Goal: Information Seeking & Learning: Learn about a topic

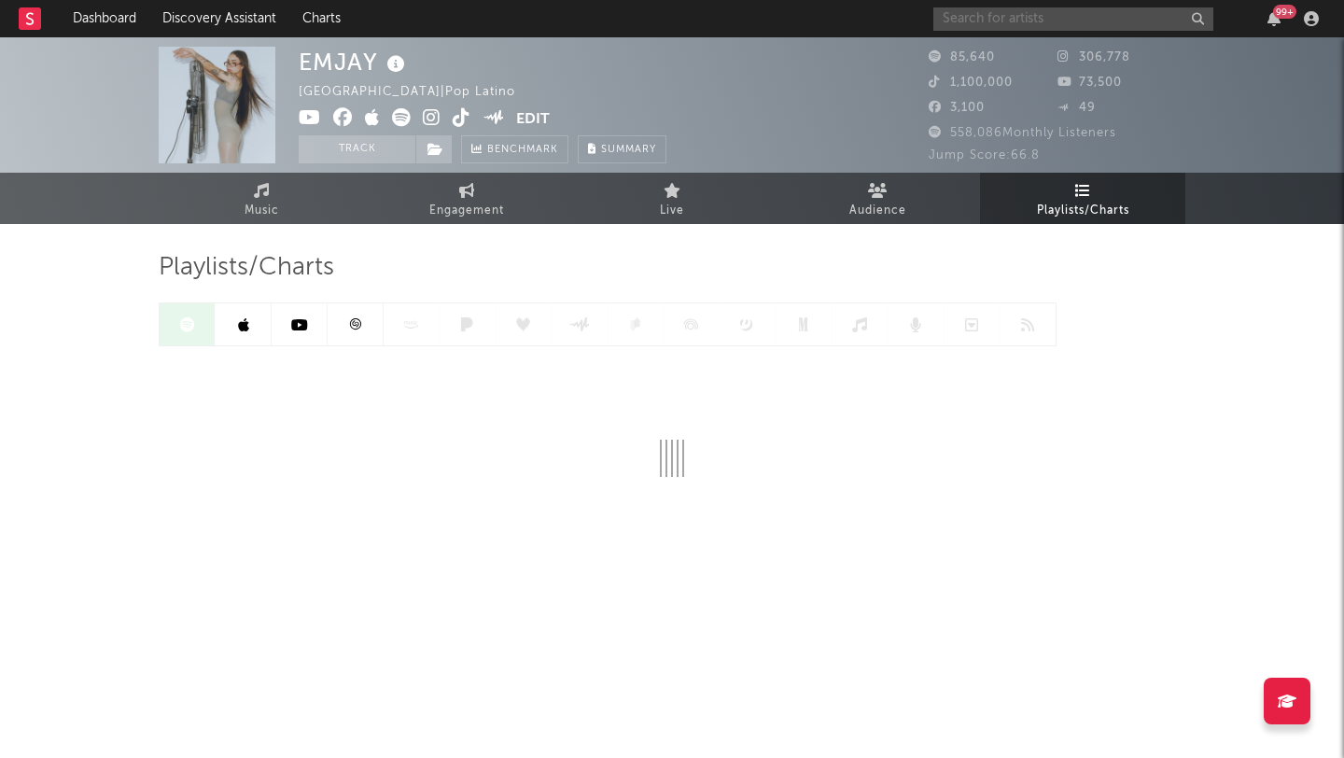
click at [997, 10] on input "text" at bounding box center [1073, 18] width 280 height 23
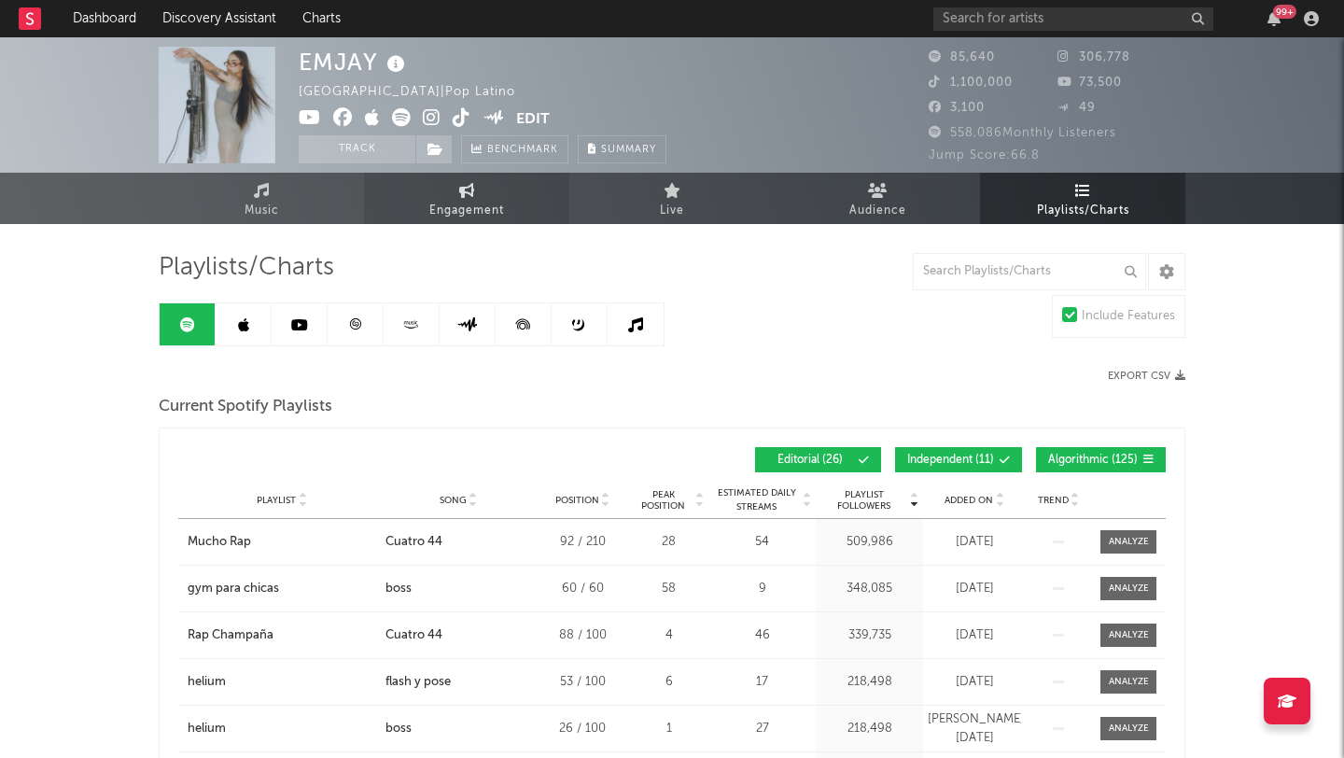
click at [452, 204] on span "Engagement" at bounding box center [466, 211] width 75 height 22
select select "1w"
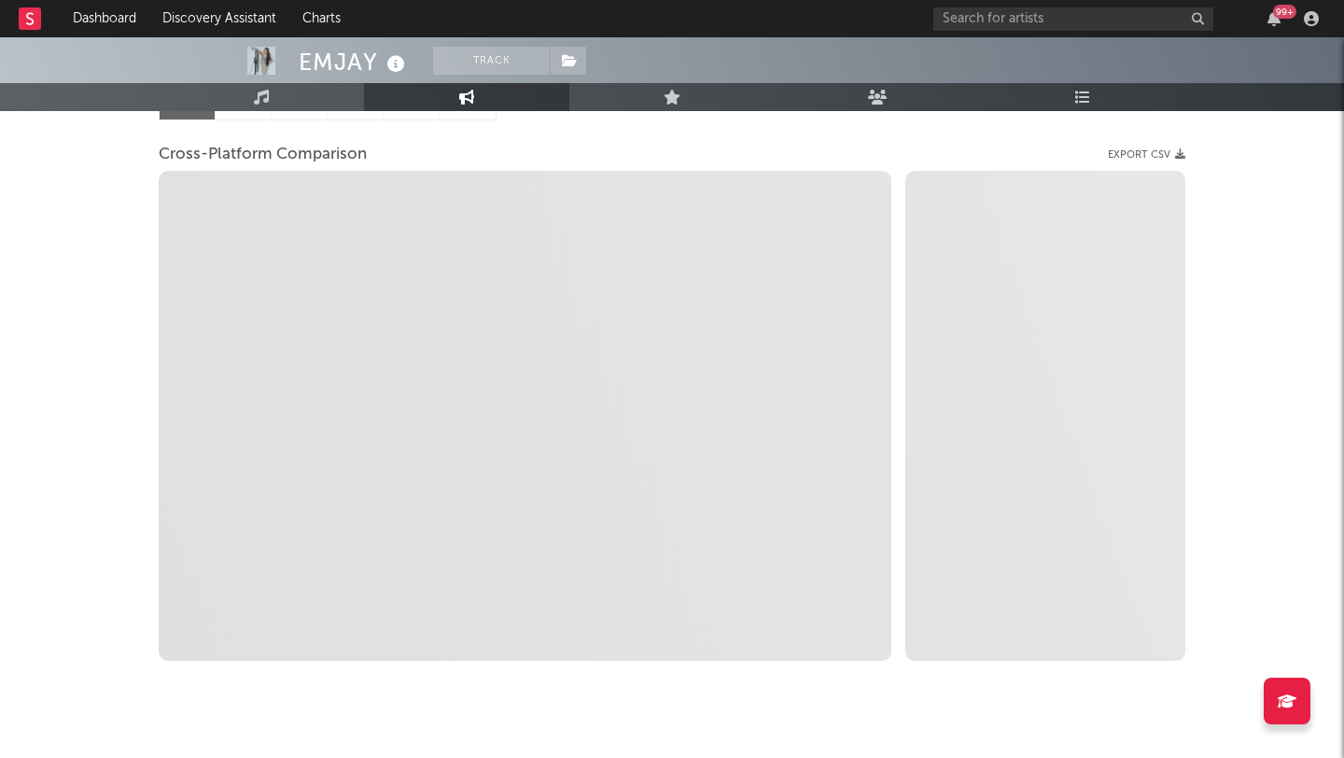
scroll to position [259, 0]
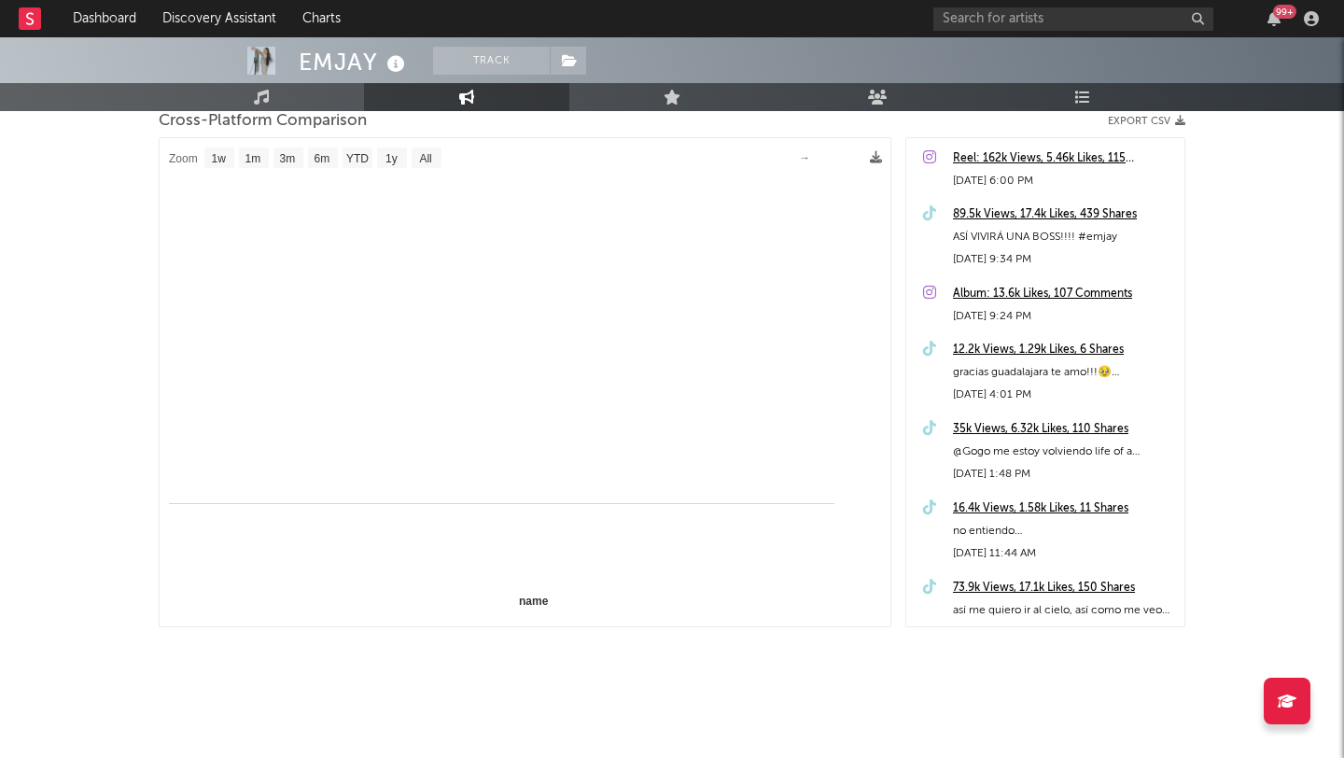
select select "1m"
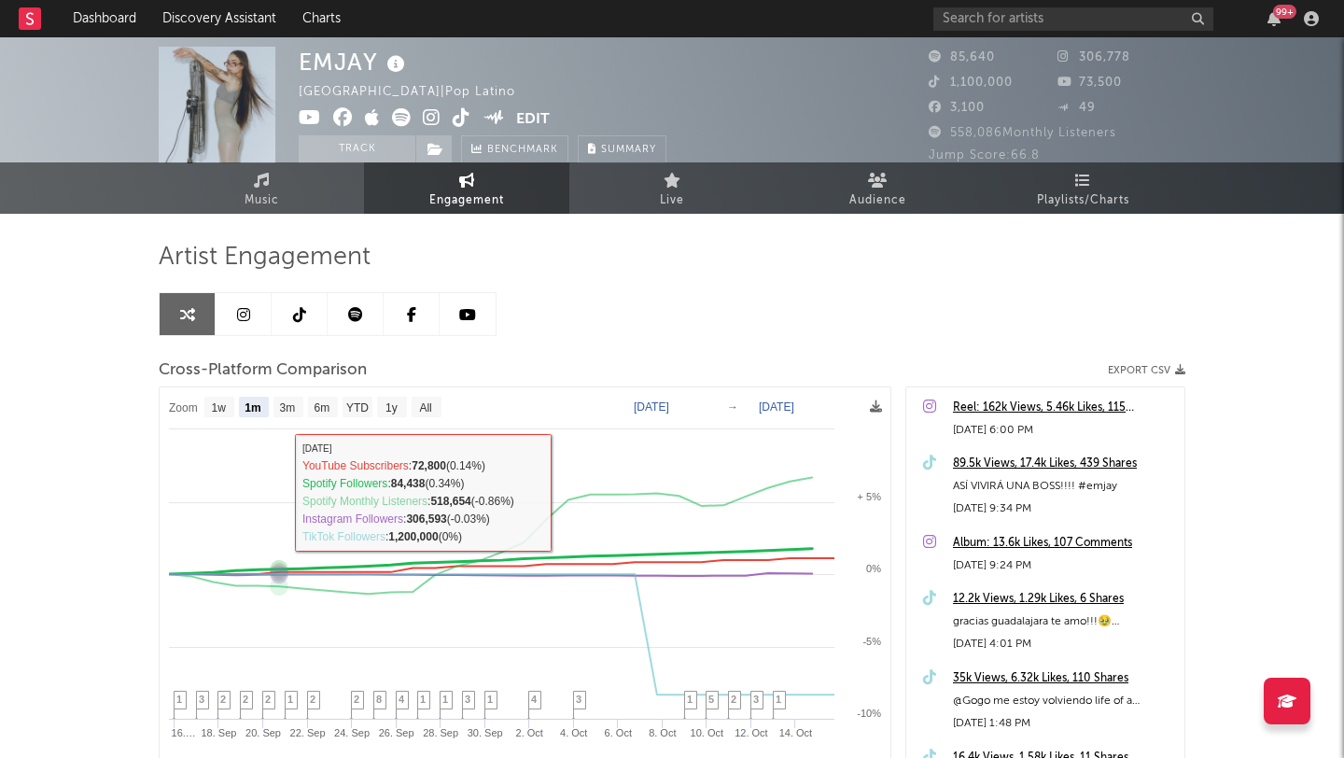
scroll to position [0, 0]
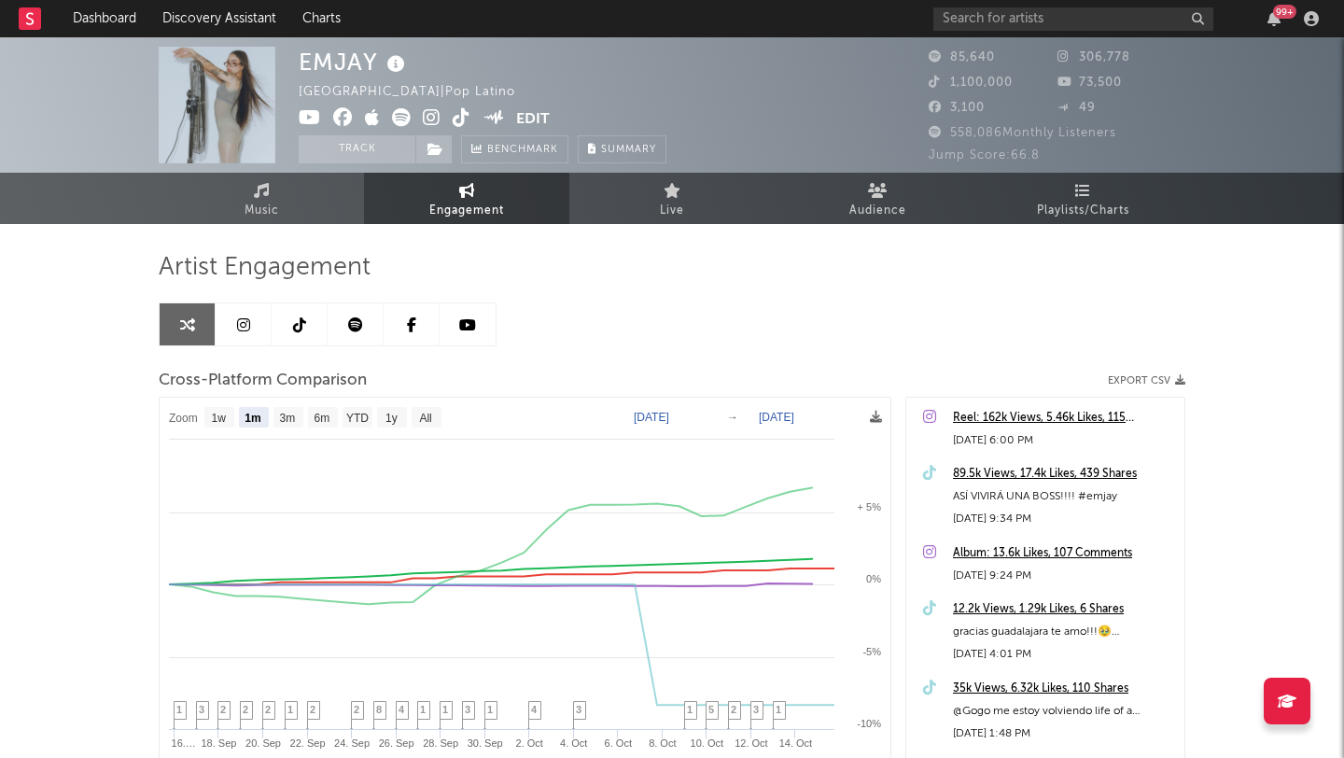
click at [242, 321] on icon at bounding box center [243, 324] width 13 height 15
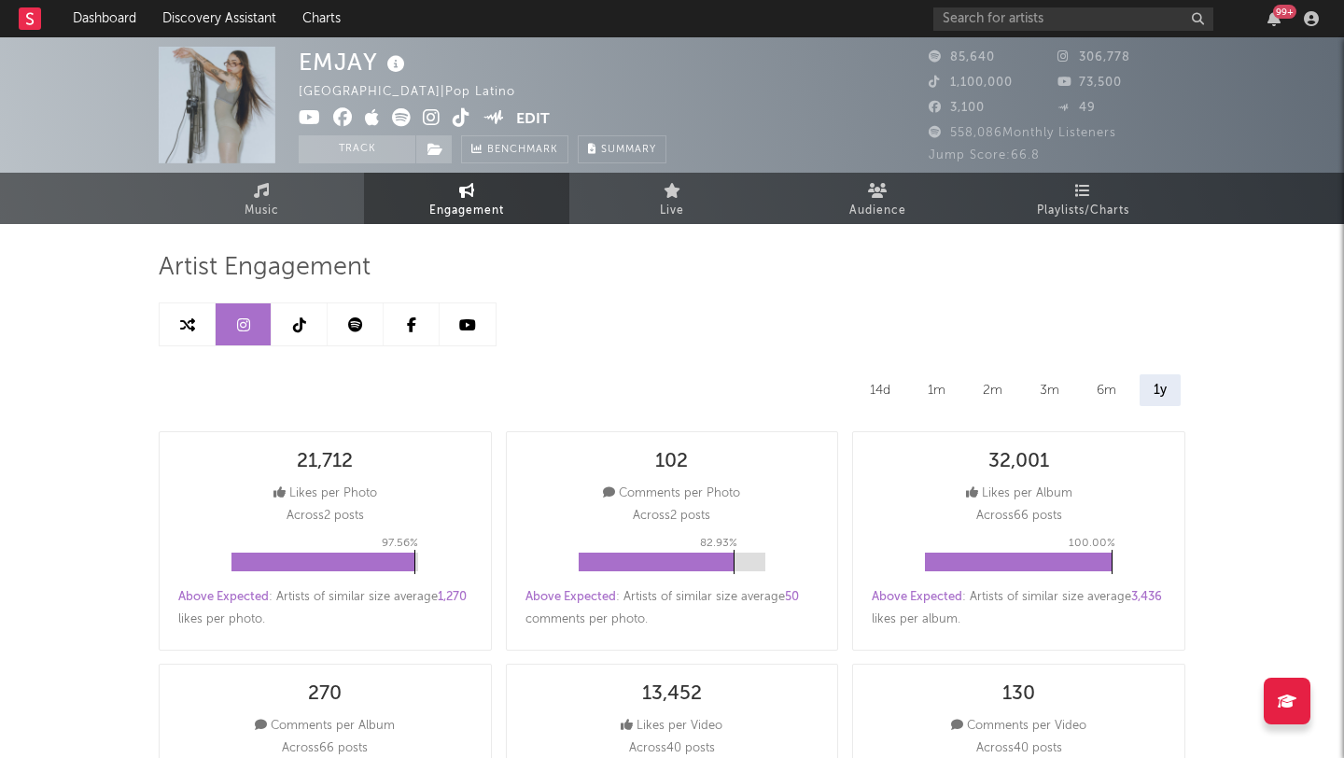
select select "6m"
click at [304, 328] on icon at bounding box center [299, 324] width 13 height 15
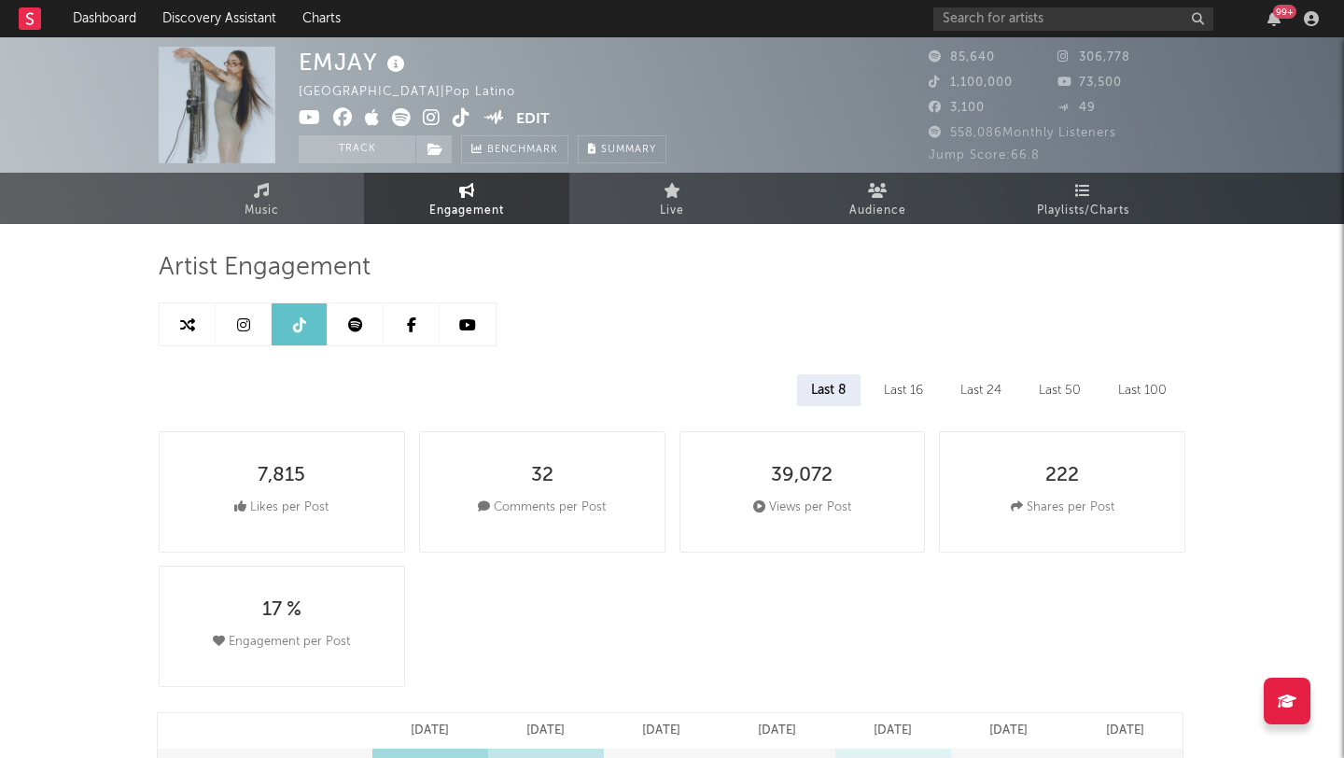
select select "6m"
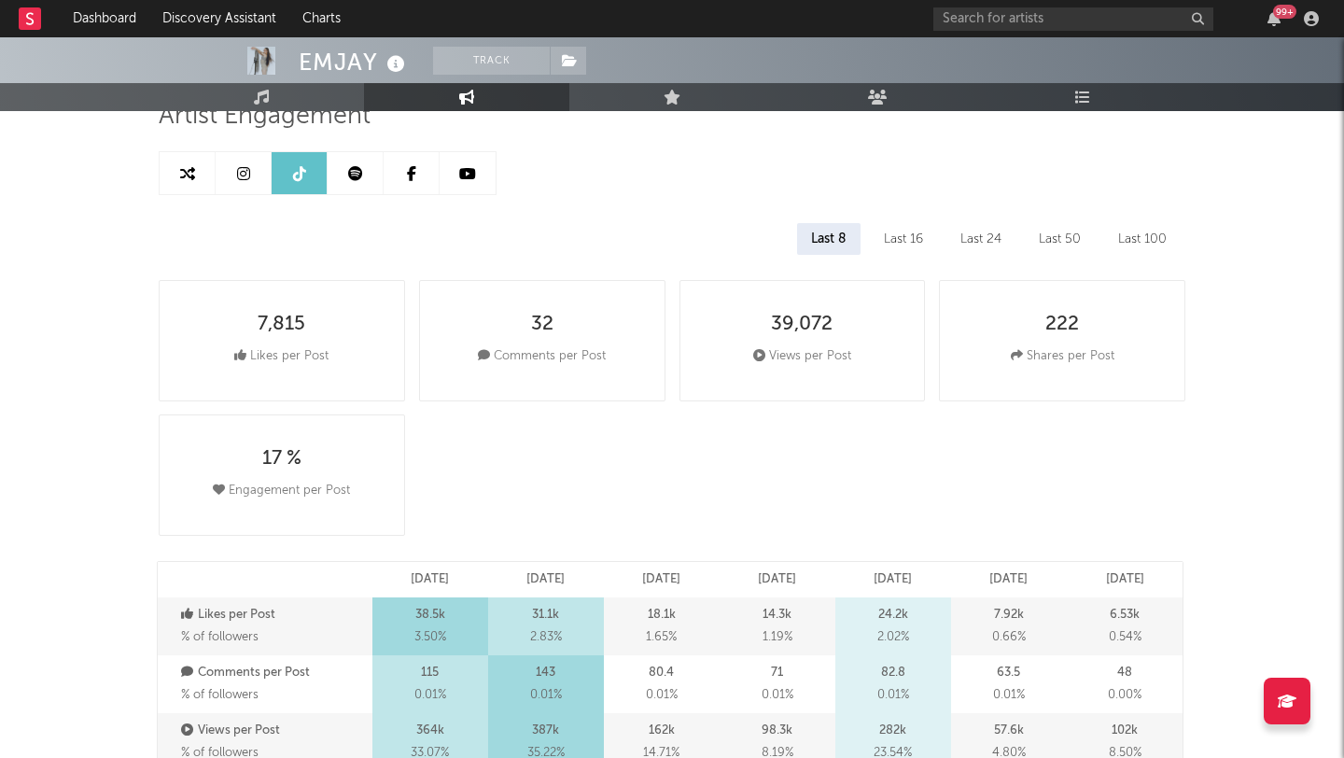
scroll to position [127, 0]
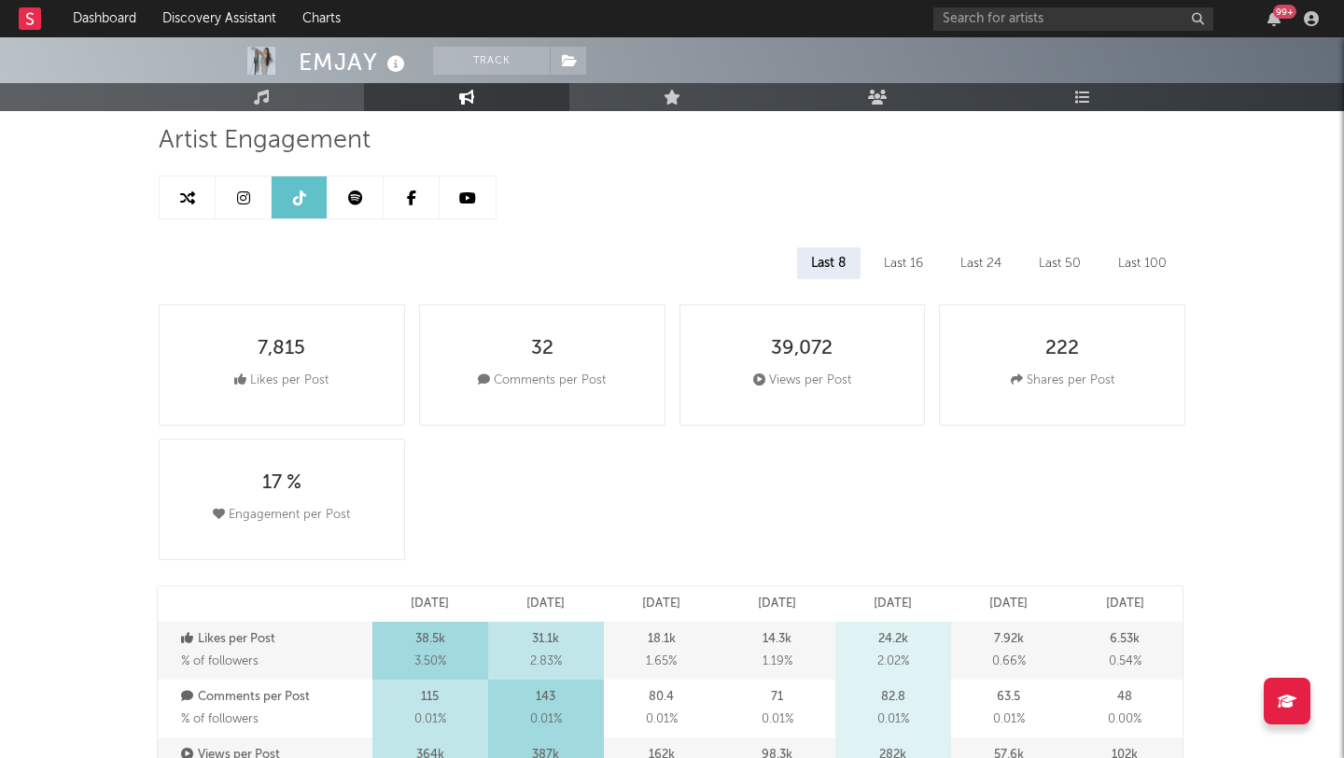
click at [908, 257] on div "Last 16" at bounding box center [903, 263] width 67 height 32
click at [982, 259] on div "Last 24" at bounding box center [980, 263] width 69 height 32
click at [1041, 268] on div "Last 50" at bounding box center [1060, 263] width 70 height 32
click at [1138, 267] on div "Last 100" at bounding box center [1142, 263] width 77 height 32
click at [847, 259] on div "Last 8" at bounding box center [828, 263] width 62 height 32
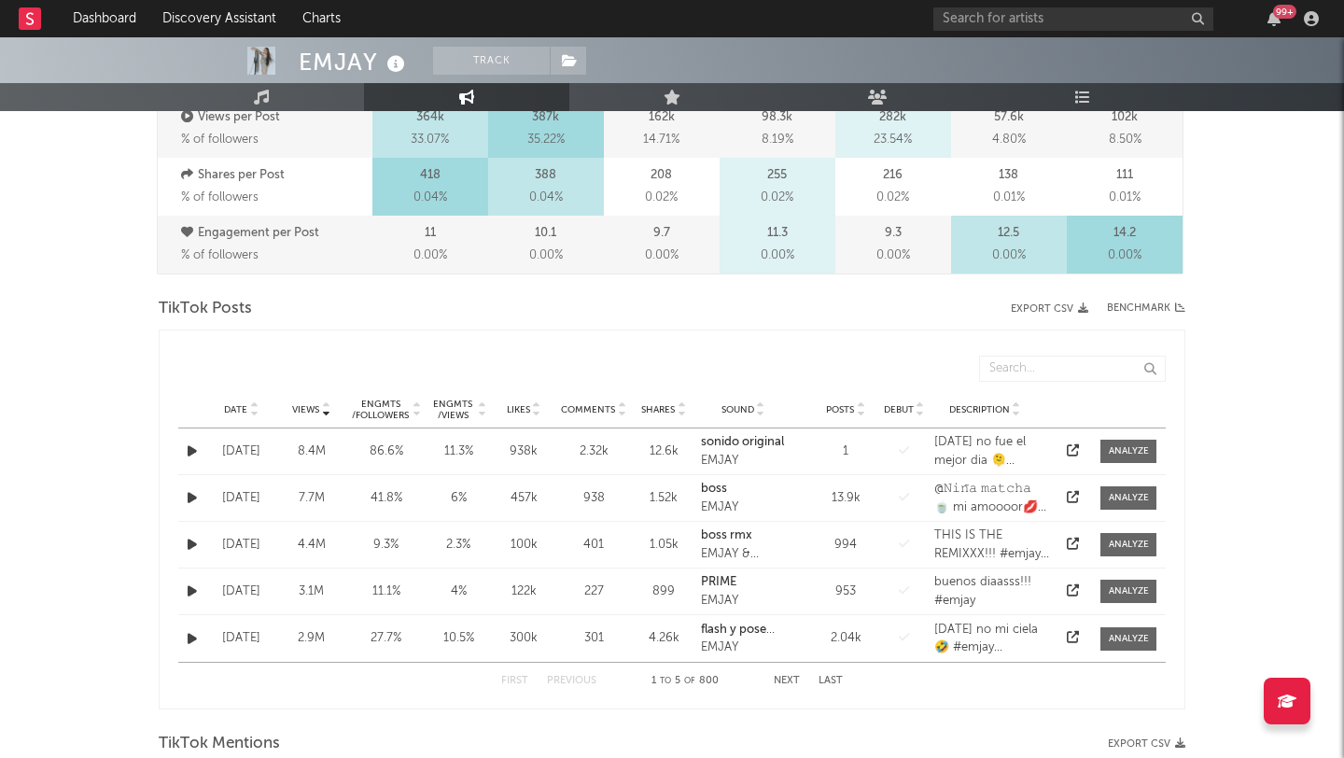
scroll to position [765, 0]
click at [791, 682] on button "Next" at bounding box center [787, 680] width 26 height 10
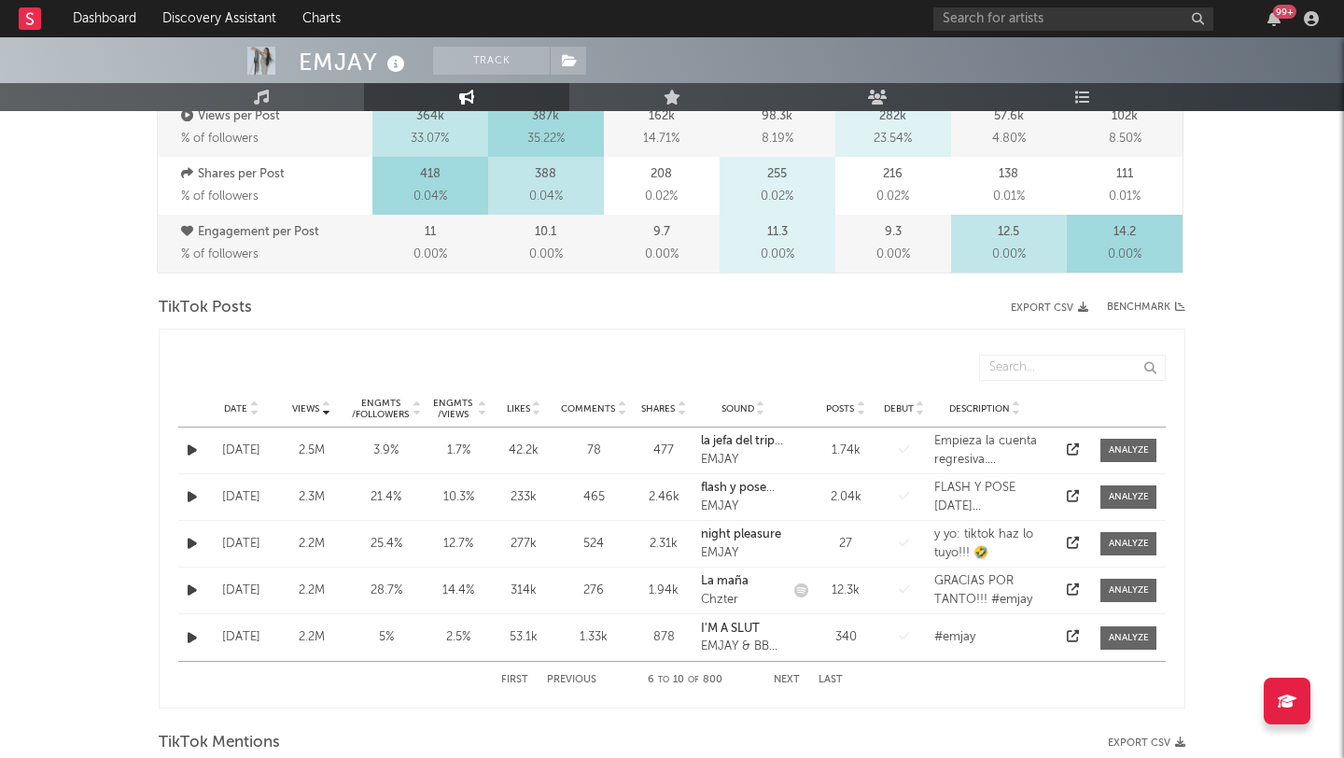
click at [791, 682] on button "Next" at bounding box center [787, 680] width 26 height 10
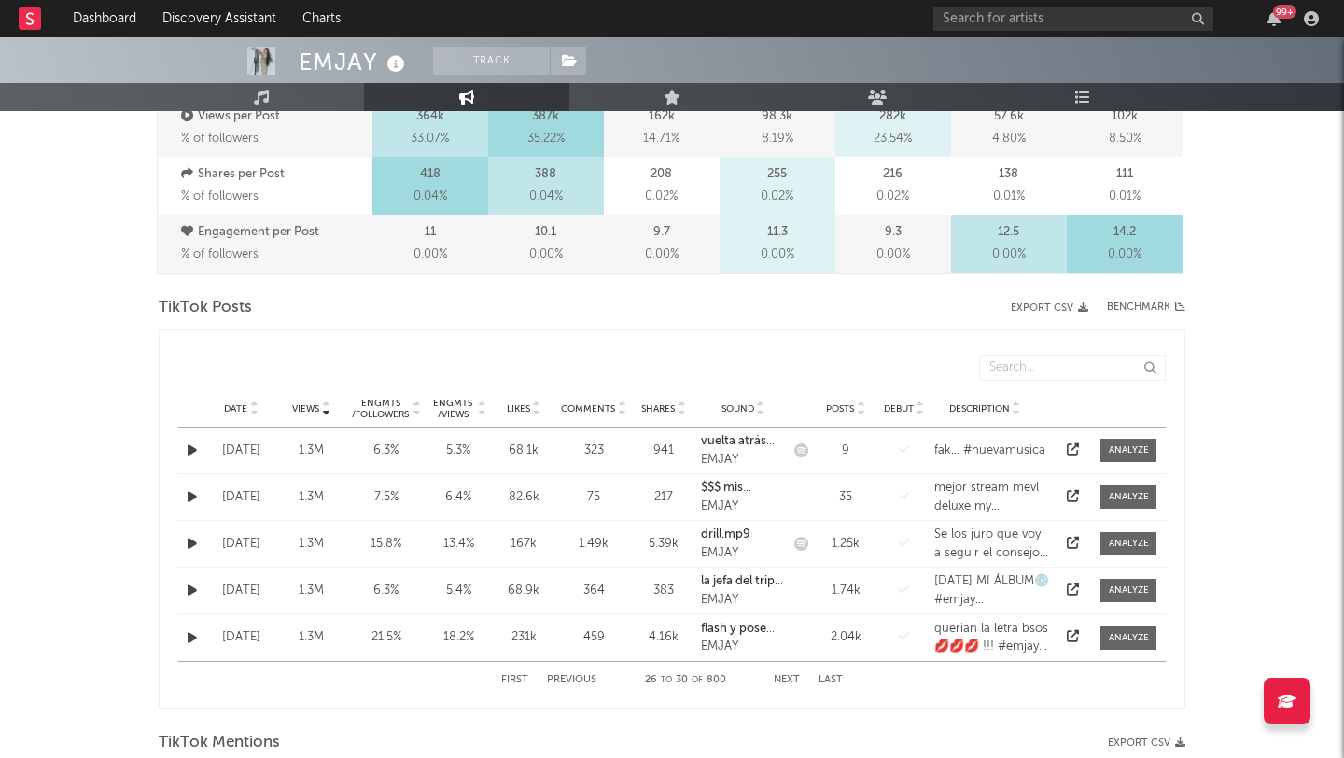
click at [514, 676] on button "First" at bounding box center [514, 680] width 27 height 10
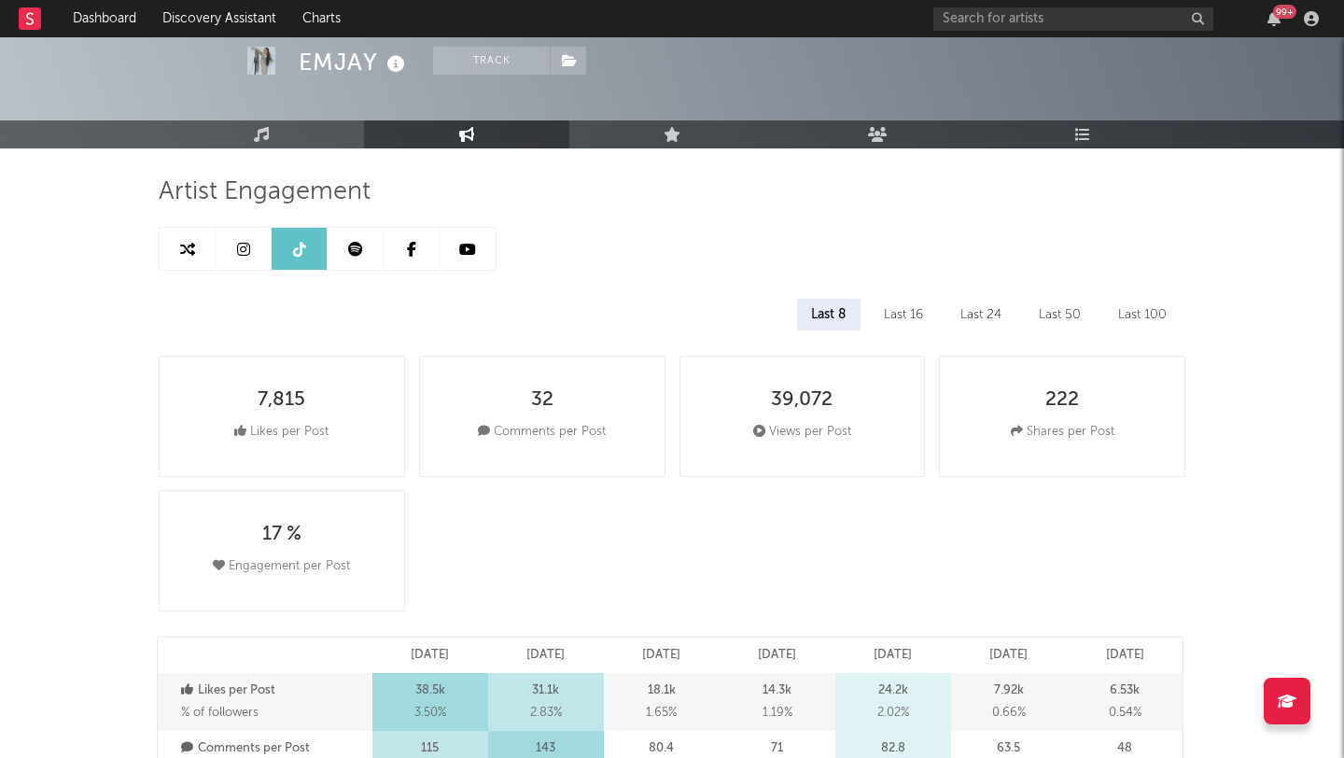
scroll to position [54, 0]
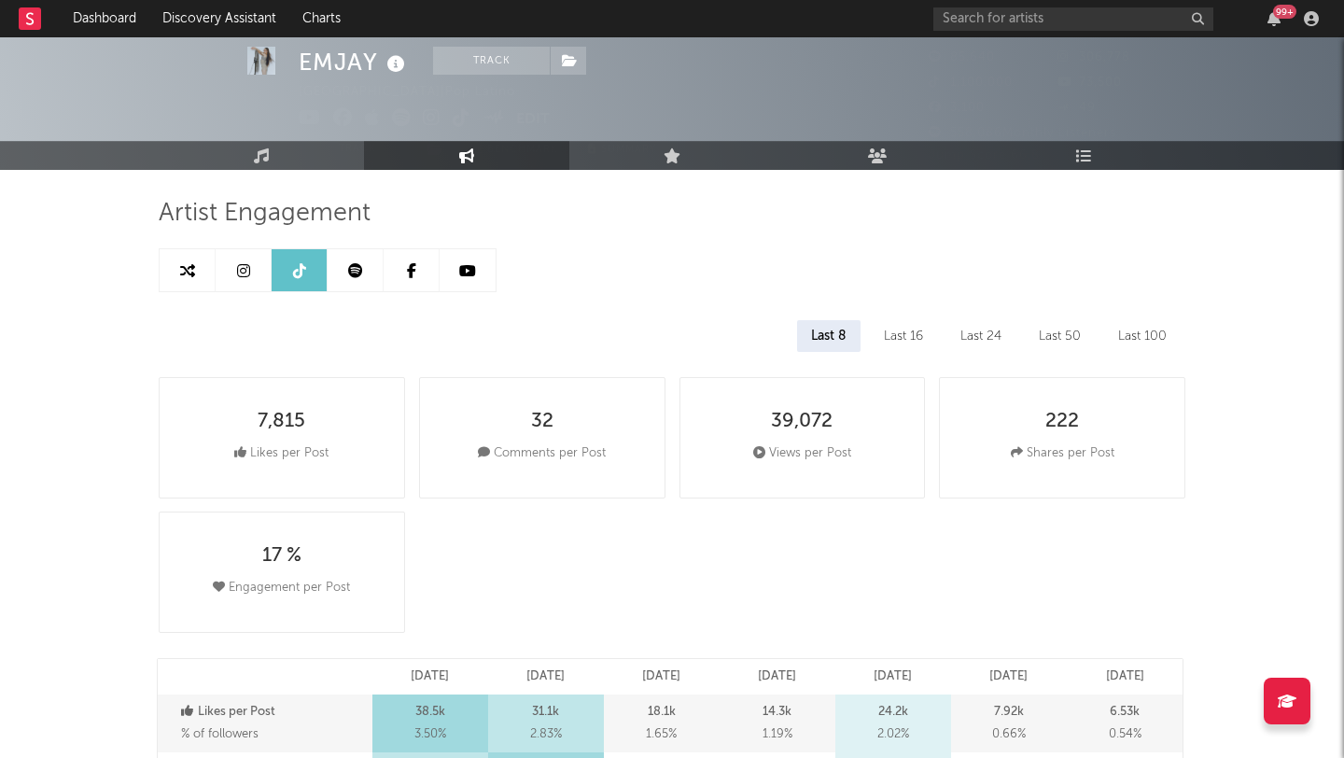
click at [900, 336] on div "Last 16" at bounding box center [903, 336] width 67 height 32
click at [970, 338] on div "Last 24" at bounding box center [980, 336] width 69 height 32
click at [819, 337] on div "Last 8" at bounding box center [829, 336] width 62 height 32
click at [1042, 336] on div "Last 50" at bounding box center [1060, 336] width 70 height 32
click at [1114, 342] on div "Last 100" at bounding box center [1142, 336] width 77 height 32
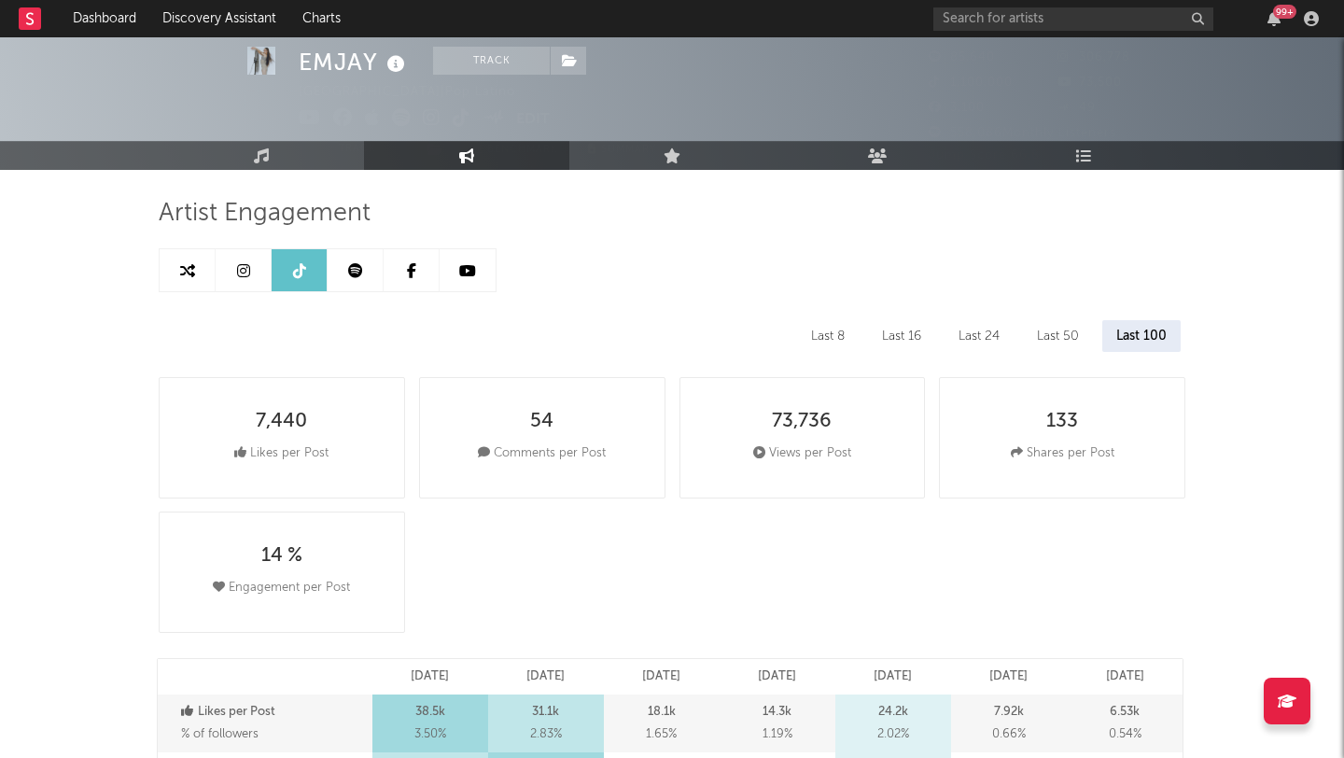
click at [830, 332] on div "Last 8" at bounding box center [828, 336] width 62 height 32
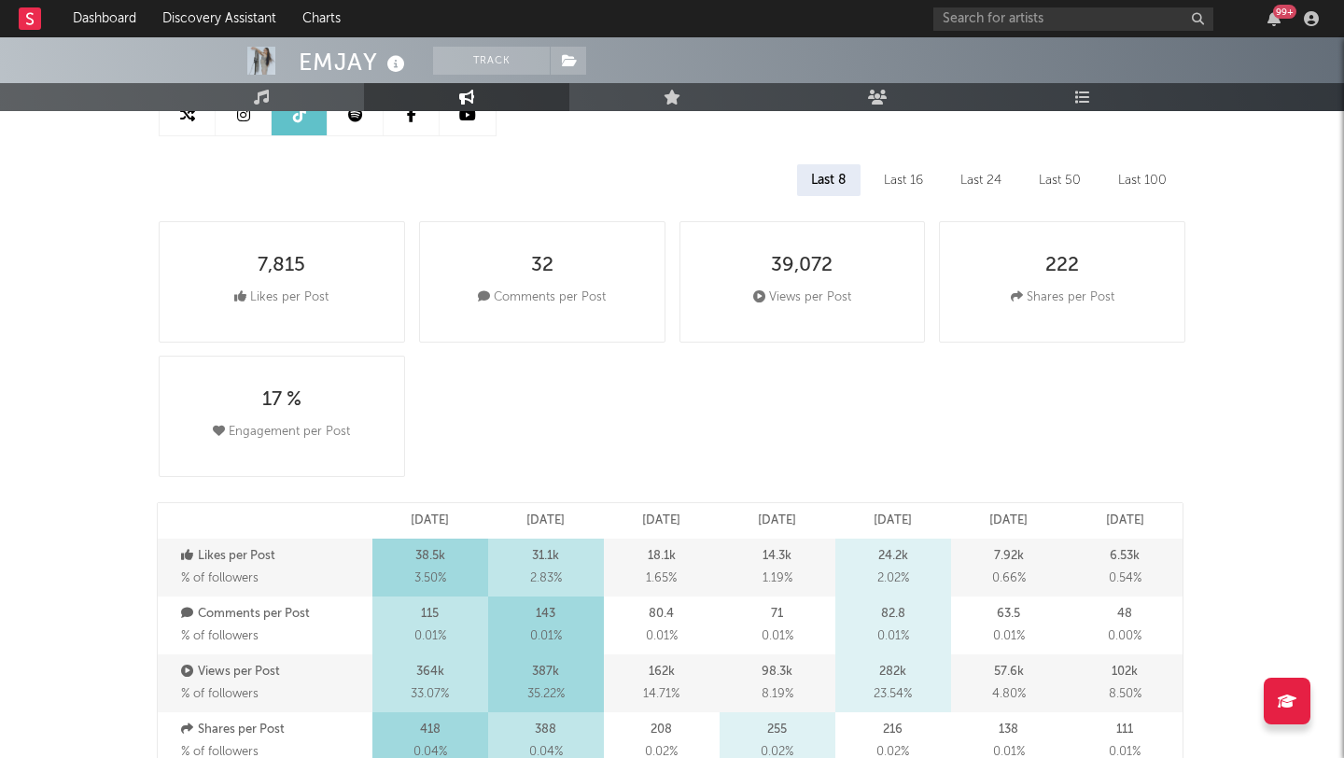
scroll to position [0, 0]
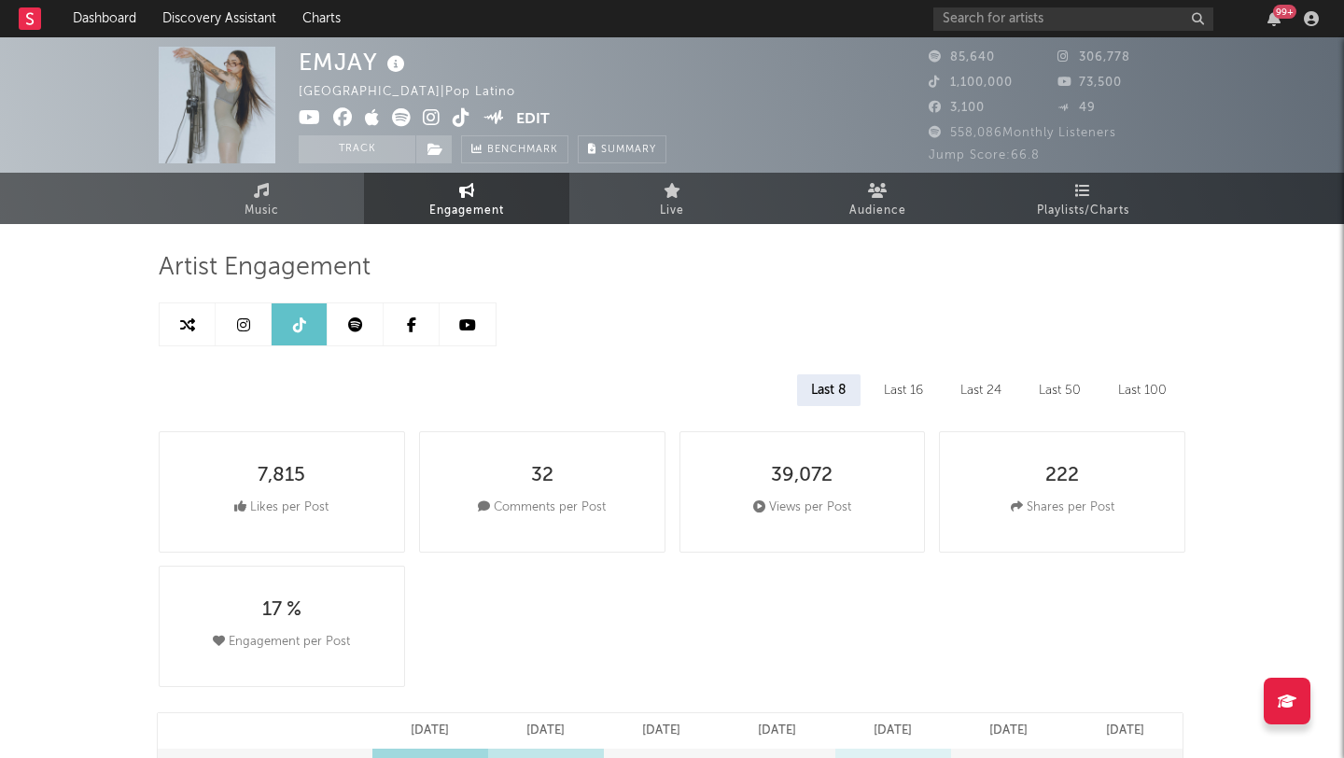
click at [193, 333] on link at bounding box center [188, 324] width 56 height 42
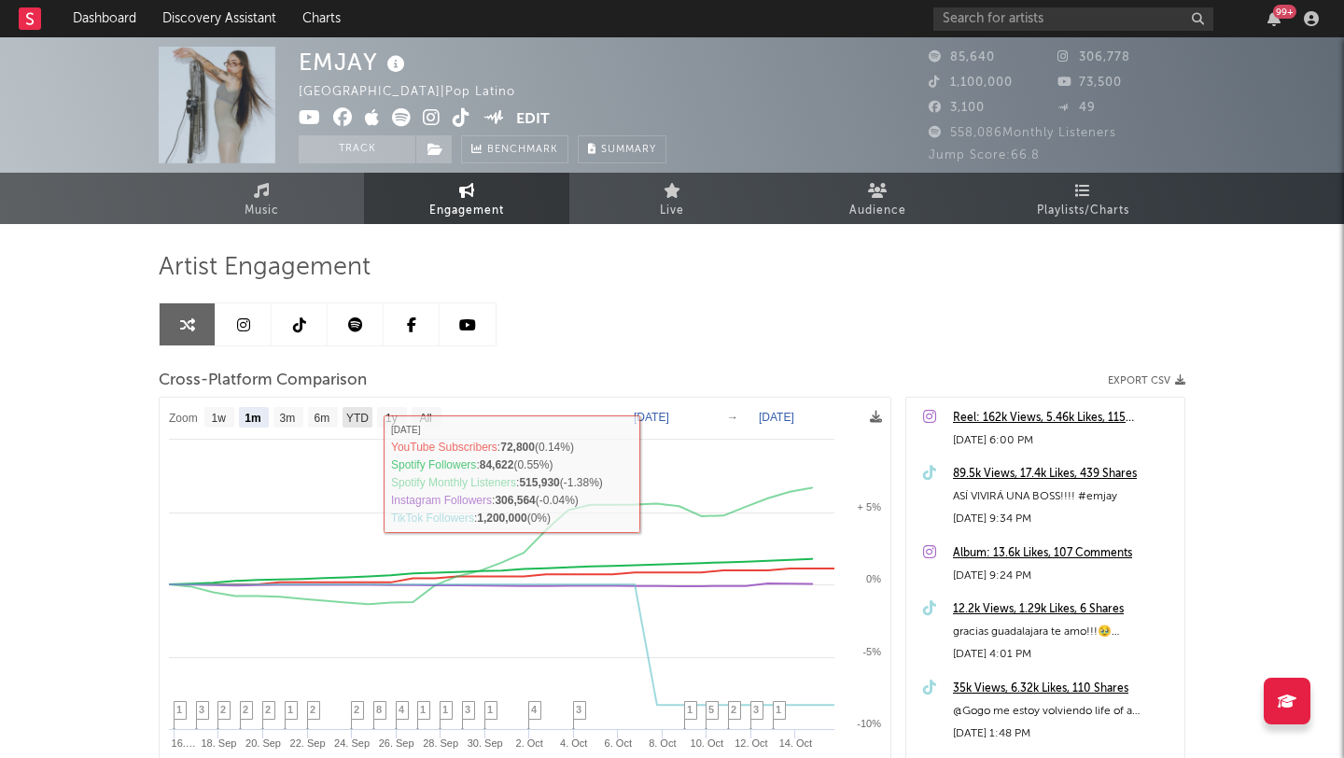
click at [355, 421] on text "YTD" at bounding box center [357, 418] width 22 height 13
select select "YTD"
type input "[DATE]"
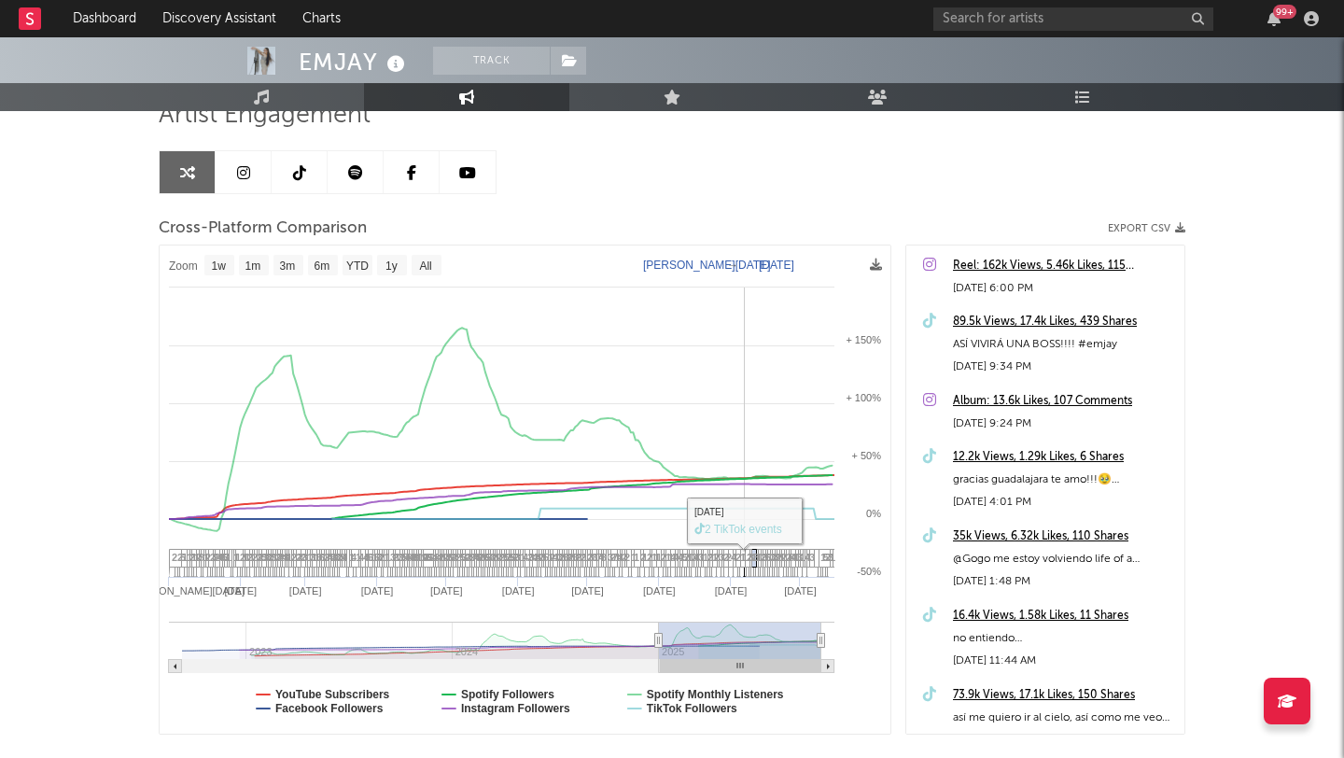
scroll to position [147, 0]
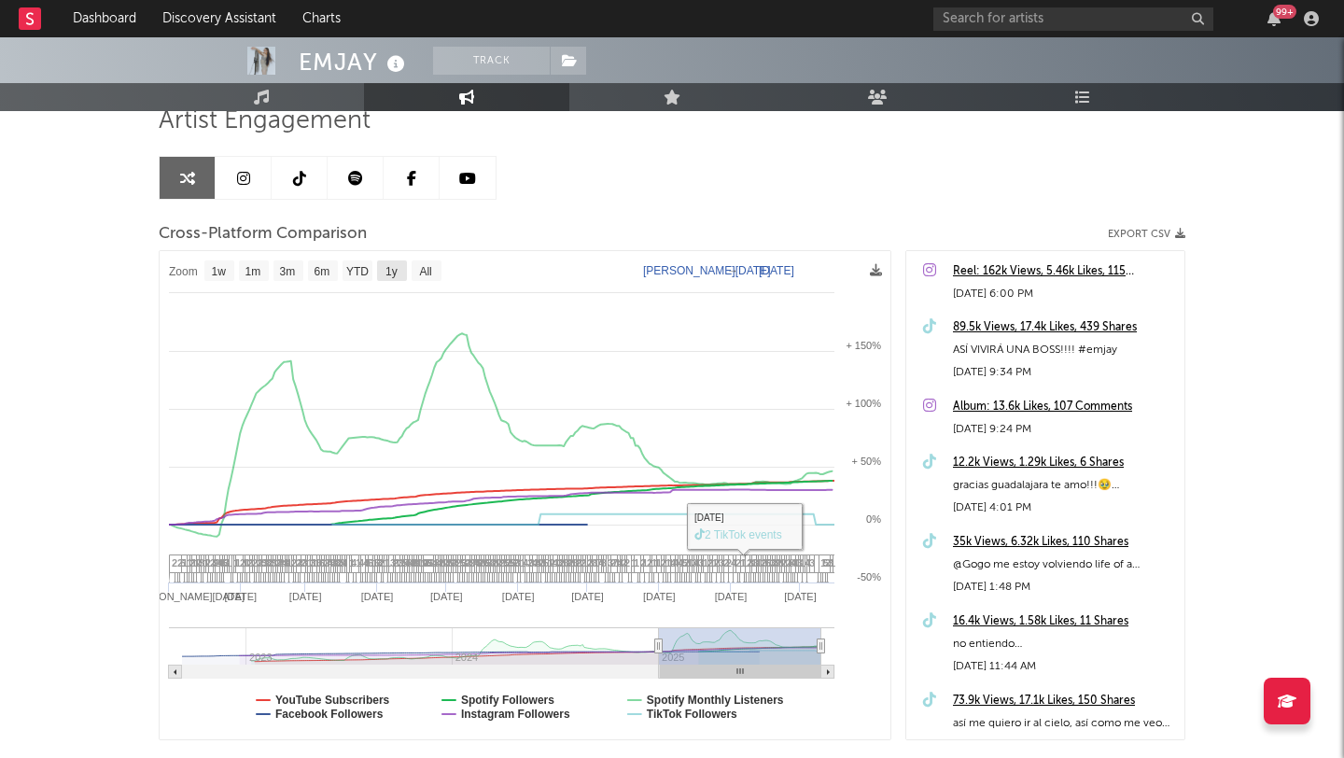
click at [399, 273] on rect at bounding box center [392, 270] width 30 height 21
select select "1y"
type input "[DATE]"
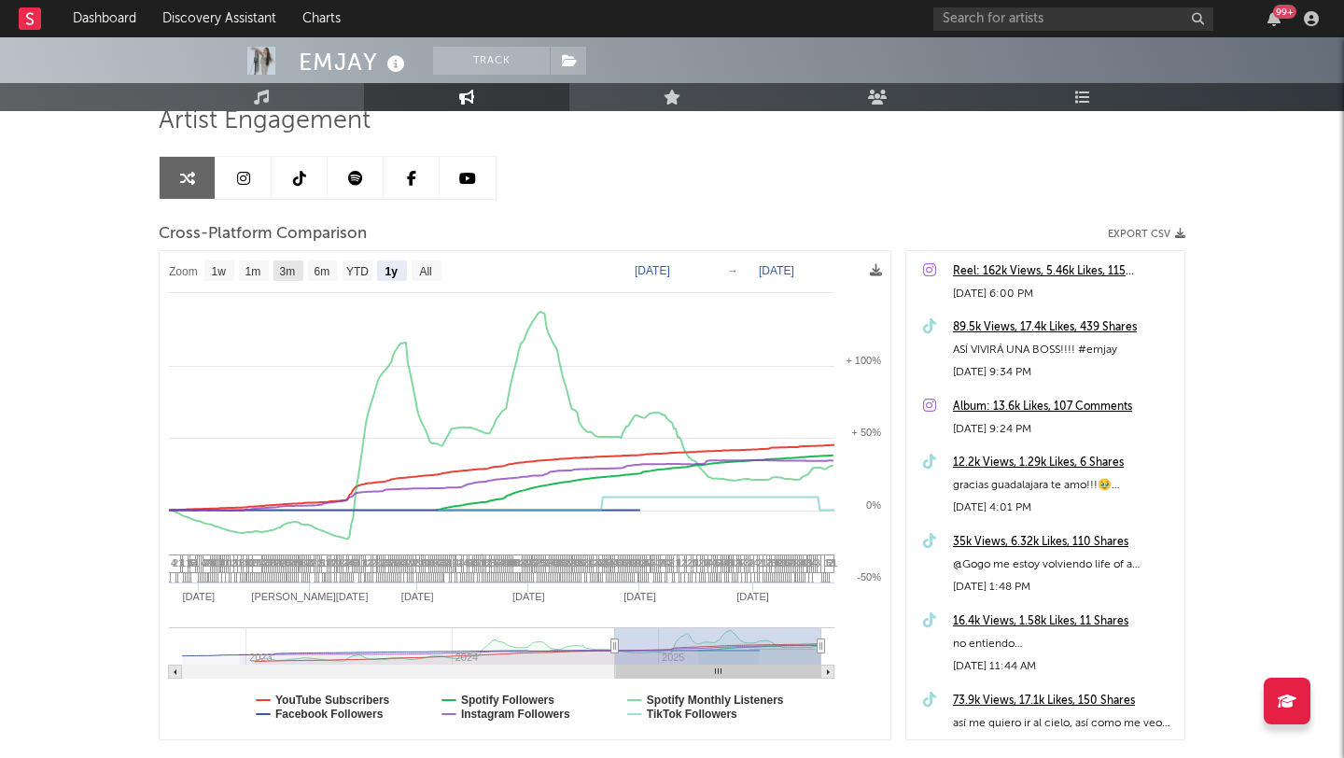
click at [284, 274] on text "3m" at bounding box center [288, 271] width 16 height 13
select select "3m"
type input "[DATE]"
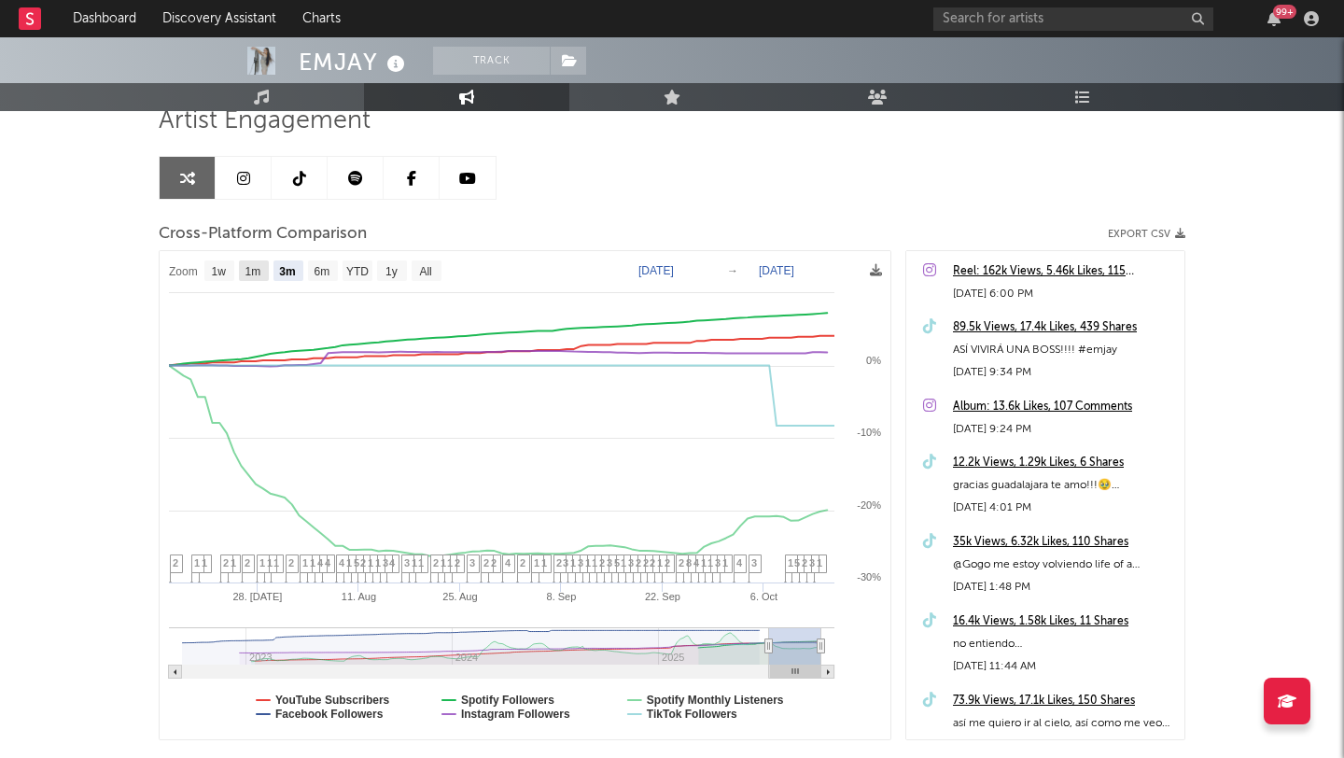
click at [263, 274] on rect at bounding box center [254, 270] width 30 height 21
select select "1m"
type input "[DATE]"
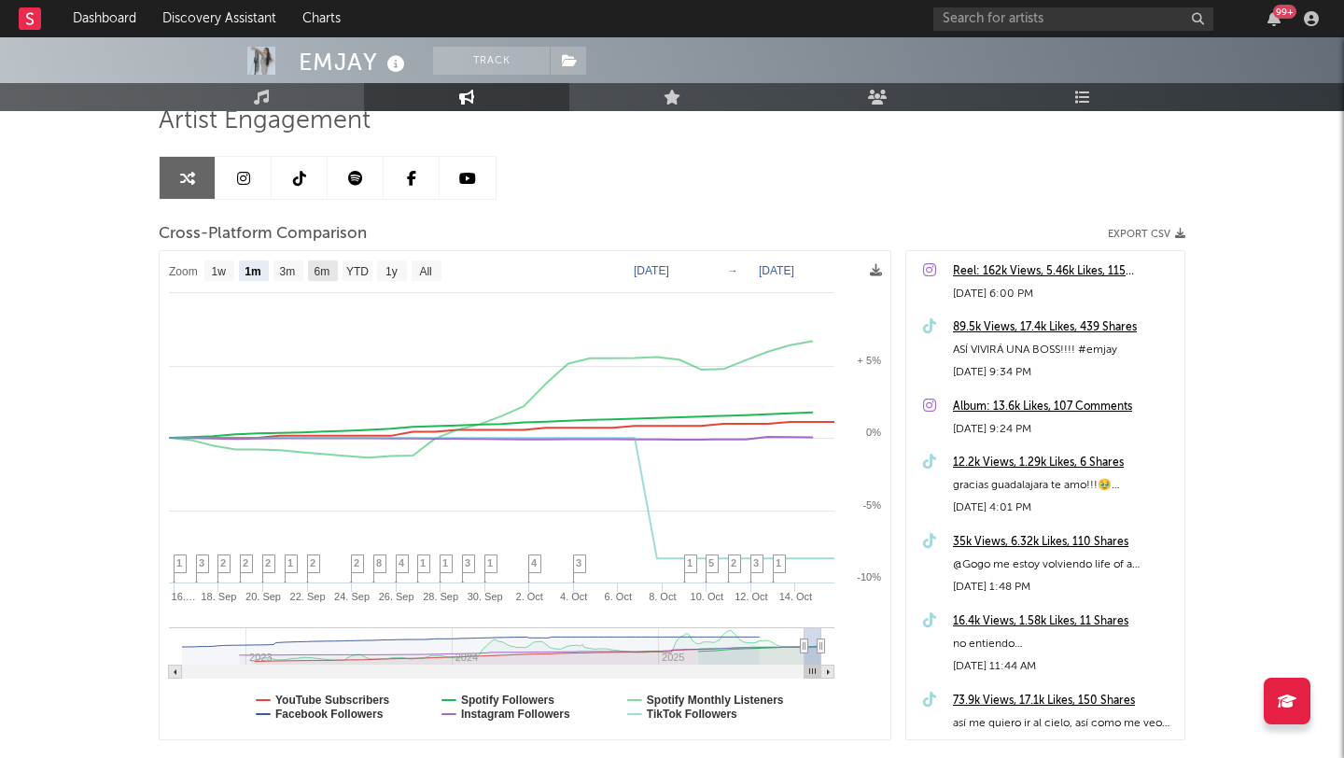
click at [323, 270] on text "6m" at bounding box center [323, 271] width 16 height 13
select select "6m"
type input "[DATE]"
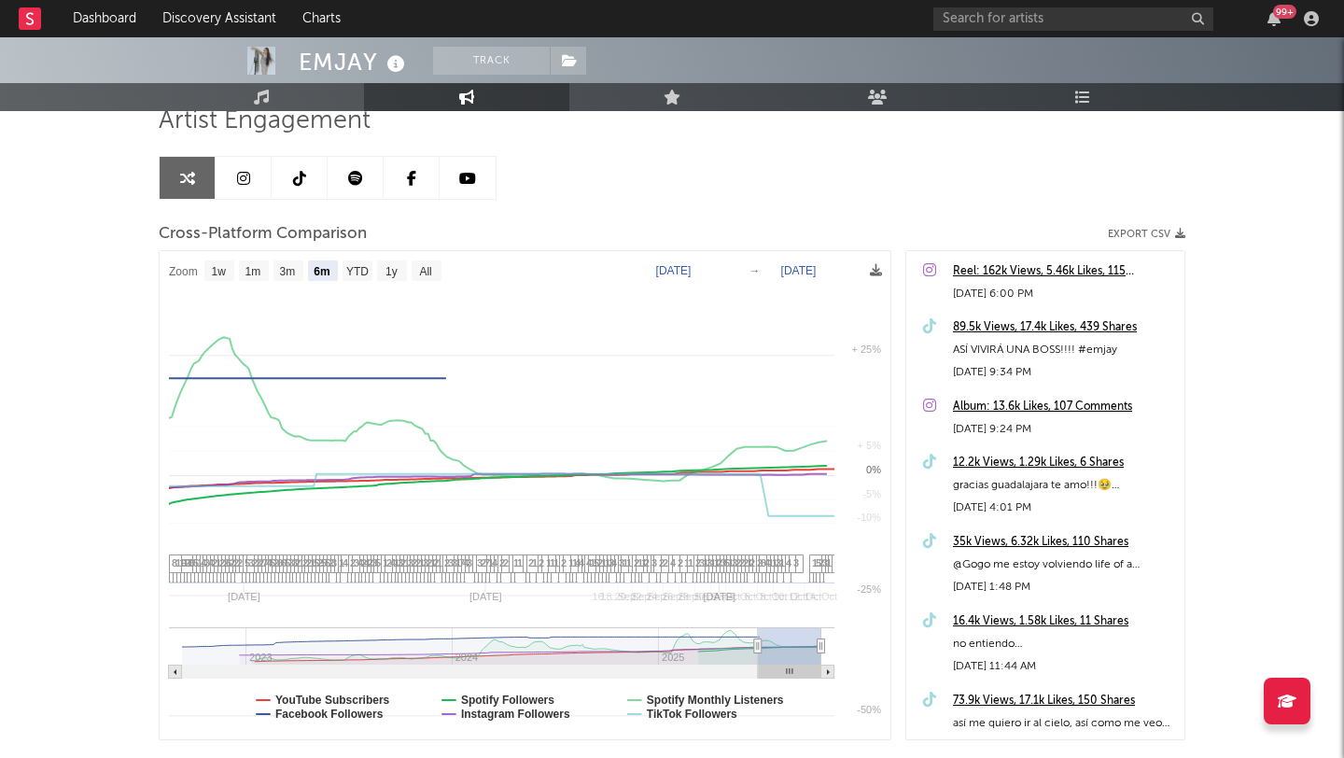
select select "6m"
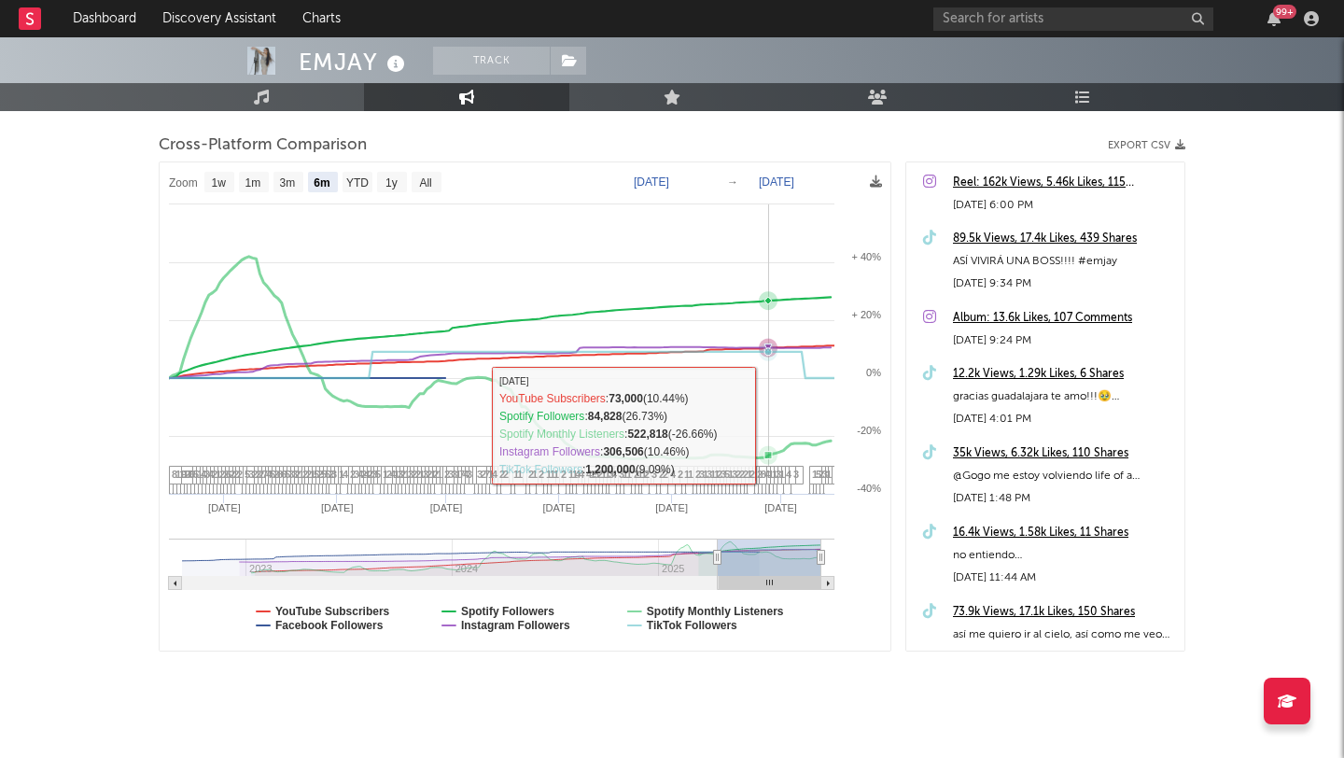
scroll to position [259, 0]
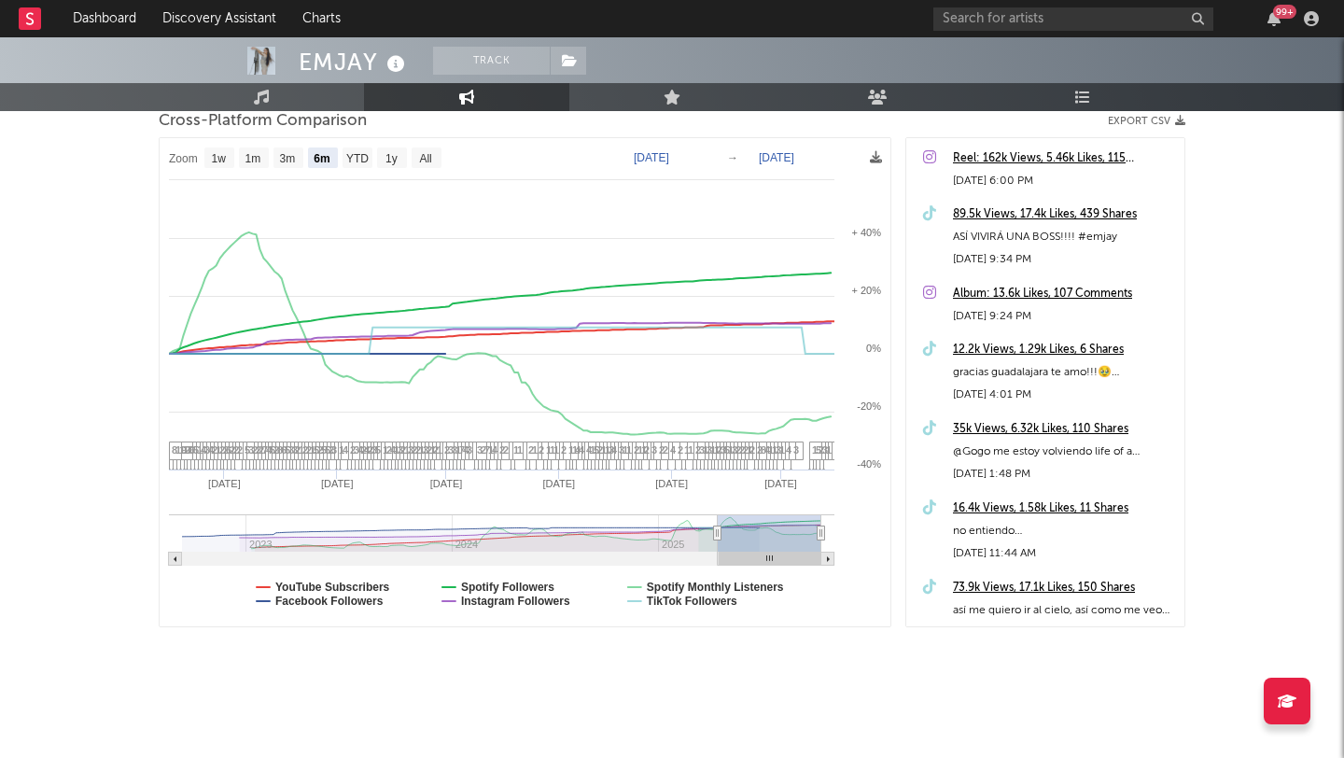
type input "[DATE]"
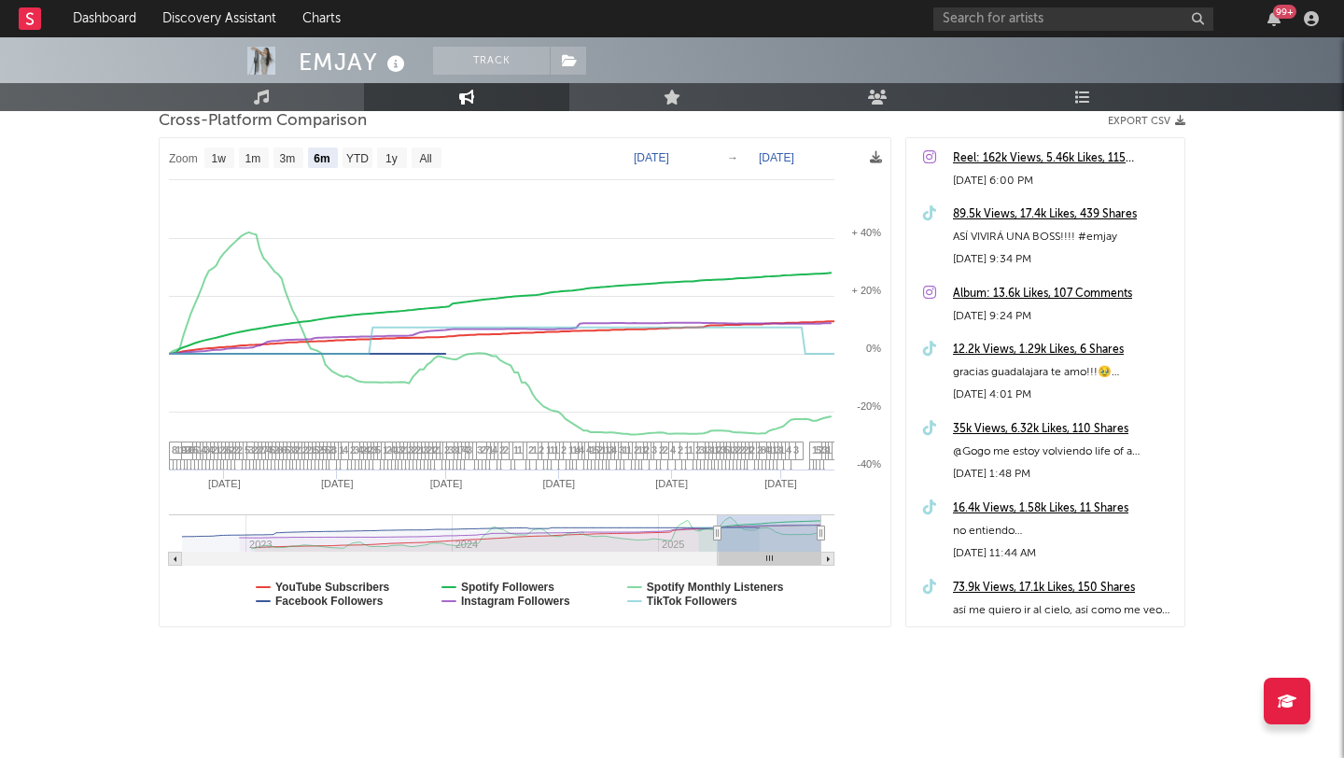
type input "[DATE]"
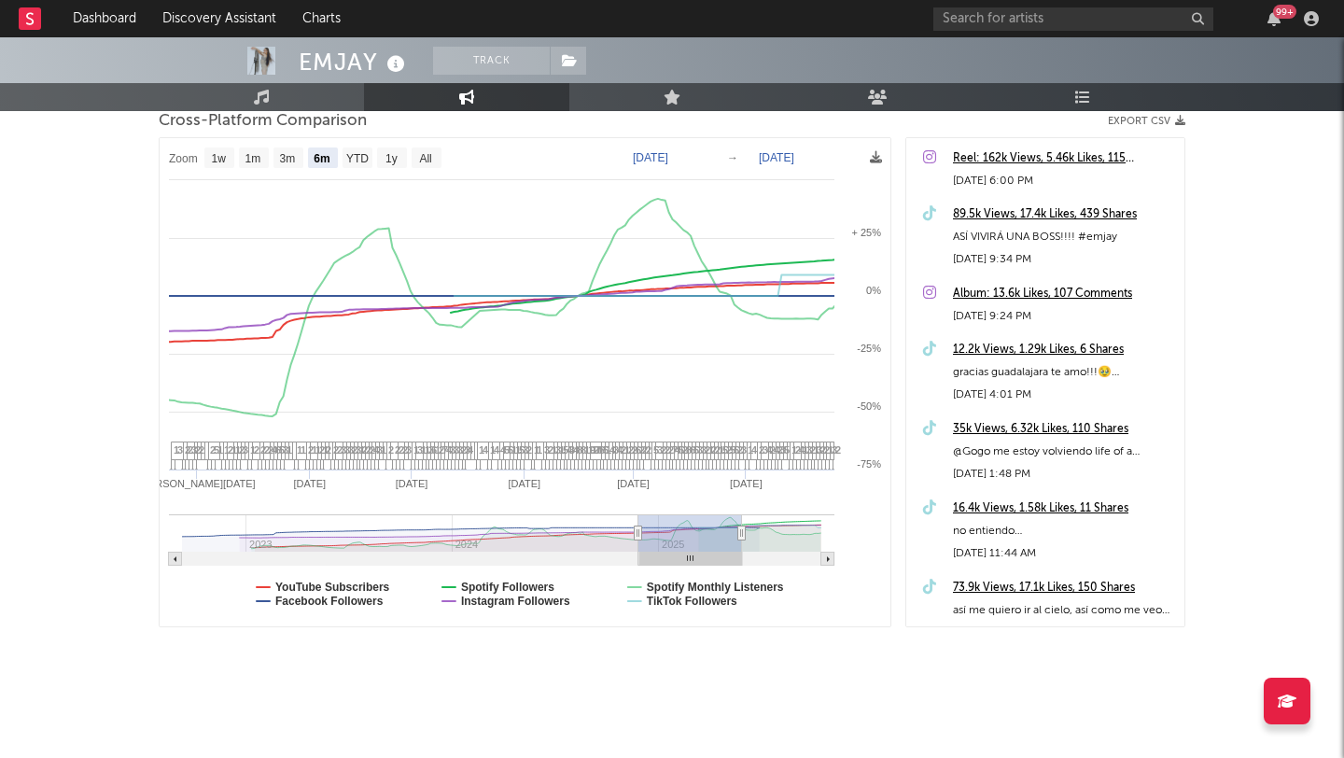
type input "[DATE]"
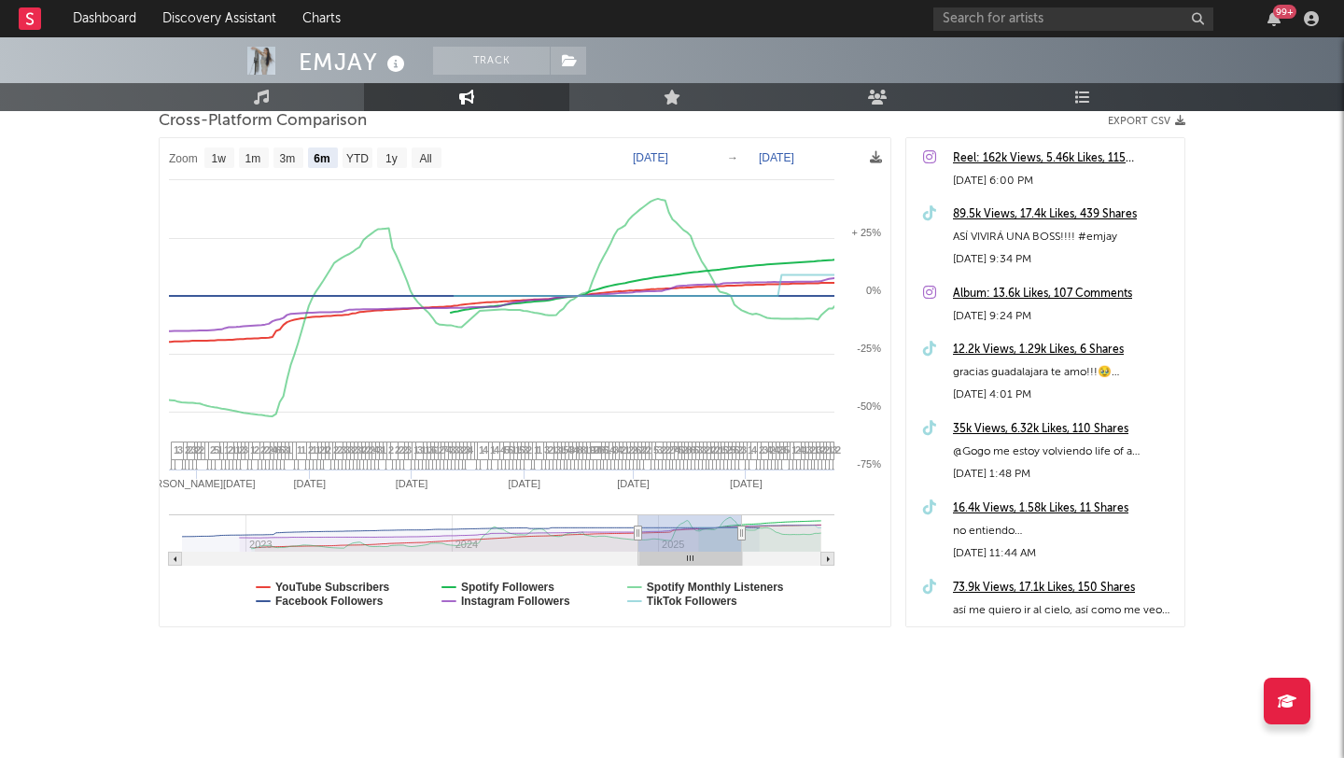
type input "[DATE]"
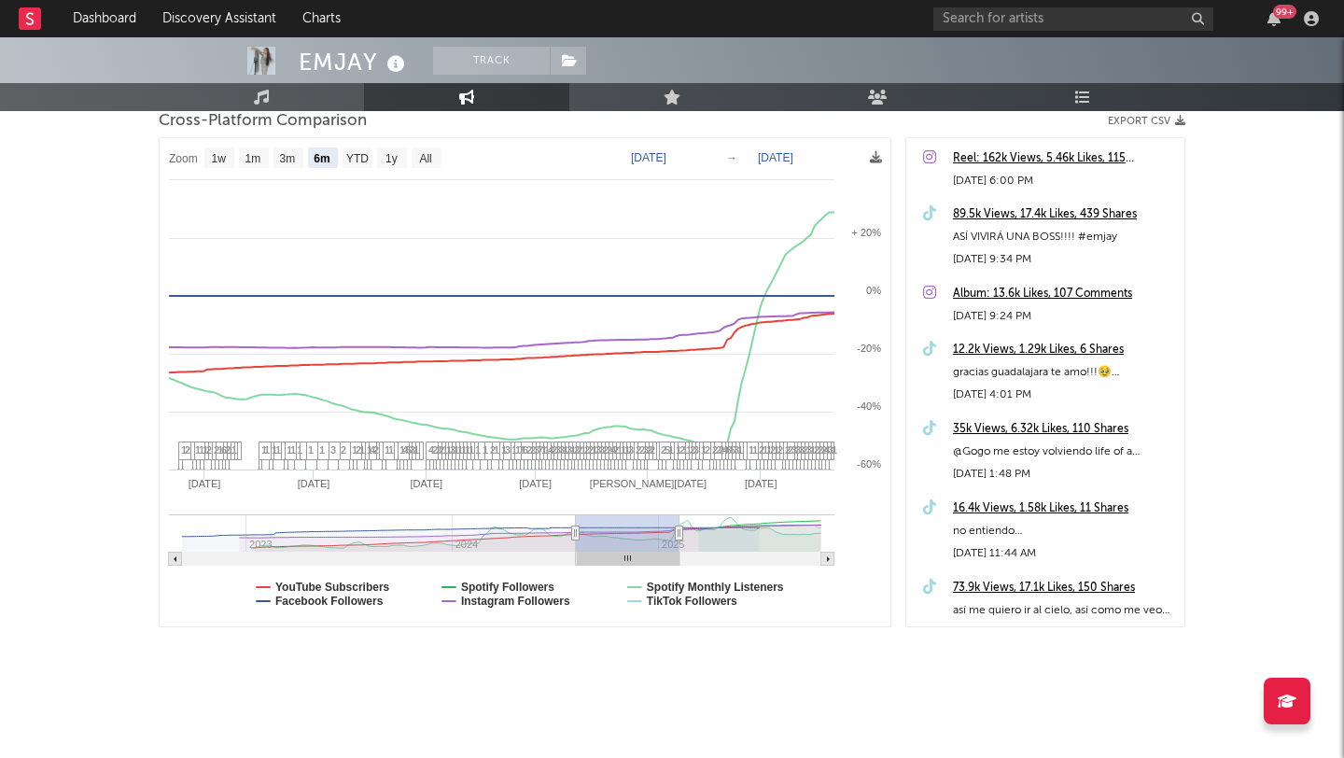
type input "[DATE]"
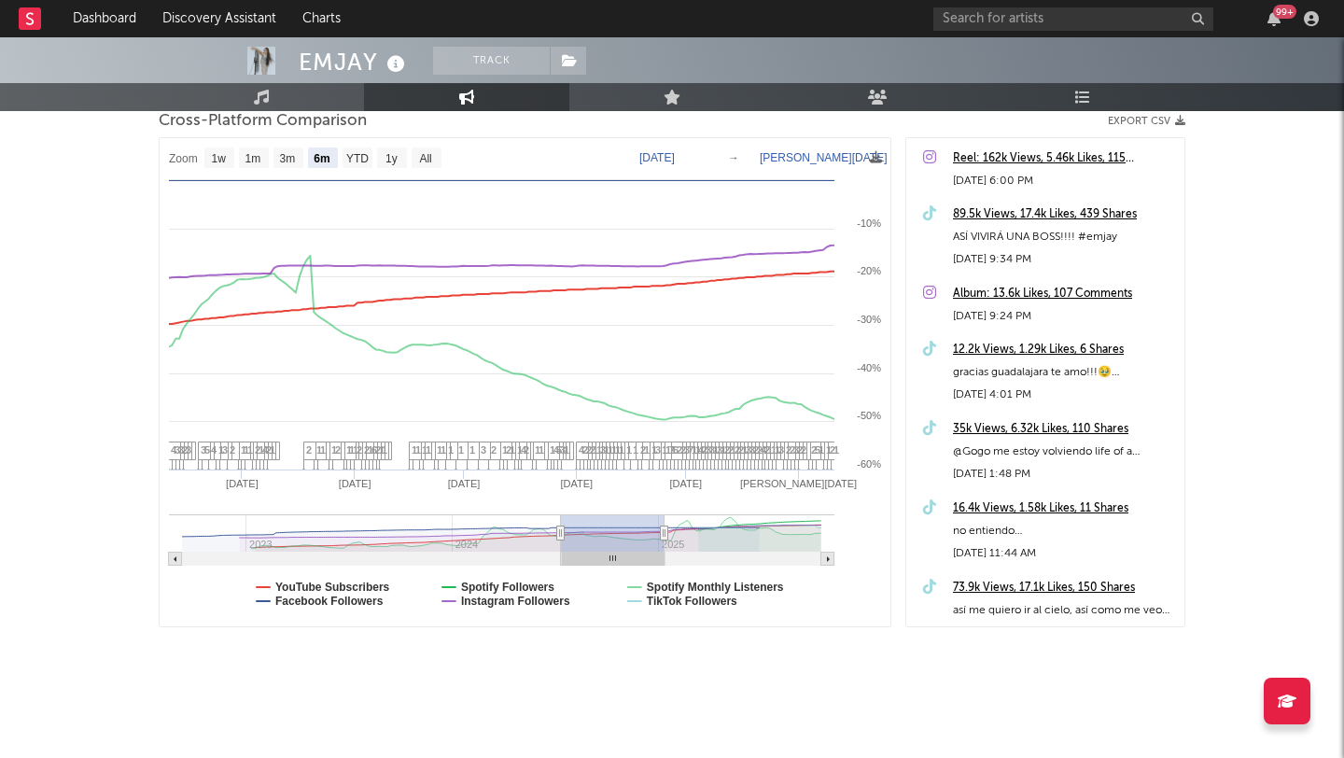
select select "6m"
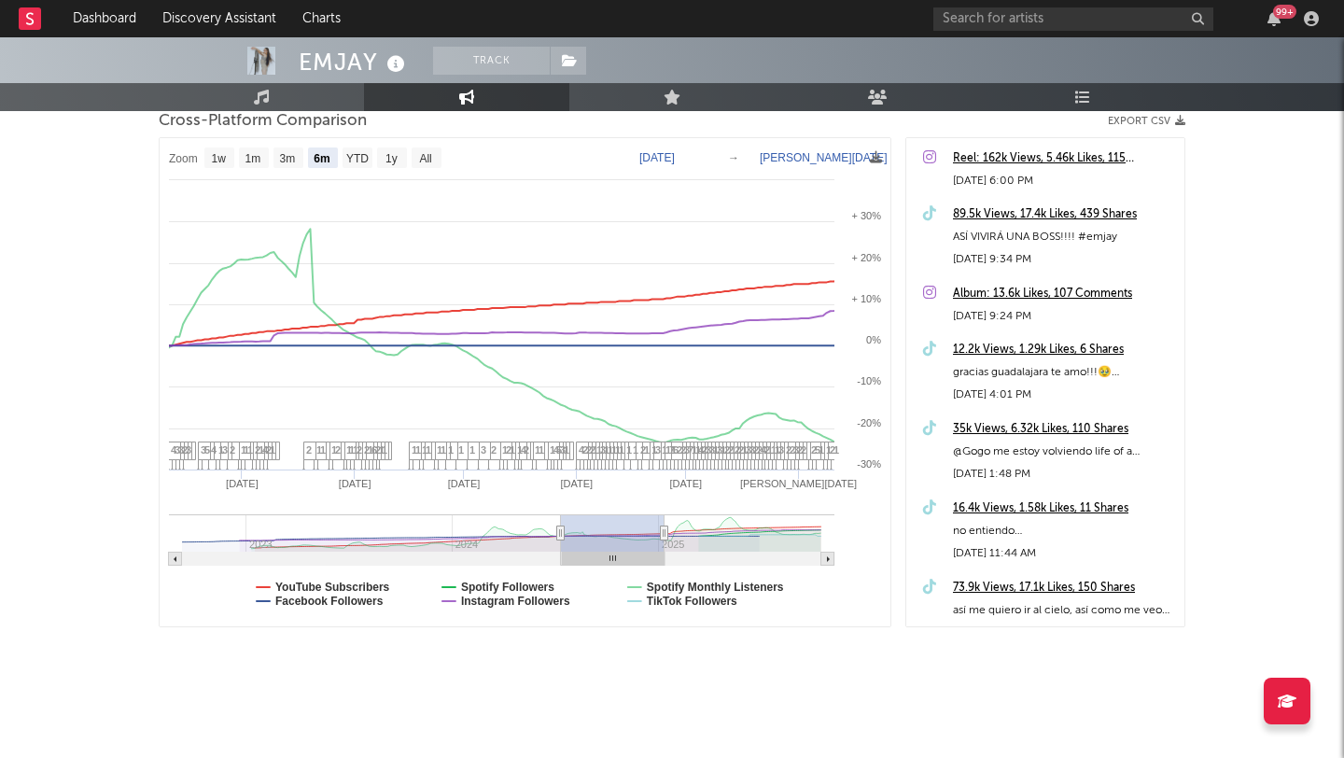
drag, startPoint x: 722, startPoint y: 537, endPoint x: 677, endPoint y: 507, distance: 54.6
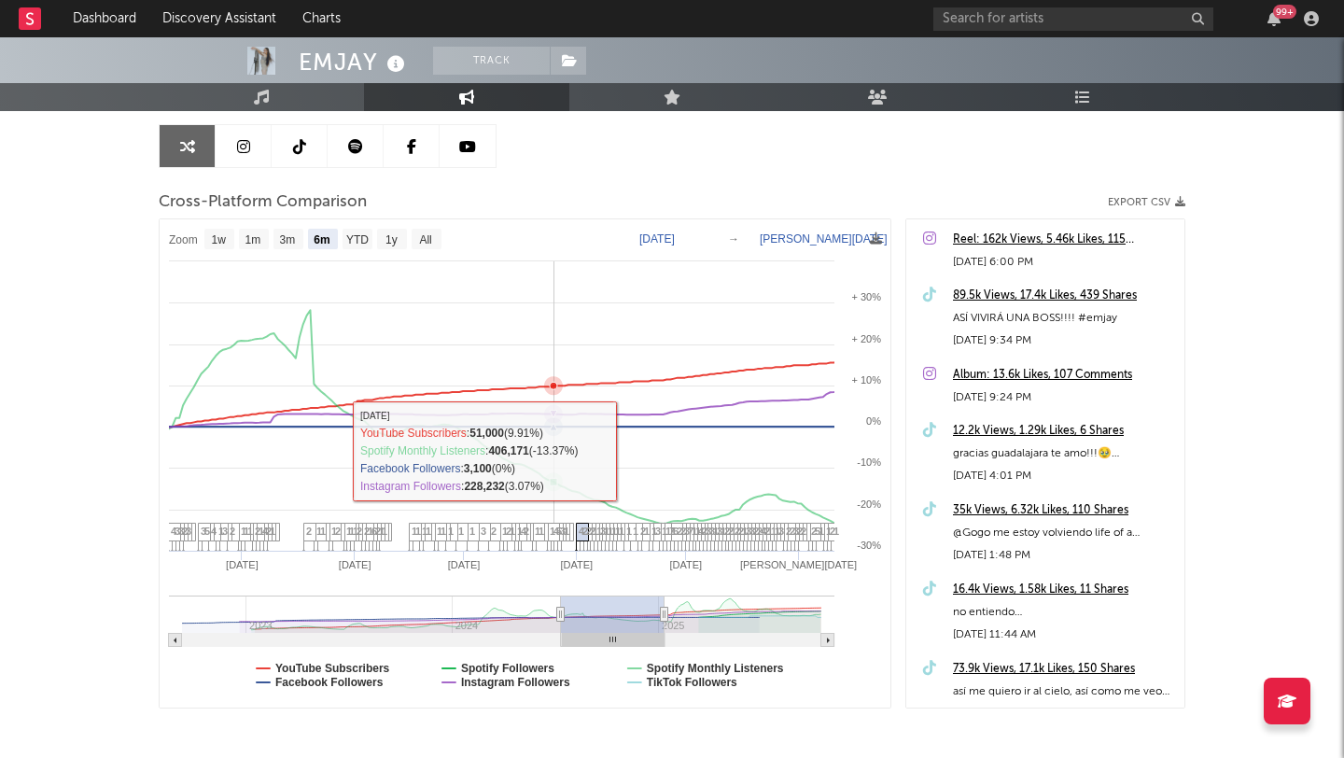
scroll to position [173, 0]
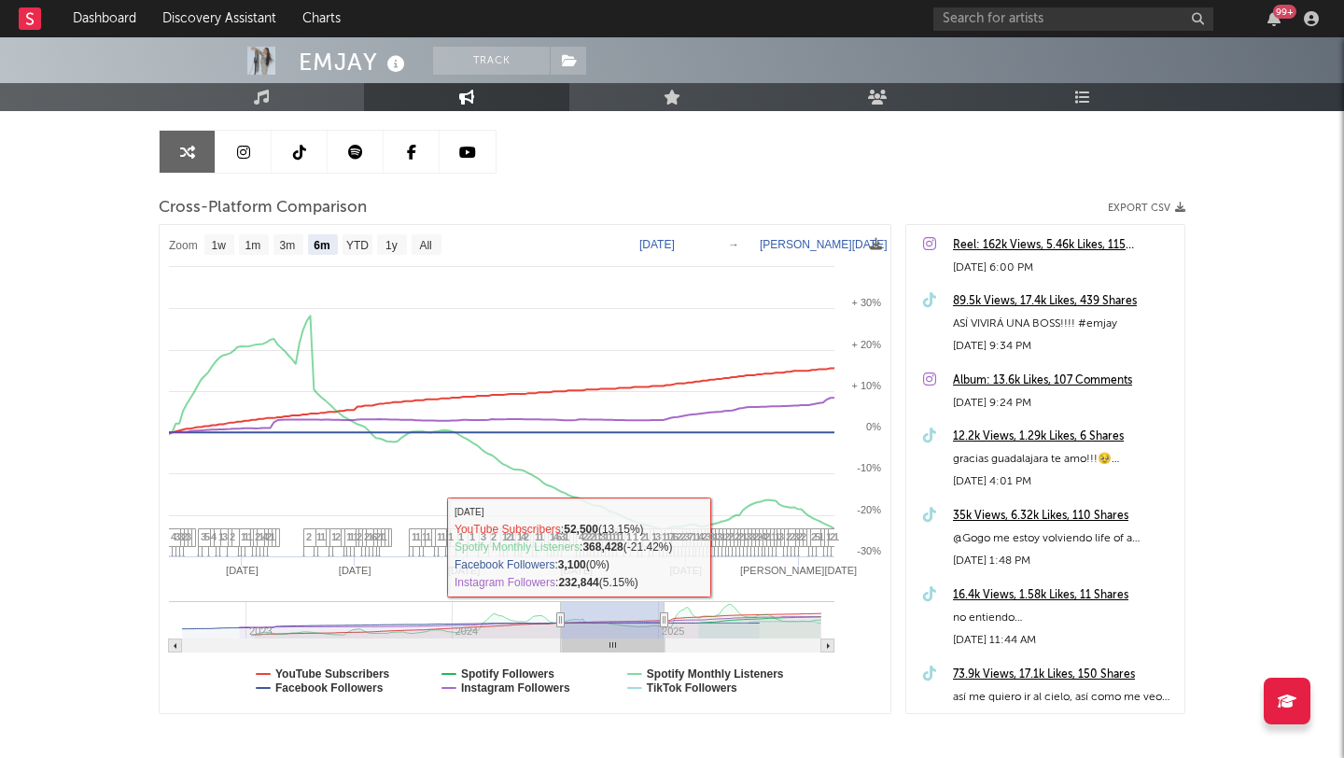
click at [810, 631] on rect at bounding box center [743, 619] width 157 height 37
type input "[DATE]"
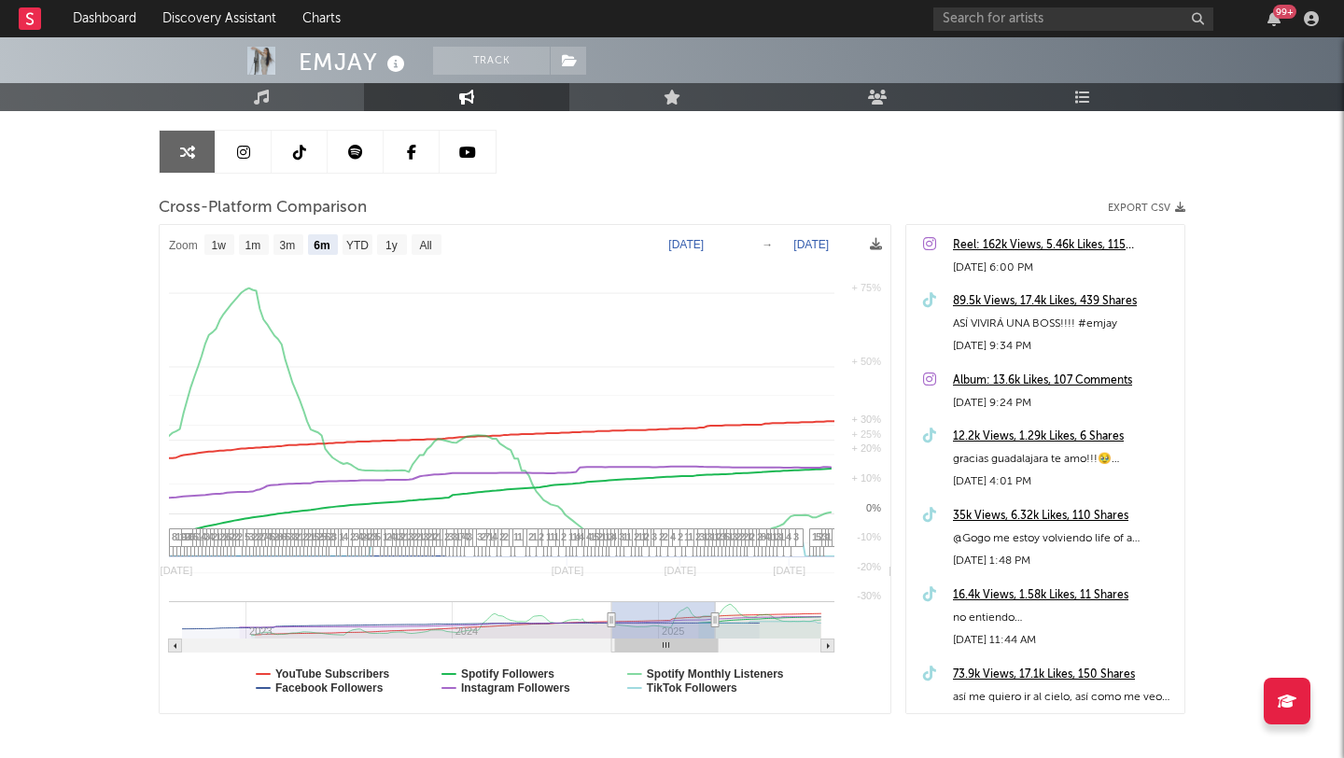
select select "6m"
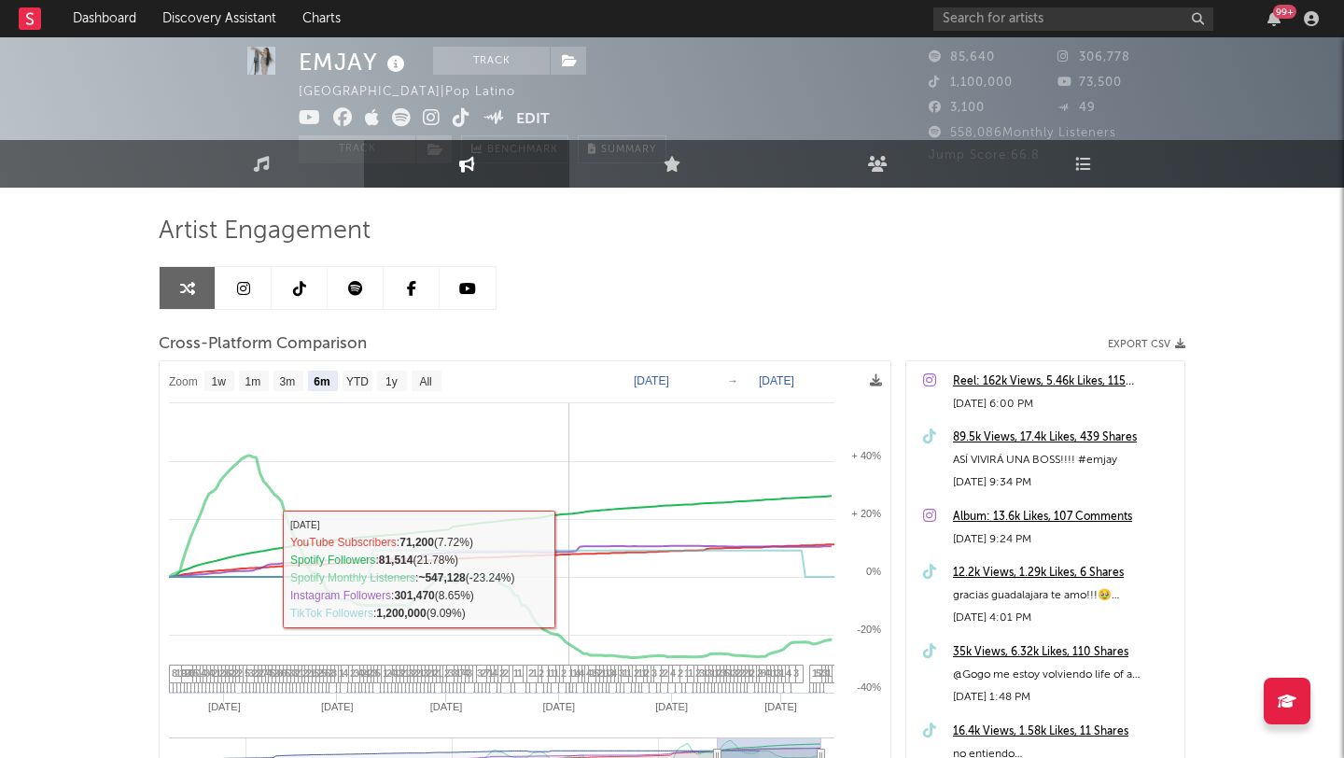
scroll to position [0, 0]
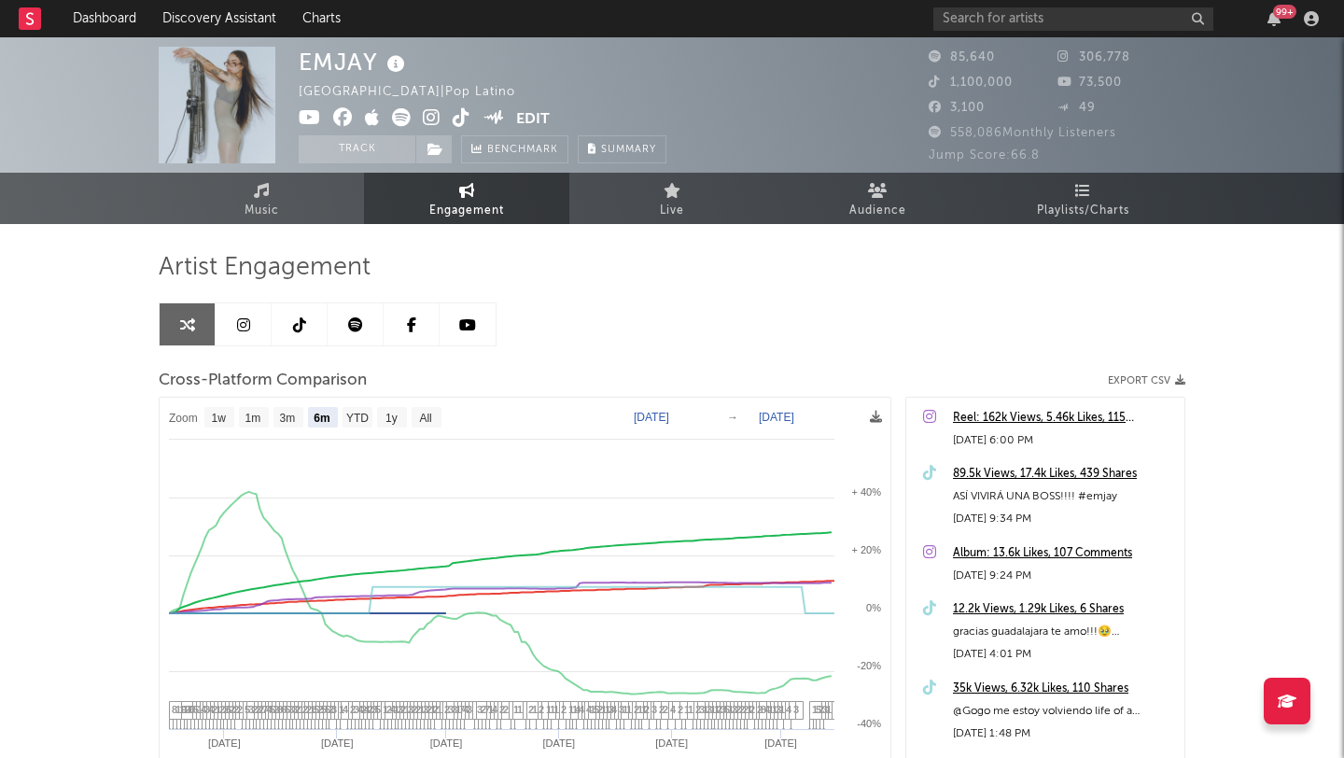
click at [257, 333] on link at bounding box center [244, 324] width 56 height 42
select select "6m"
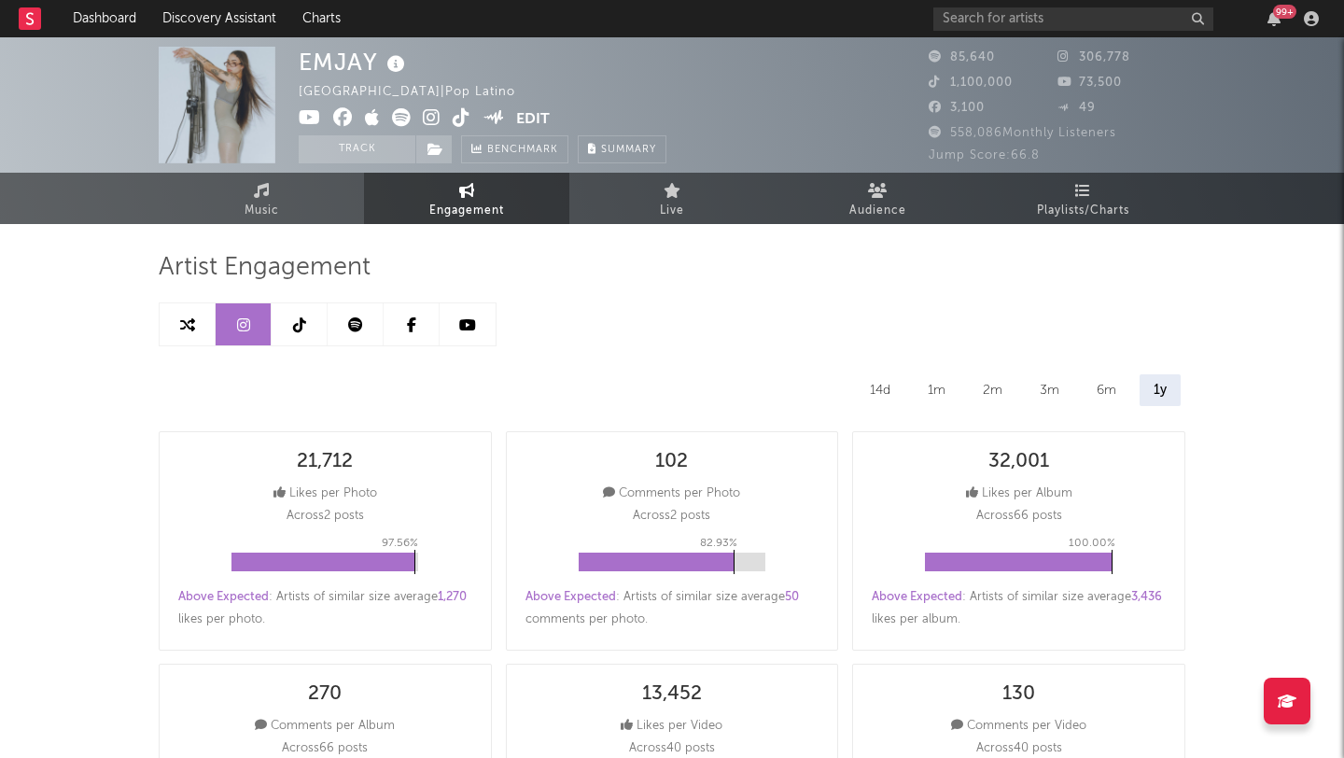
click at [298, 327] on icon at bounding box center [299, 324] width 13 height 15
select select "6m"
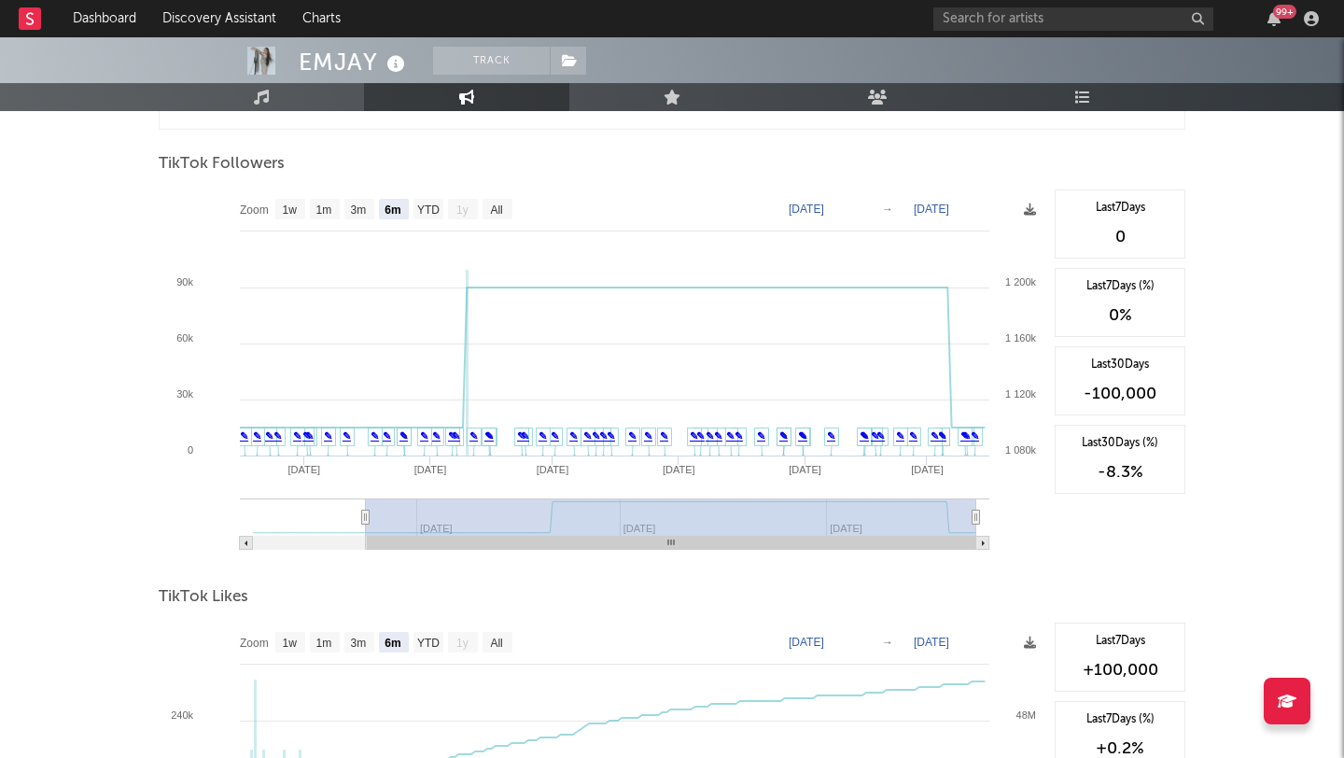
scroll to position [1738, 0]
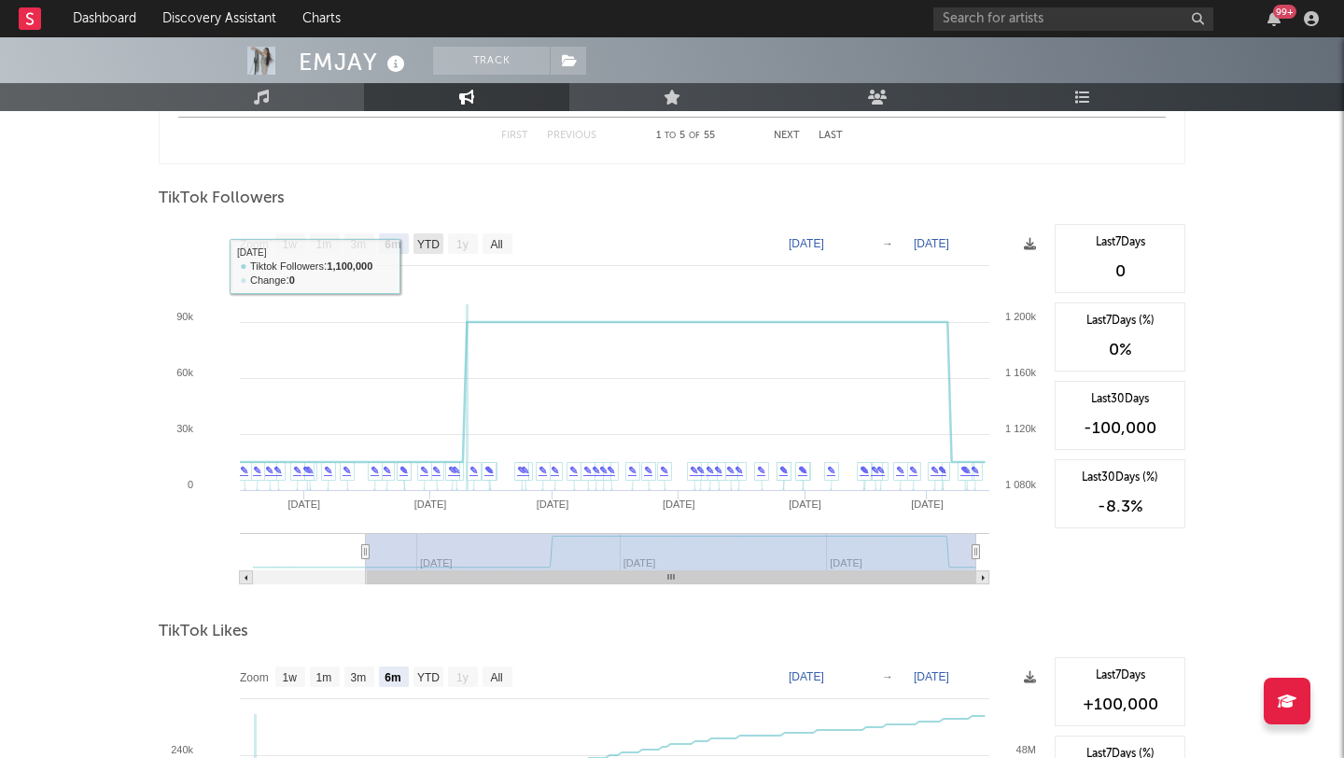
click at [434, 245] on text "YTD" at bounding box center [428, 244] width 22 height 13
select select "YTD"
type input "[DATE]"
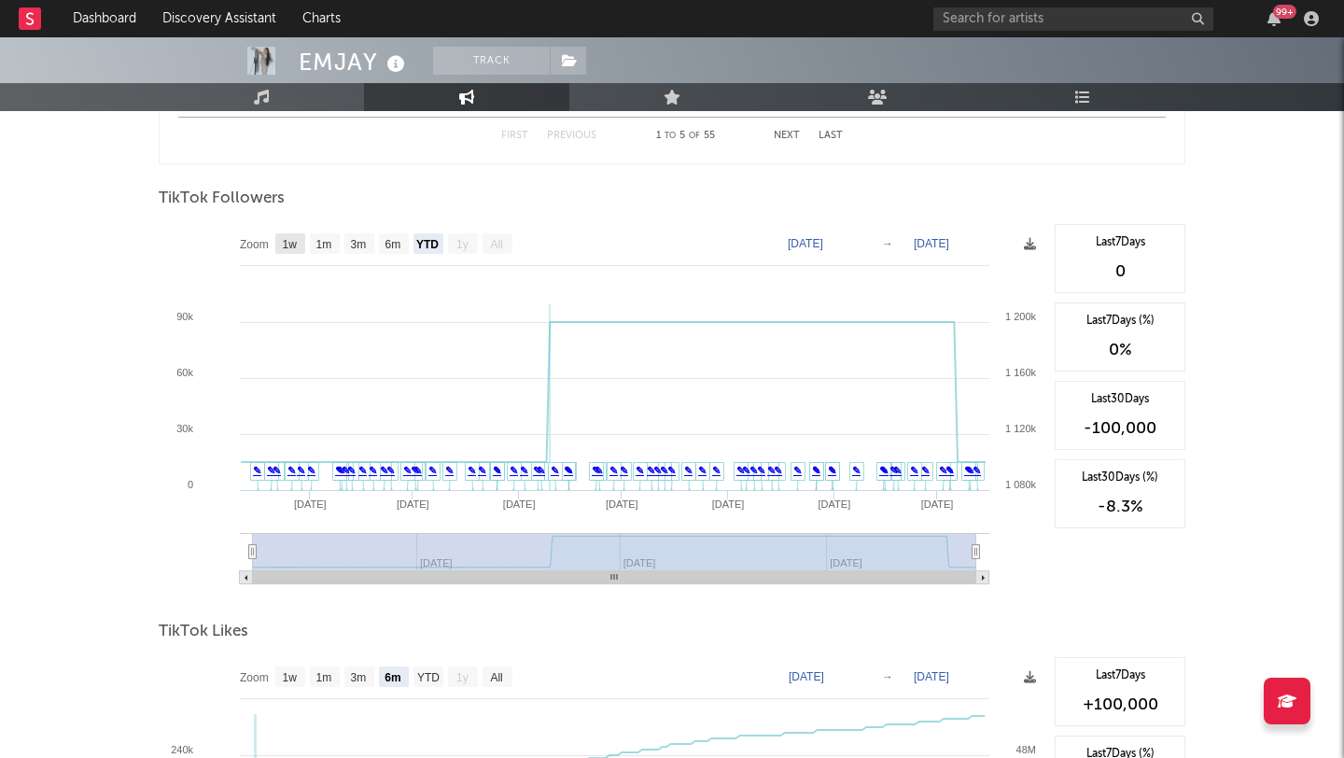
click at [289, 241] on text "1w" at bounding box center [290, 244] width 15 height 13
select select "1w"
type input "[DATE]"
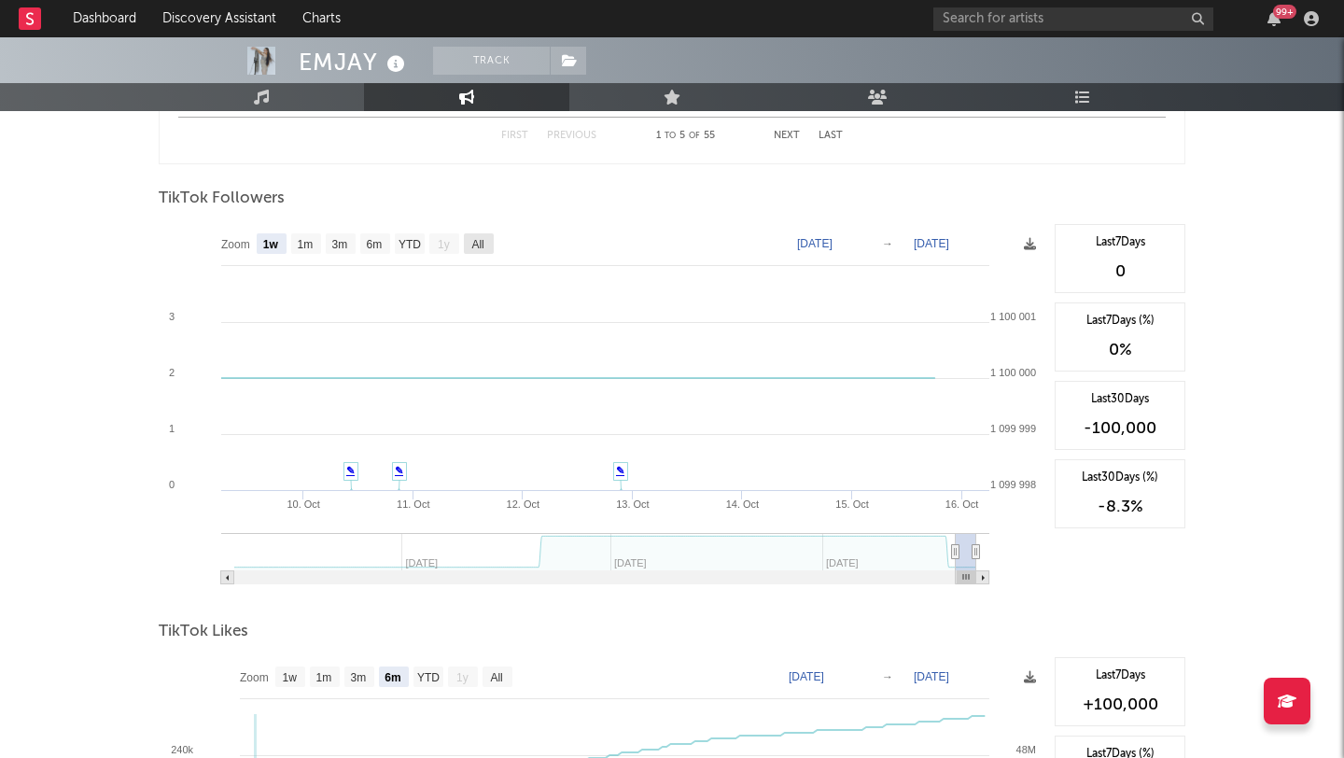
click at [470, 250] on rect at bounding box center [479, 243] width 30 height 21
select select "All"
type input "[DATE]"
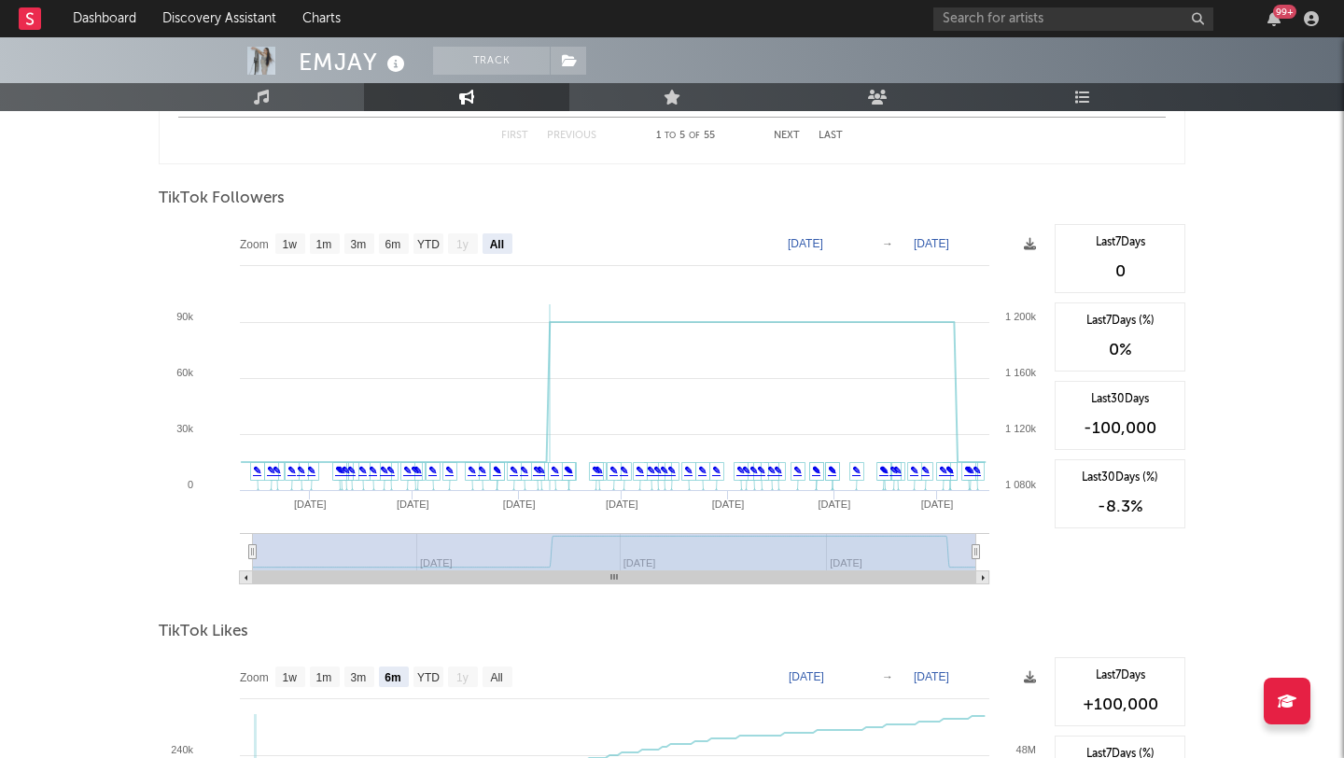
click at [457, 247] on text "1y" at bounding box center [462, 244] width 12 height 13
click at [436, 248] on text "YTD" at bounding box center [428, 244] width 22 height 13
select select "YTD"
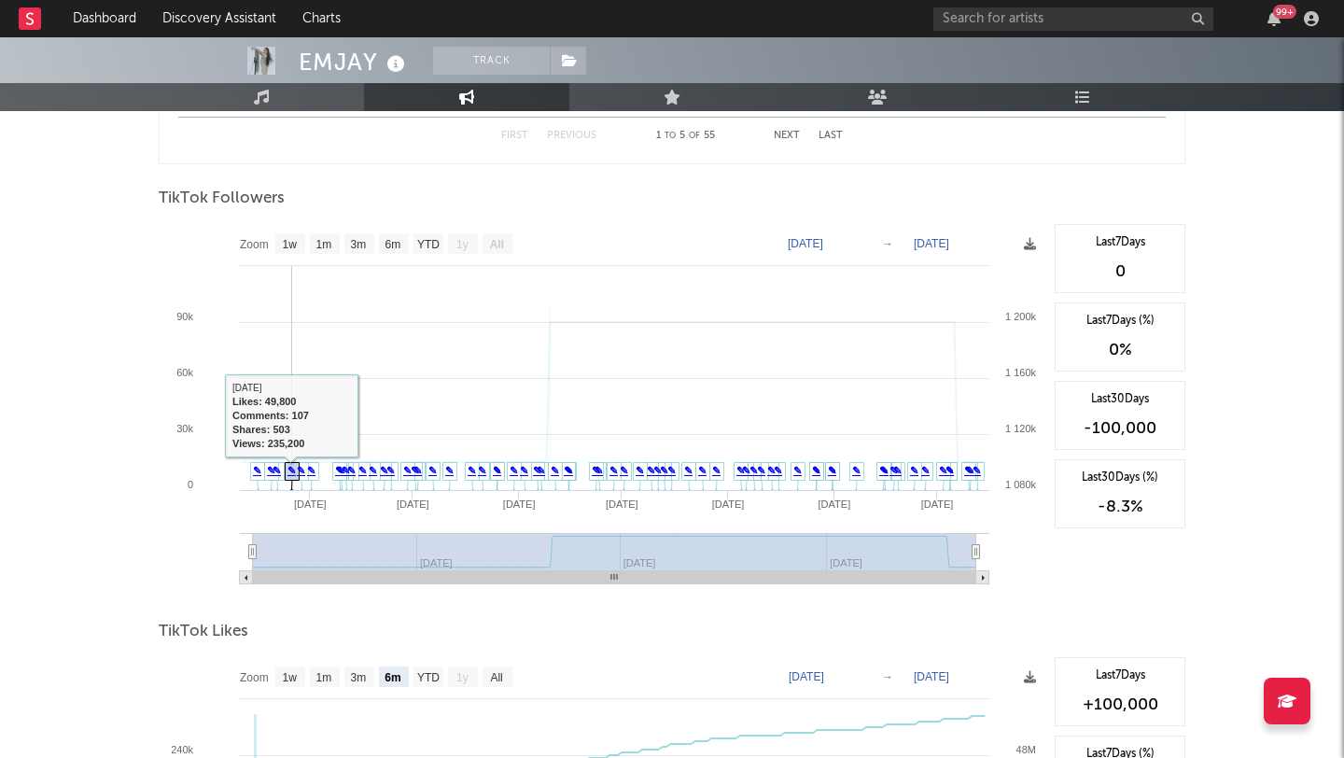
click at [298, 471] on link "✎" at bounding box center [301, 470] width 8 height 11
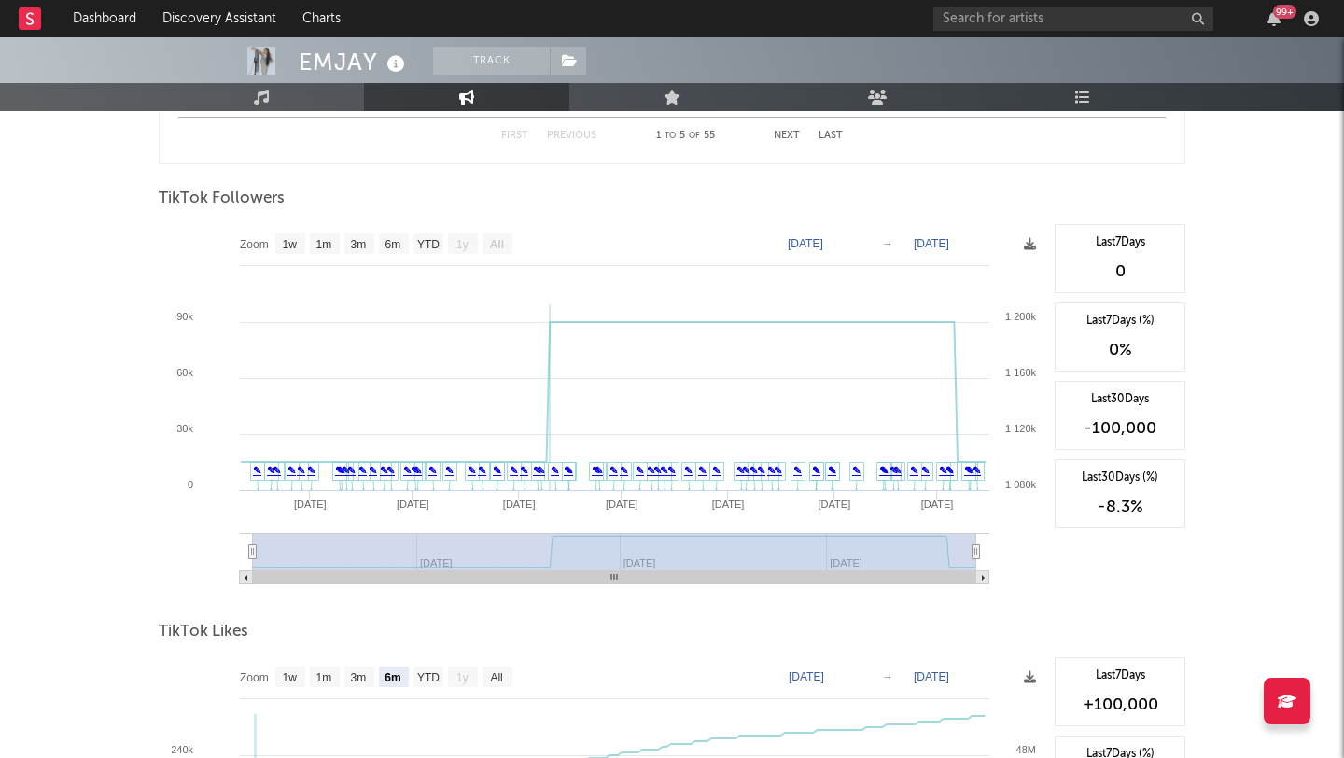
click at [823, 249] on text "[DATE]" at bounding box center [805, 243] width 35 height 13
click at [861, 241] on input "[DATE]" at bounding box center [818, 243] width 87 height 19
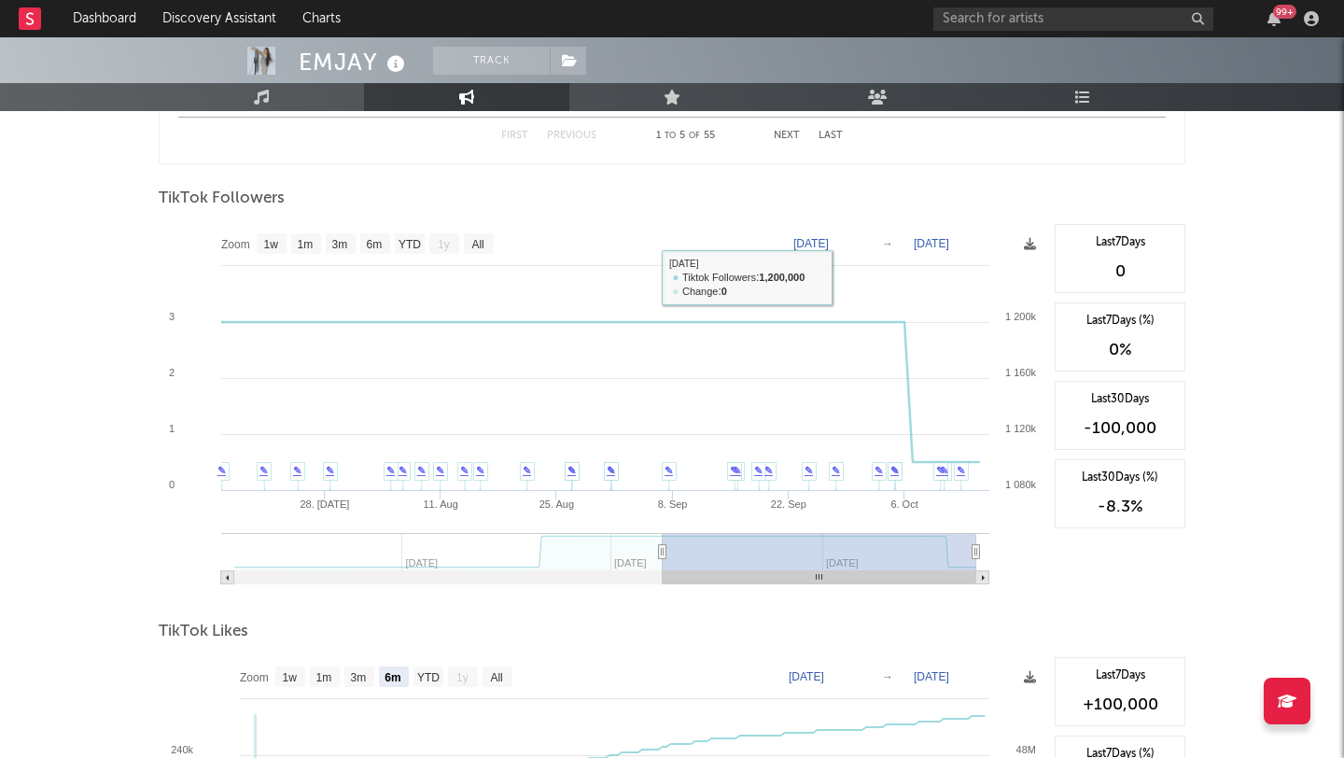
click at [829, 247] on text "[DATE]" at bounding box center [810, 243] width 35 height 13
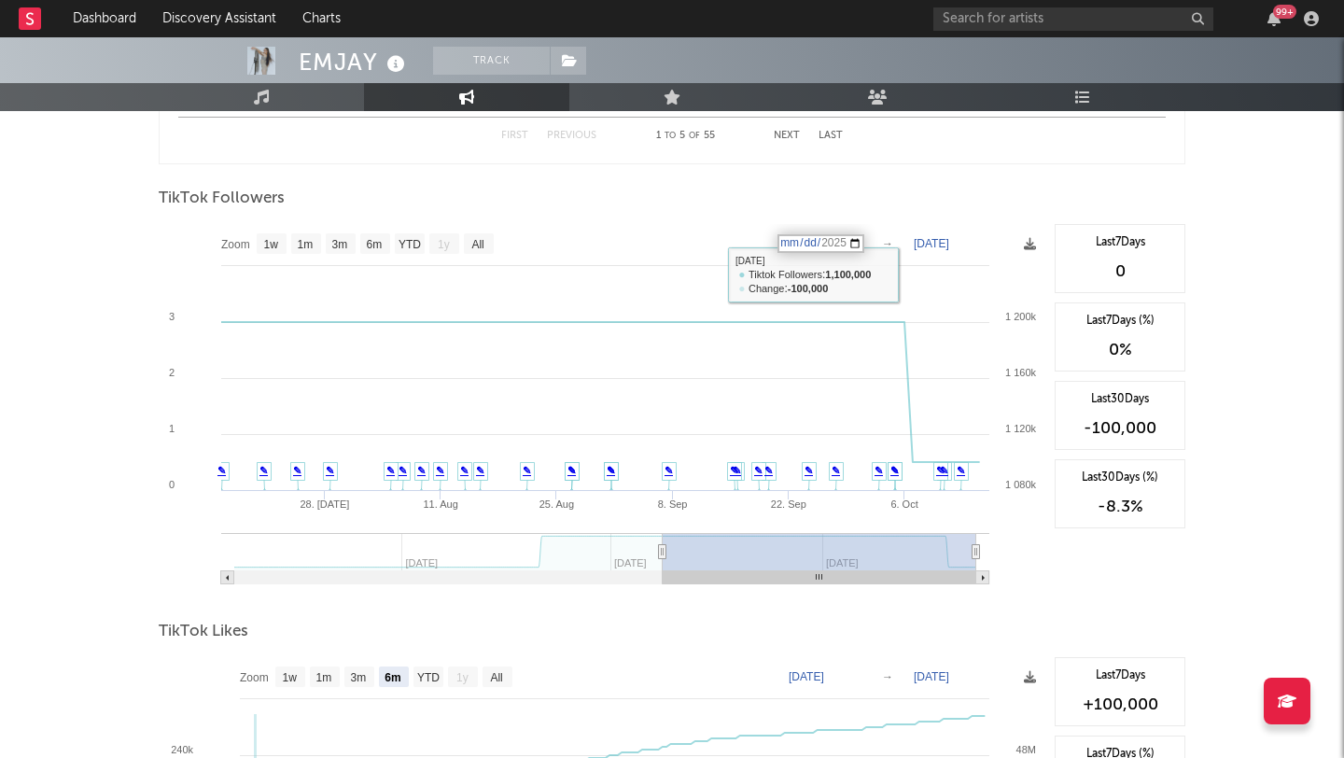
click at [863, 239] on input "[DATE]" at bounding box center [820, 243] width 87 height 19
type input "[DATE]"
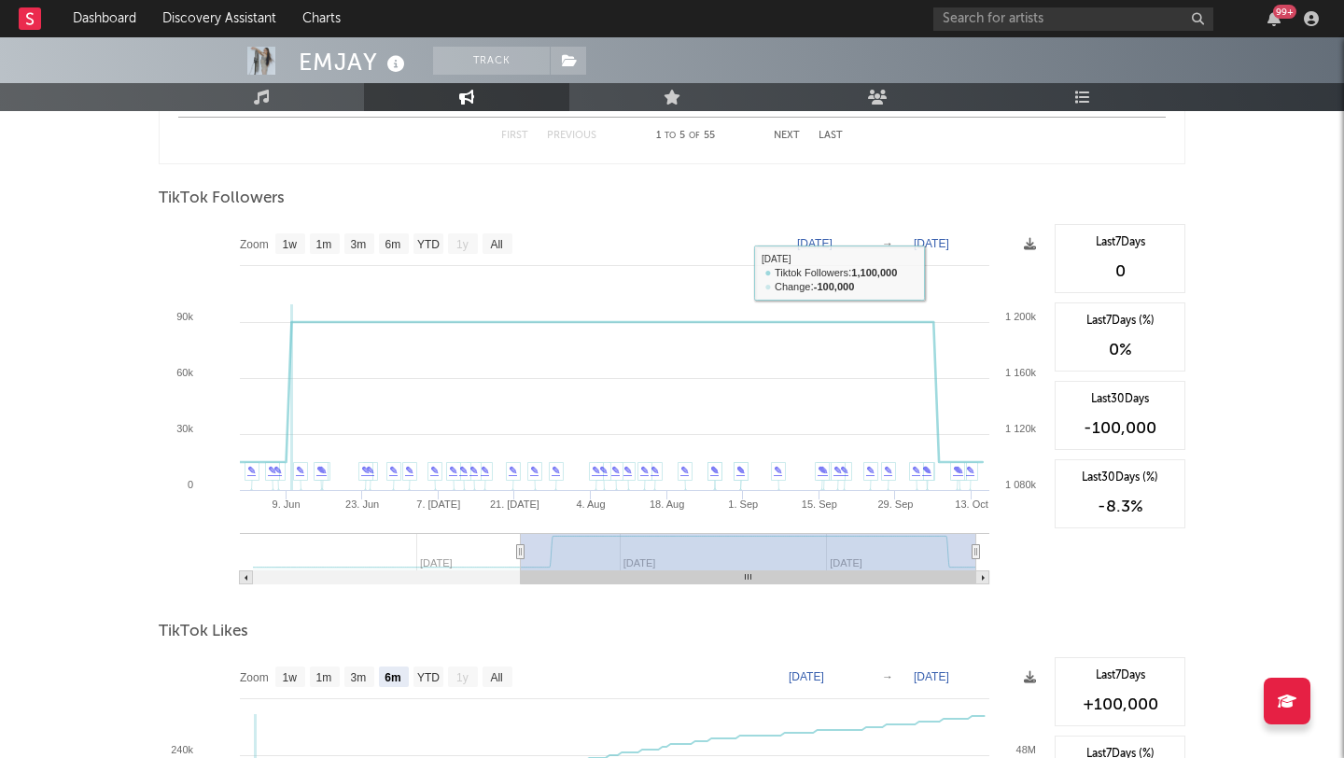
click at [934, 242] on text "[DATE]" at bounding box center [931, 243] width 35 height 13
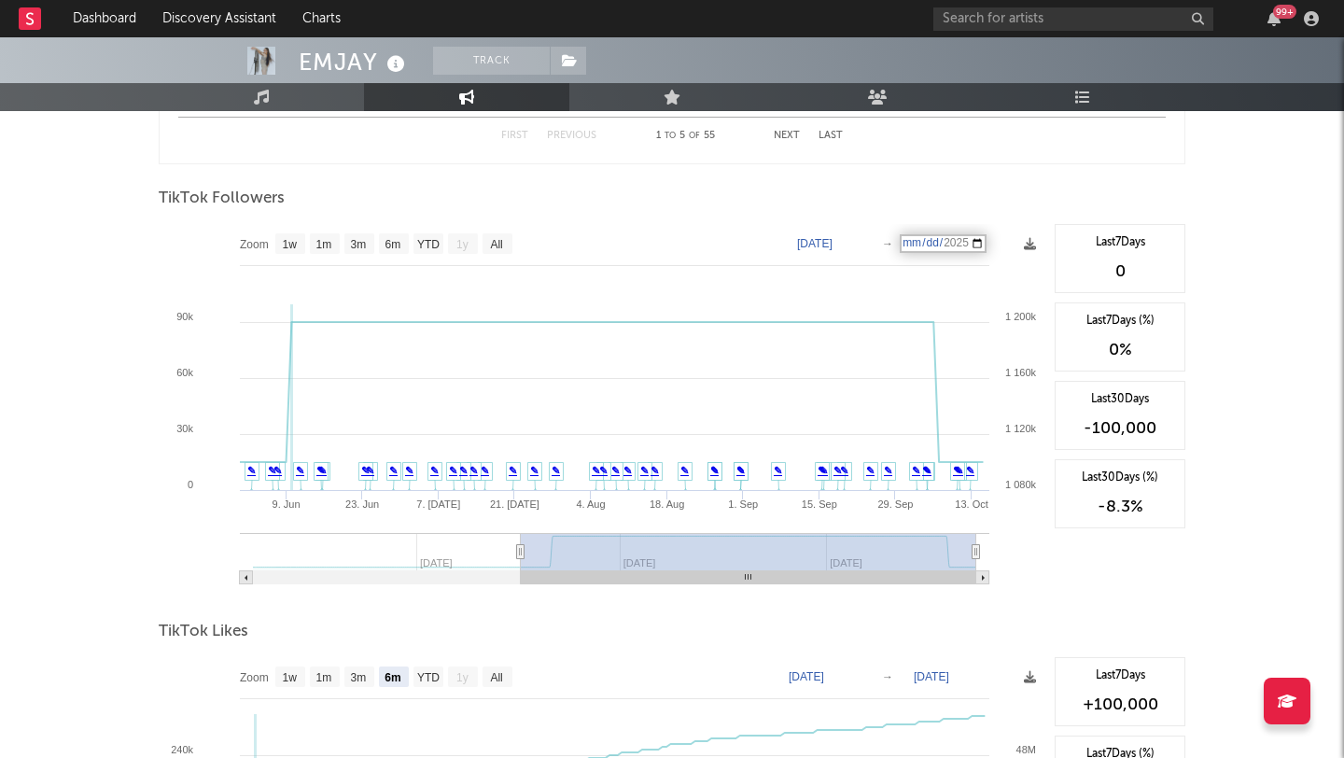
click at [987, 244] on input "[DATE]" at bounding box center [943, 243] width 87 height 19
click at [981, 233] on rect at bounding box center [602, 410] width 887 height 373
click at [949, 247] on text "[DATE]" at bounding box center [931, 243] width 35 height 13
click at [987, 247] on input "[DATE]" at bounding box center [943, 243] width 87 height 19
type input "[DATE]"
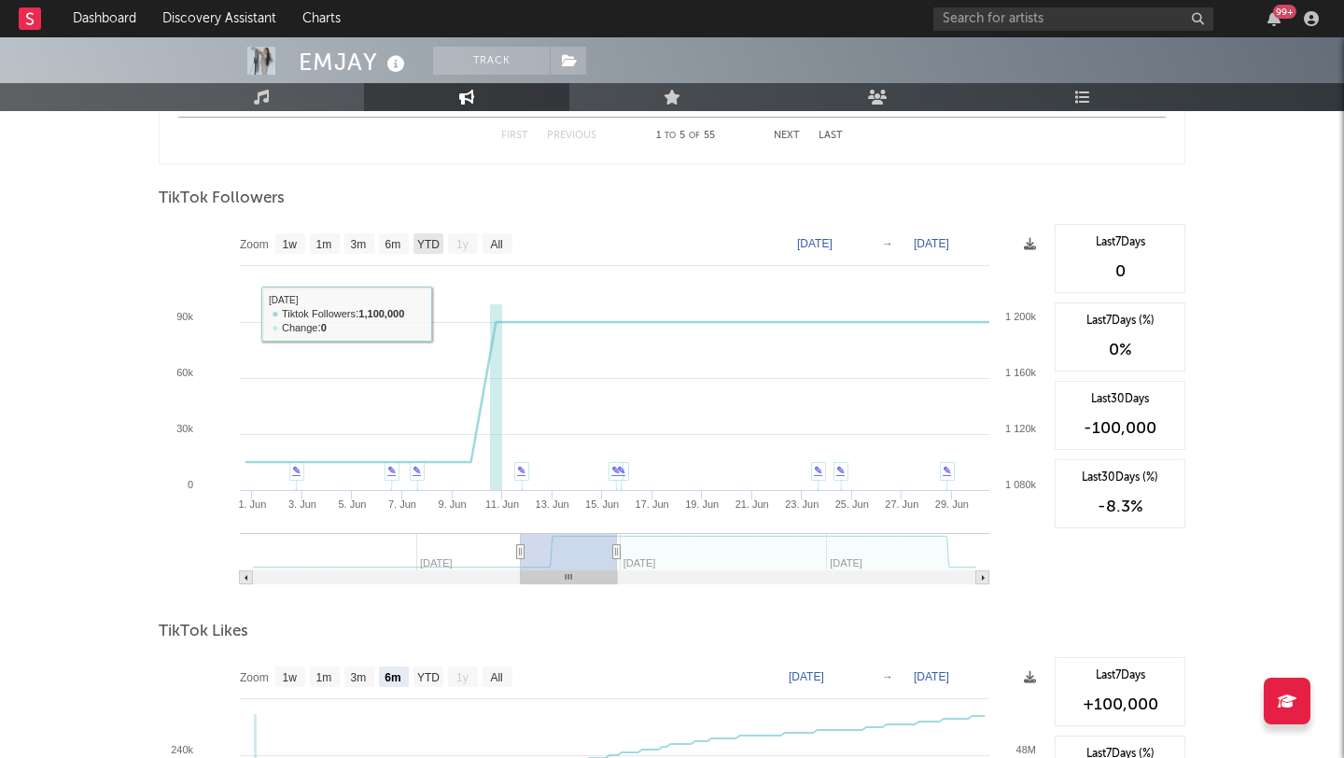
click at [428, 239] on text "YTD" at bounding box center [428, 244] width 22 height 13
select select "YTD"
type input "[DATE]"
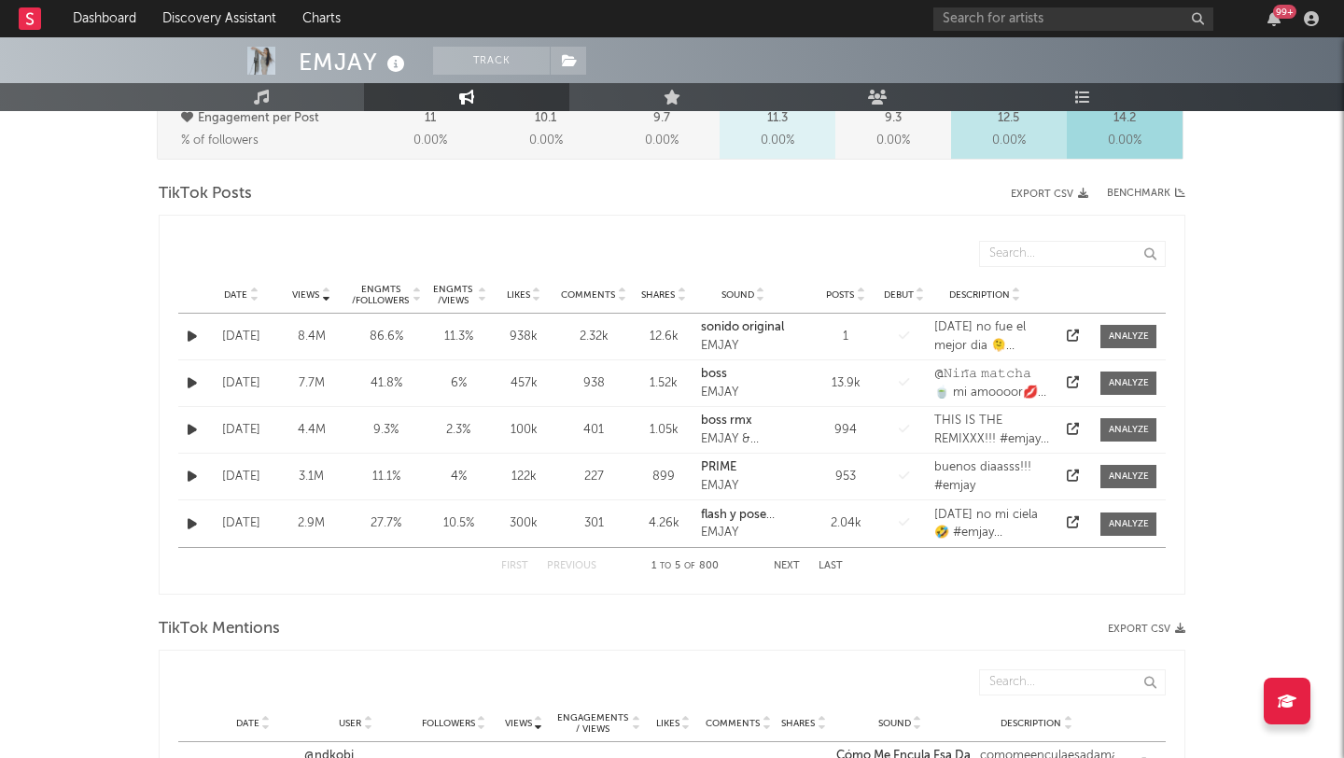
scroll to position [881, 0]
click at [792, 567] on button "Next" at bounding box center [787, 564] width 26 height 10
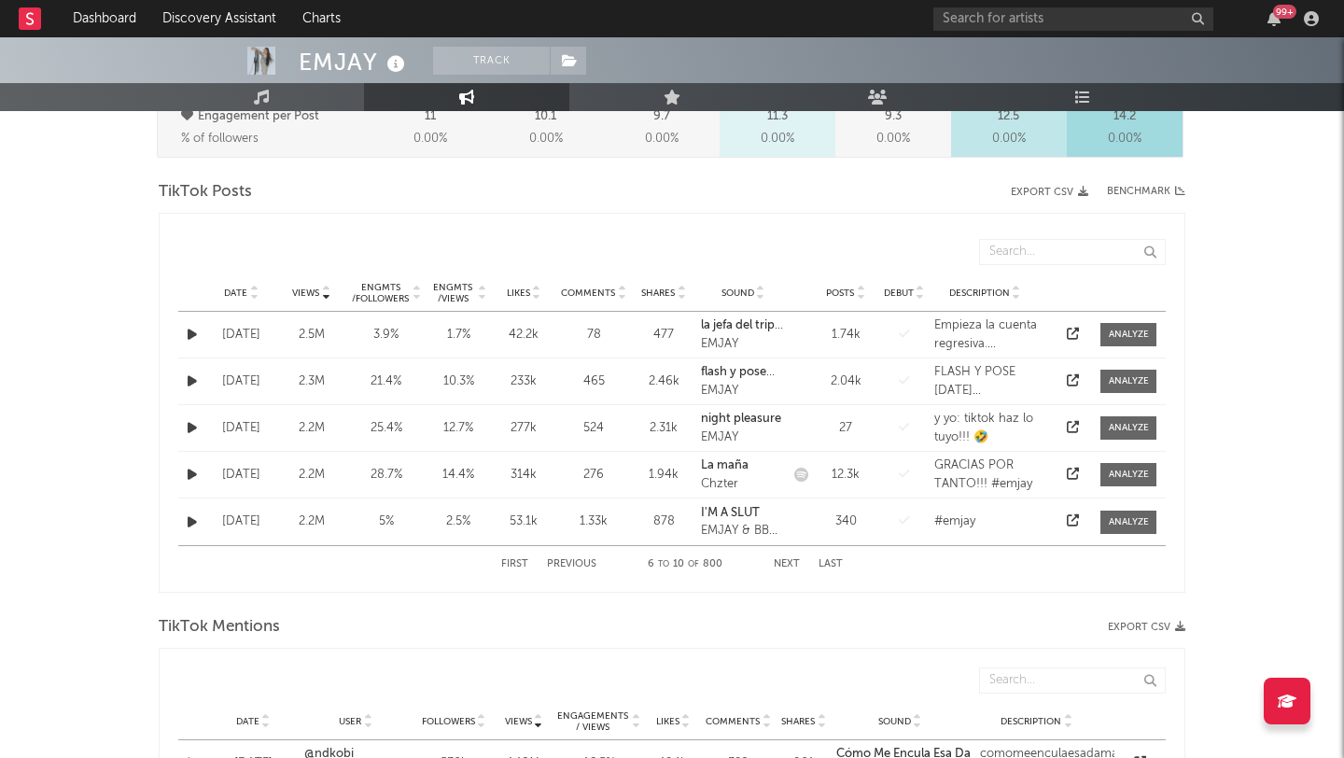
click at [785, 568] on button "Next" at bounding box center [787, 564] width 26 height 10
click at [238, 477] on div "[DATE]" at bounding box center [241, 475] width 61 height 19
click at [197, 477] on button "button" at bounding box center [192, 474] width 19 height 21
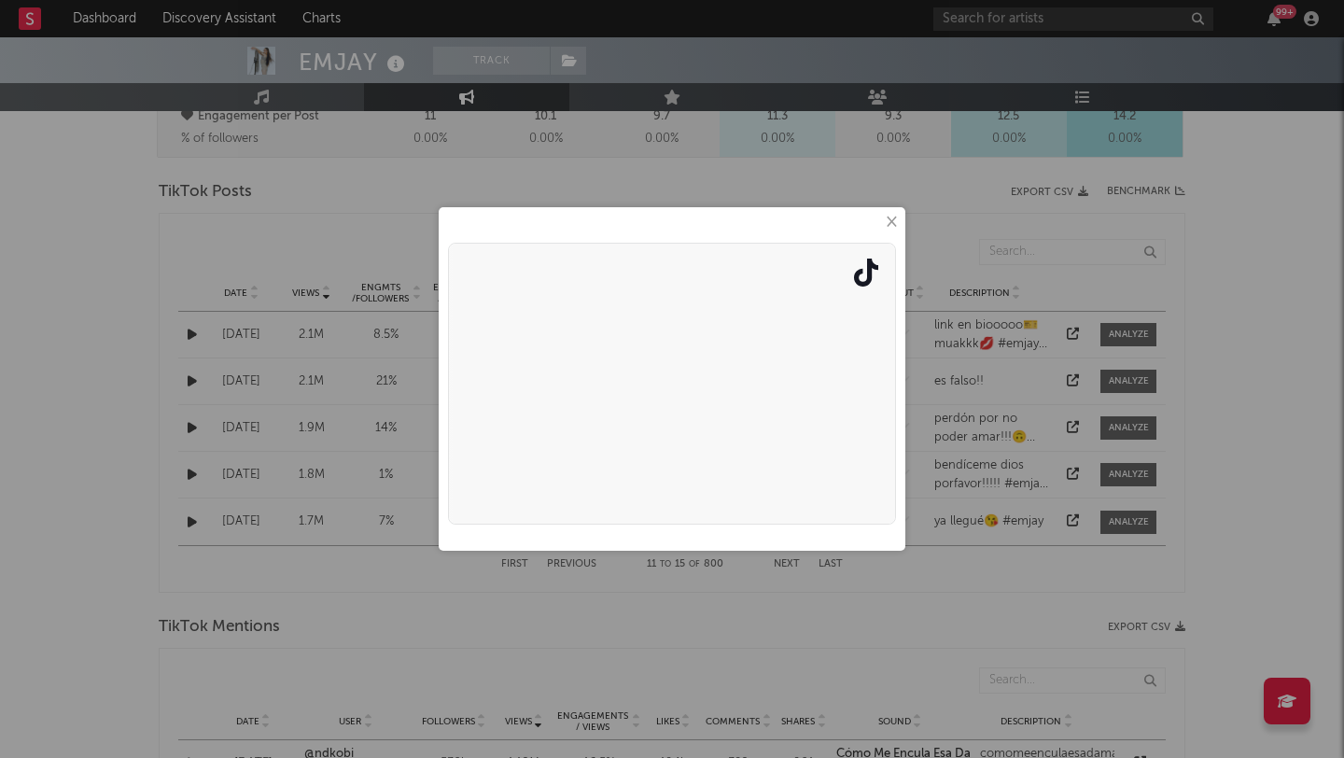
click at [888, 226] on button "×" at bounding box center [890, 222] width 21 height 21
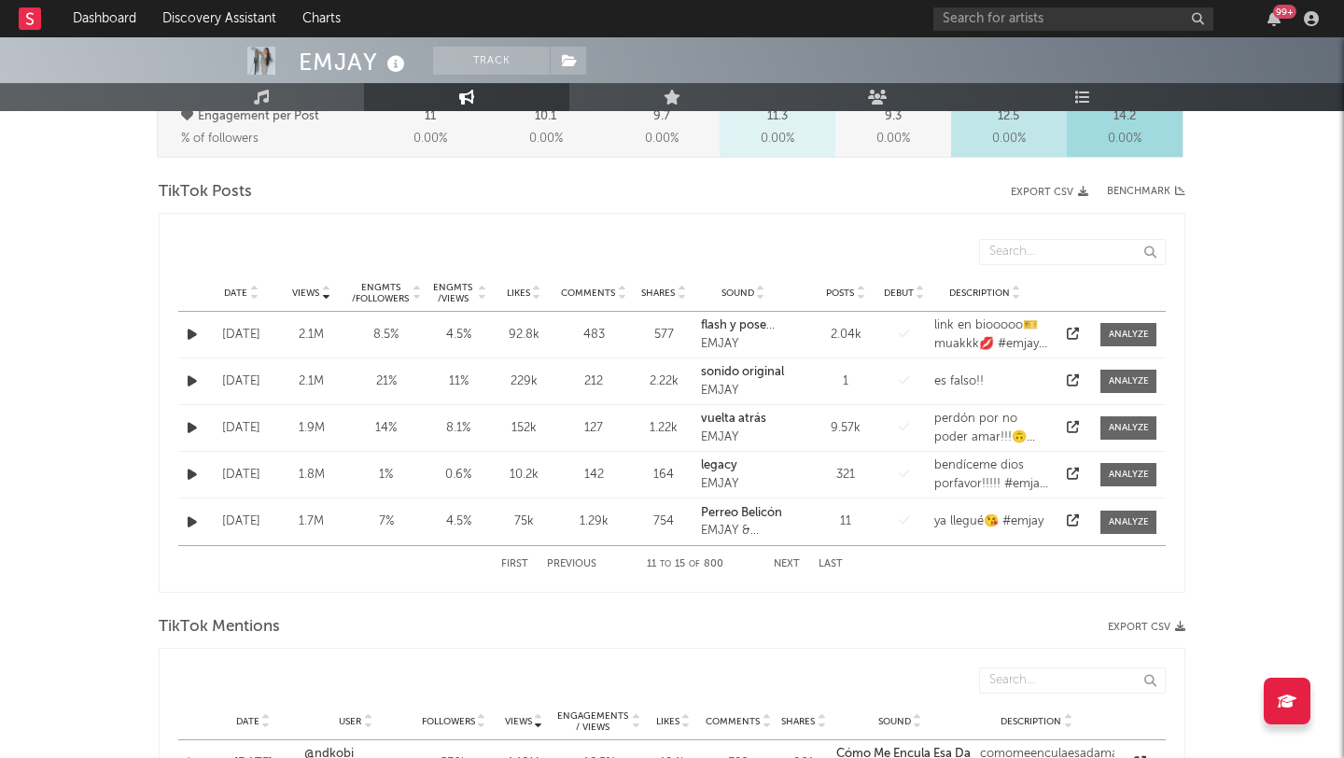
click at [1070, 468] on icon at bounding box center [1073, 474] width 12 height 12
click at [253, 295] on icon at bounding box center [253, 296] width 9 height 7
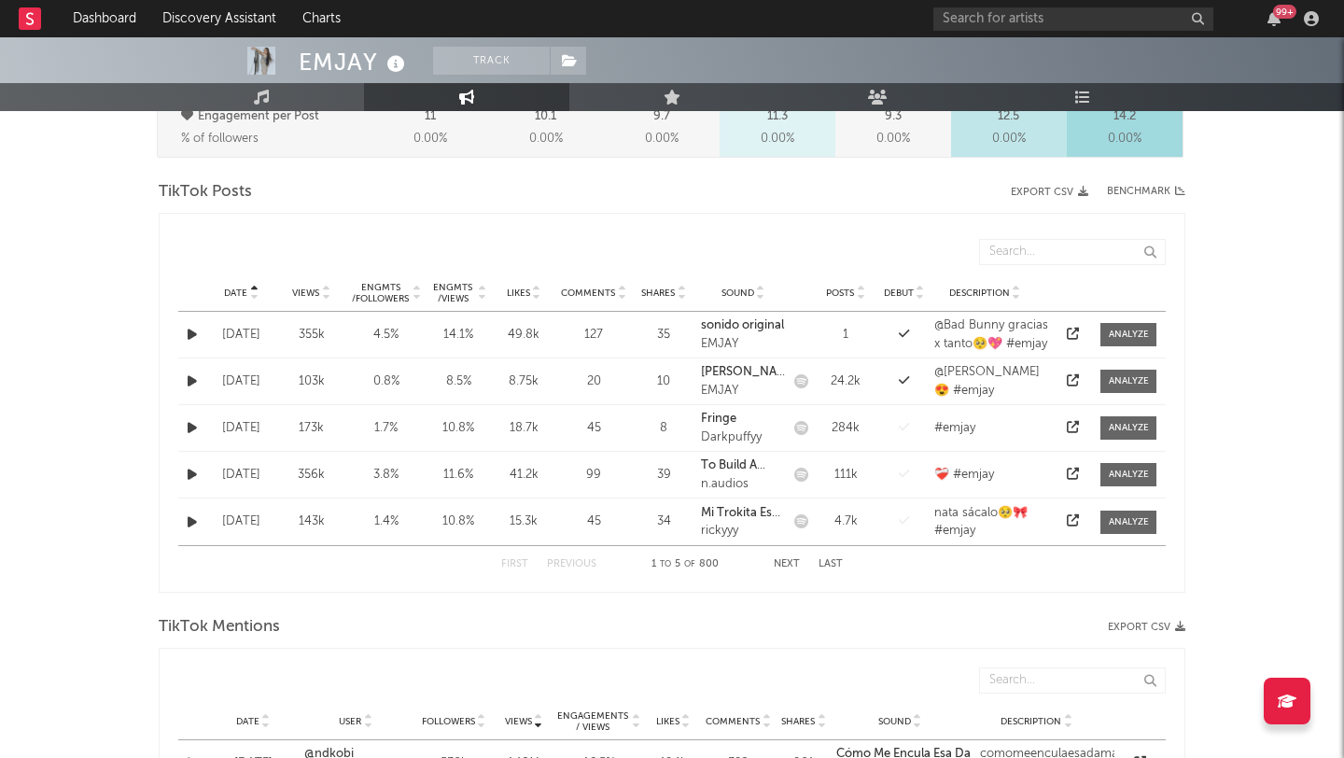
click at [253, 295] on icon at bounding box center [253, 296] width 9 height 7
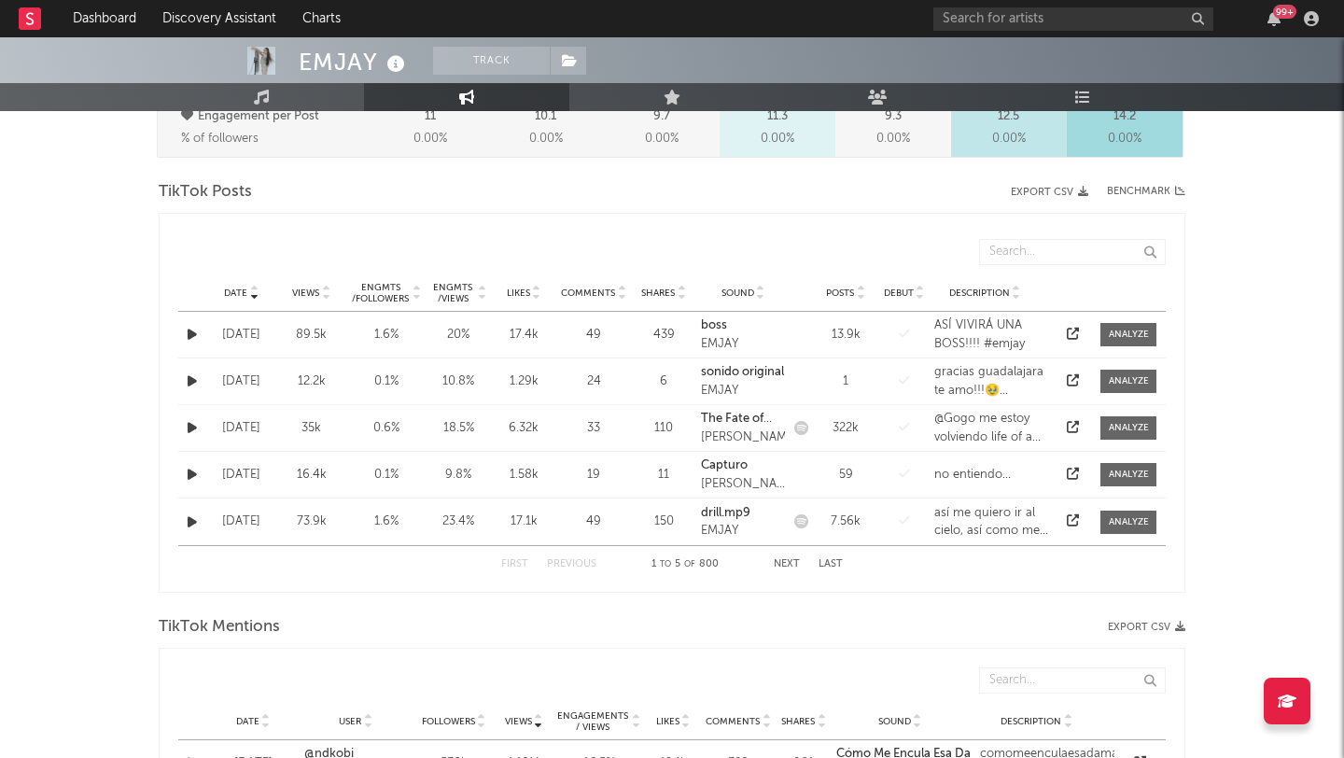
click at [782, 566] on button "Next" at bounding box center [787, 564] width 26 height 10
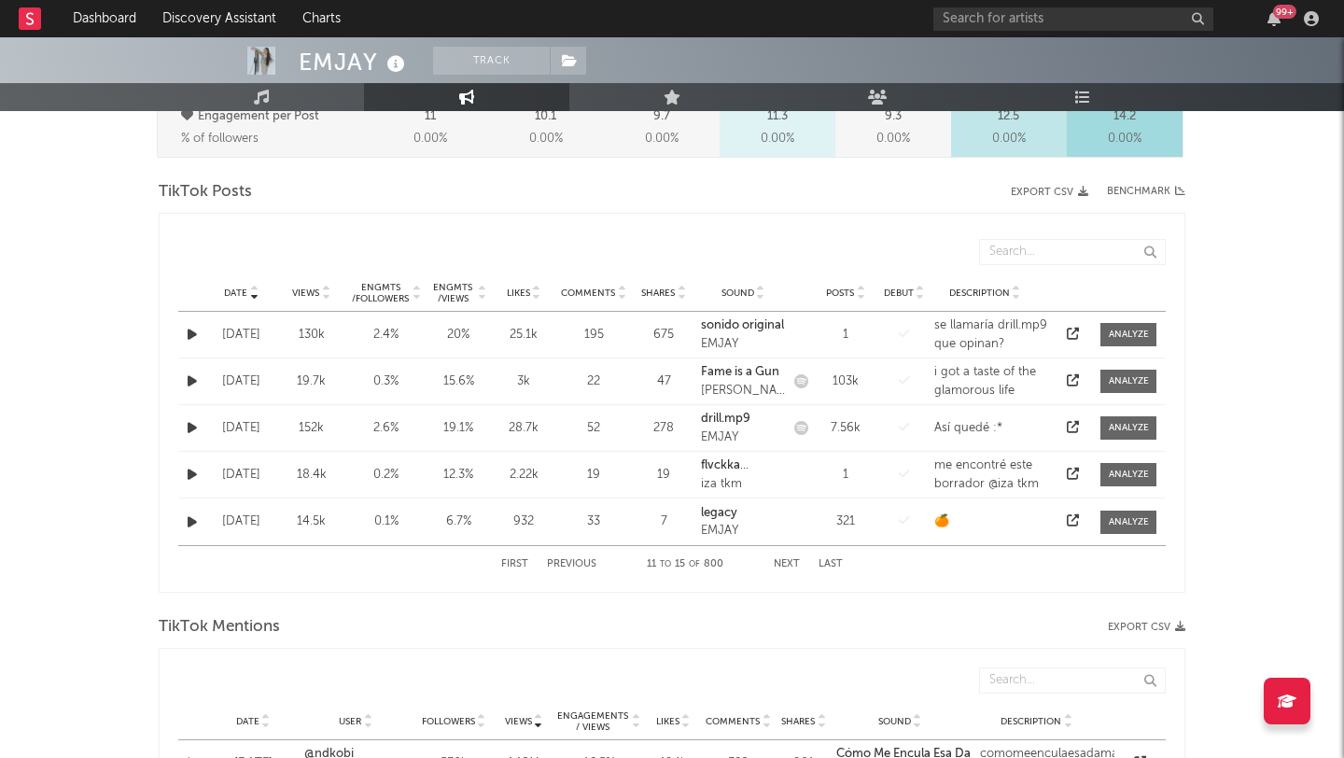
click at [782, 566] on button "Next" at bounding box center [787, 564] width 26 height 10
click at [518, 568] on button "First" at bounding box center [514, 564] width 27 height 10
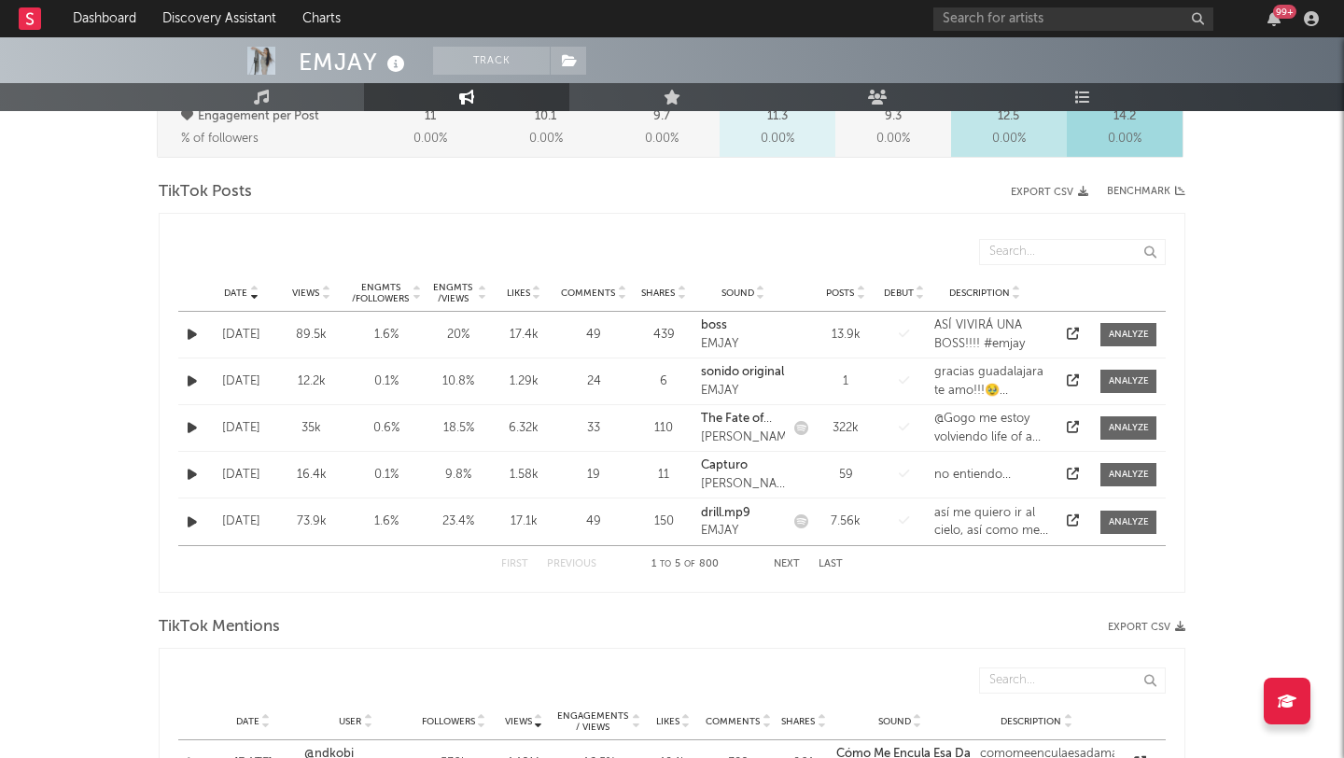
click at [1074, 333] on icon at bounding box center [1073, 334] width 12 height 12
click at [782, 563] on button "Next" at bounding box center [787, 564] width 26 height 10
click at [790, 563] on button "Next" at bounding box center [787, 564] width 26 height 10
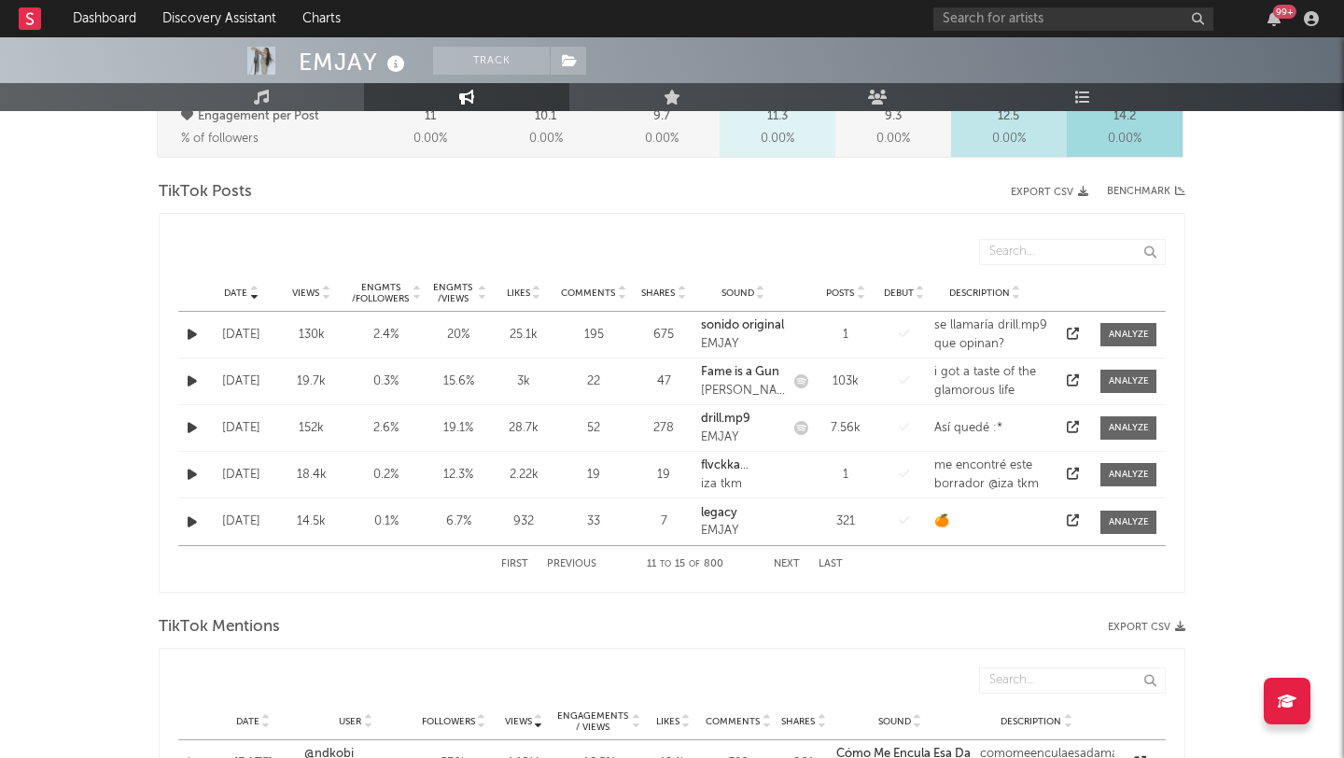
click at [789, 564] on button "Next" at bounding box center [787, 564] width 26 height 10
click at [512, 567] on button "First" at bounding box center [514, 564] width 27 height 10
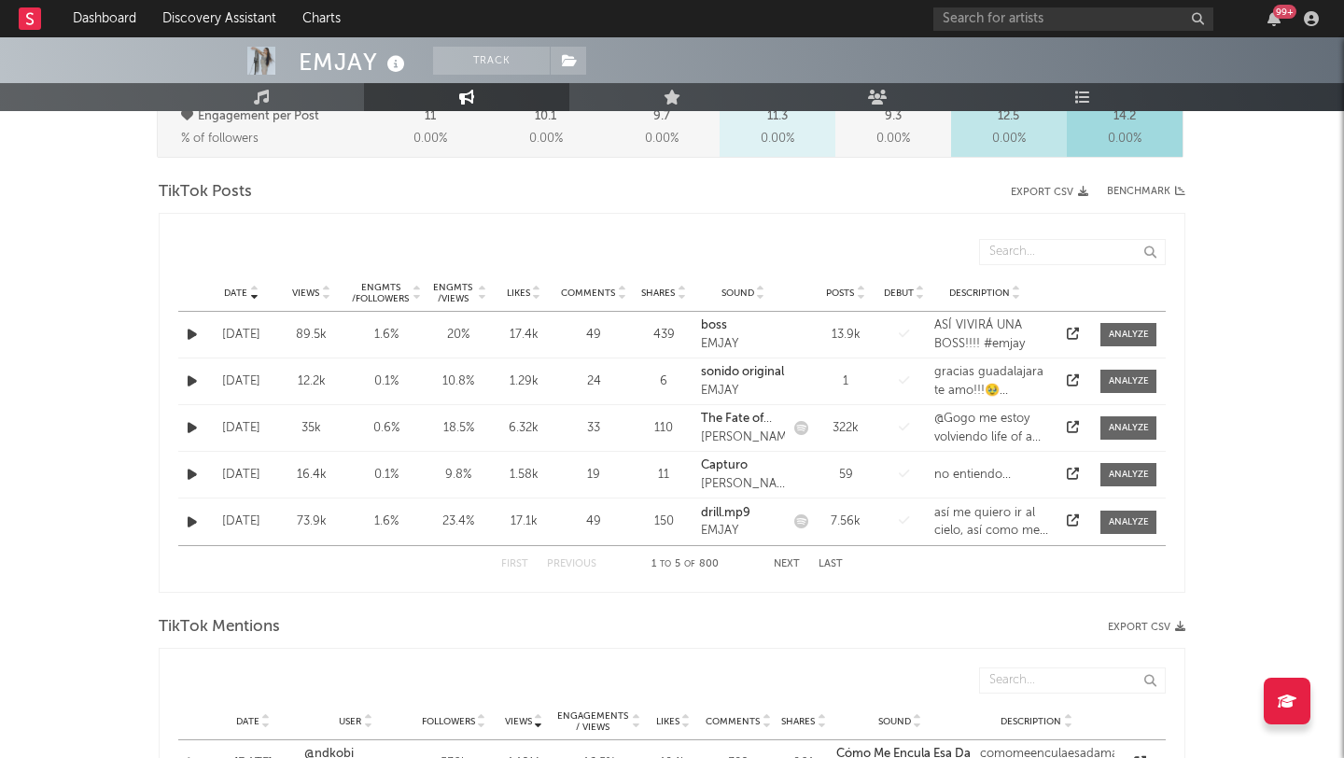
click at [781, 563] on button "Next" at bounding box center [787, 564] width 26 height 10
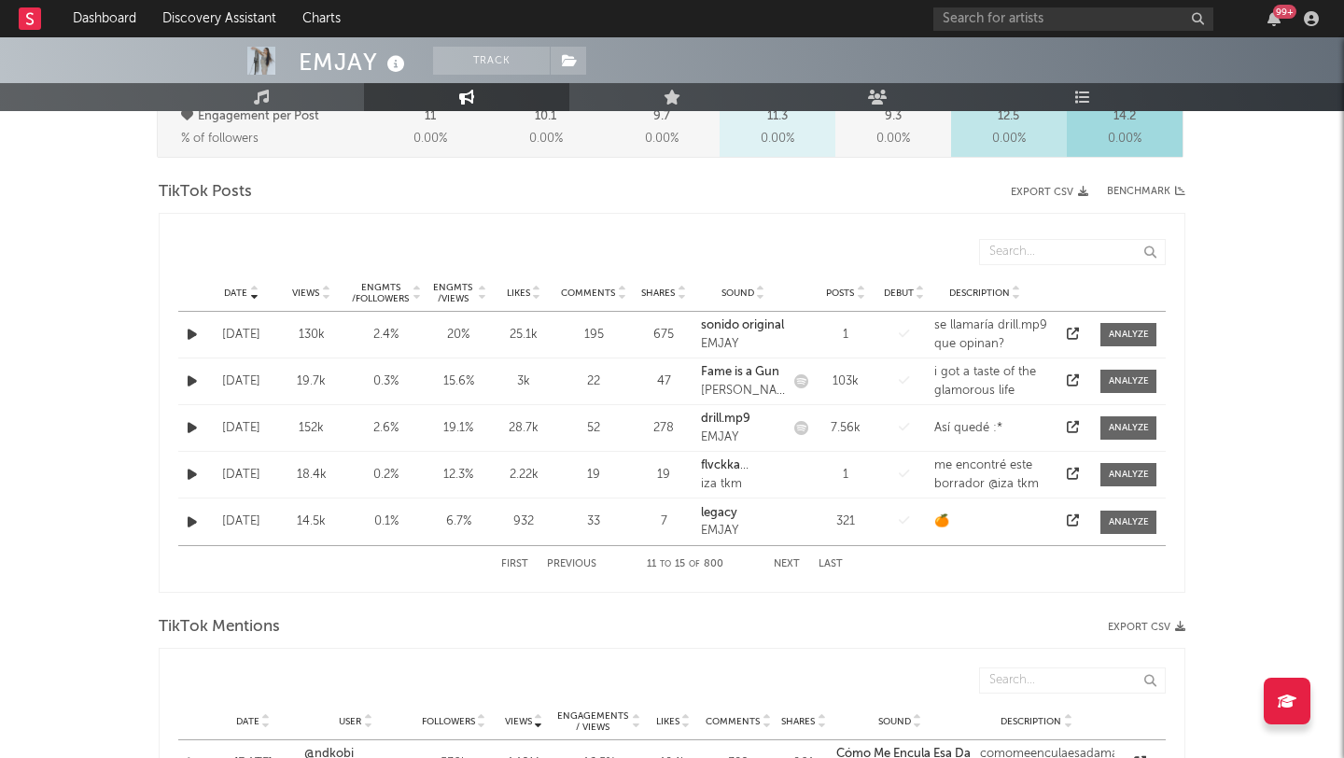
click at [781, 563] on button "Next" at bounding box center [787, 564] width 26 height 10
click at [523, 556] on div "First Previous 16 to 20 of 800 Next Last" at bounding box center [672, 564] width 342 height 36
click at [516, 559] on button "First" at bounding box center [514, 564] width 27 height 10
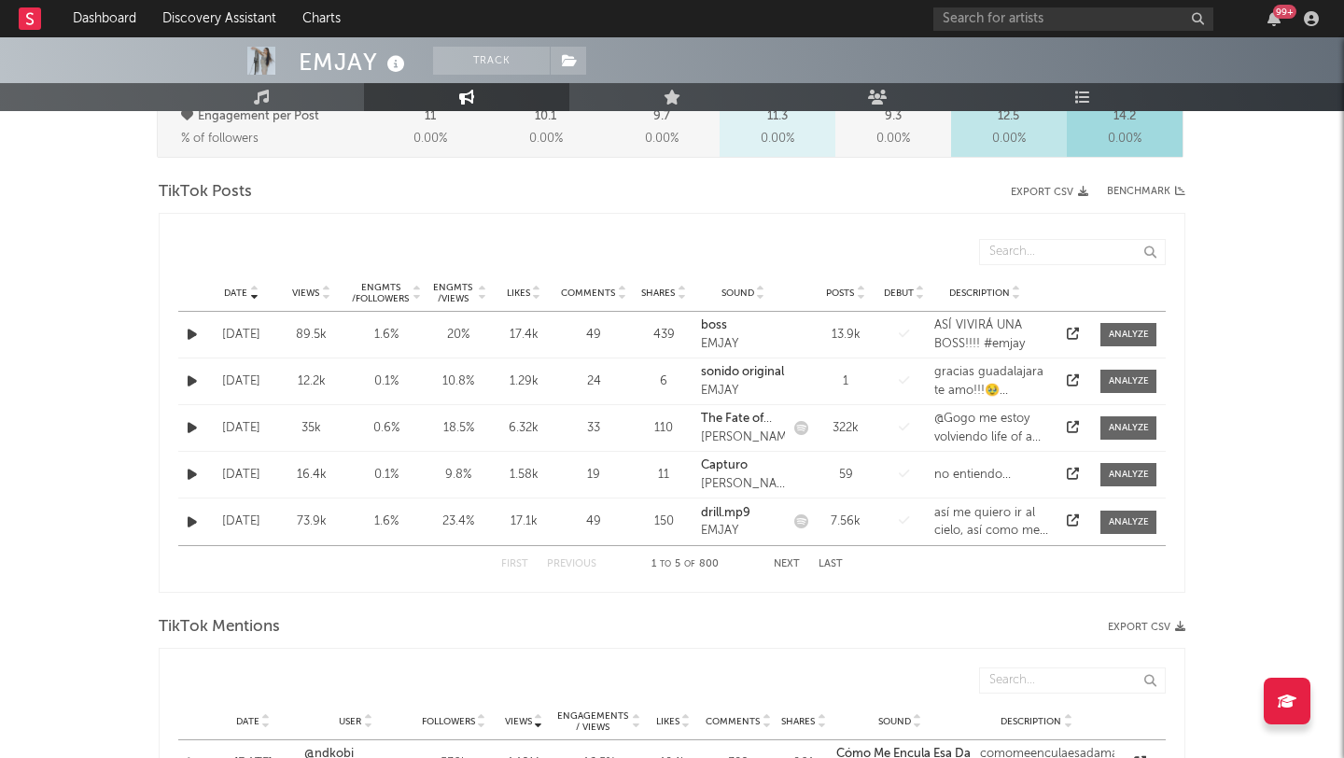
click at [850, 328] on div "13.9k" at bounding box center [846, 335] width 56 height 19
click at [1125, 331] on div at bounding box center [1129, 335] width 40 height 14
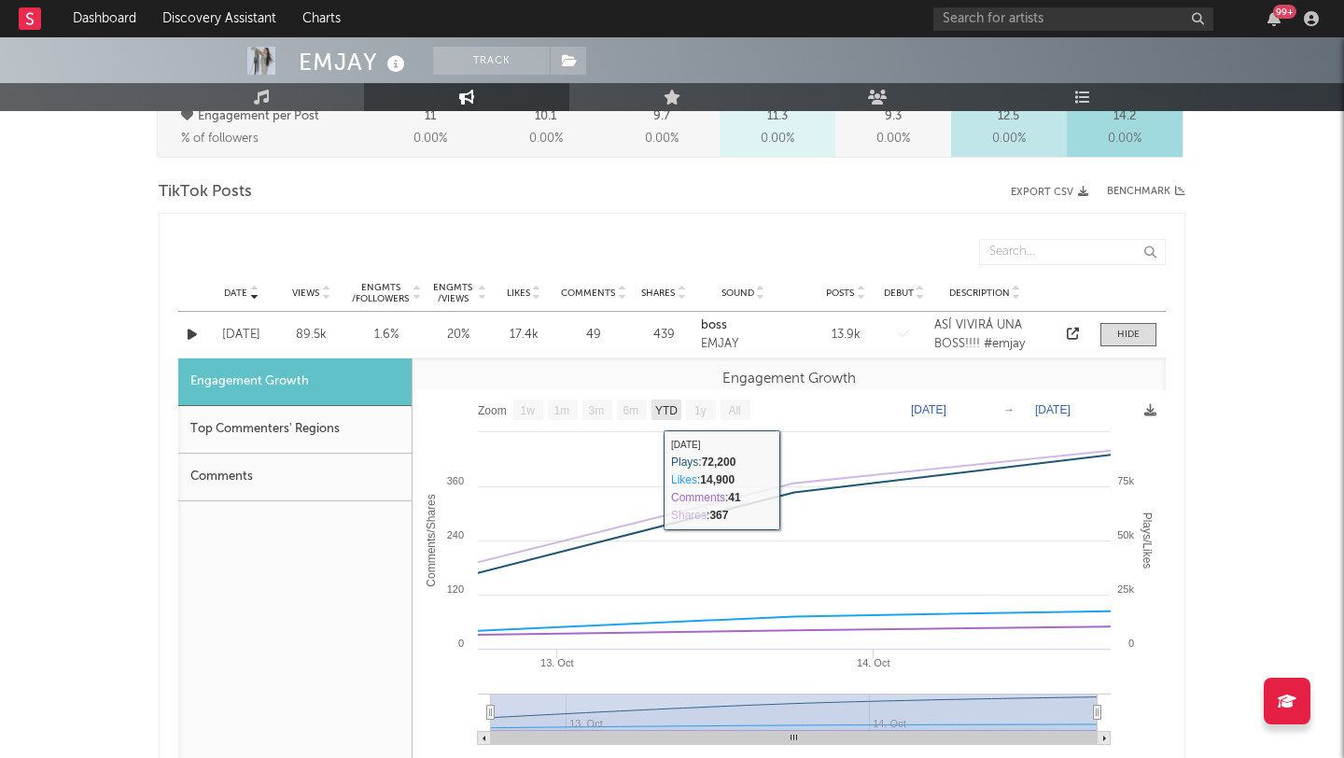
click at [664, 414] on text "YTD" at bounding box center [666, 410] width 22 height 13
select select "YTD"
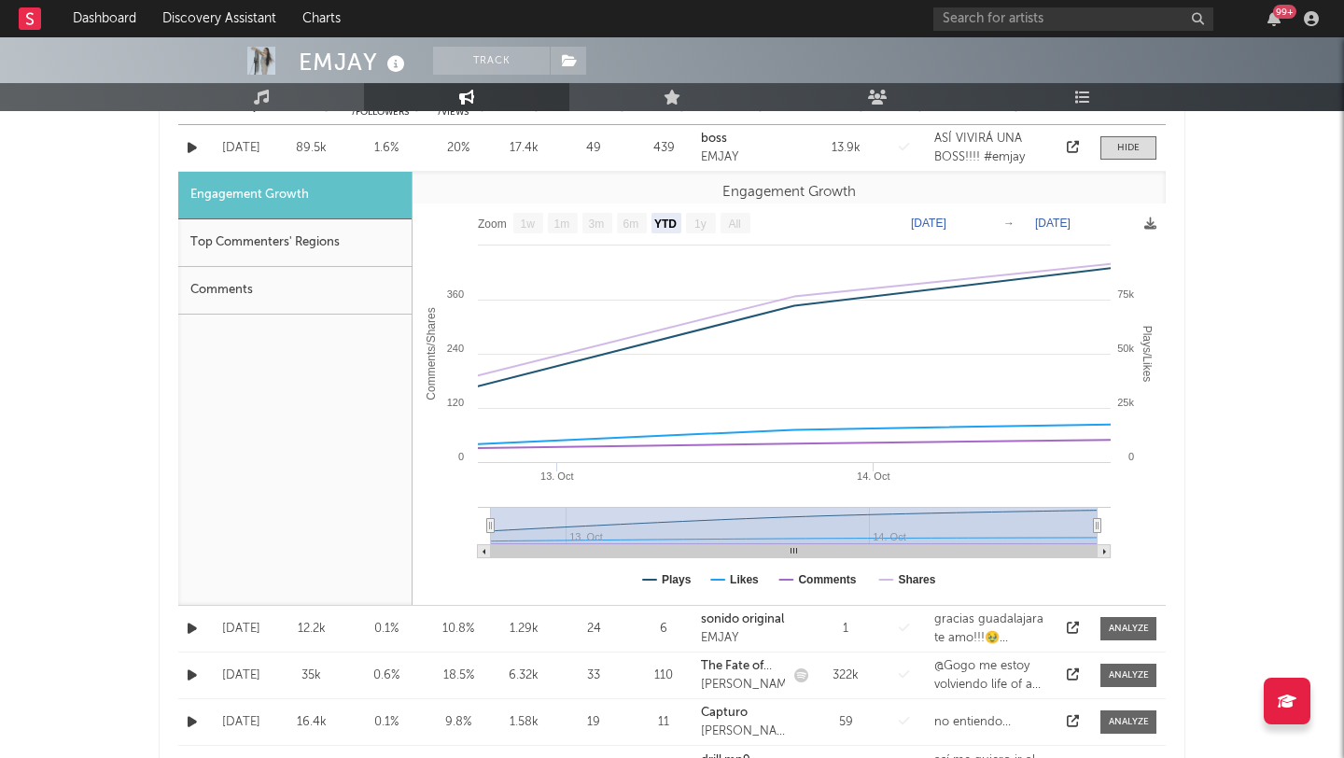
scroll to position [1066, 0]
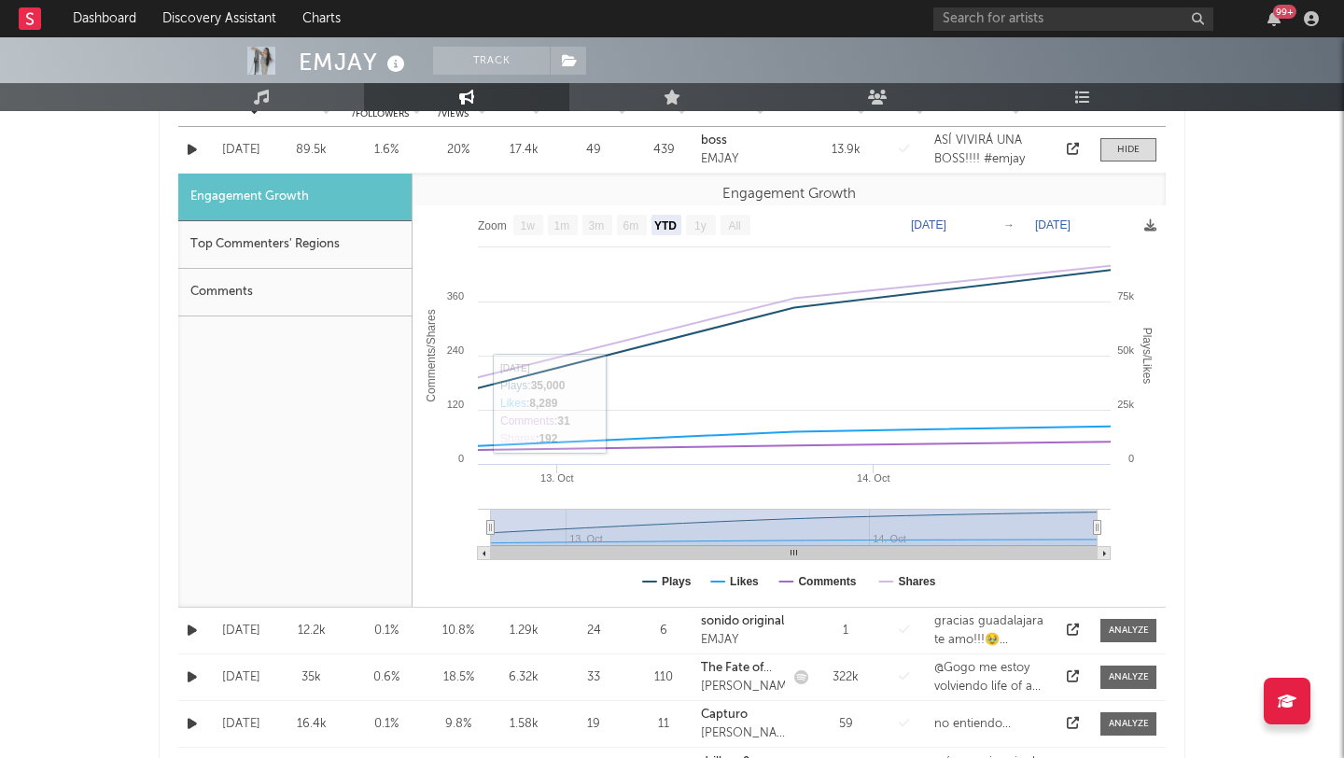
click at [327, 259] on div "Top Commenters' Regions" at bounding box center [294, 245] width 233 height 48
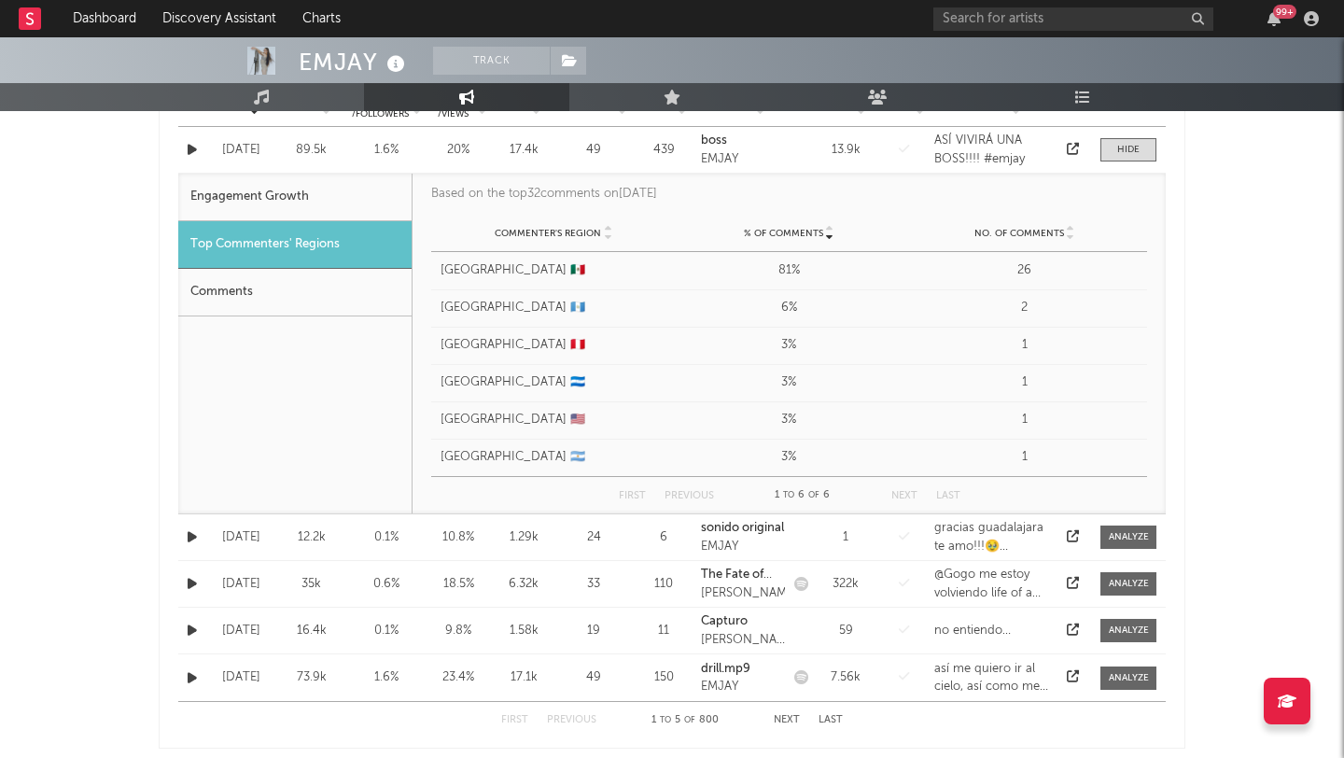
click at [298, 295] on div "Comments" at bounding box center [294, 293] width 233 height 48
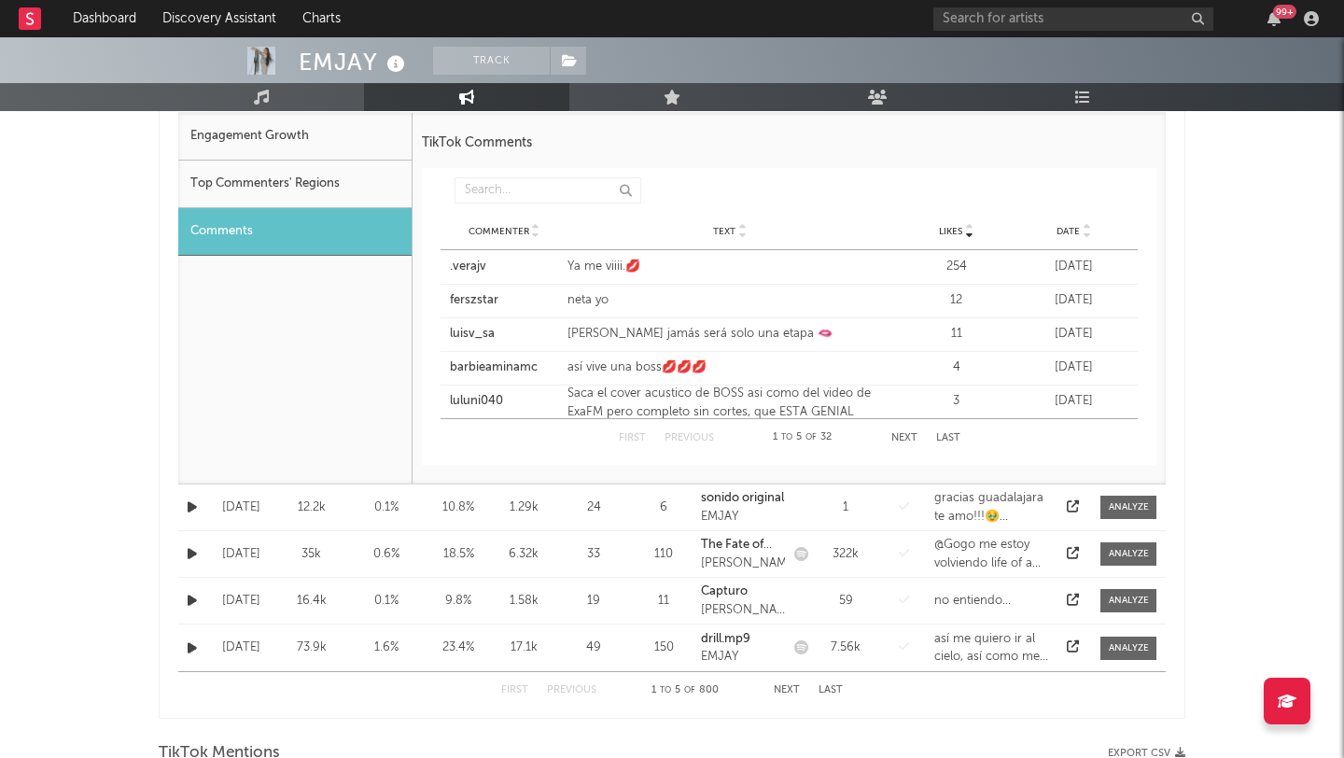
scroll to position [1114, 0]
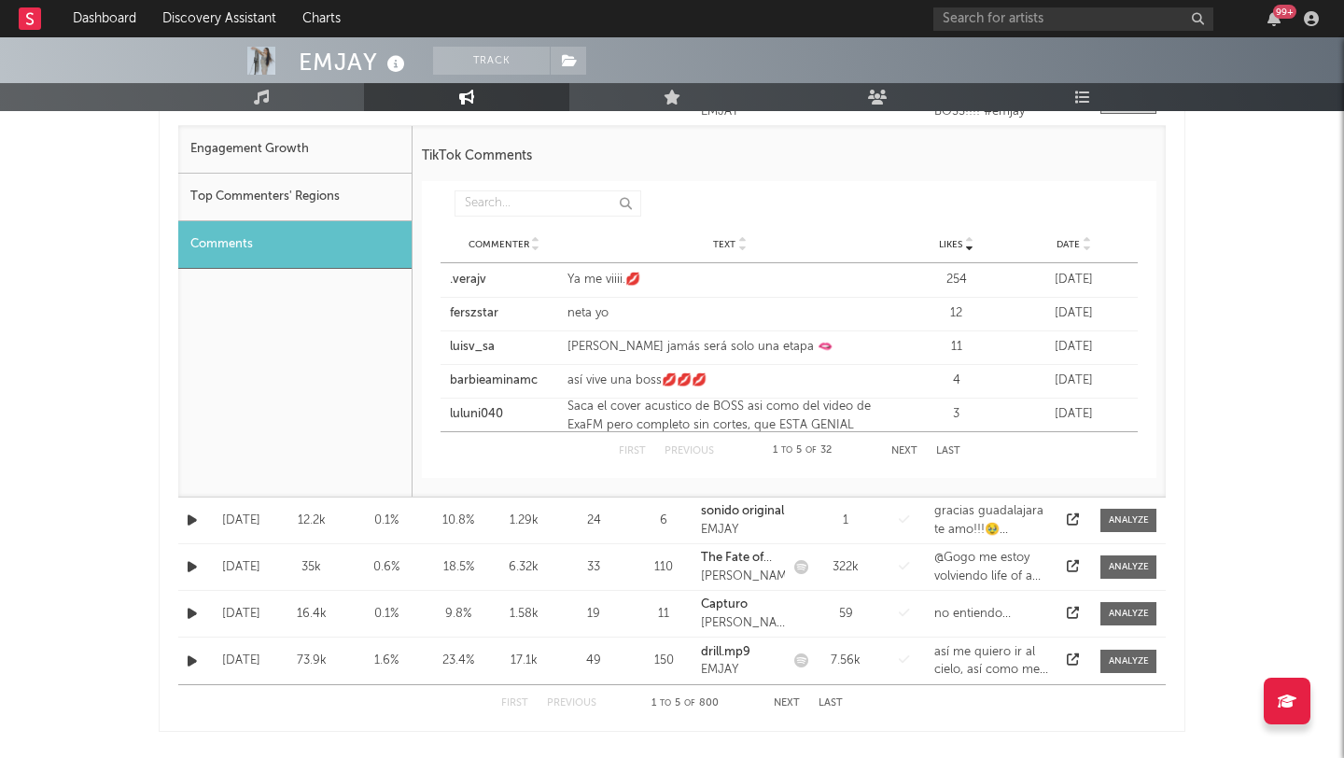
click at [900, 450] on button "Next" at bounding box center [904, 451] width 26 height 10
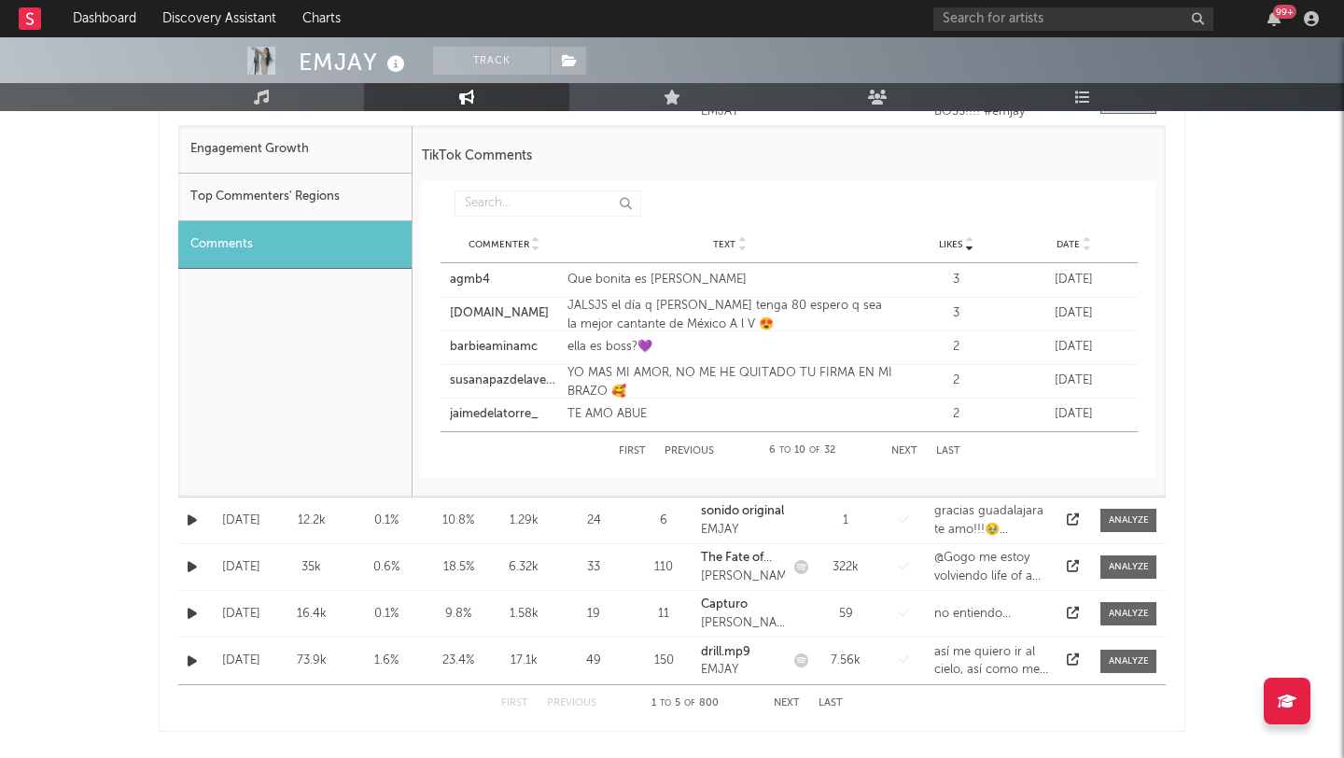
click at [900, 450] on button "Next" at bounding box center [904, 451] width 26 height 10
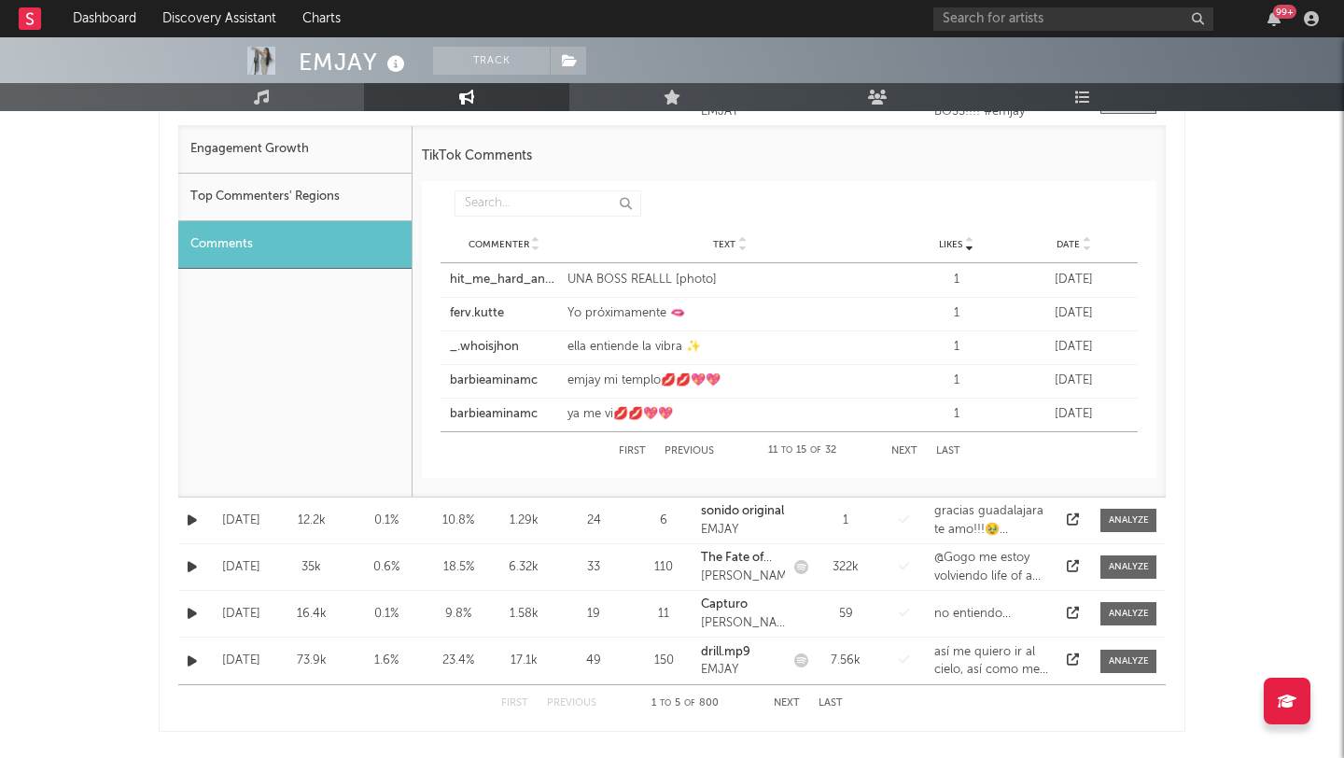
click at [900, 450] on button "Next" at bounding box center [904, 451] width 26 height 10
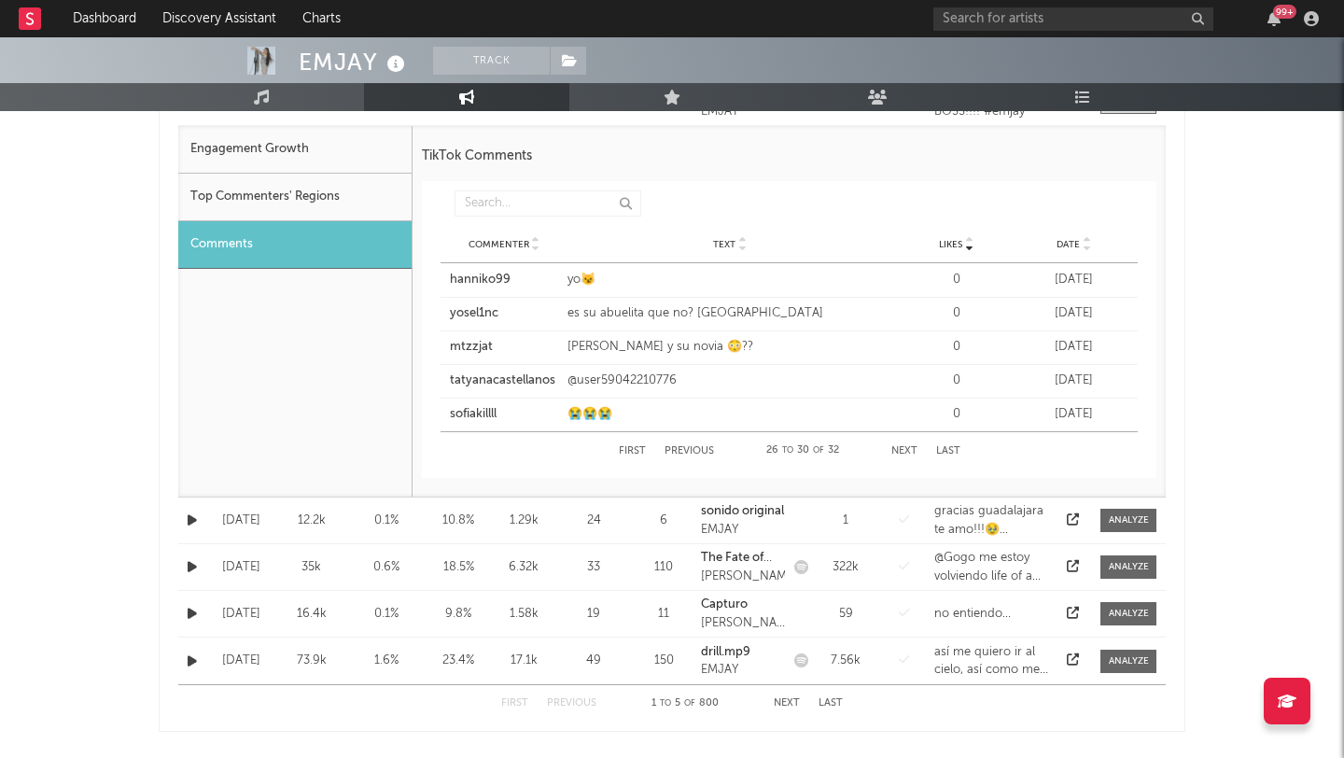
click at [900, 450] on button "Next" at bounding box center [904, 451] width 26 height 10
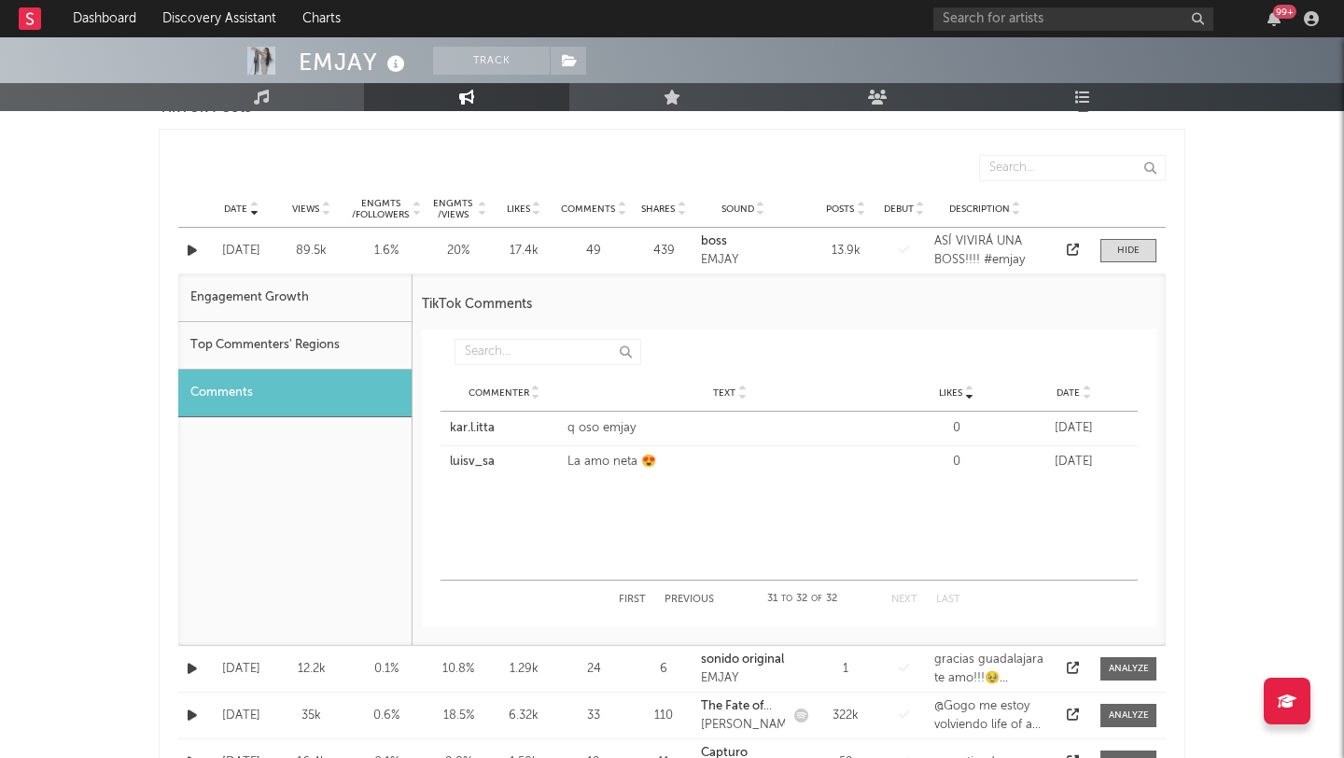
scroll to position [963, 0]
click at [1079, 256] on div at bounding box center [1072, 253] width 28 height 19
click at [1070, 247] on icon at bounding box center [1073, 251] width 12 height 12
click at [1111, 249] on span at bounding box center [1128, 252] width 56 height 23
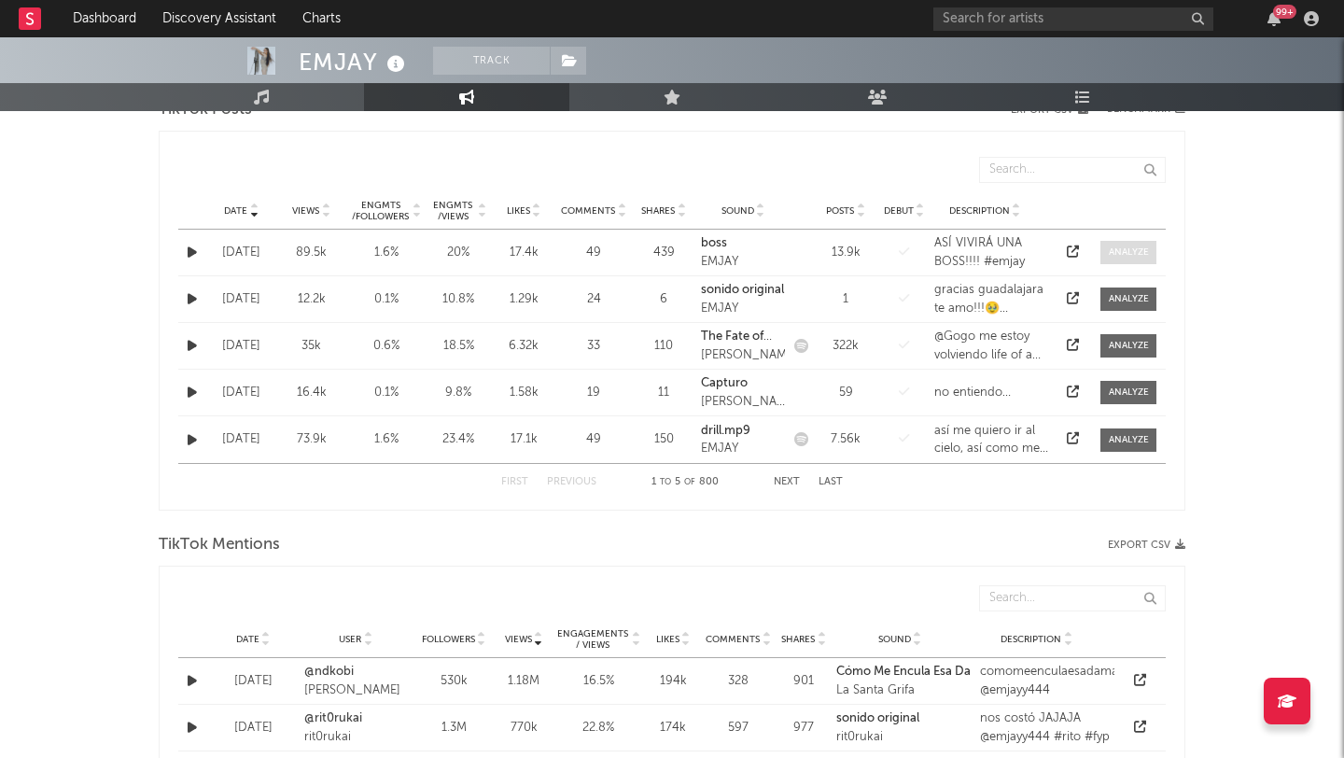
click at [1125, 257] on div at bounding box center [1129, 252] width 40 height 14
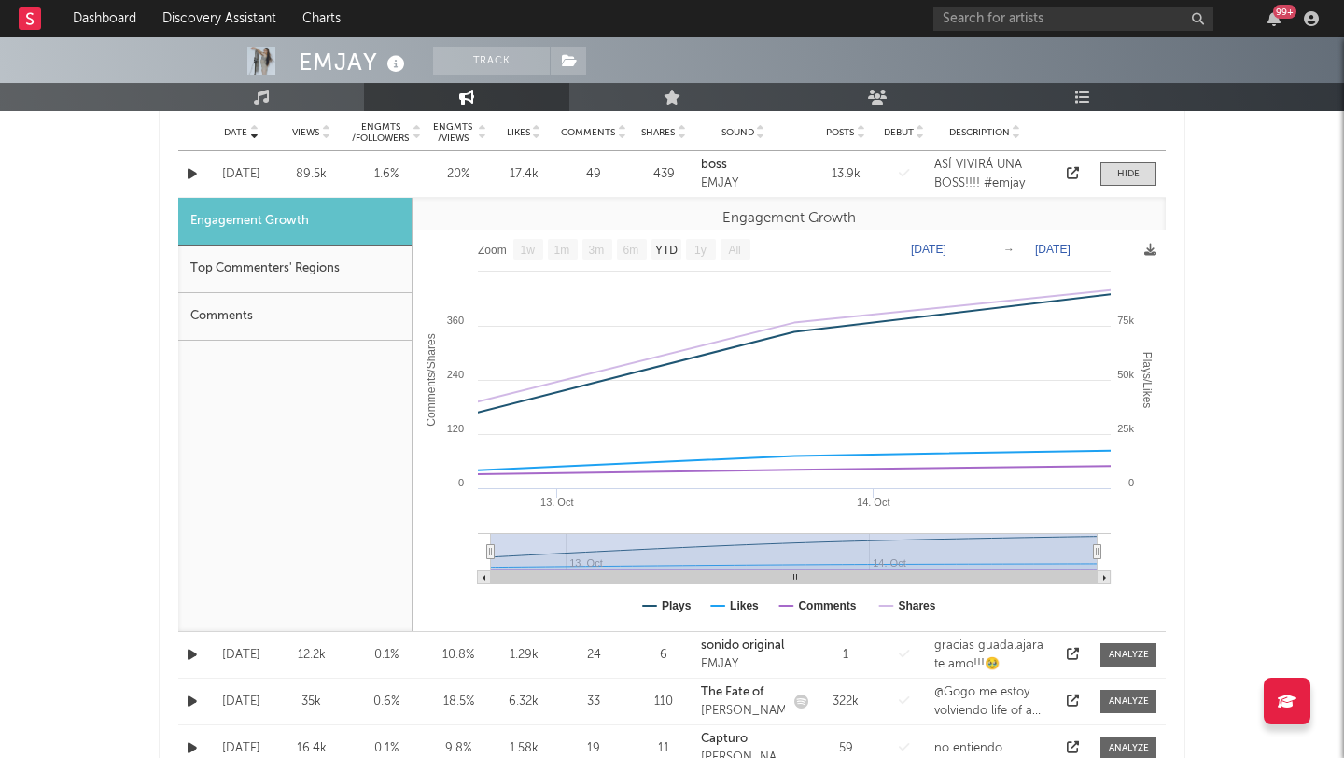
scroll to position [1037, 0]
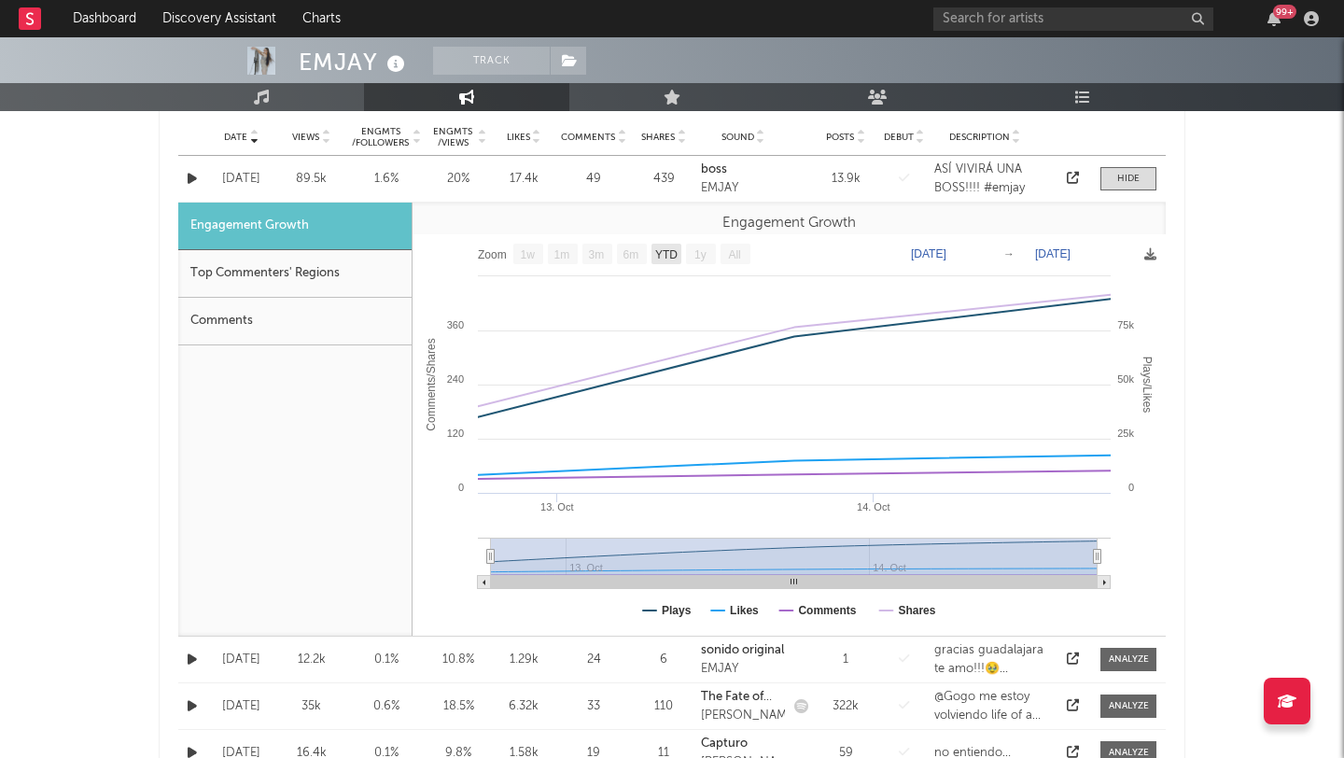
click at [672, 248] on text "YTD" at bounding box center [666, 254] width 22 height 13
select select "YTD"
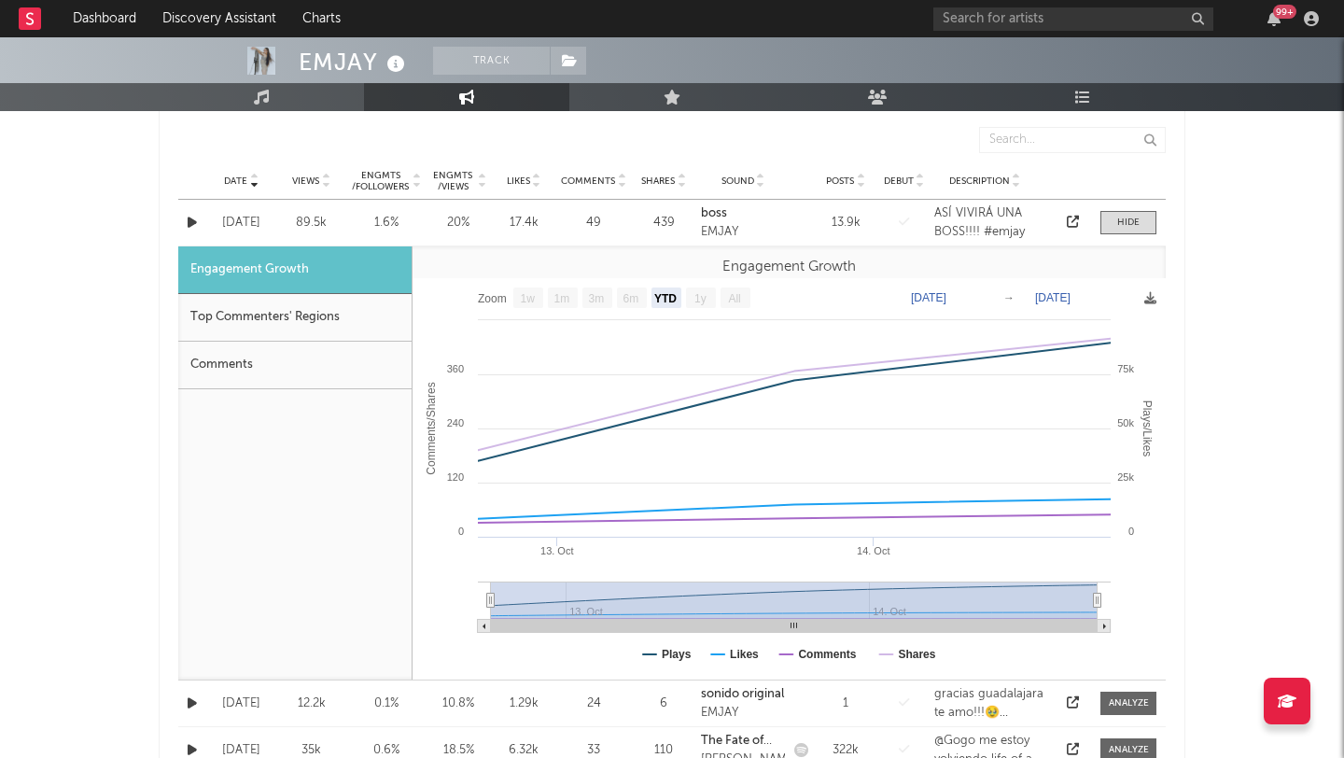
scroll to position [988, 0]
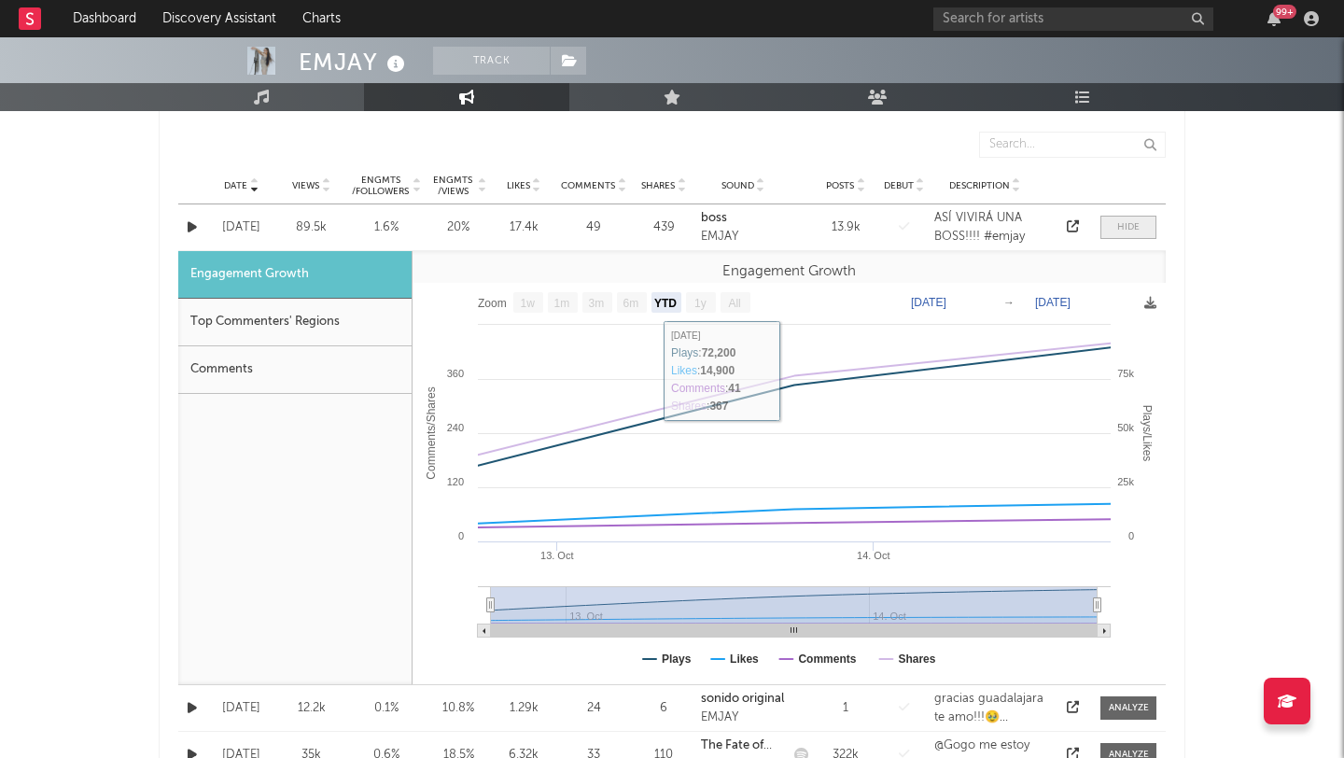
click at [1136, 224] on div at bounding box center [1128, 227] width 22 height 14
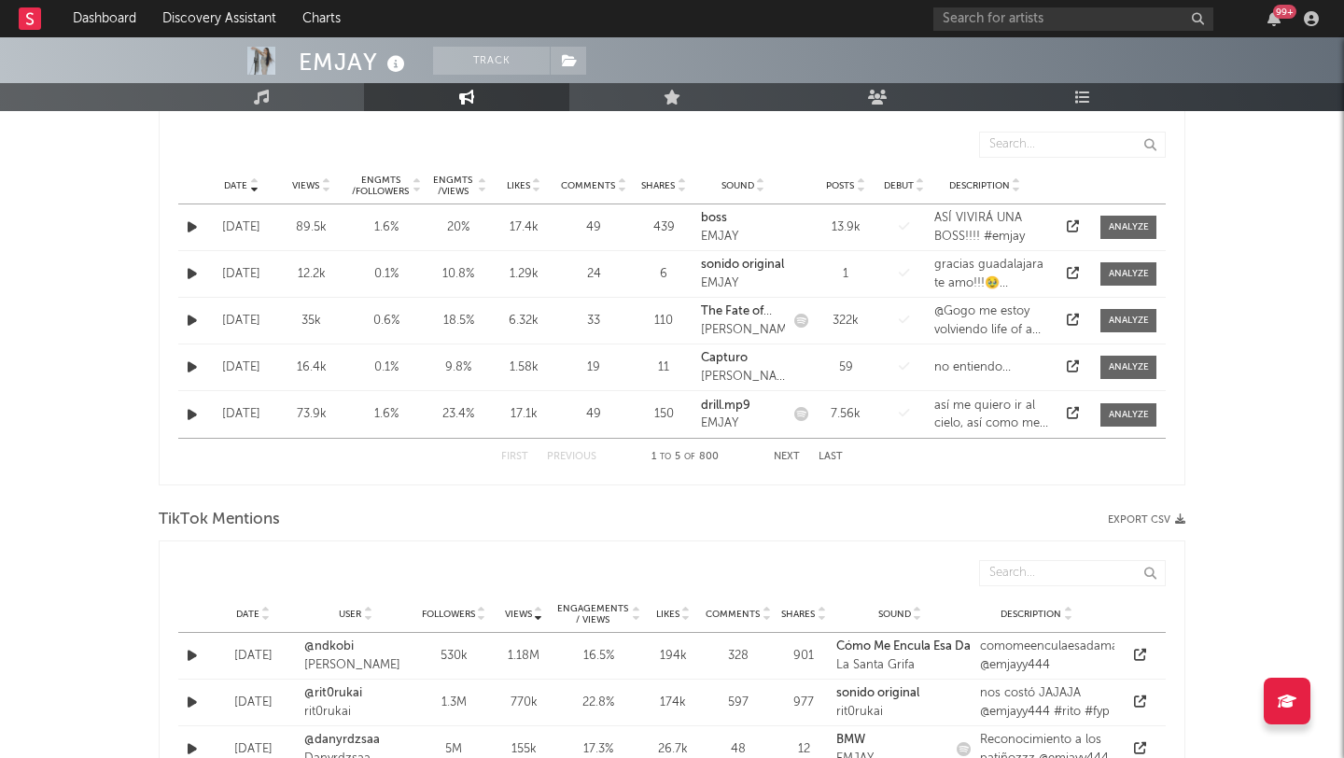
click at [785, 458] on button "Next" at bounding box center [787, 457] width 26 height 10
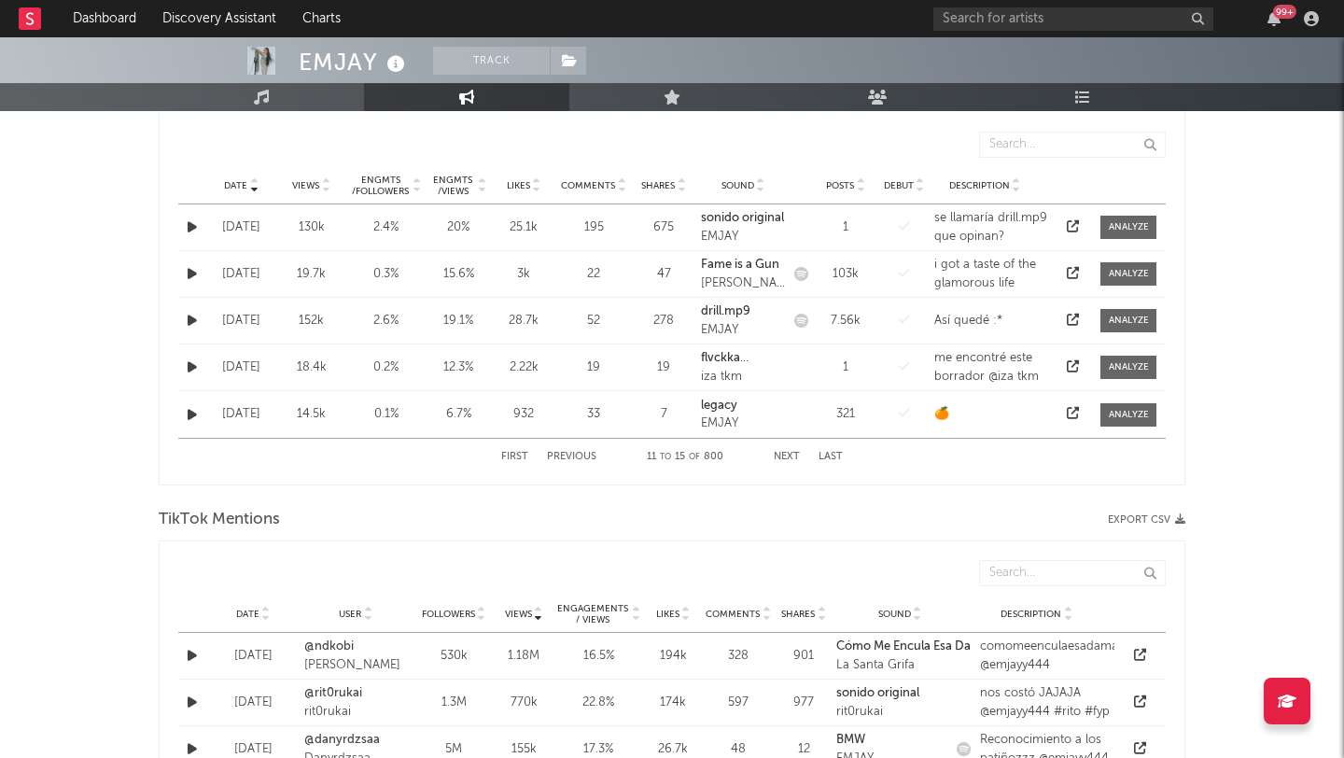
click at [785, 458] on button "Next" at bounding box center [787, 457] width 26 height 10
click at [775, 460] on button "Next" at bounding box center [787, 457] width 26 height 10
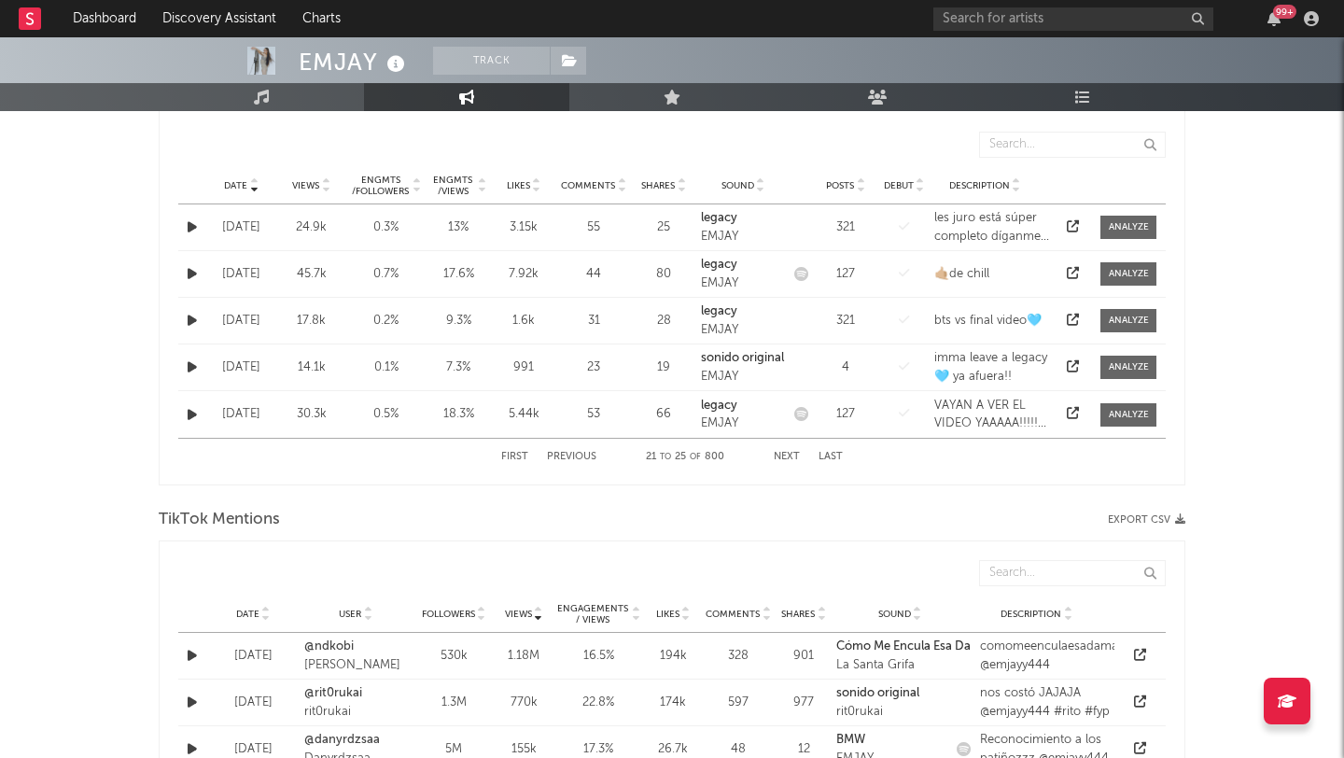
click at [782, 456] on button "Next" at bounding box center [787, 457] width 26 height 10
click at [786, 458] on button "Next" at bounding box center [787, 457] width 26 height 10
click at [791, 457] on button "Next" at bounding box center [787, 457] width 26 height 10
click at [789, 452] on button "Next" at bounding box center [787, 457] width 26 height 10
click at [784, 460] on button "Next" at bounding box center [787, 457] width 26 height 10
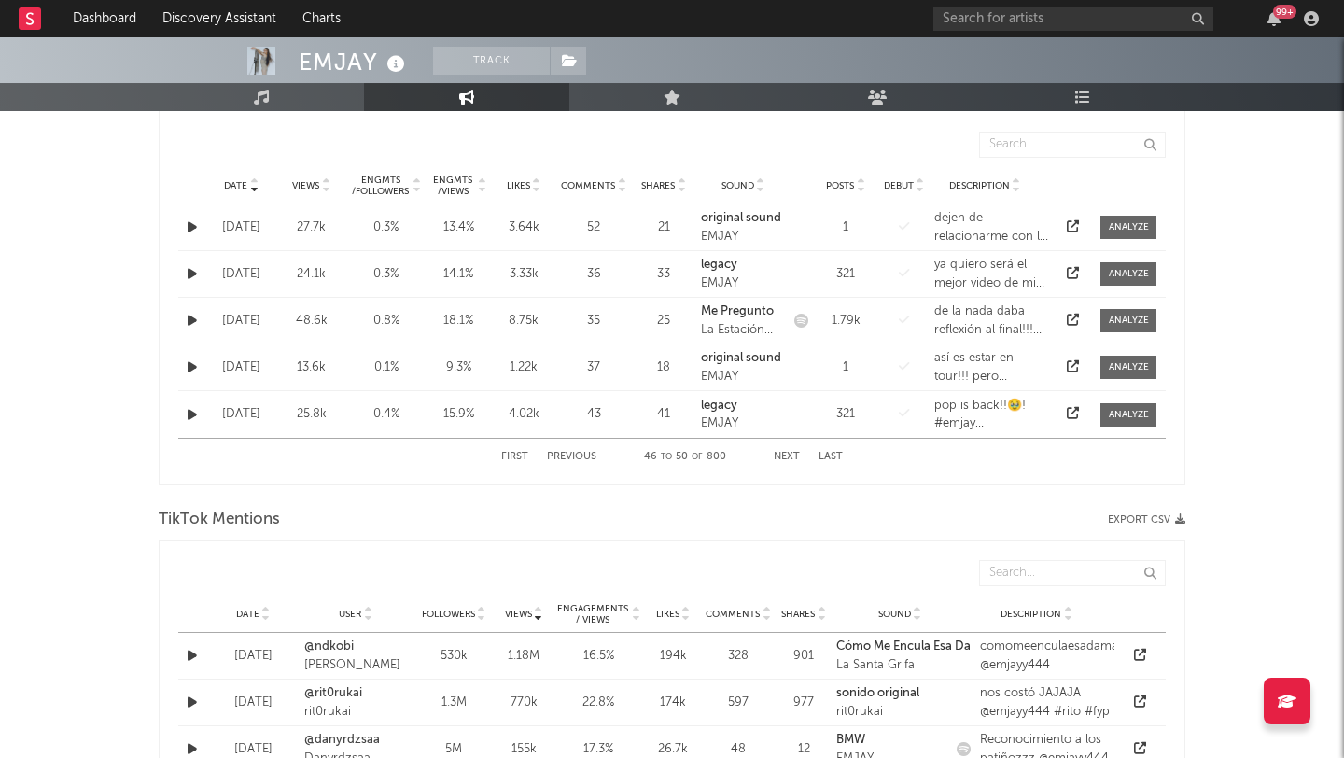
click at [794, 456] on button "Next" at bounding box center [787, 457] width 26 height 10
click at [780, 455] on button "Next" at bounding box center [787, 457] width 26 height 10
click at [515, 455] on button "First" at bounding box center [514, 457] width 27 height 10
click at [785, 458] on button "Next" at bounding box center [787, 457] width 26 height 10
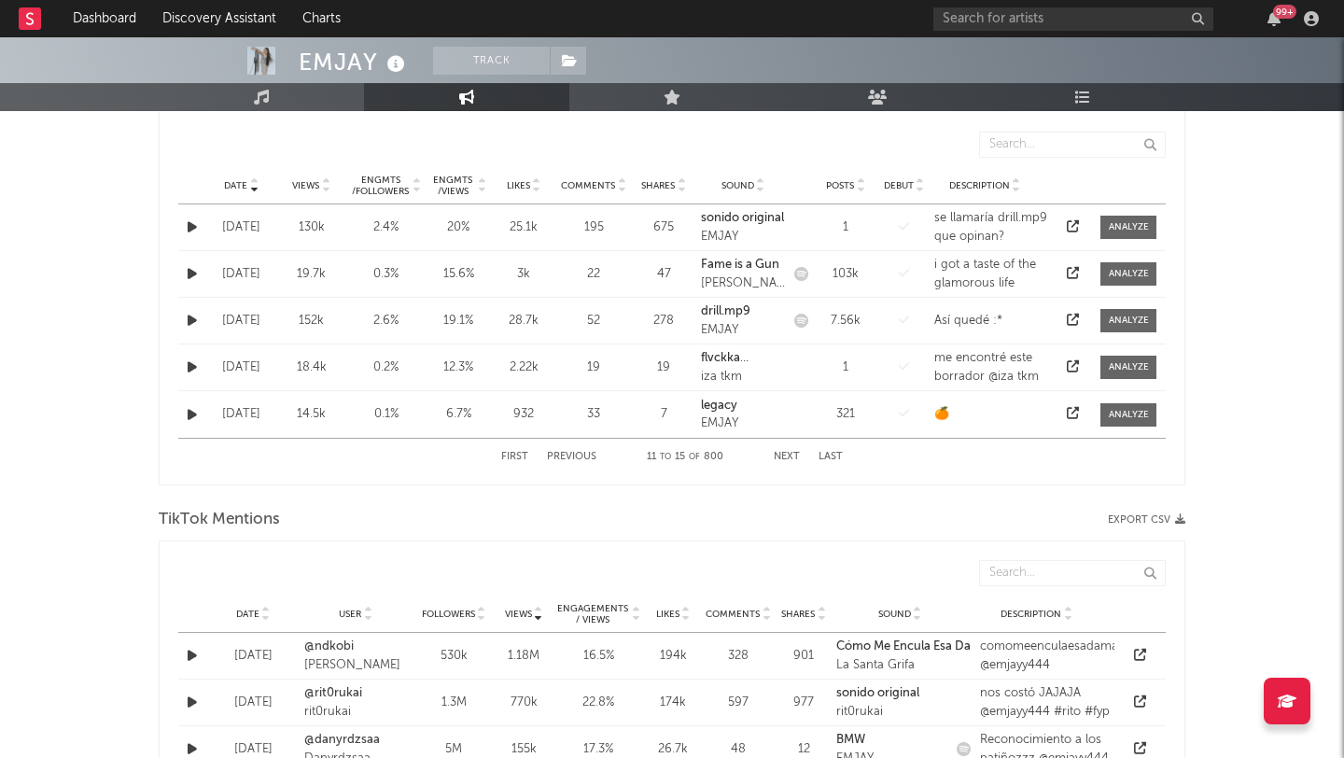
click at [785, 458] on button "Next" at bounding box center [787, 457] width 26 height 10
click at [792, 455] on button "Next" at bounding box center [787, 457] width 26 height 10
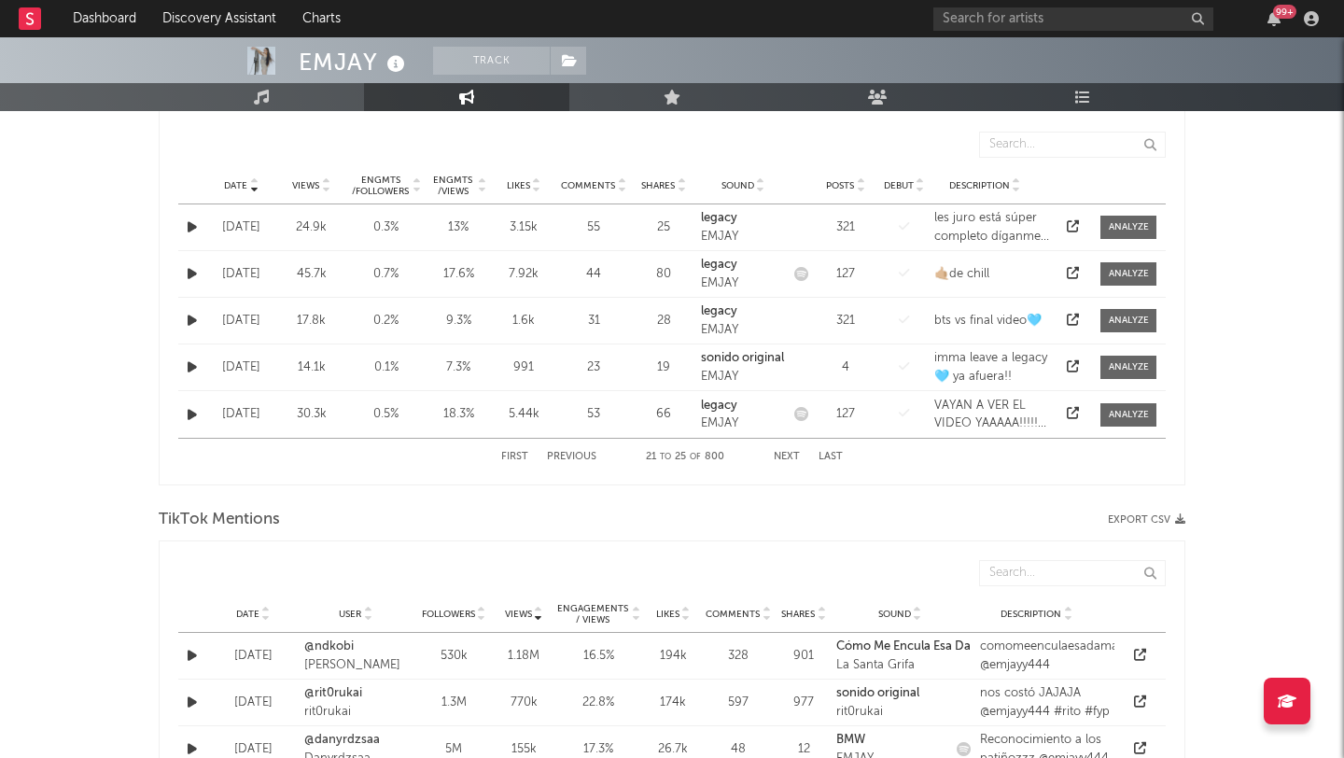
click at [792, 455] on button "Next" at bounding box center [787, 457] width 26 height 10
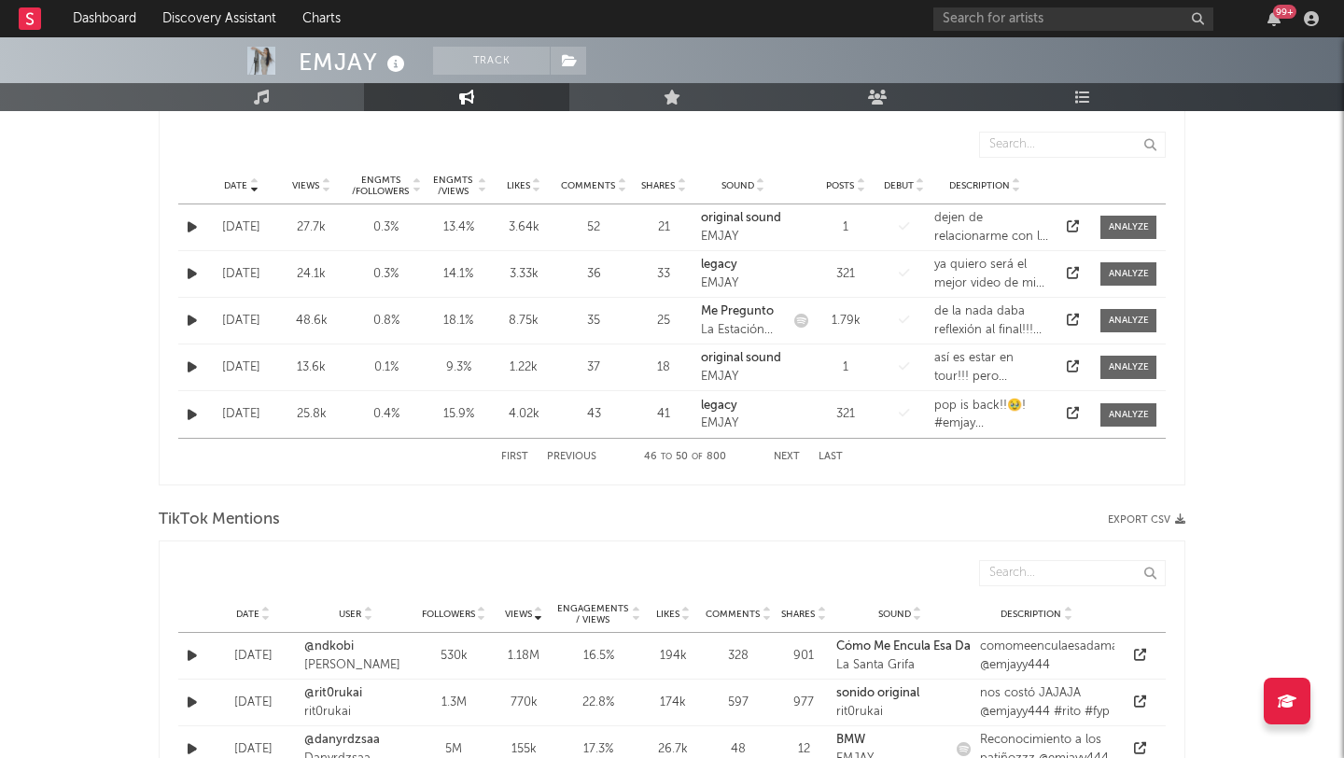
click at [792, 455] on button "Next" at bounding box center [787, 457] width 26 height 10
click at [573, 455] on button "Previous" at bounding box center [571, 457] width 49 height 10
click at [1073, 364] on icon at bounding box center [1073, 366] width 12 height 12
click at [789, 457] on button "Next" at bounding box center [787, 457] width 26 height 10
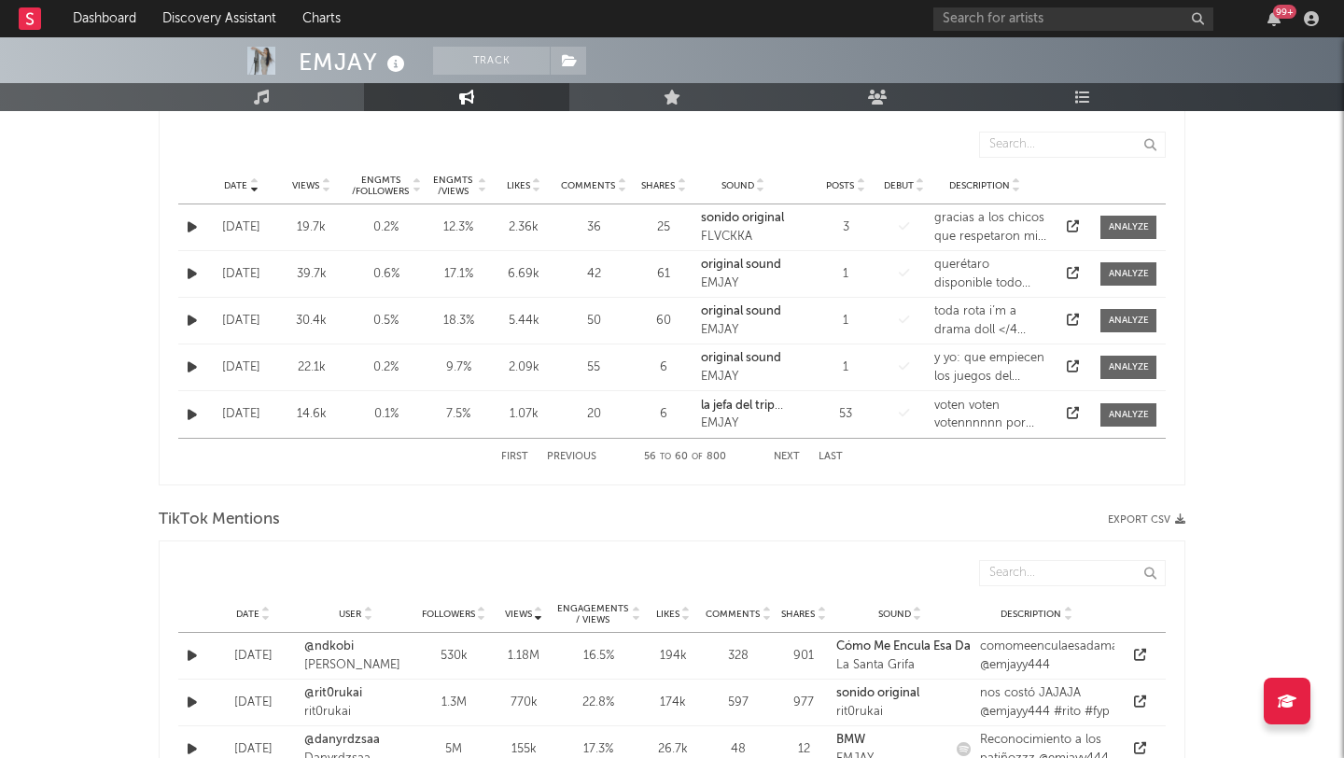
click at [790, 464] on div "First Previous 56 to 60 of 800 Next Last" at bounding box center [672, 457] width 342 height 36
click at [781, 449] on div "First Previous 56 to 60 of 800 Next Last" at bounding box center [672, 457] width 342 height 36
click at [782, 452] on button "Next" at bounding box center [787, 457] width 26 height 10
click at [794, 453] on button "Next" at bounding box center [787, 457] width 26 height 10
click at [790, 453] on button "Next" at bounding box center [787, 457] width 26 height 10
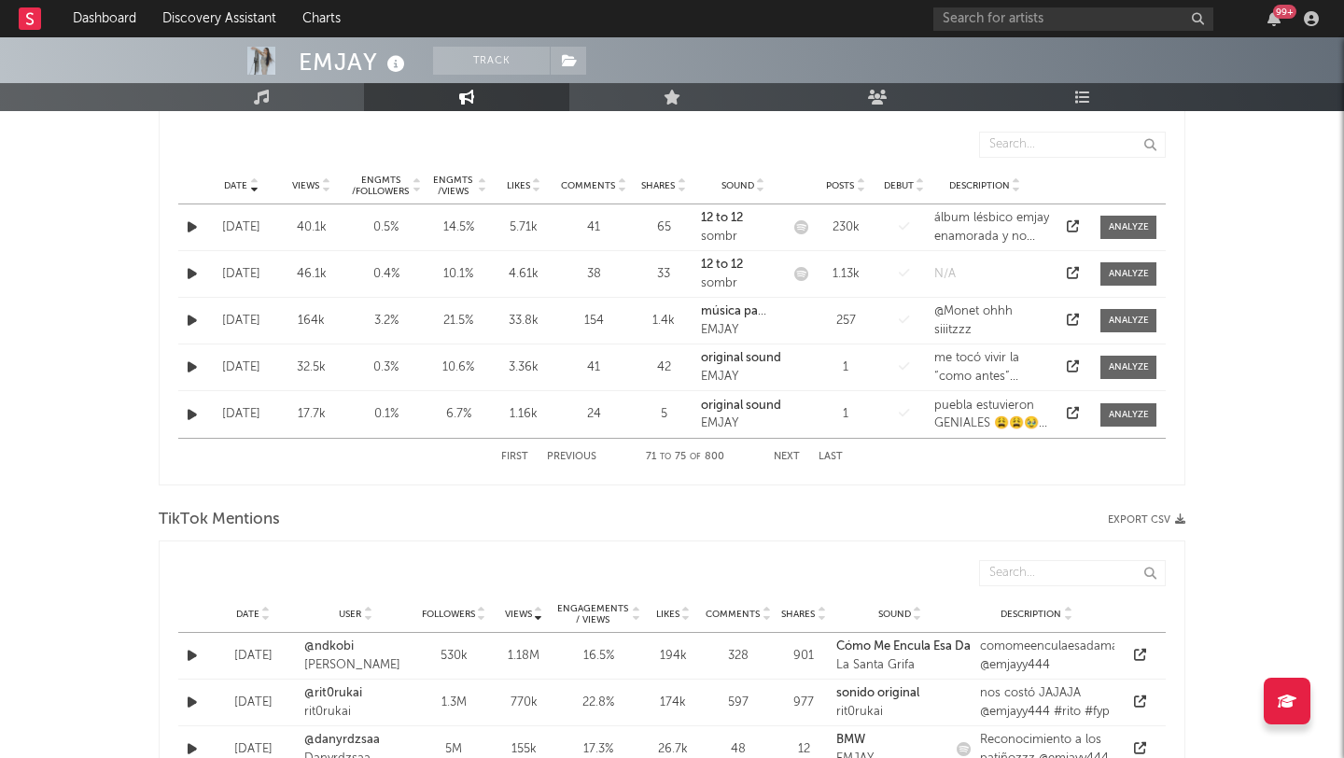
click at [789, 450] on div "First Previous 71 to 75 of 800 Next Last" at bounding box center [672, 457] width 342 height 36
click at [789, 453] on button "Next" at bounding box center [787, 457] width 26 height 10
click at [780, 456] on button "Next" at bounding box center [787, 457] width 26 height 10
click at [795, 457] on button "Next" at bounding box center [787, 457] width 26 height 10
click at [786, 455] on button "Next" at bounding box center [787, 457] width 26 height 10
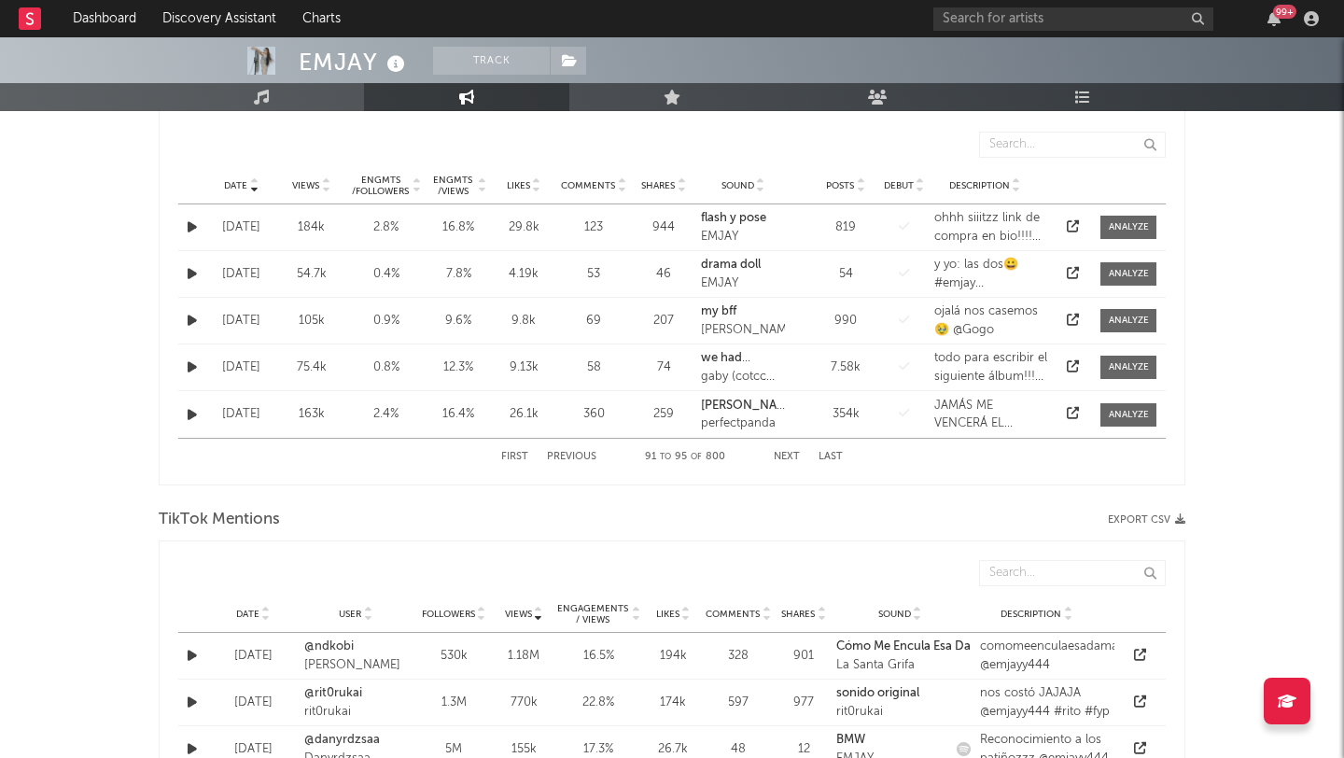
click at [786, 457] on button "Next" at bounding box center [787, 457] width 26 height 10
click at [567, 457] on button "Previous" at bounding box center [571, 457] width 49 height 10
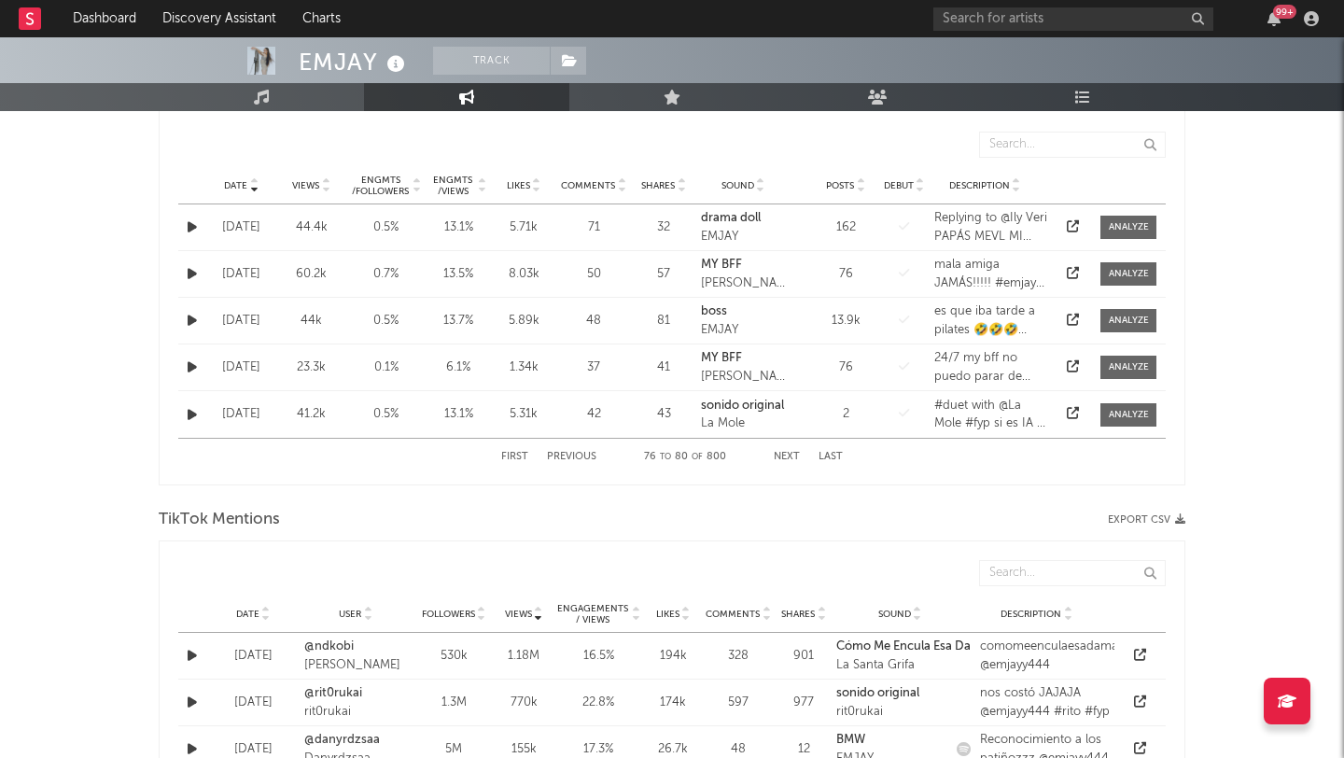
click at [567, 457] on button "Previous" at bounding box center [571, 457] width 49 height 10
click at [780, 457] on button "Next" at bounding box center [787, 457] width 26 height 10
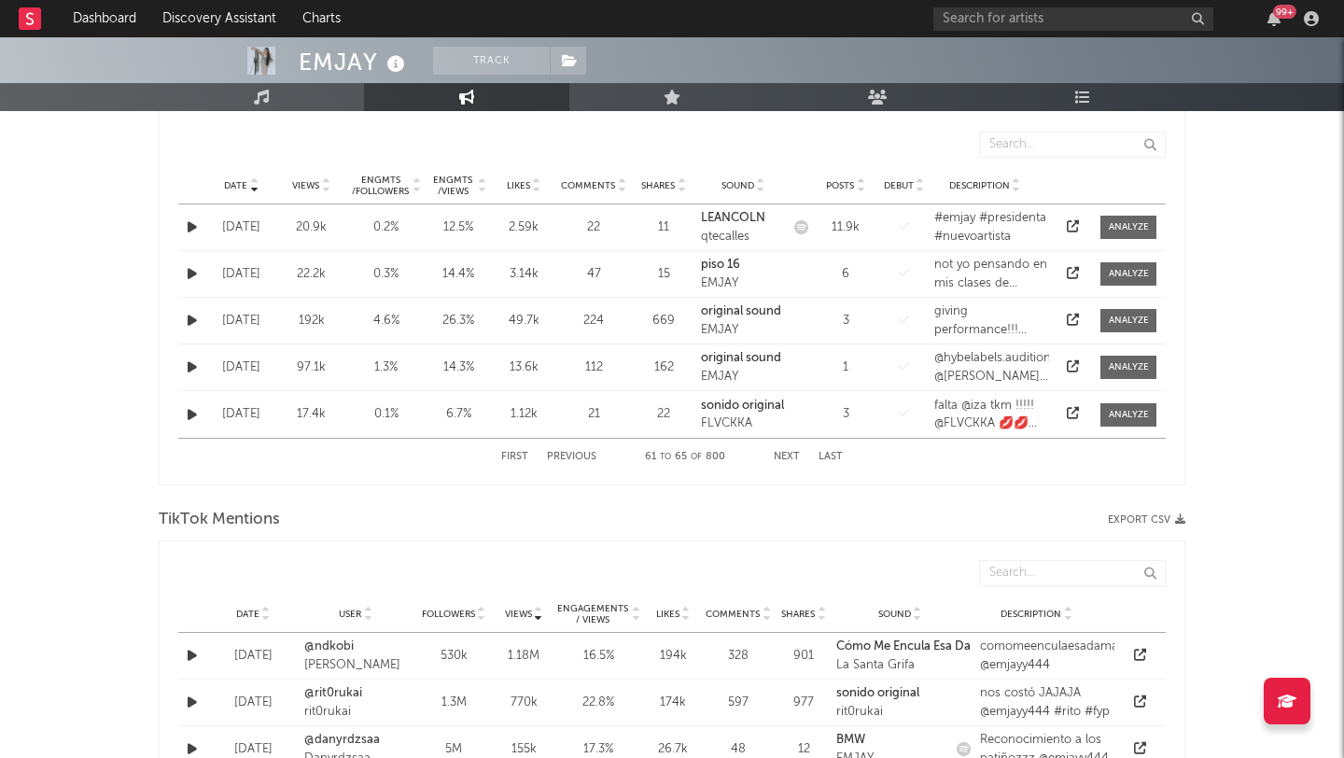
click at [790, 455] on button "Next" at bounding box center [787, 457] width 26 height 10
click at [791, 456] on button "Next" at bounding box center [787, 457] width 26 height 10
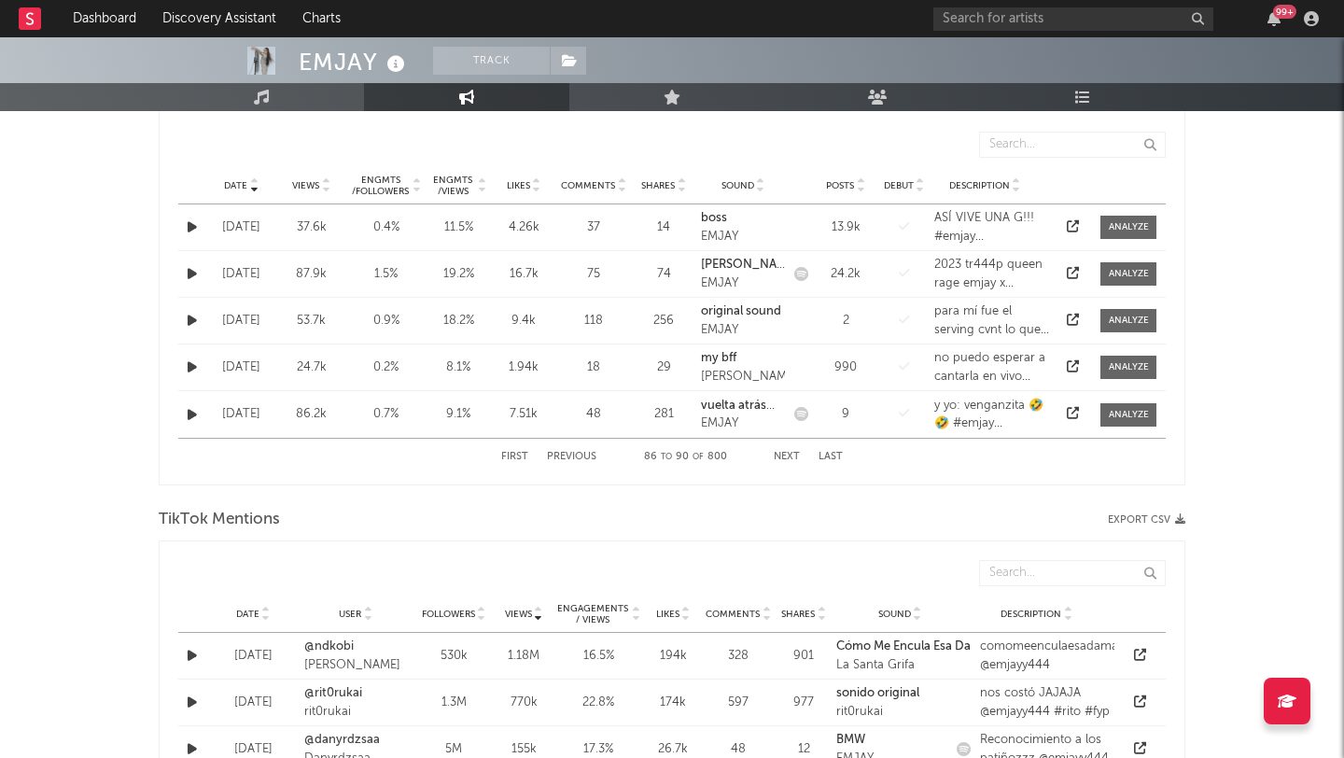
click at [791, 456] on button "Next" at bounding box center [787, 457] width 26 height 10
click at [789, 460] on button "Next" at bounding box center [787, 457] width 26 height 10
click at [564, 454] on button "Previous" at bounding box center [571, 457] width 49 height 10
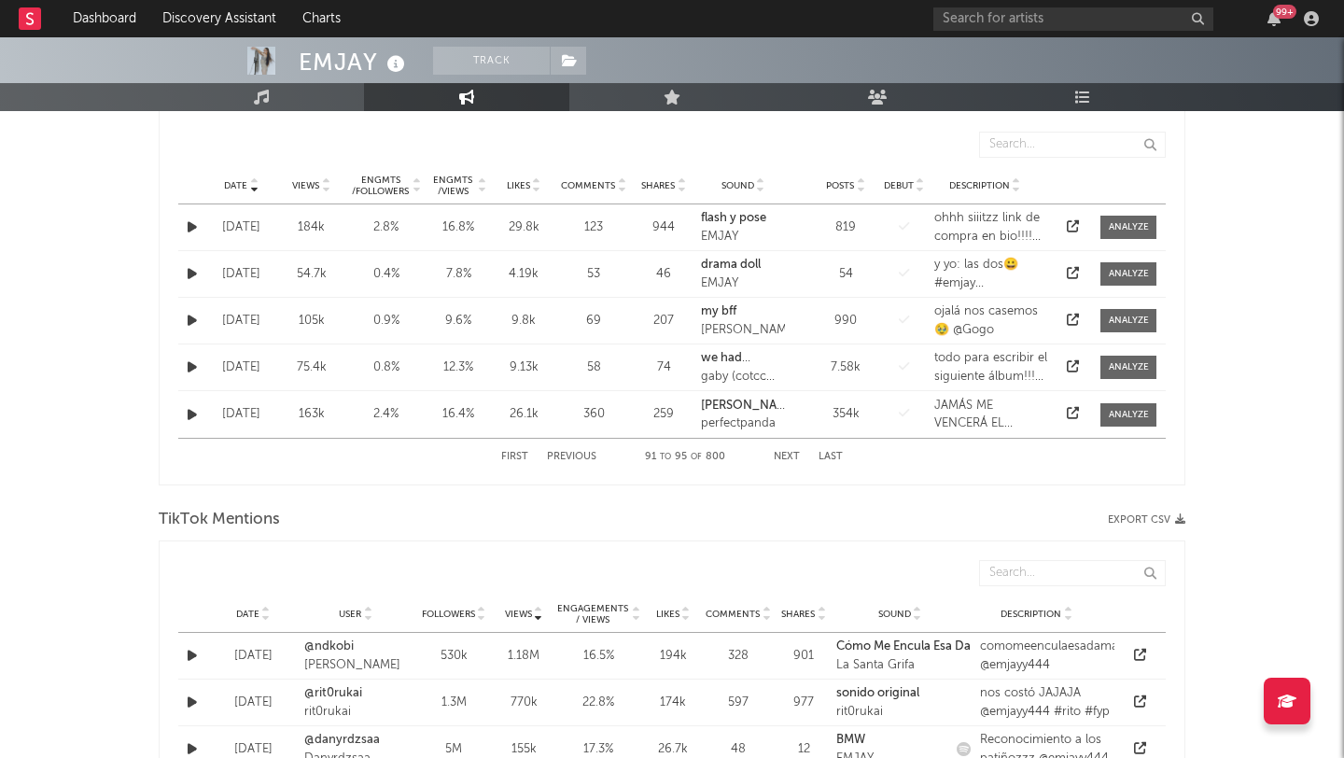
click at [1077, 225] on icon at bounding box center [1073, 226] width 12 height 12
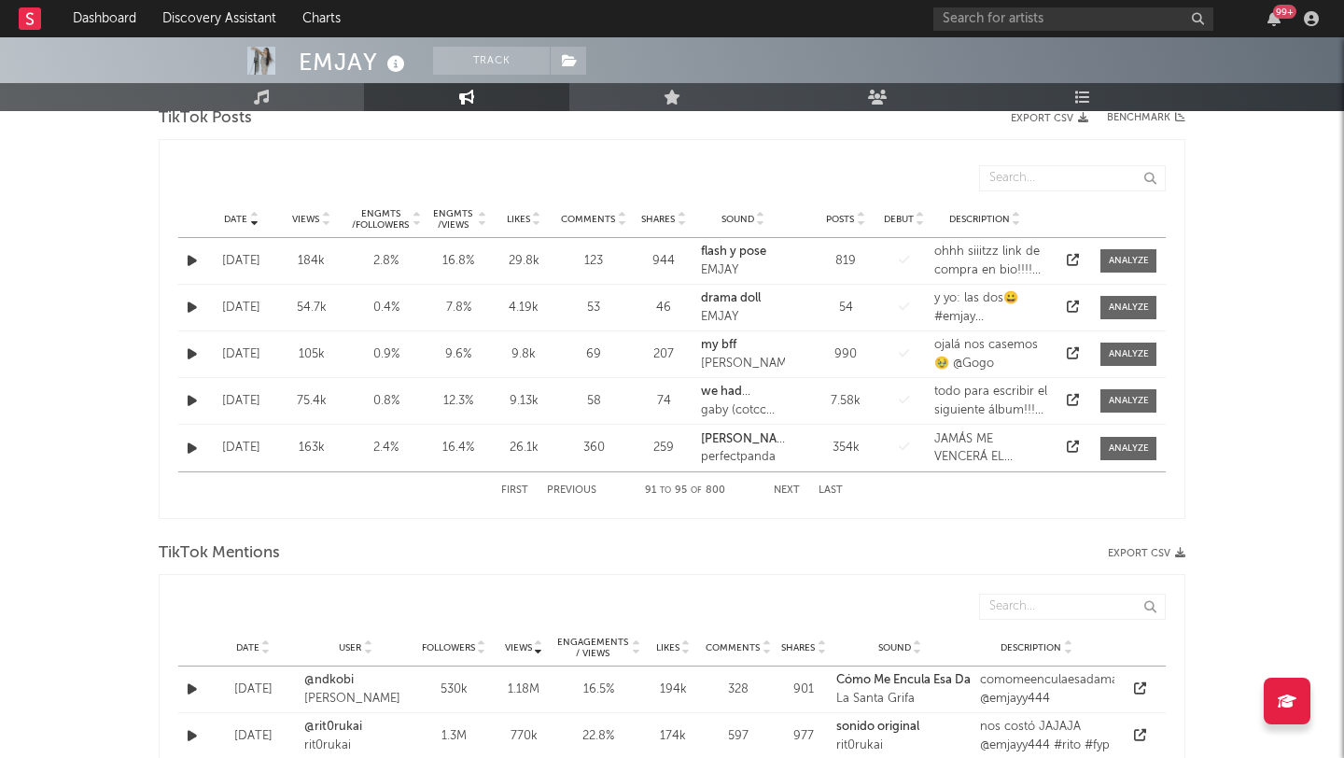
scroll to position [954, 0]
click at [785, 490] on button "Next" at bounding box center [787, 491] width 26 height 10
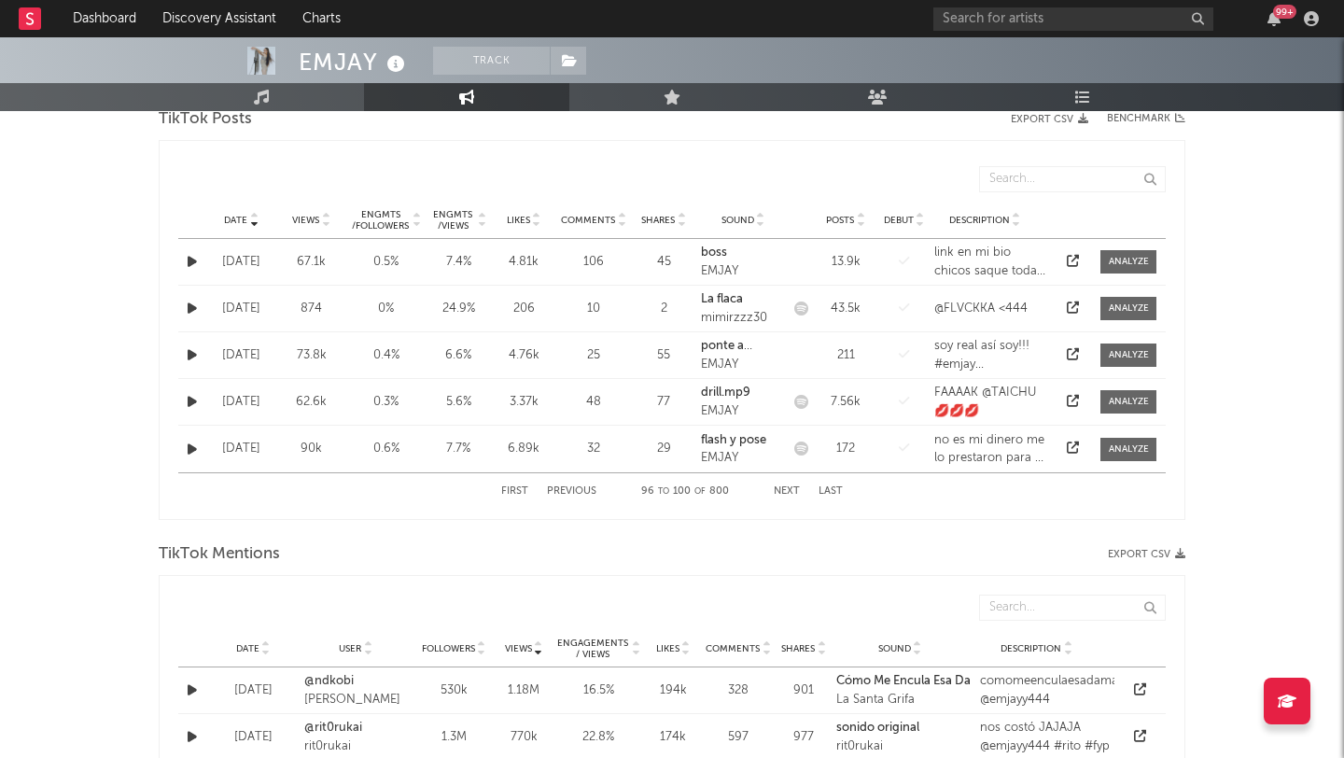
click at [785, 490] on button "Next" at bounding box center [787, 491] width 26 height 10
click at [585, 493] on button "Previous" at bounding box center [571, 491] width 49 height 10
click at [791, 491] on button "Next" at bounding box center [787, 491] width 26 height 10
click at [784, 487] on button "Next" at bounding box center [787, 491] width 26 height 10
click at [780, 489] on button "Next" at bounding box center [787, 491] width 26 height 10
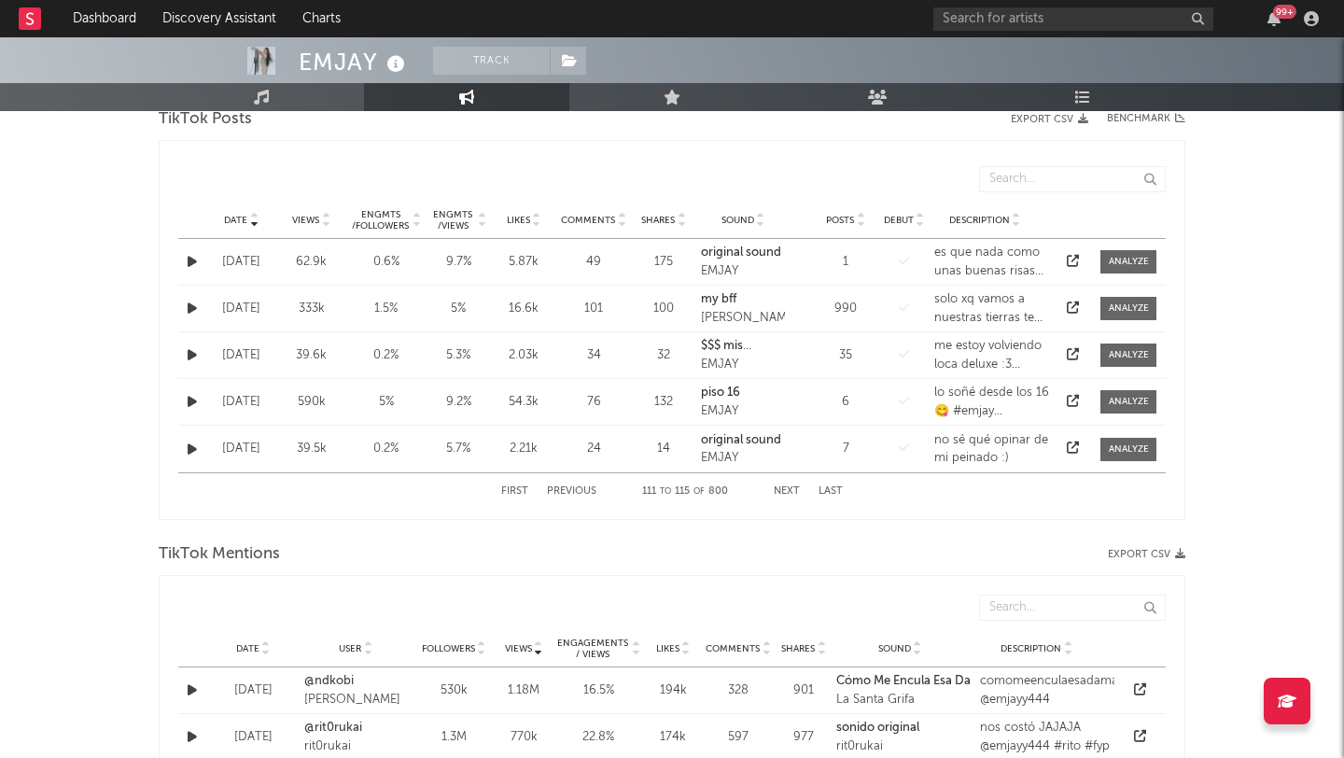
click at [792, 488] on button "Next" at bounding box center [787, 491] width 26 height 10
click at [795, 492] on button "Next" at bounding box center [787, 491] width 26 height 10
click at [784, 496] on button "Next" at bounding box center [787, 491] width 26 height 10
click at [795, 497] on div "First Previous 126 to 130 of 800 Next Last" at bounding box center [672, 491] width 342 height 36
click at [790, 493] on button "Next" at bounding box center [787, 491] width 26 height 10
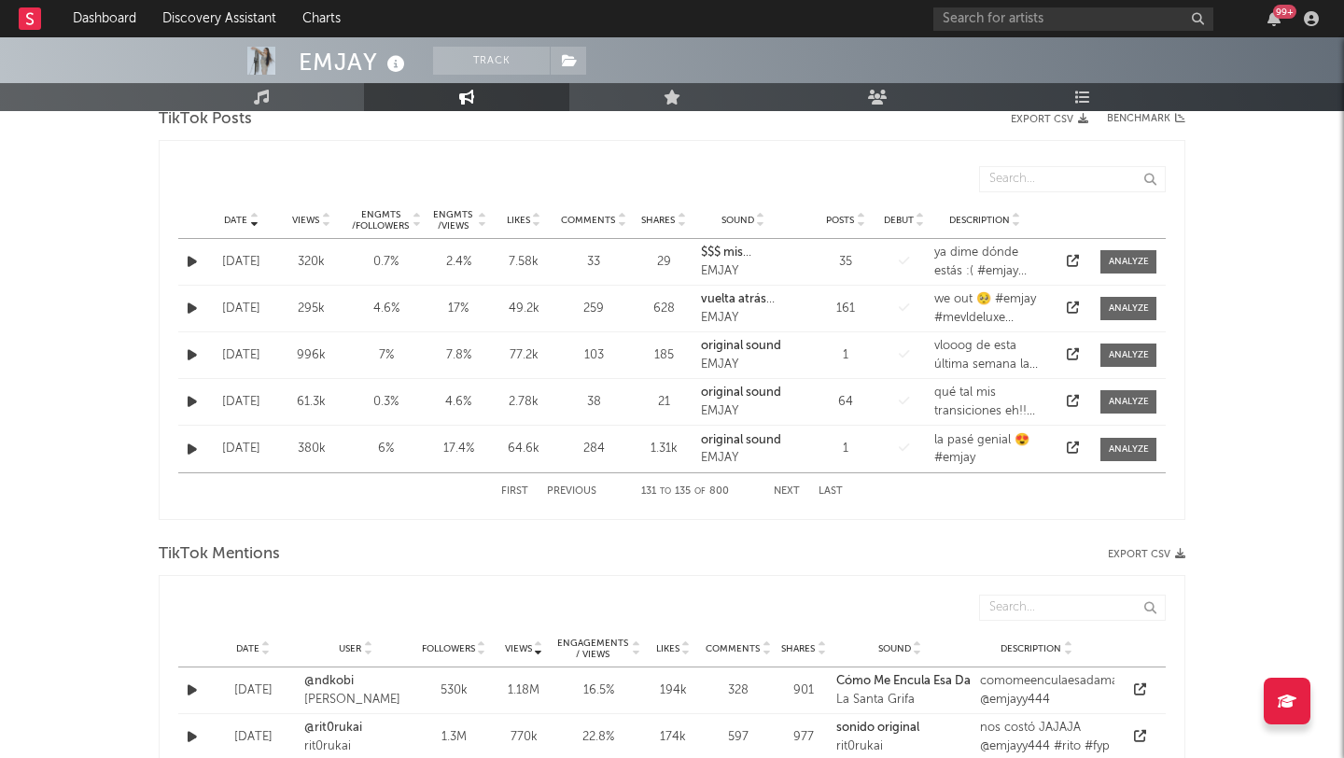
click at [582, 491] on button "Previous" at bounding box center [571, 491] width 49 height 10
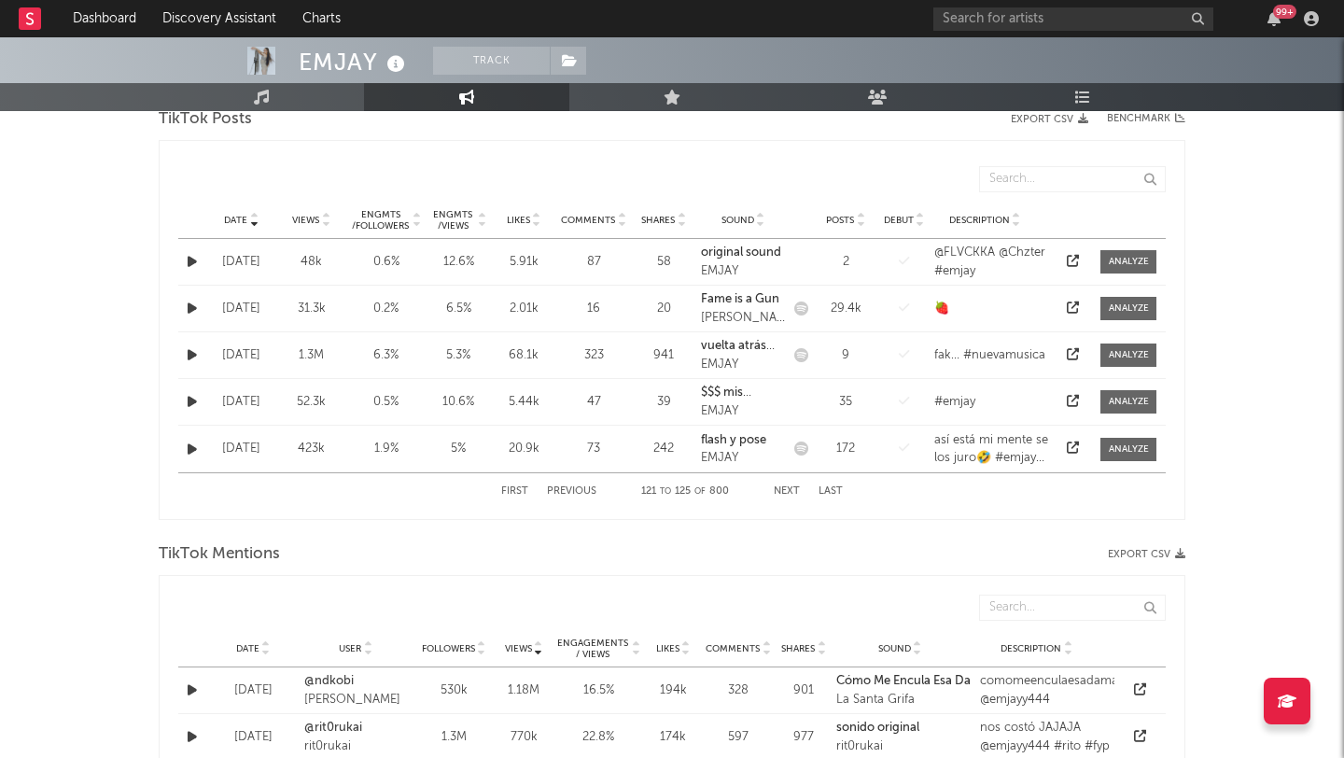
click at [582, 491] on button "Previous" at bounding box center [571, 491] width 49 height 10
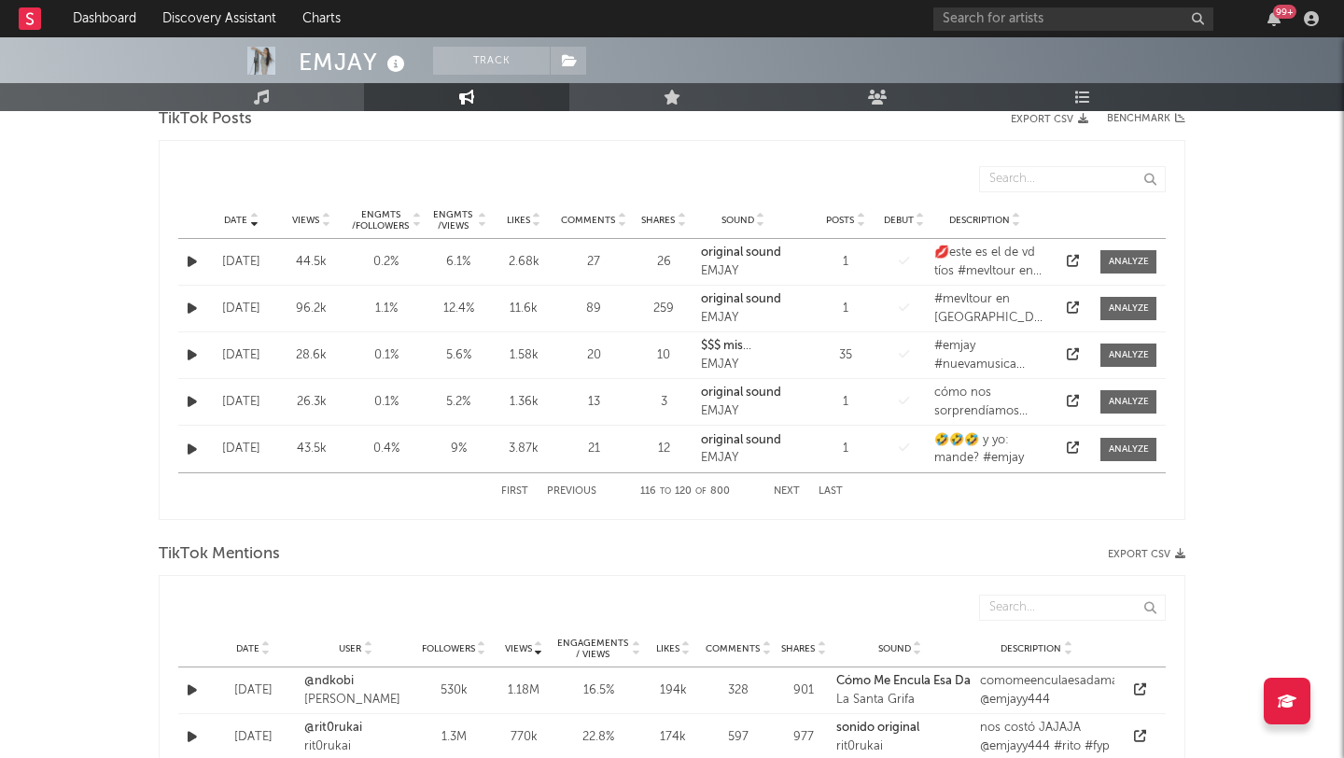
click at [582, 491] on button "Previous" at bounding box center [571, 491] width 49 height 10
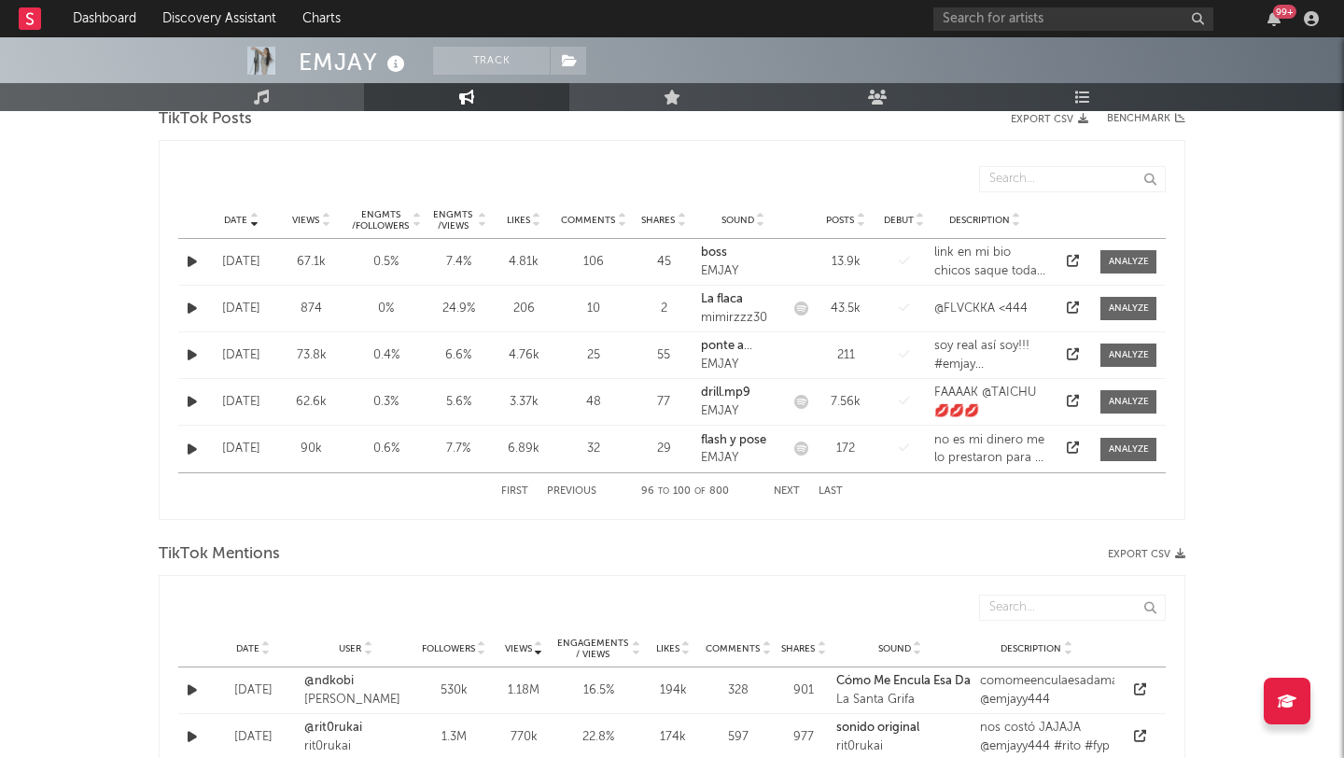
click at [783, 494] on button "Next" at bounding box center [787, 491] width 26 height 10
click at [784, 494] on button "Next" at bounding box center [787, 491] width 26 height 10
click at [789, 491] on button "Next" at bounding box center [787, 491] width 26 height 10
click at [786, 491] on button "Next" at bounding box center [787, 491] width 26 height 10
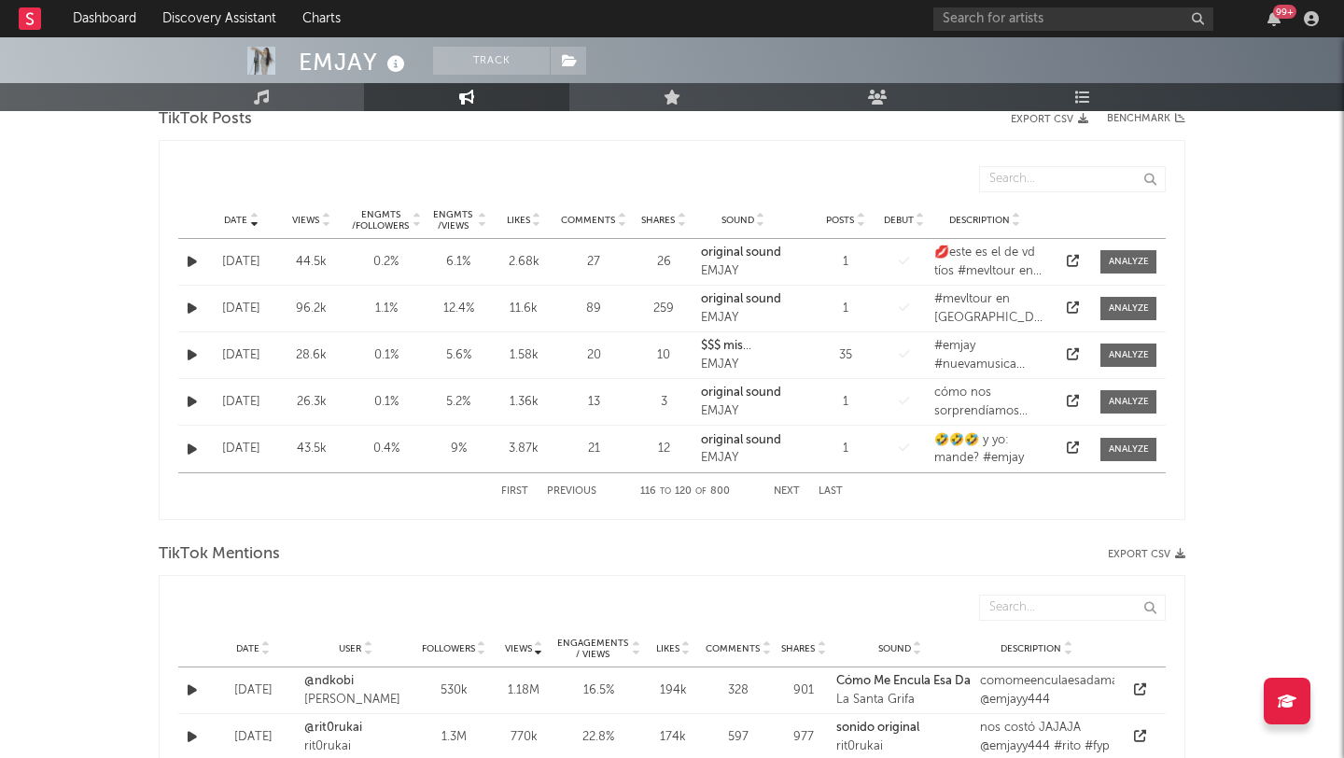
click at [789, 493] on button "Next" at bounding box center [787, 491] width 26 height 10
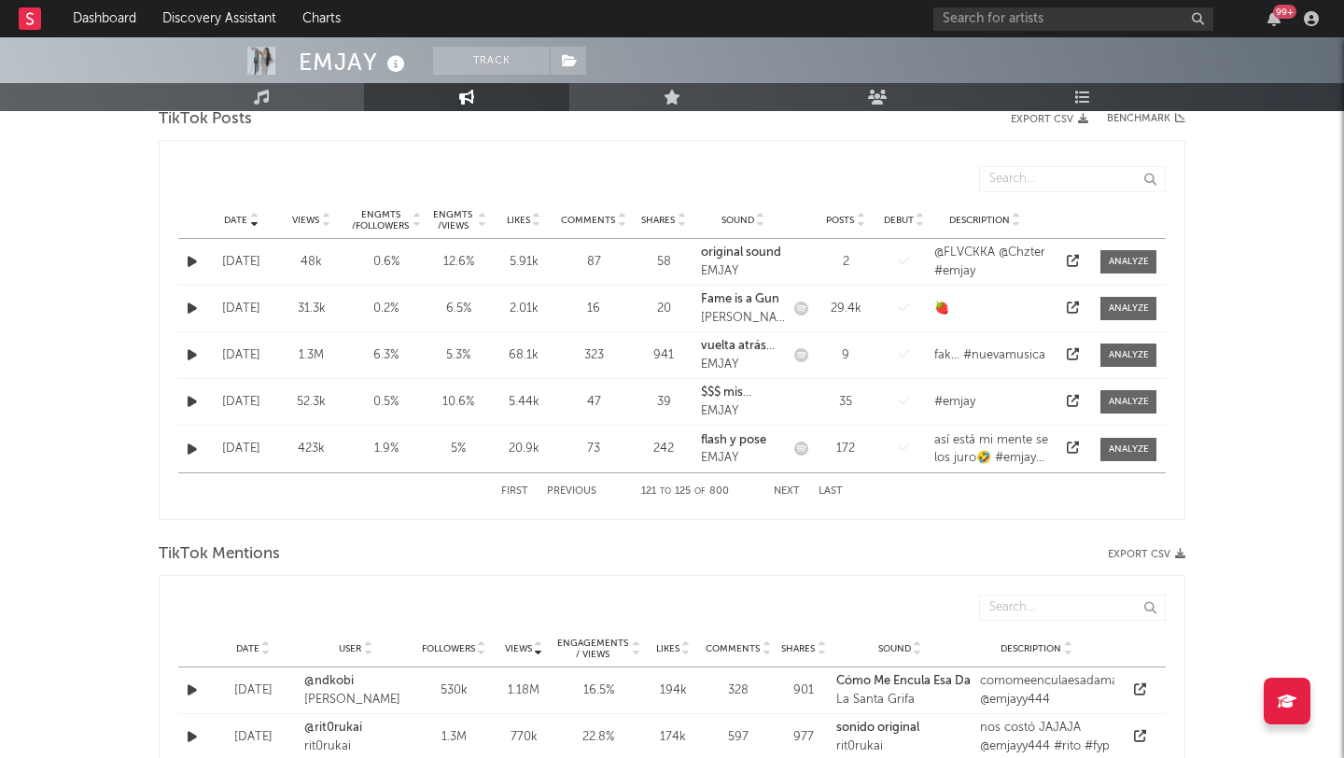
click at [791, 490] on button "Next" at bounding box center [787, 491] width 26 height 10
click at [780, 494] on button "Next" at bounding box center [787, 491] width 26 height 10
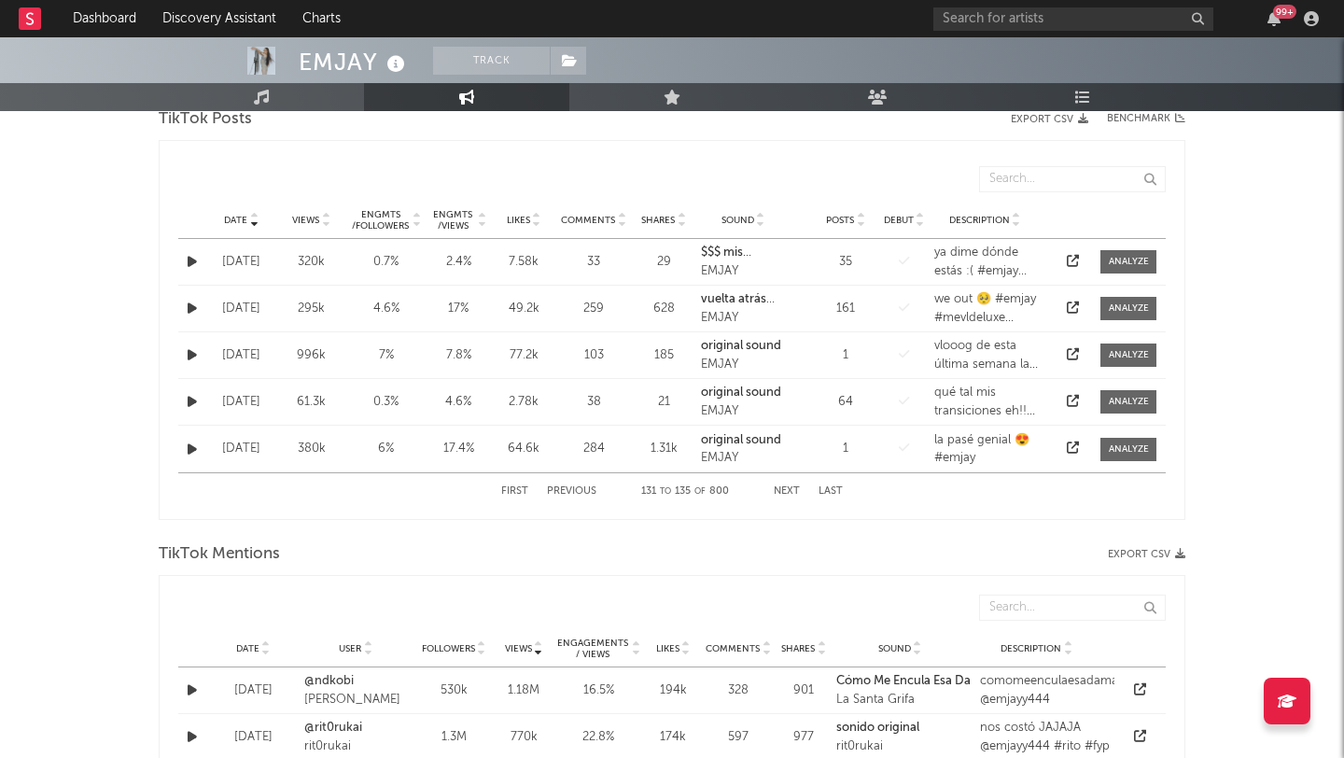
click at [559, 489] on button "Previous" at bounding box center [571, 491] width 49 height 10
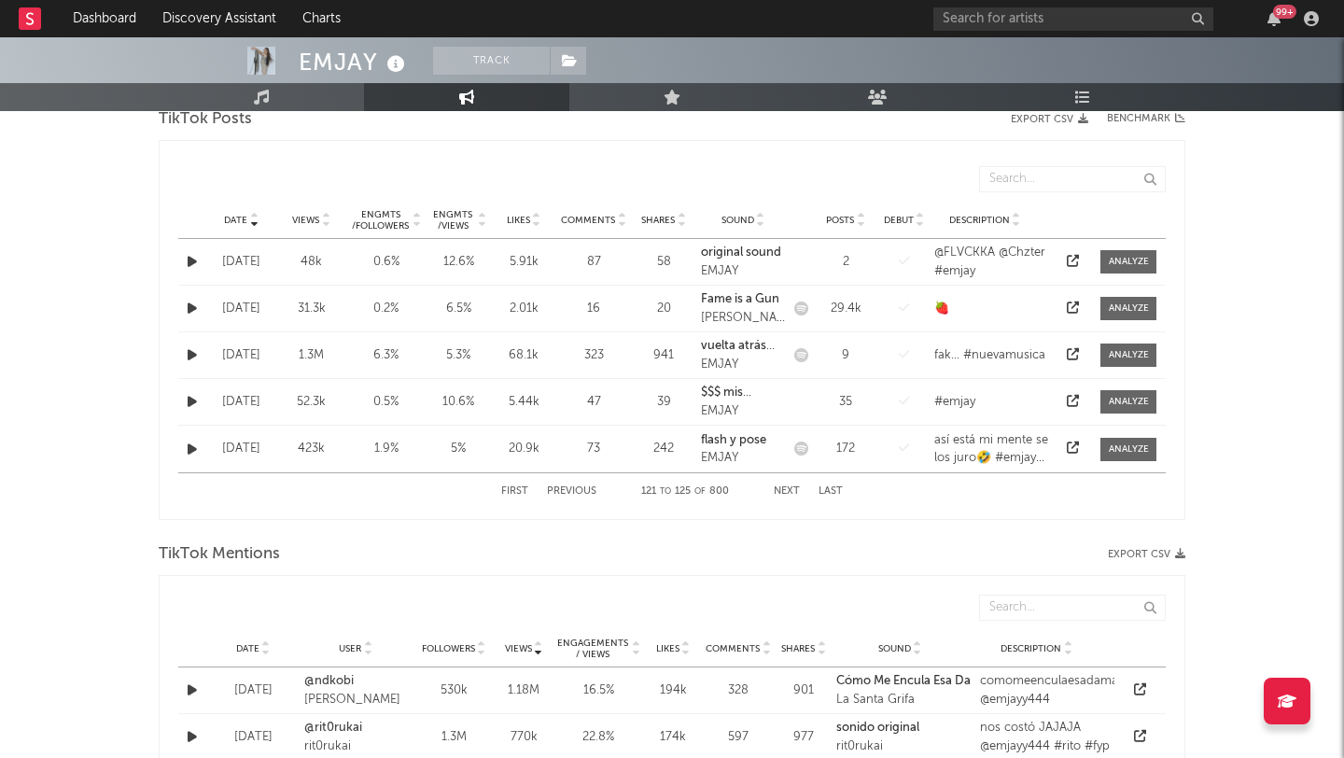
click at [559, 489] on button "Previous" at bounding box center [571, 491] width 49 height 10
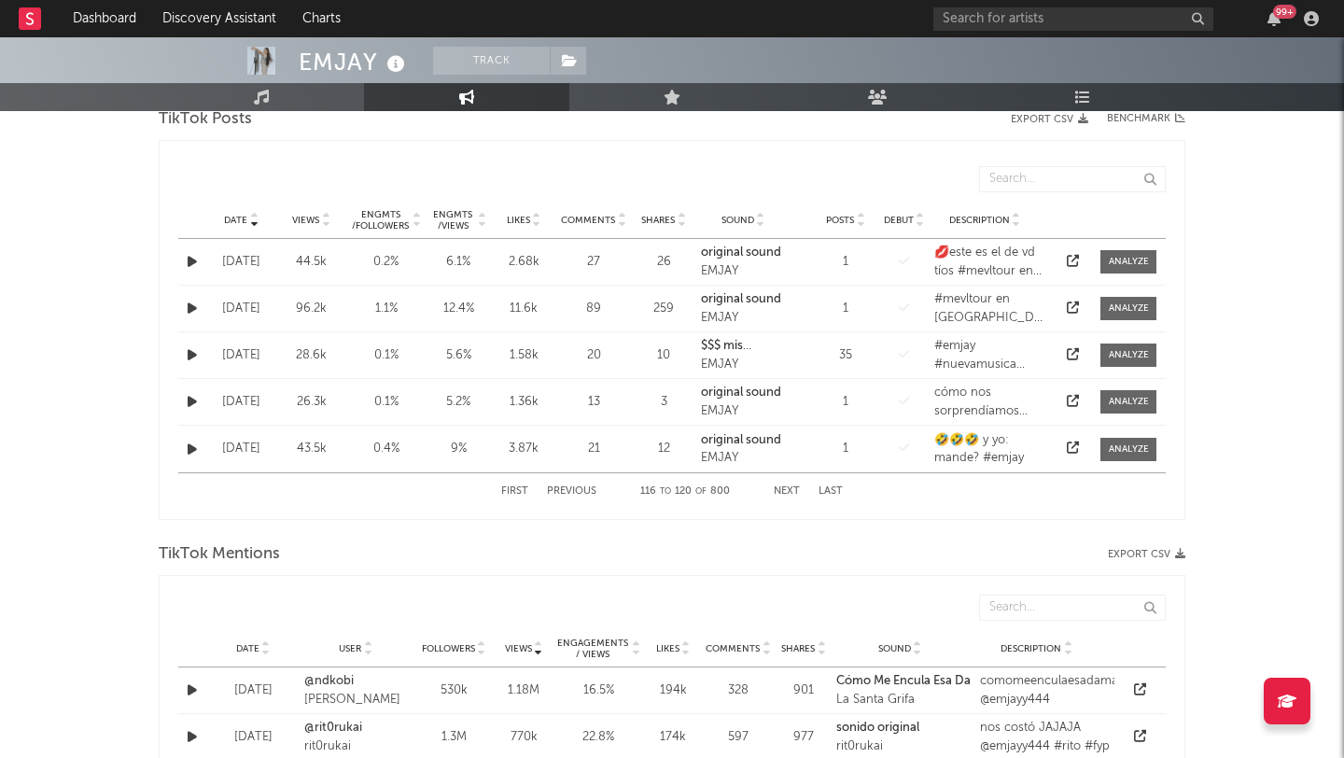
click at [559, 489] on button "Previous" at bounding box center [571, 491] width 49 height 10
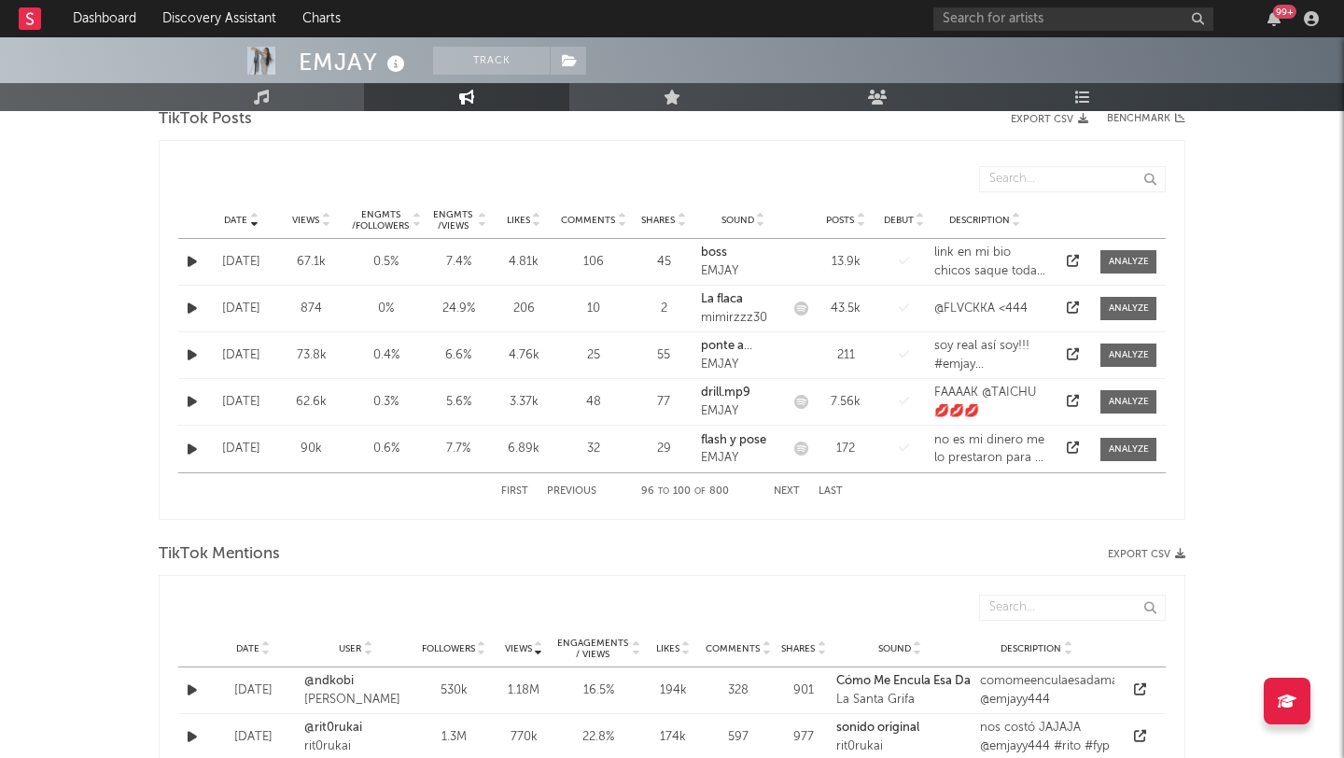
click at [793, 492] on button "Next" at bounding box center [787, 491] width 26 height 10
click at [793, 490] on button "Next" at bounding box center [787, 491] width 26 height 10
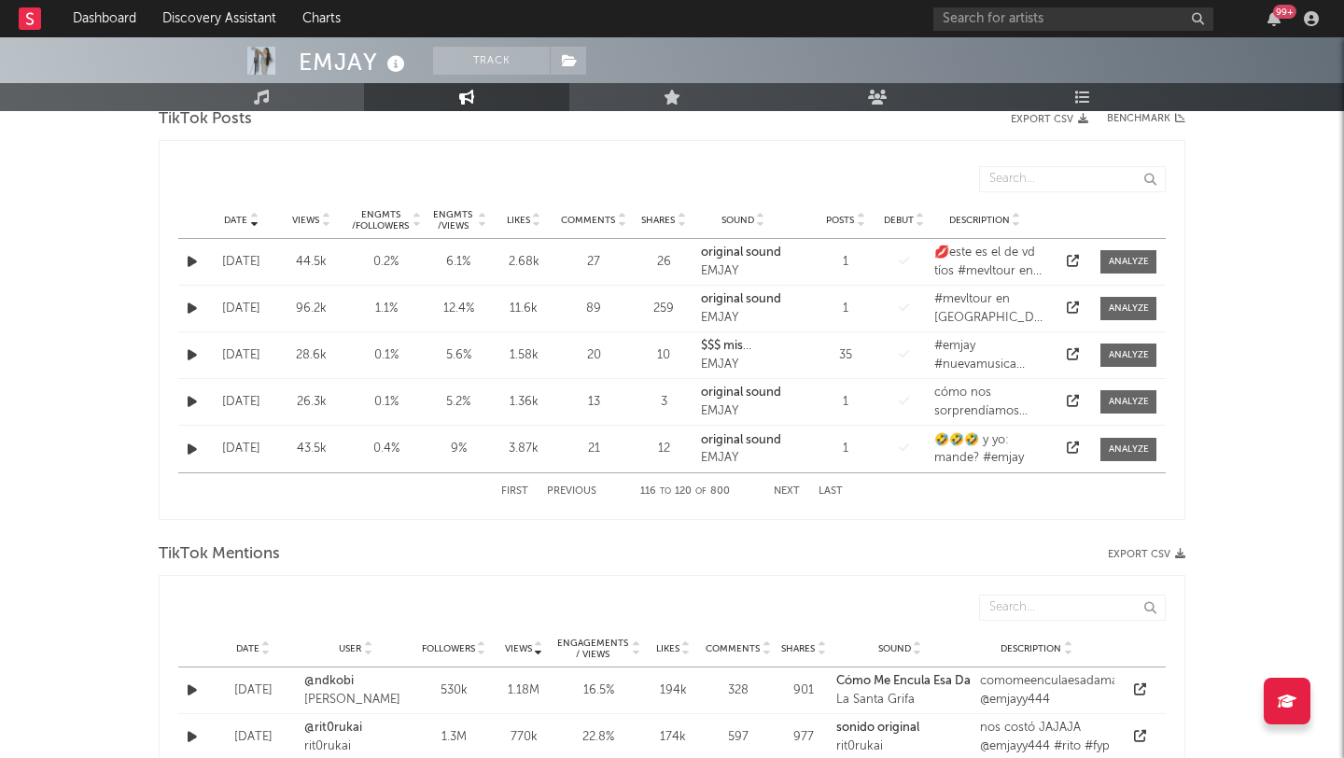
click at [793, 490] on button "Next" at bounding box center [787, 491] width 26 height 10
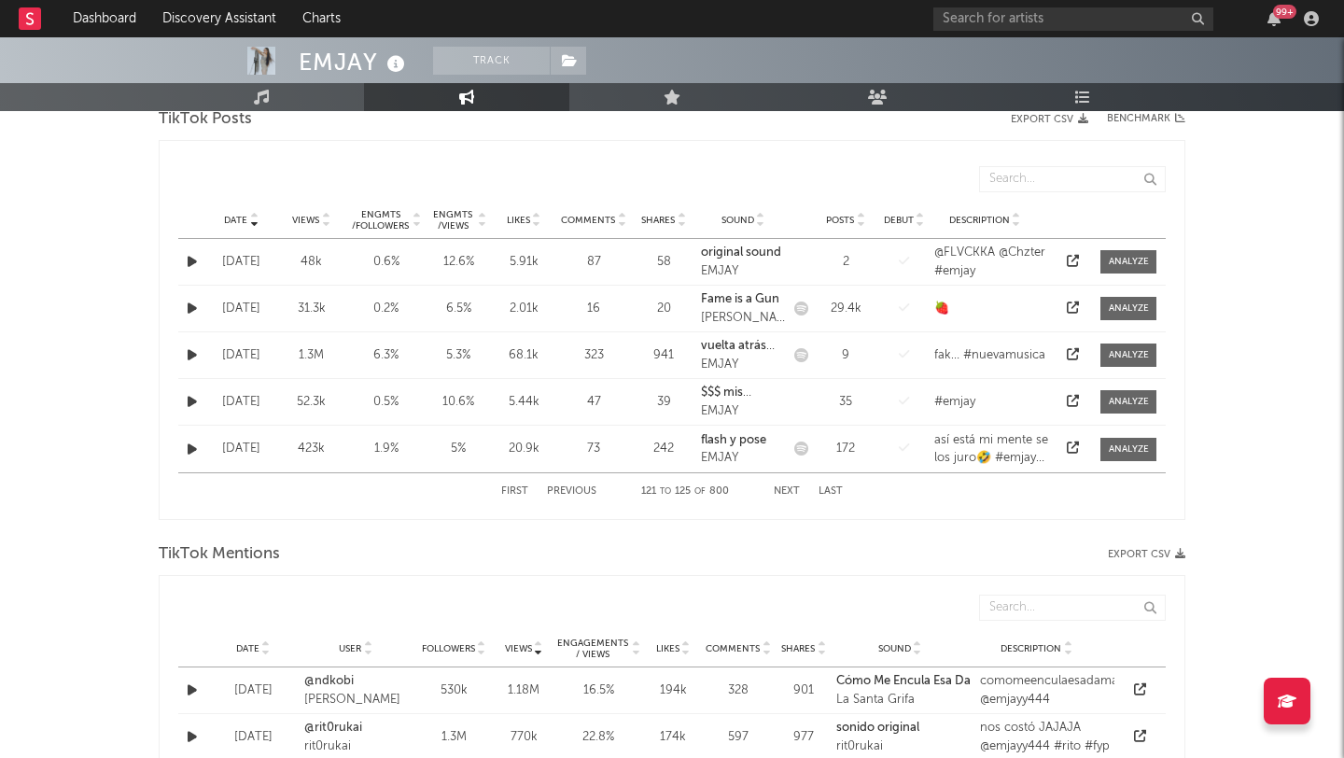
click at [793, 490] on button "Next" at bounding box center [787, 491] width 26 height 10
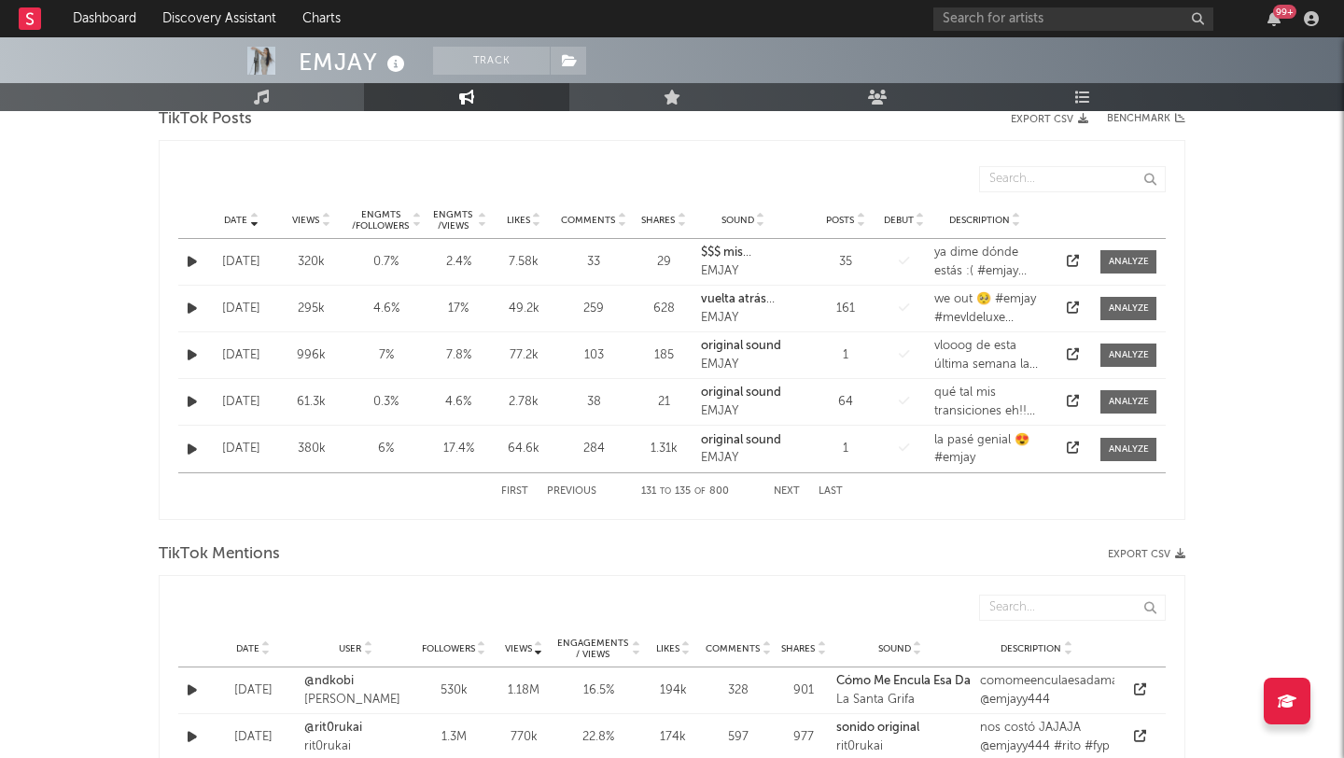
click at [567, 486] on button "Previous" at bounding box center [571, 491] width 49 height 10
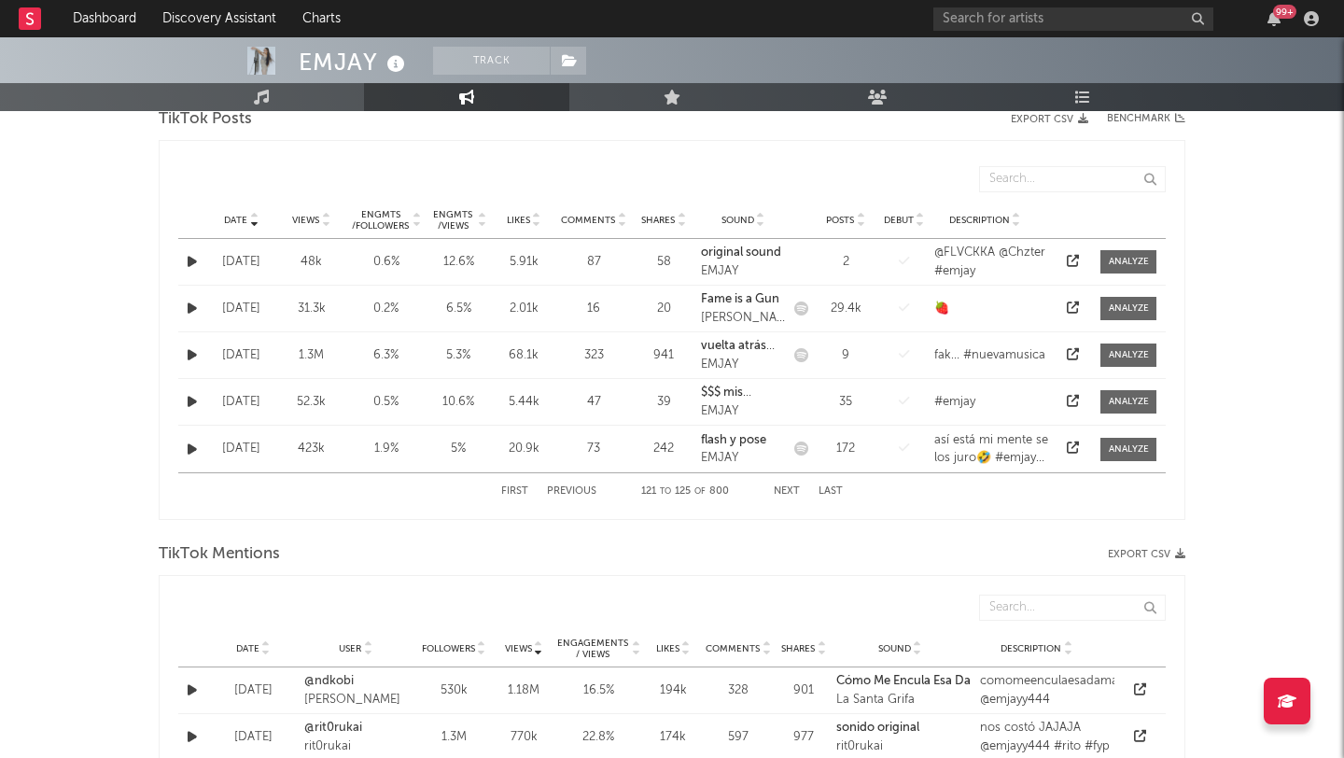
click at [567, 486] on button "Previous" at bounding box center [571, 491] width 49 height 10
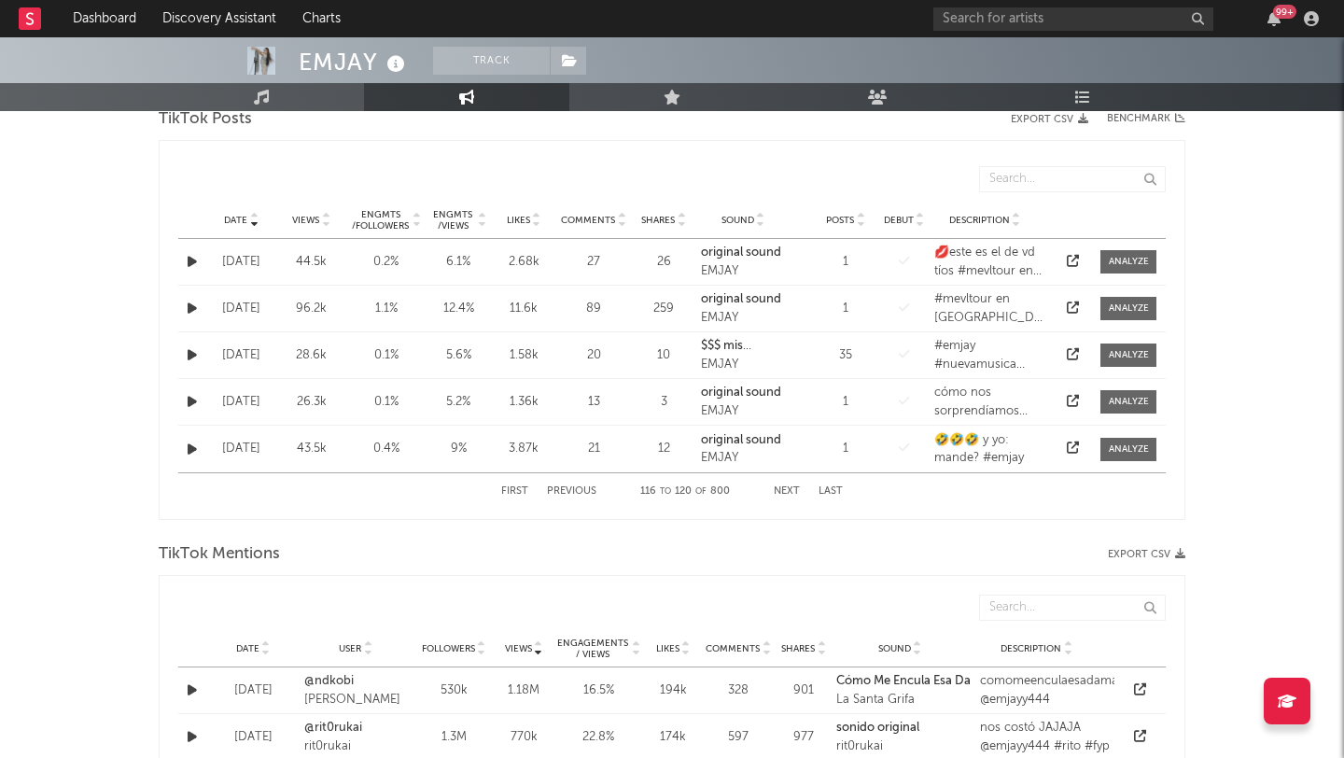
click at [567, 486] on button "Previous" at bounding box center [571, 491] width 49 height 10
click at [1076, 447] on icon at bounding box center [1073, 447] width 12 height 12
click at [781, 488] on button "Next" at bounding box center [787, 491] width 26 height 10
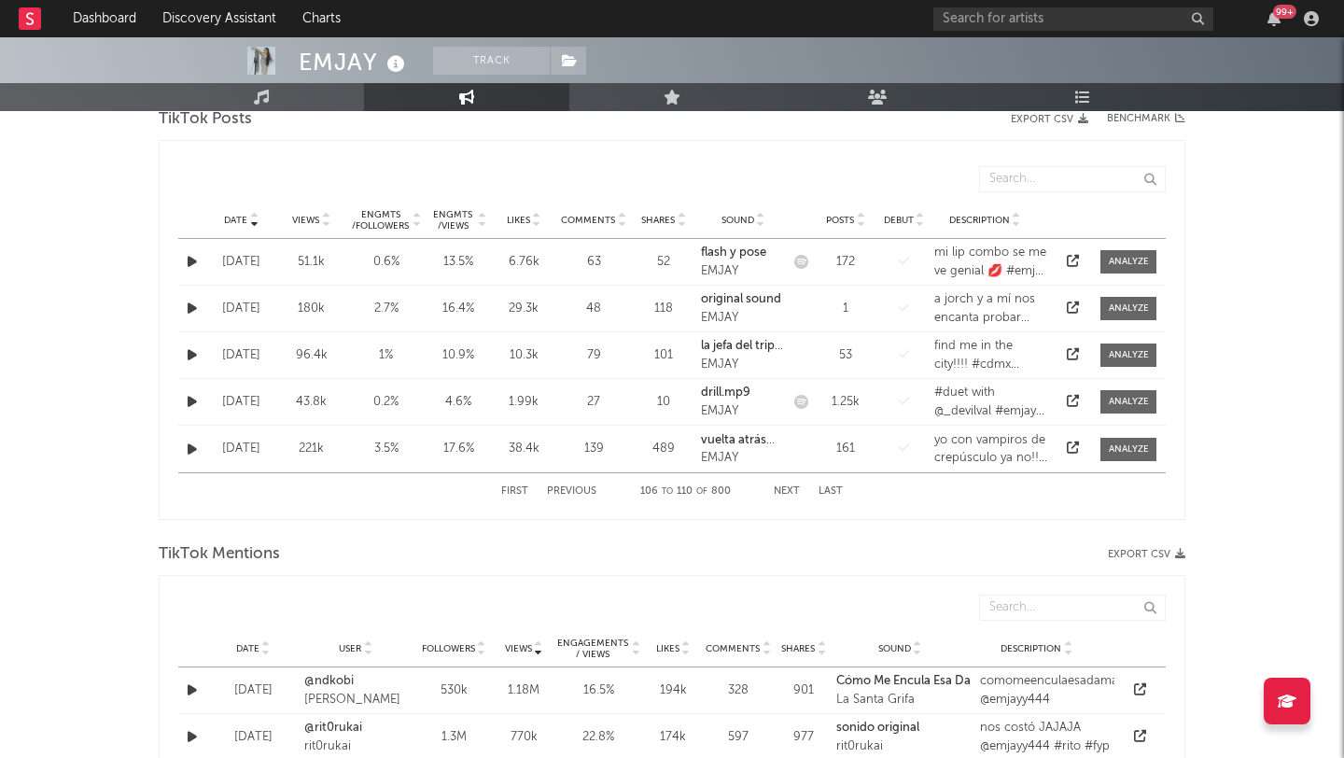
click at [781, 488] on button "Next" at bounding box center [787, 491] width 26 height 10
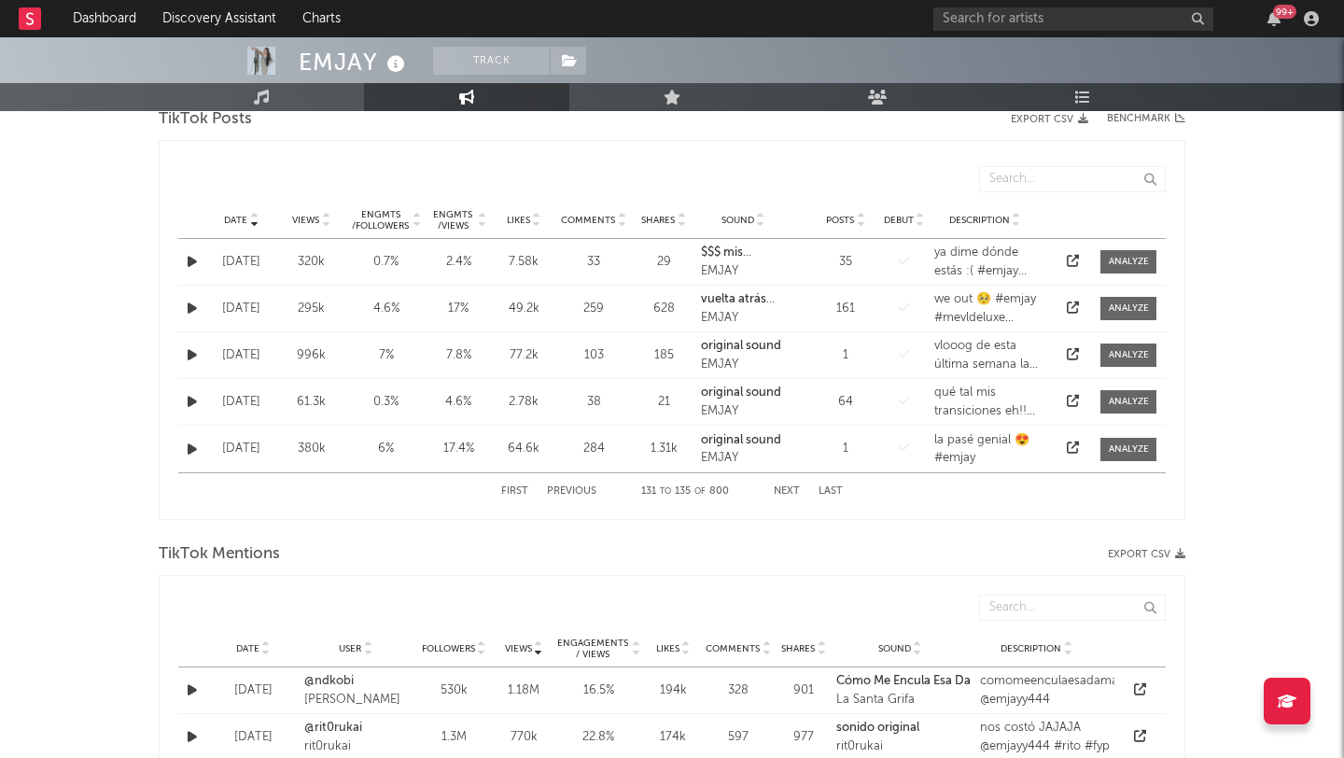
click at [781, 488] on button "Next" at bounding box center [787, 491] width 26 height 10
click at [581, 490] on button "Previous" at bounding box center [571, 491] width 49 height 10
click at [786, 488] on button "Next" at bounding box center [787, 491] width 26 height 10
click at [786, 483] on div "First Previous 136 to 140 of 800 Next Last" at bounding box center [672, 491] width 342 height 36
click at [788, 489] on button "Next" at bounding box center [787, 491] width 26 height 10
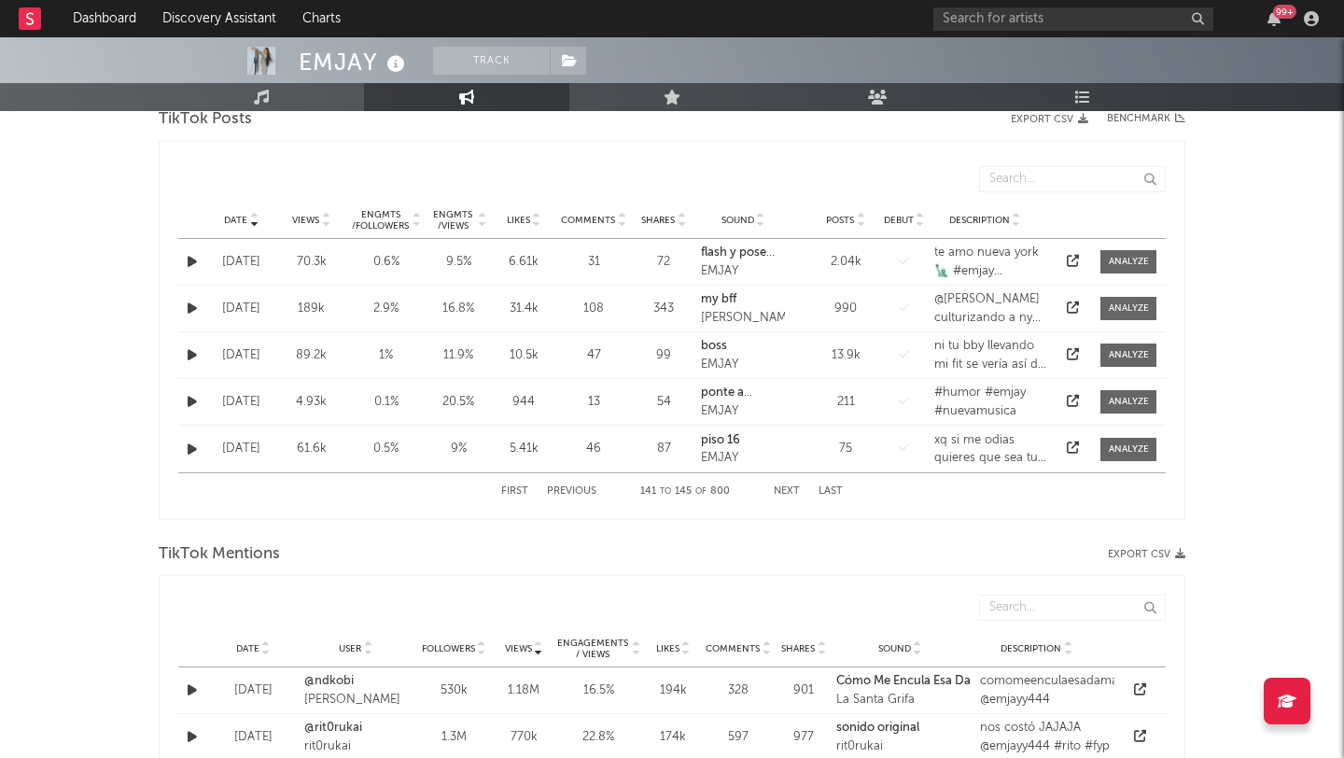
click at [782, 491] on button "Next" at bounding box center [787, 491] width 26 height 10
click at [784, 489] on button "Next" at bounding box center [787, 491] width 26 height 10
click at [778, 483] on div "First Previous 151 to 155 of 800 Next Last" at bounding box center [672, 491] width 342 height 36
click at [780, 488] on button "Next" at bounding box center [787, 491] width 26 height 10
click at [785, 491] on button "Next" at bounding box center [787, 491] width 26 height 10
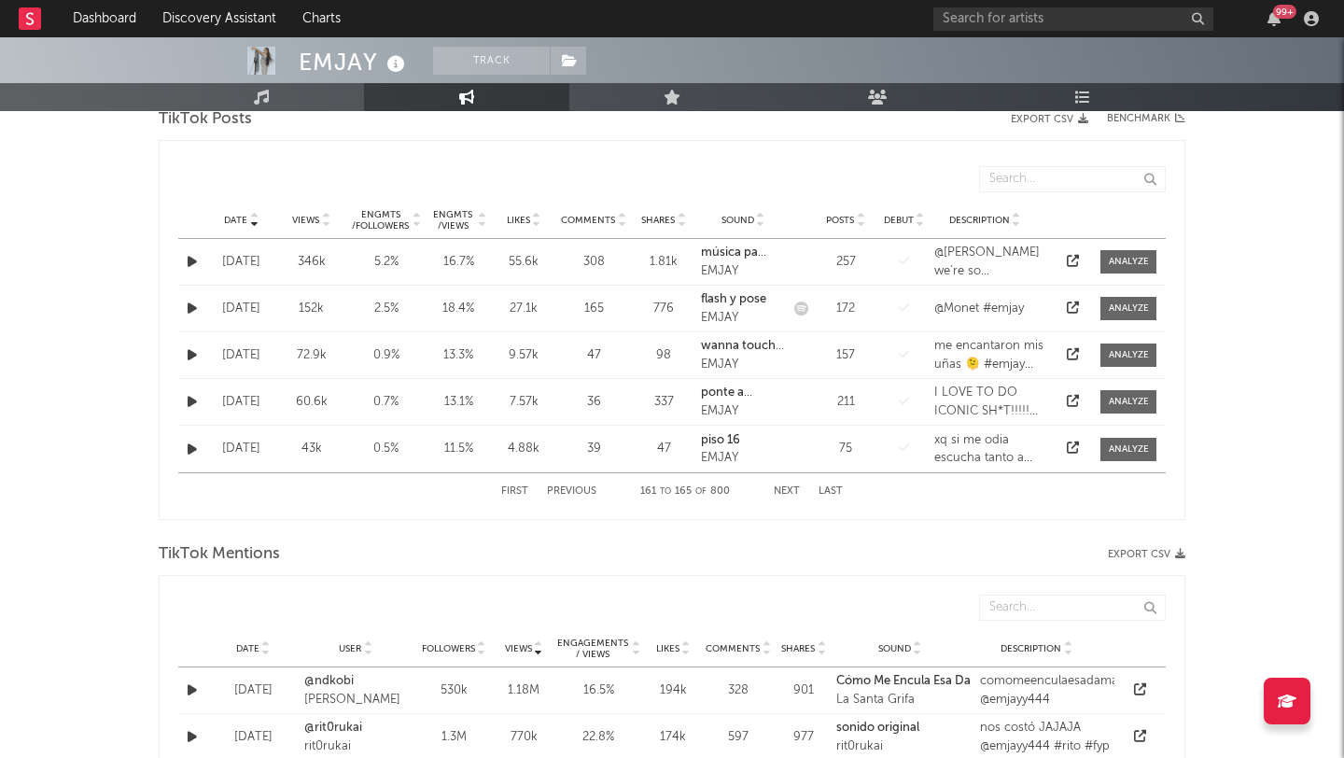
click at [792, 490] on button "Next" at bounding box center [787, 491] width 26 height 10
click at [792, 487] on button "Next" at bounding box center [787, 491] width 26 height 10
click at [785, 490] on button "Next" at bounding box center [787, 491] width 26 height 10
click at [791, 490] on button "Next" at bounding box center [787, 491] width 26 height 10
click at [591, 493] on button "Previous" at bounding box center [571, 491] width 49 height 10
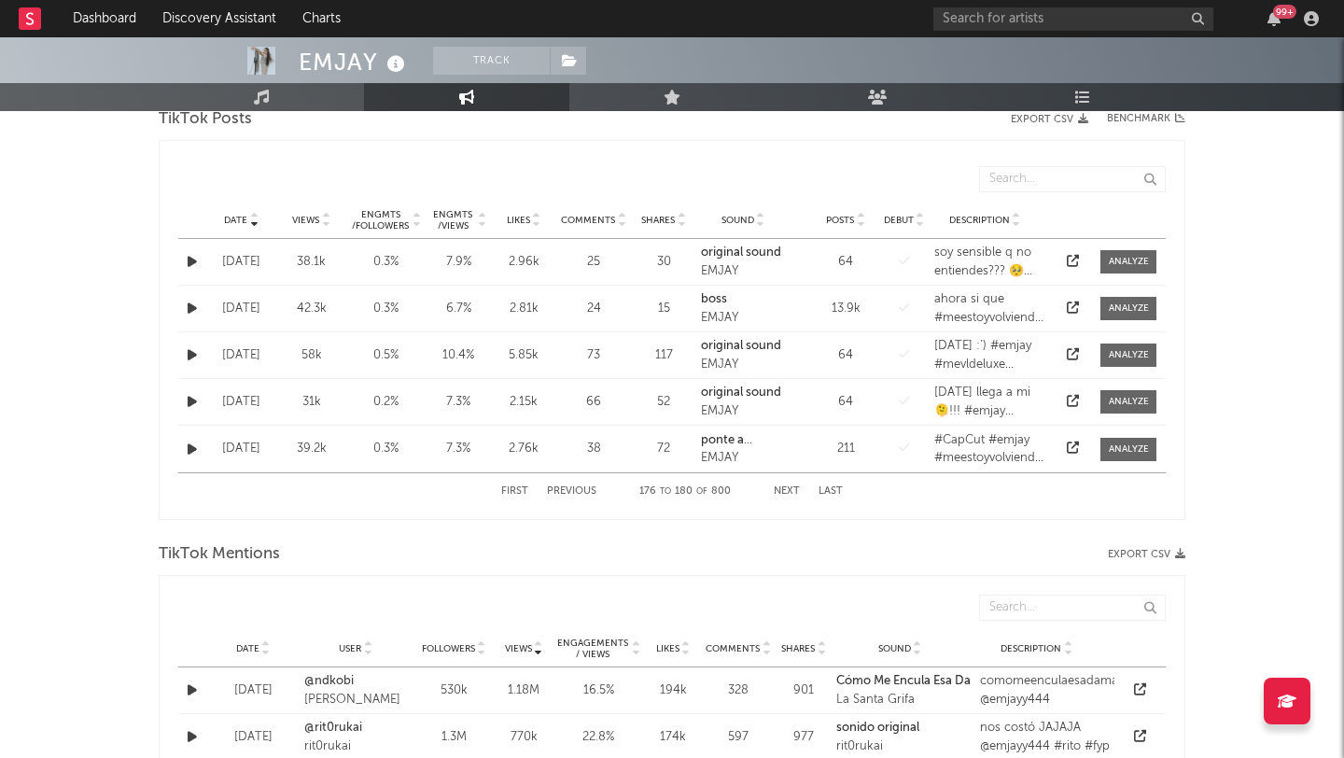
click at [581, 492] on button "Previous" at bounding box center [571, 491] width 49 height 10
click at [580, 489] on button "Previous" at bounding box center [571, 491] width 49 height 10
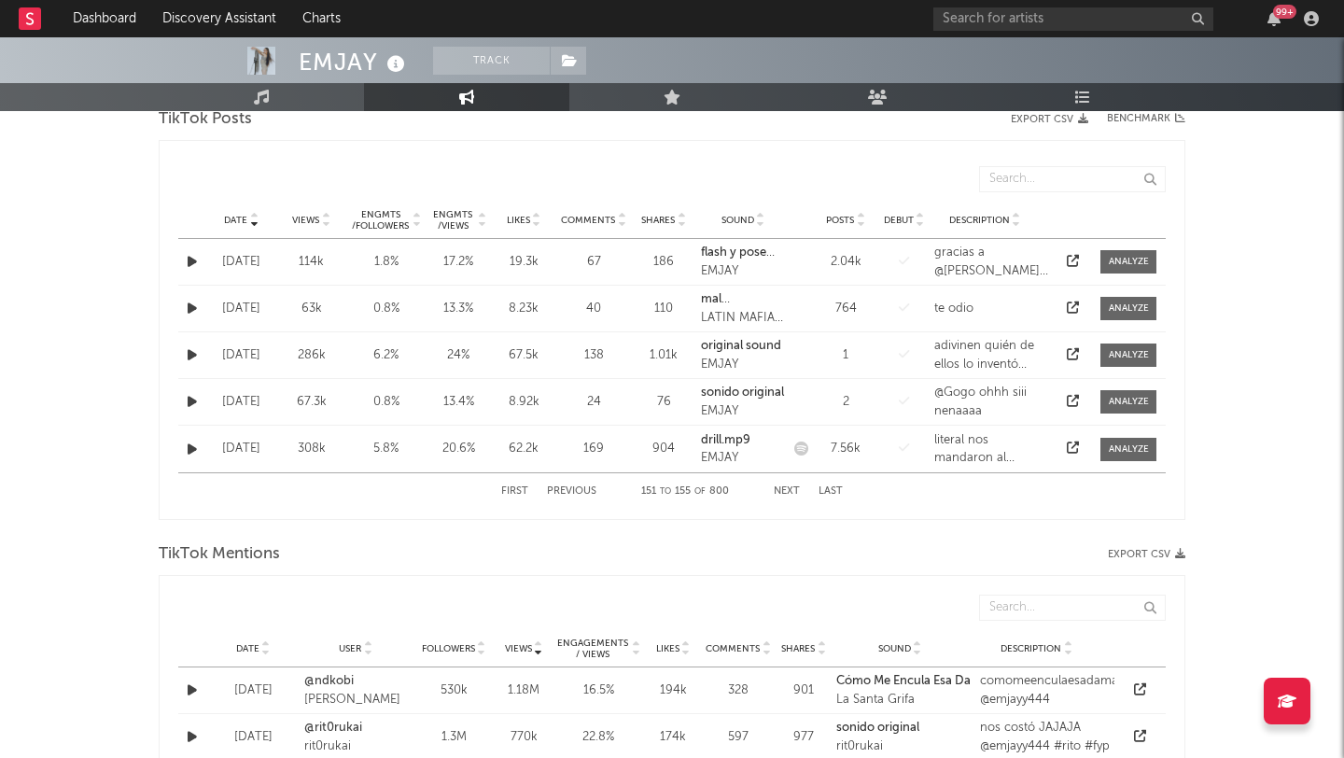
click at [580, 489] on button "Previous" at bounding box center [571, 491] width 49 height 10
click at [564, 489] on button "Previous" at bounding box center [571, 491] width 49 height 10
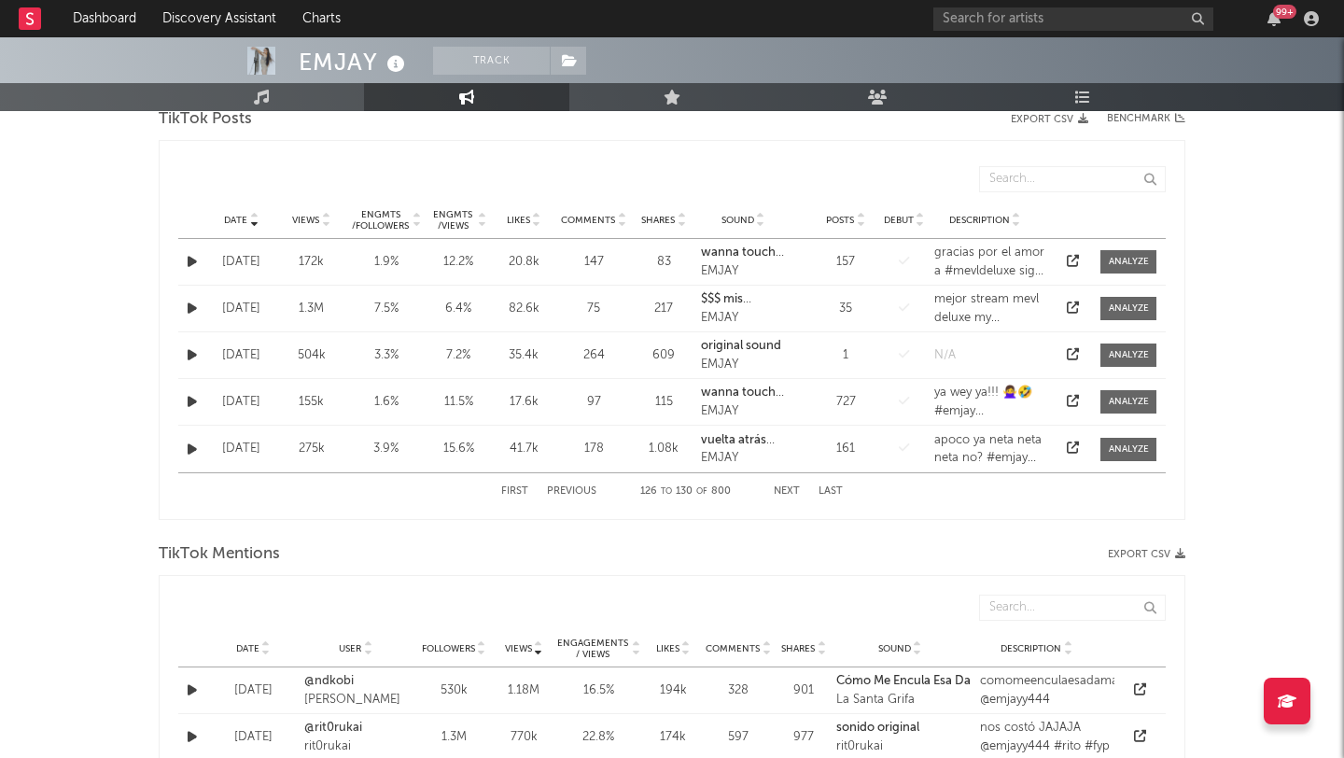
click at [783, 493] on button "Next" at bounding box center [787, 491] width 26 height 10
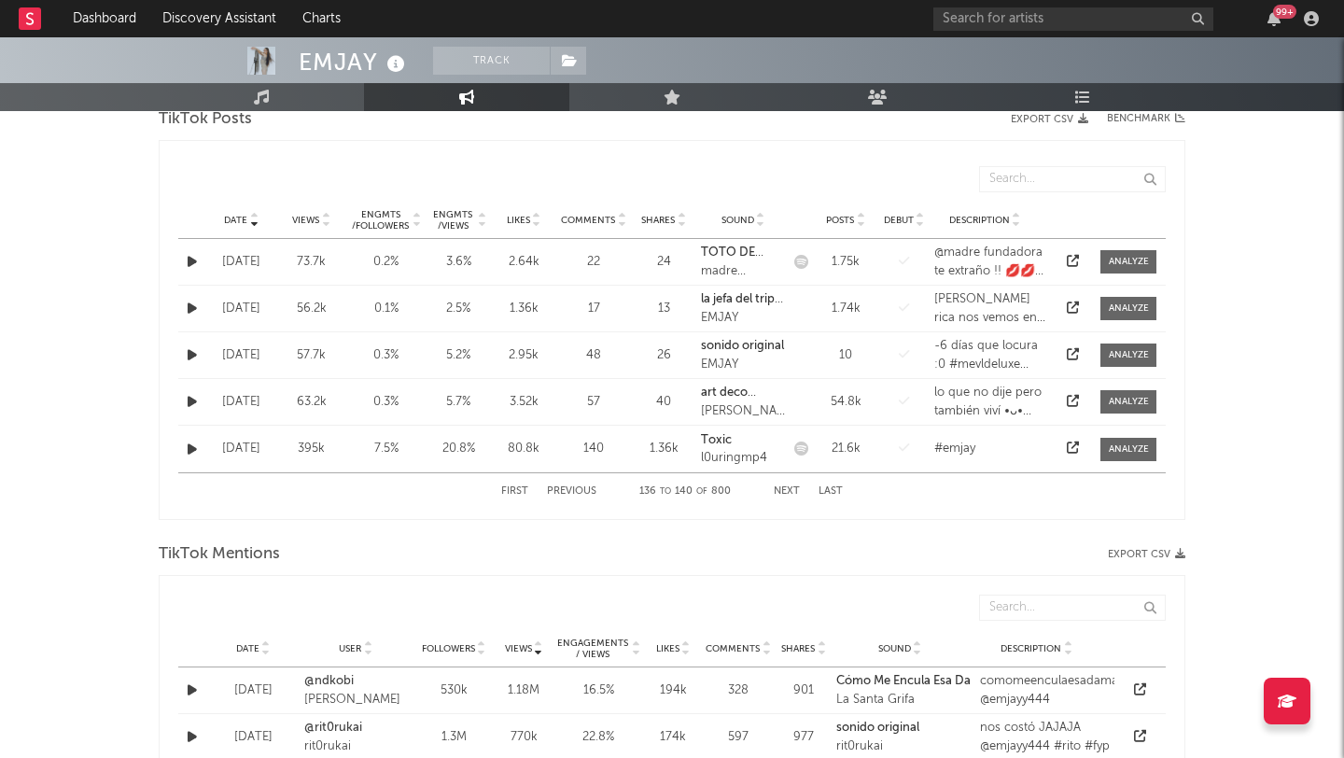
click at [783, 493] on button "Next" at bounding box center [787, 491] width 26 height 10
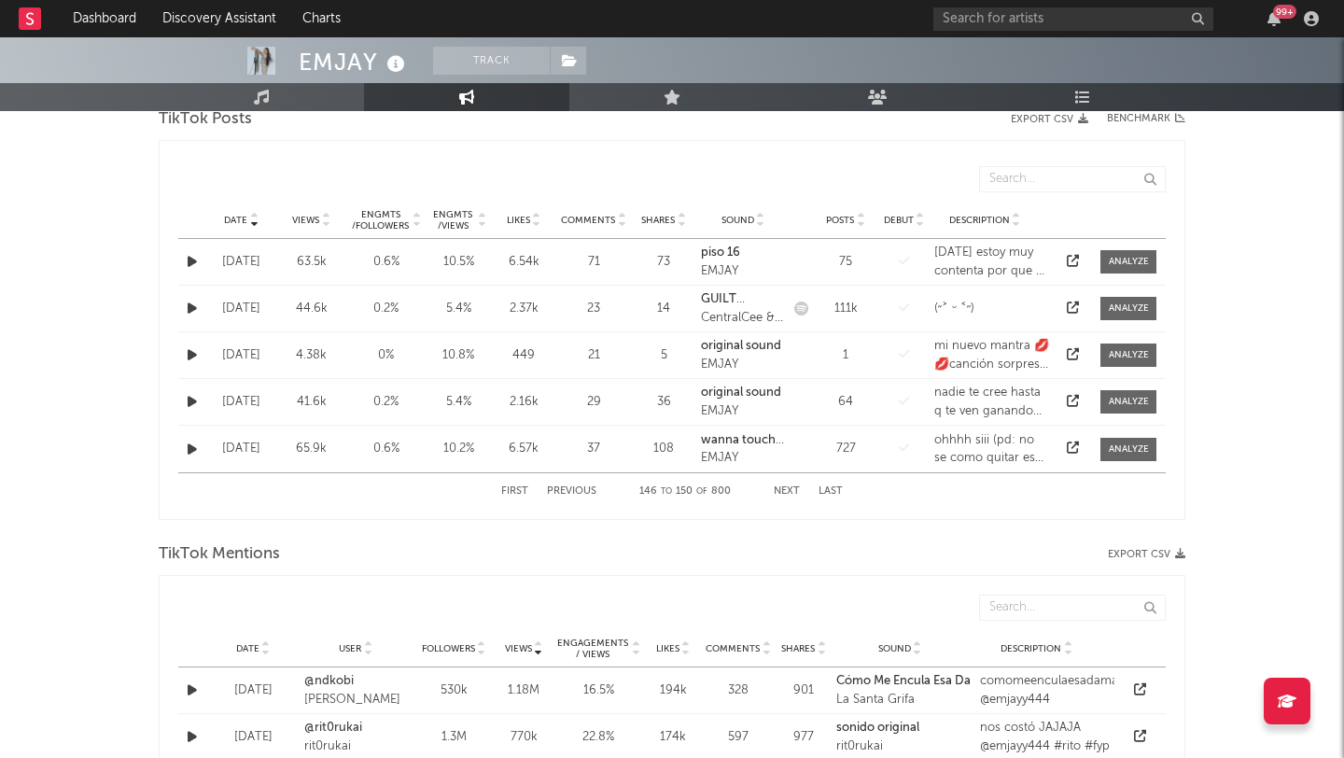
click at [783, 493] on button "Next" at bounding box center [787, 491] width 26 height 10
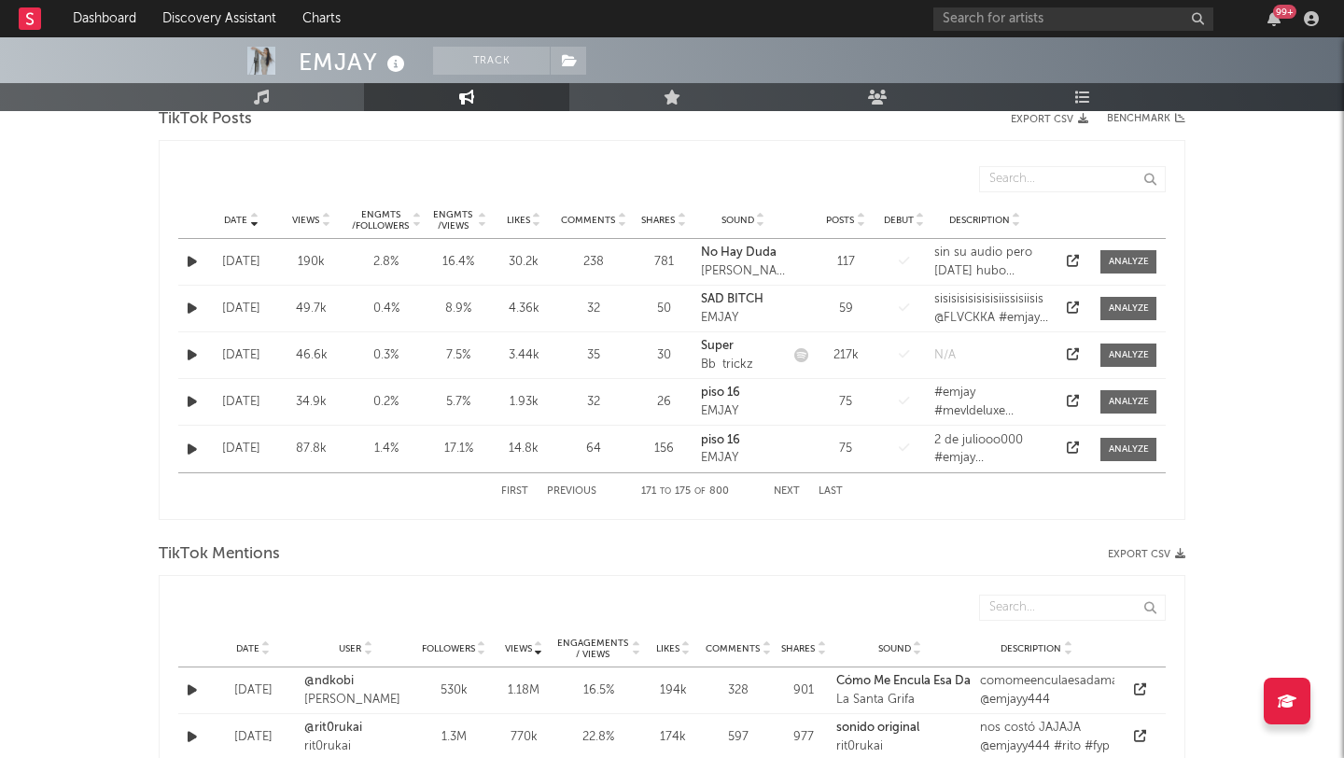
click at [783, 493] on button "Next" at bounding box center [787, 491] width 26 height 10
click at [567, 492] on button "Previous" at bounding box center [571, 491] width 49 height 10
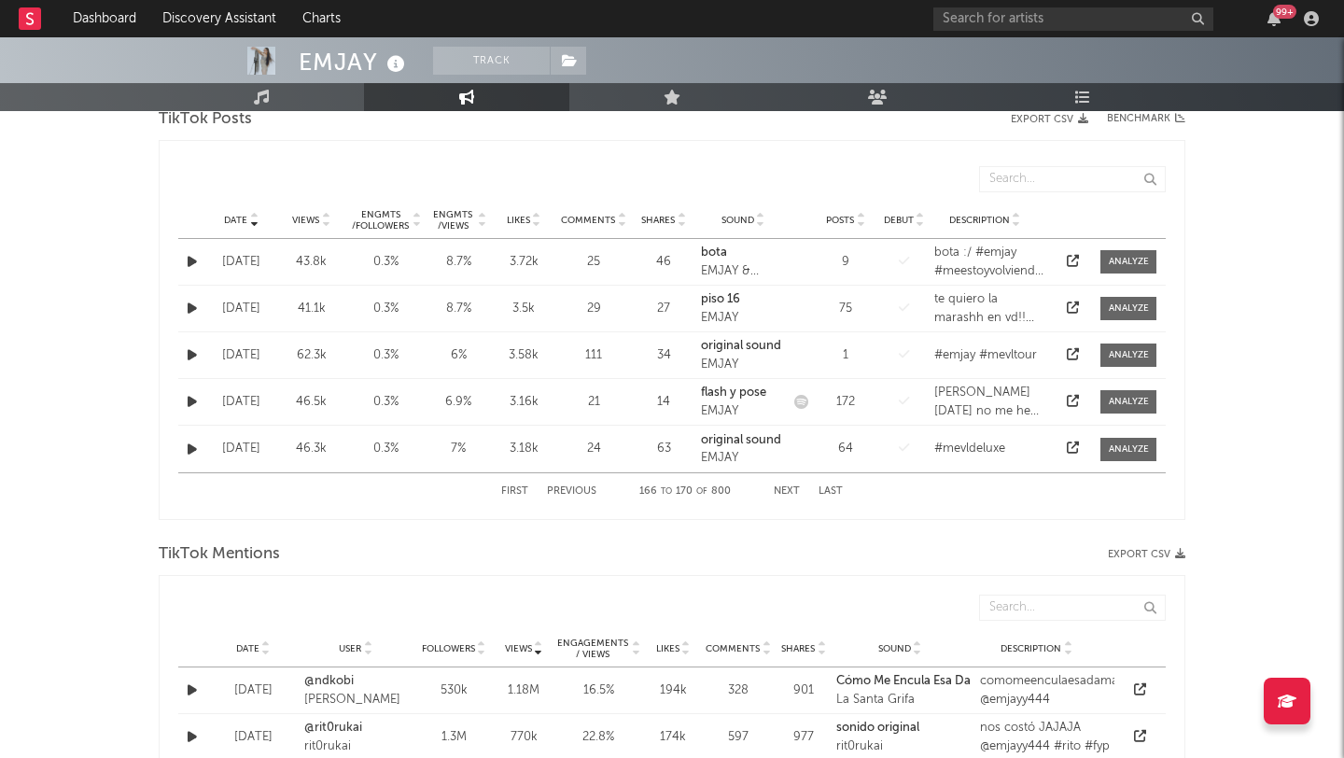
click at [567, 492] on button "Previous" at bounding box center [571, 491] width 49 height 10
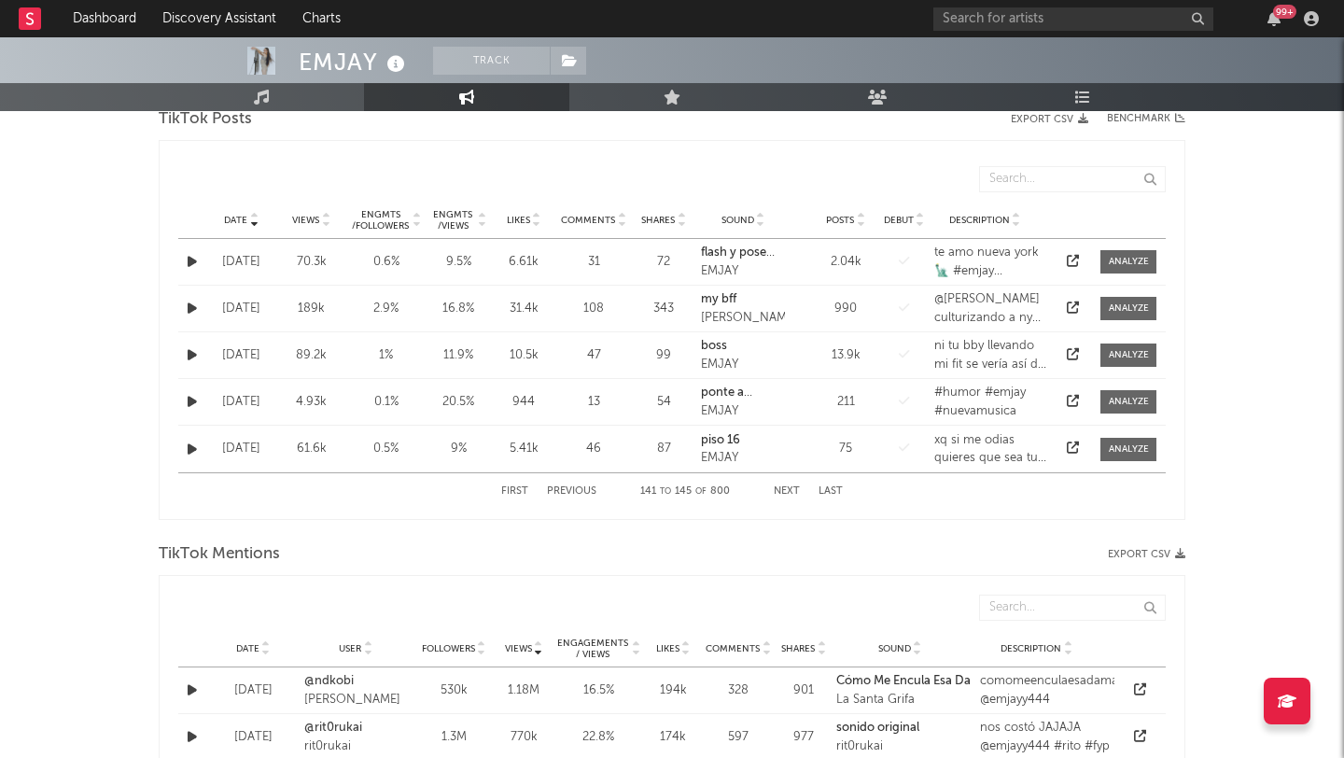
click at [567, 492] on button "Previous" at bounding box center [571, 491] width 49 height 10
click at [1073, 449] on icon at bounding box center [1073, 447] width 12 height 12
click at [786, 489] on button "Next" at bounding box center [787, 491] width 26 height 10
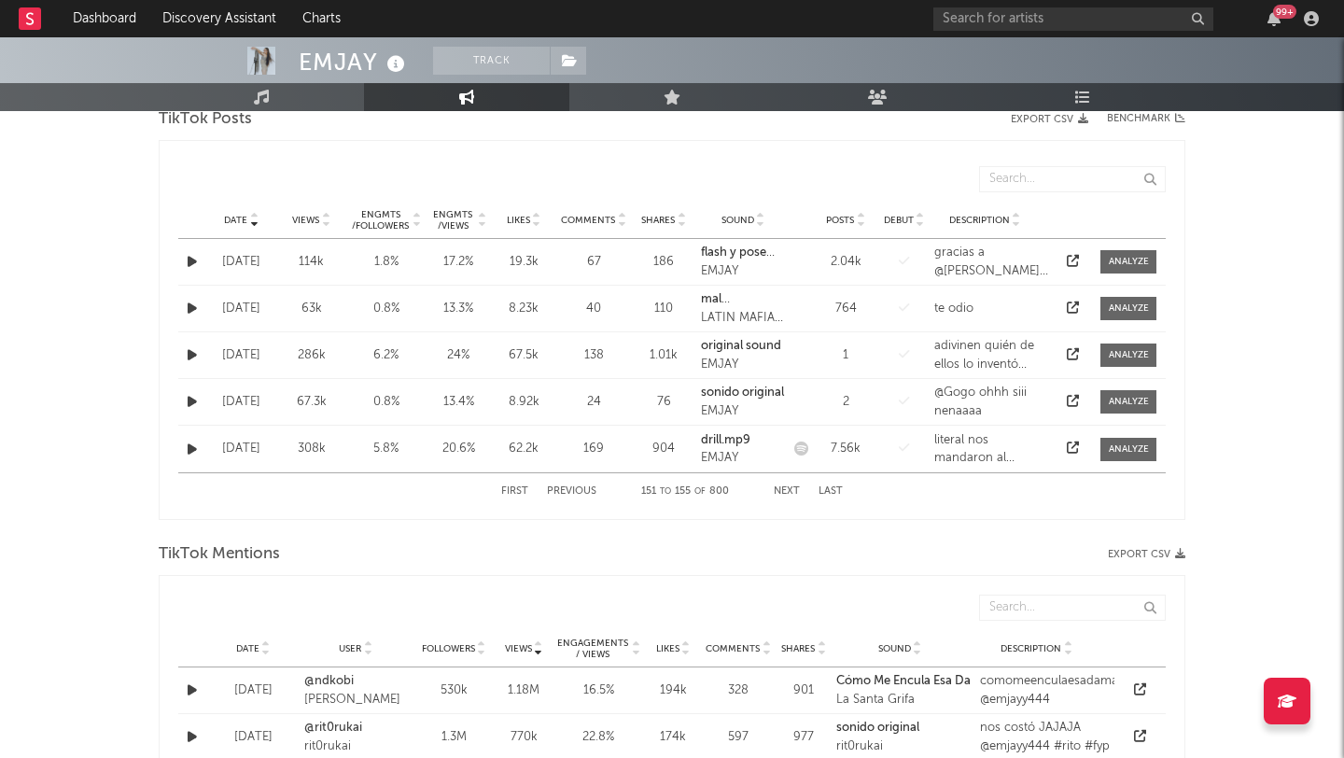
click at [786, 489] on button "Next" at bounding box center [787, 491] width 26 height 10
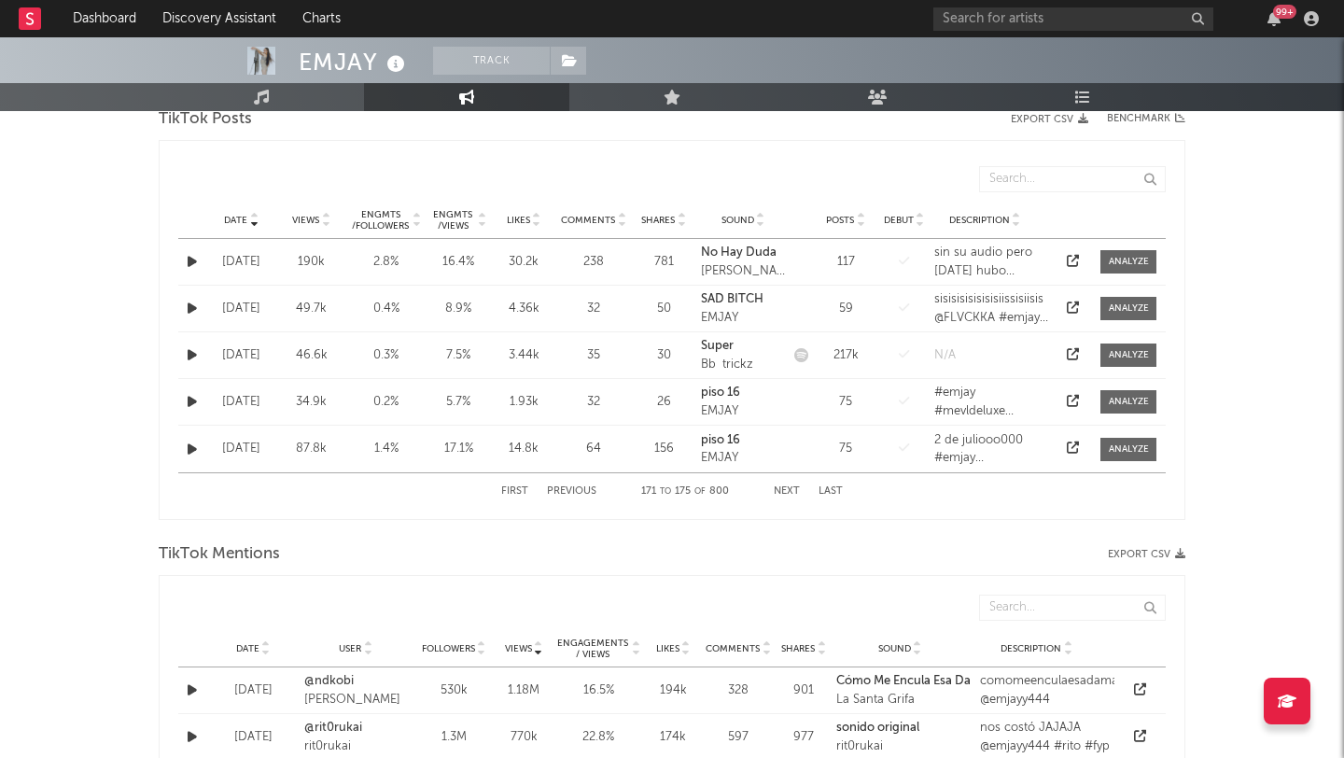
click at [786, 489] on button "Next" at bounding box center [787, 491] width 26 height 10
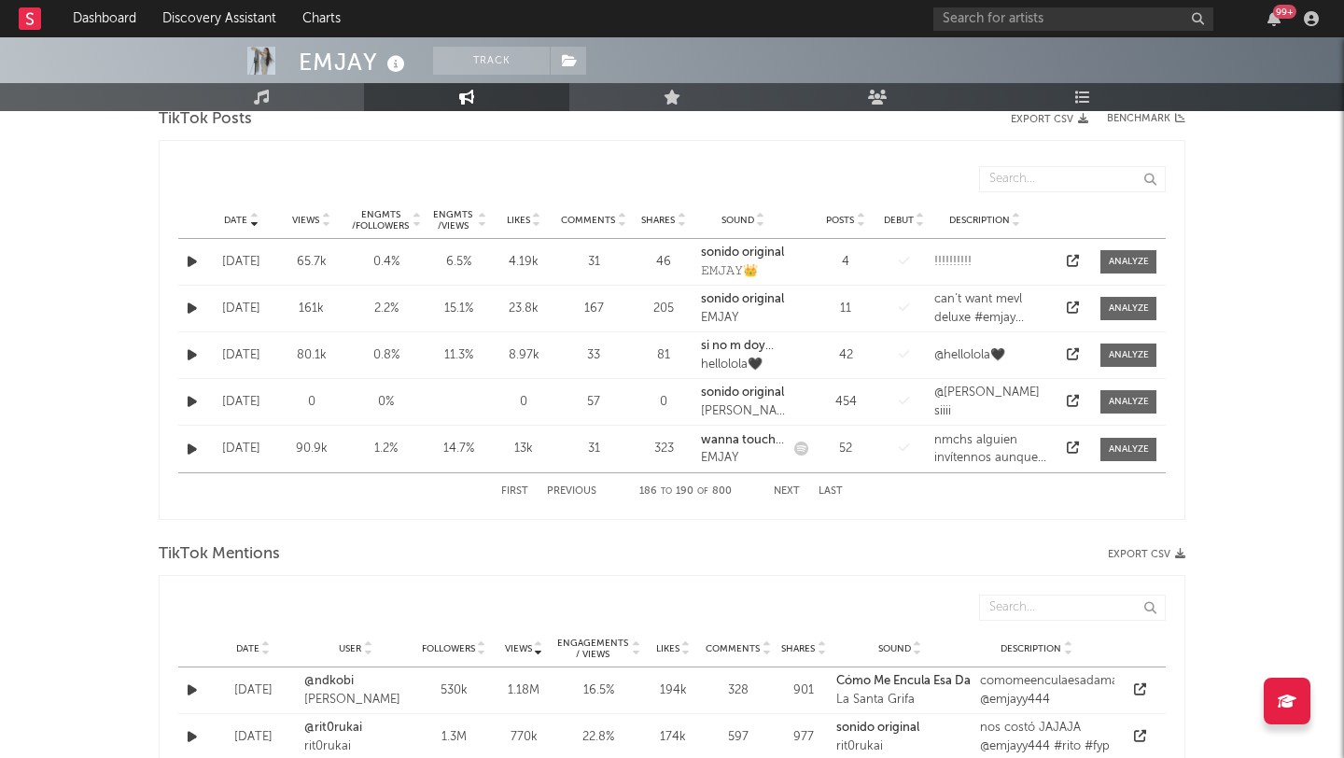
click at [581, 498] on div "First Previous 186 to 190 of 800 Next Last" at bounding box center [672, 491] width 342 height 36
click at [560, 491] on button "Previous" at bounding box center [571, 491] width 49 height 10
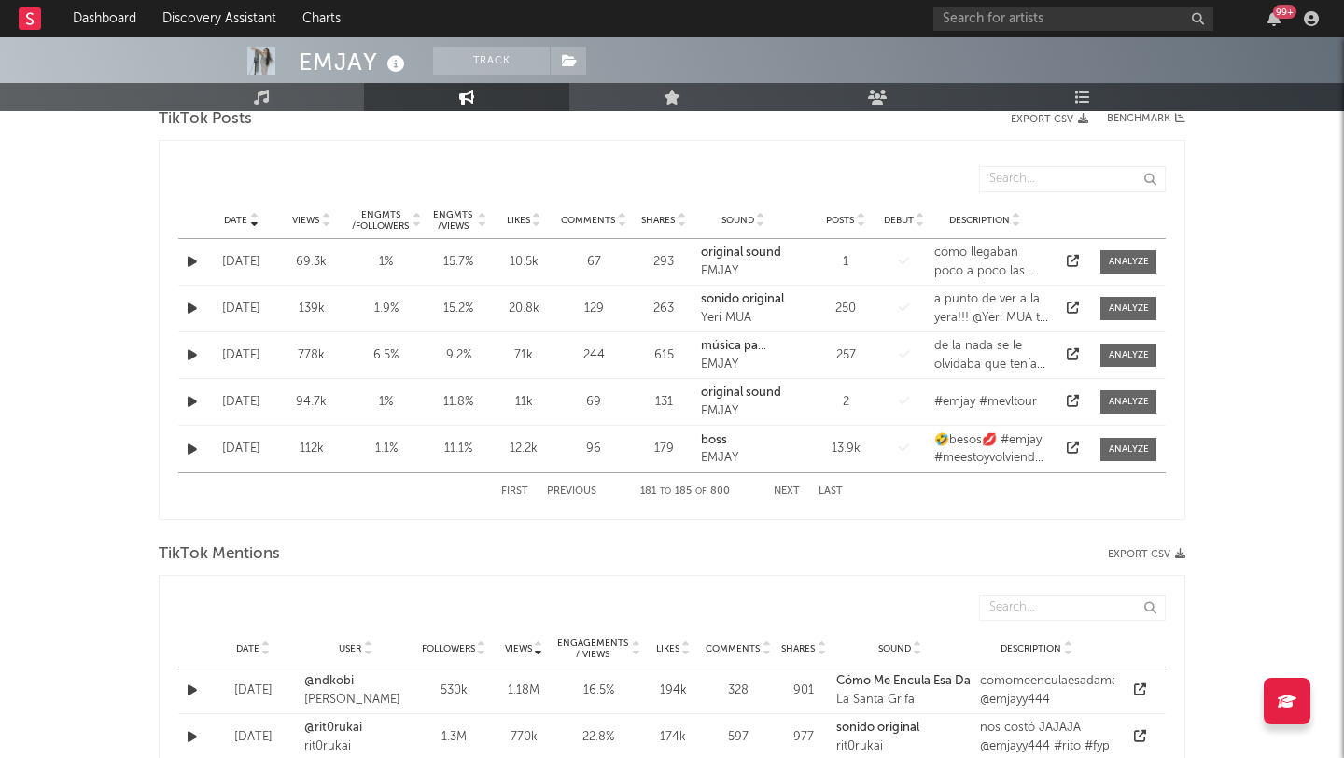
click at [778, 492] on button "Next" at bounding box center [787, 491] width 26 height 10
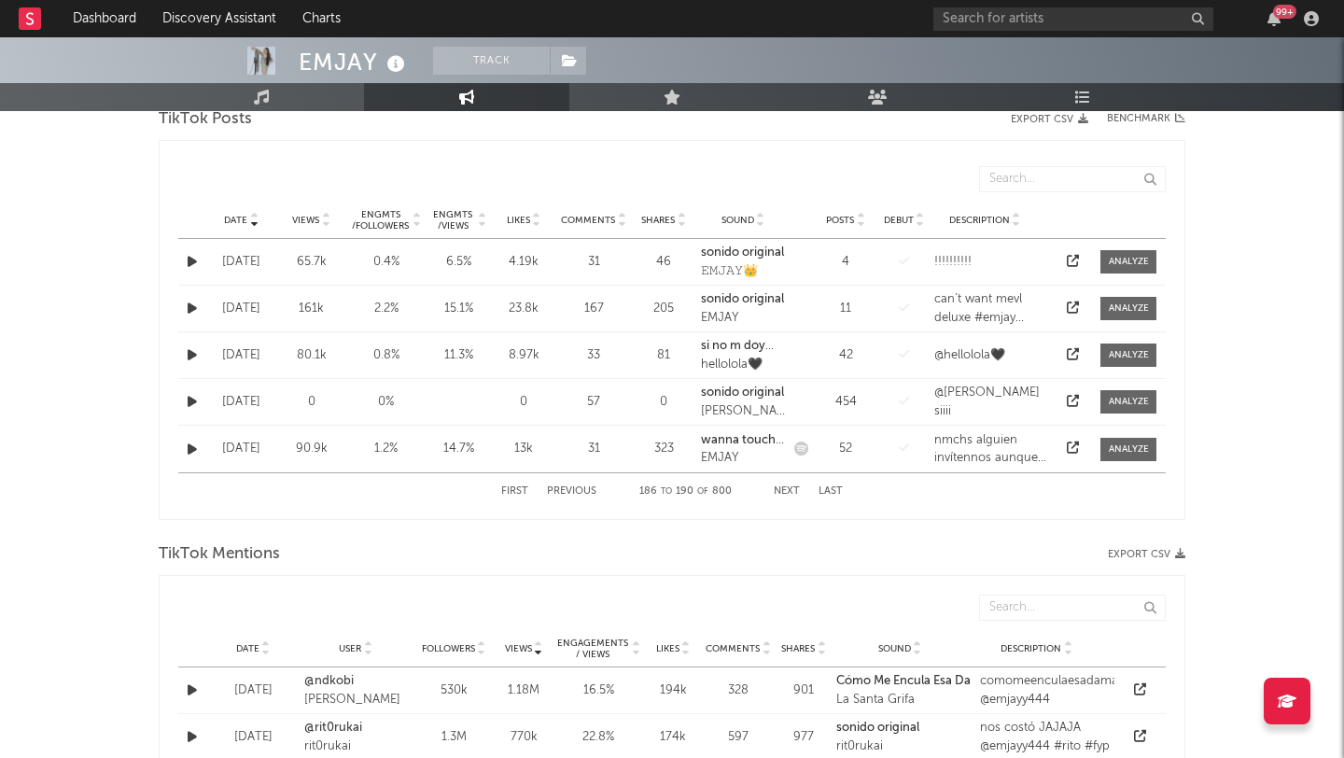
click at [781, 488] on button "Next" at bounding box center [787, 491] width 26 height 10
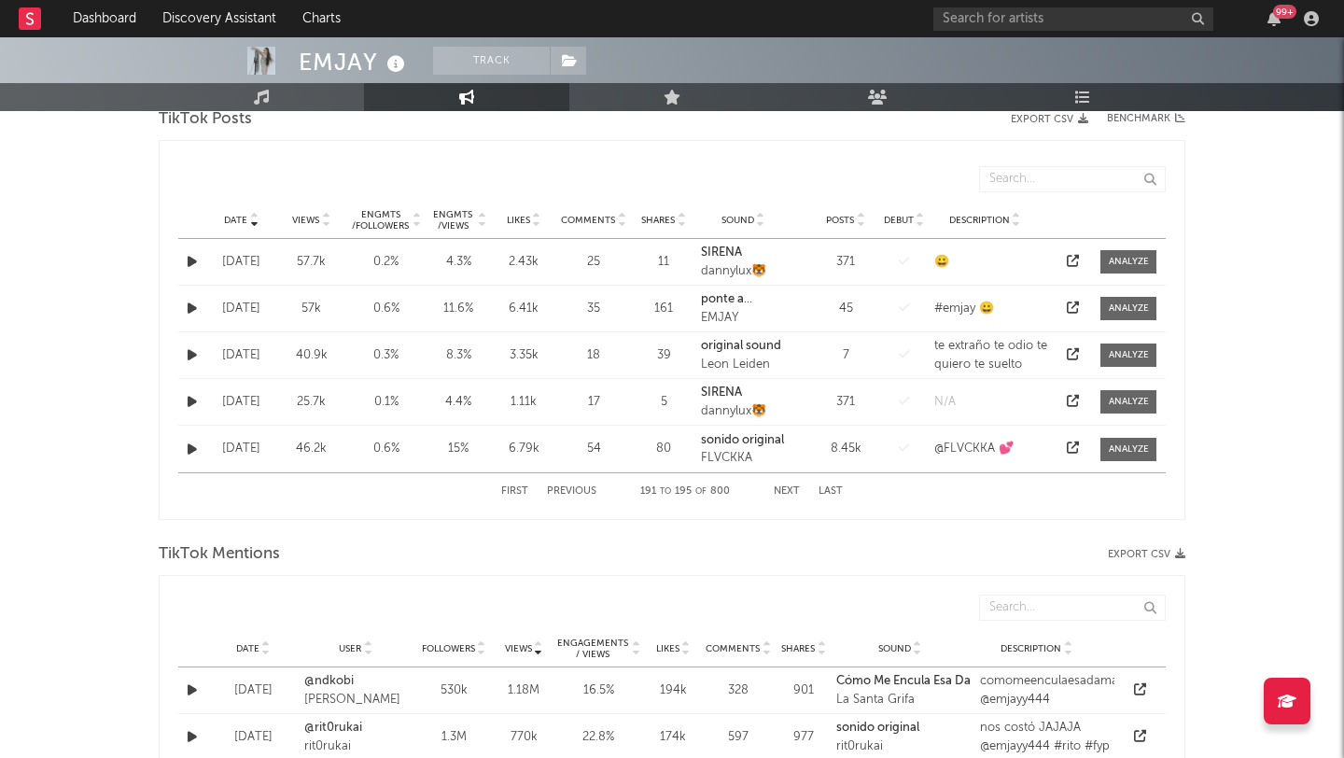
click at [786, 491] on button "Next" at bounding box center [787, 491] width 26 height 10
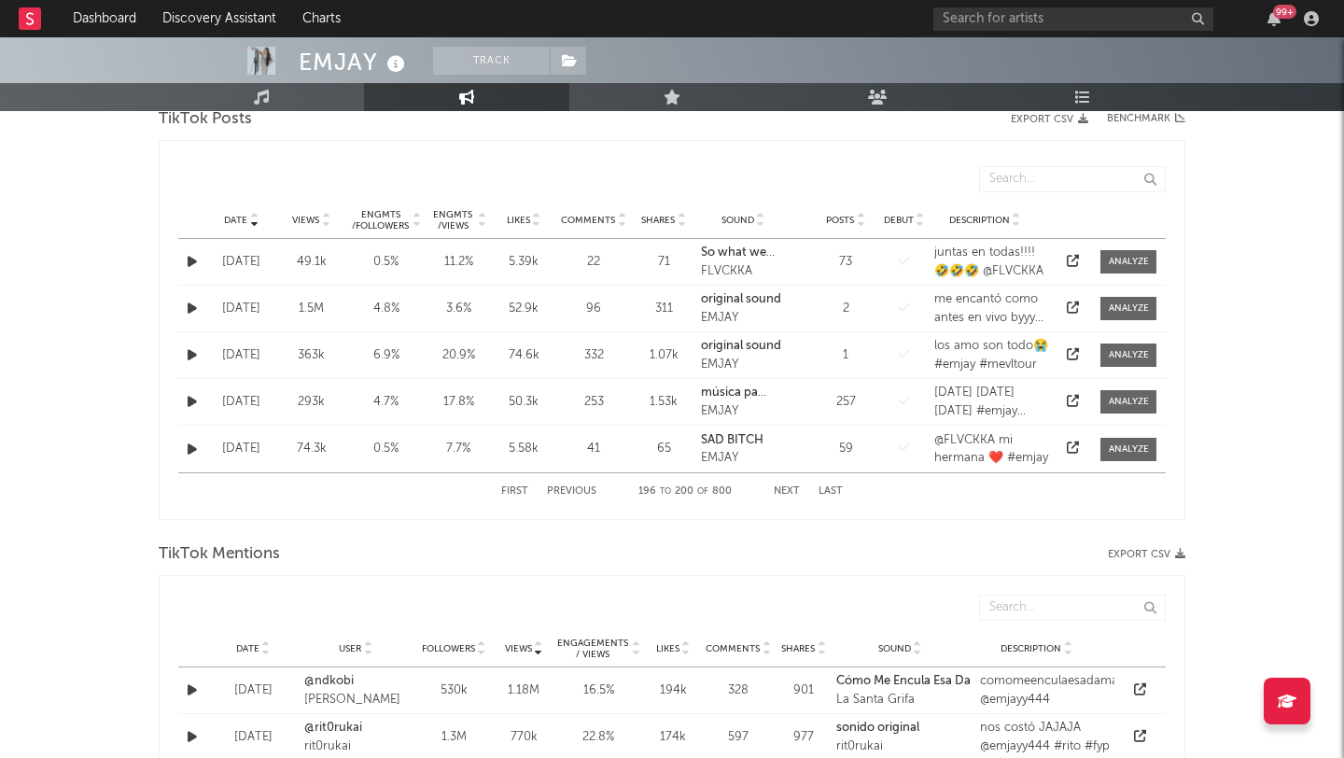
click at [783, 494] on button "Next" at bounding box center [787, 491] width 26 height 10
click at [784, 491] on button "Next" at bounding box center [787, 491] width 26 height 10
click at [786, 492] on button "Next" at bounding box center [787, 491] width 26 height 10
click at [779, 487] on button "Next" at bounding box center [787, 491] width 26 height 10
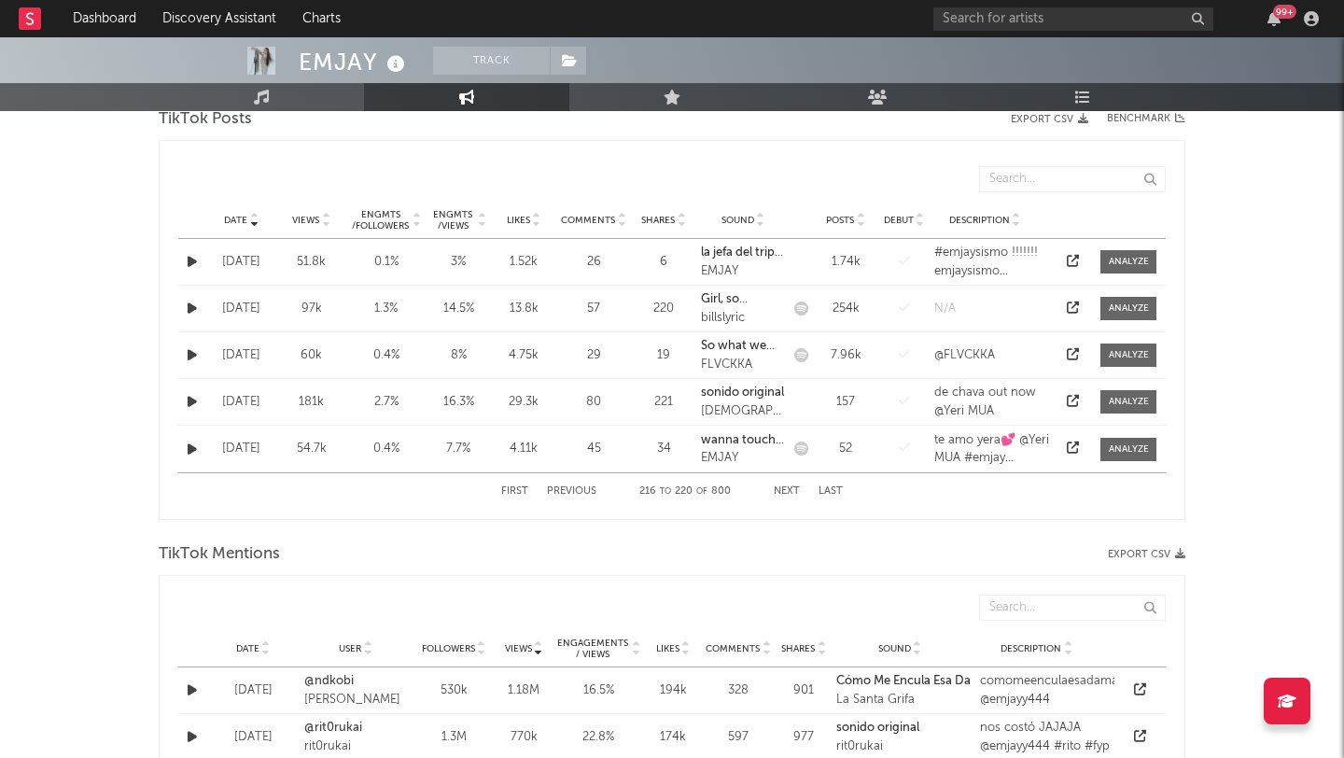
click at [783, 490] on button "Next" at bounding box center [787, 491] width 26 height 10
click at [782, 492] on button "Next" at bounding box center [787, 491] width 26 height 10
click at [783, 492] on button "Next" at bounding box center [787, 491] width 26 height 10
click at [783, 489] on button "Next" at bounding box center [787, 491] width 26 height 10
click at [788, 491] on button "Next" at bounding box center [787, 491] width 26 height 10
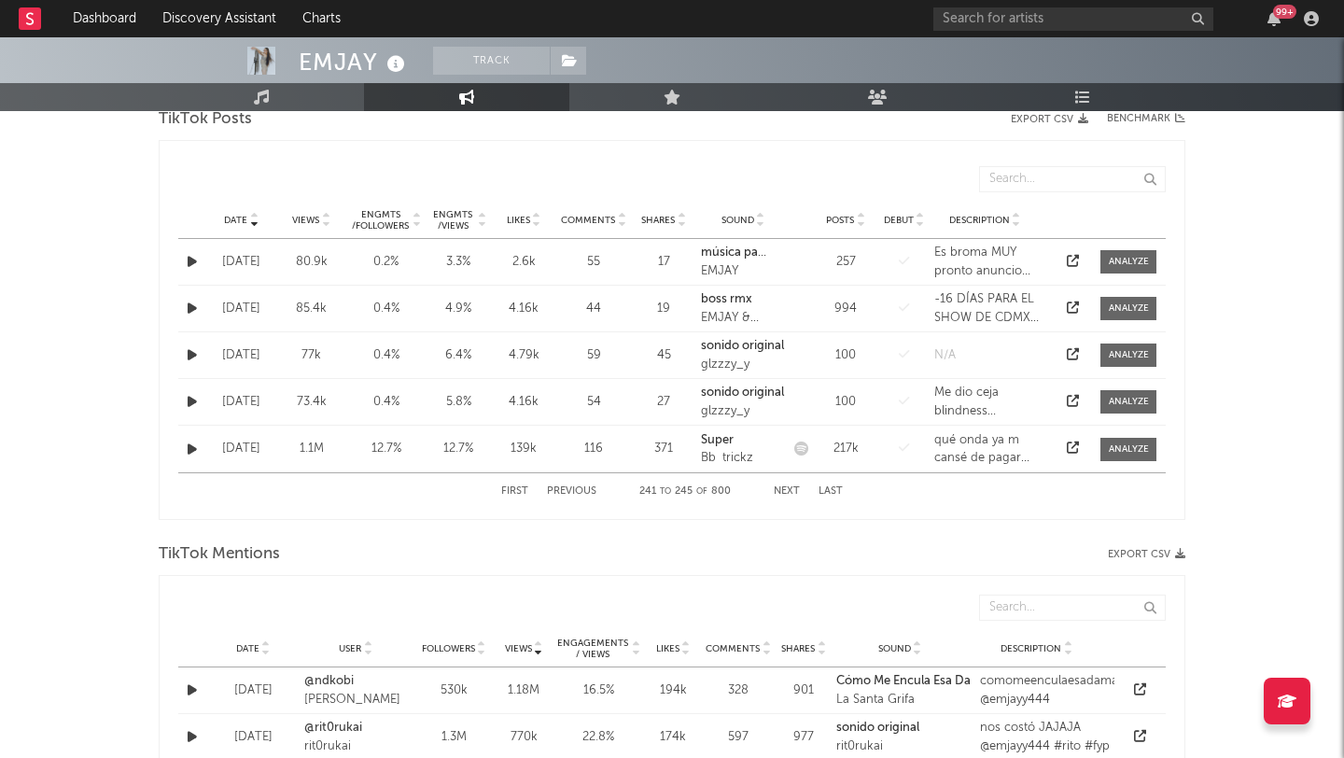
click at [784, 492] on button "Next" at bounding box center [787, 491] width 26 height 10
click at [787, 492] on button "Next" at bounding box center [787, 491] width 26 height 10
click at [782, 490] on button "Next" at bounding box center [787, 491] width 26 height 10
click at [582, 492] on button "Previous" at bounding box center [571, 491] width 49 height 10
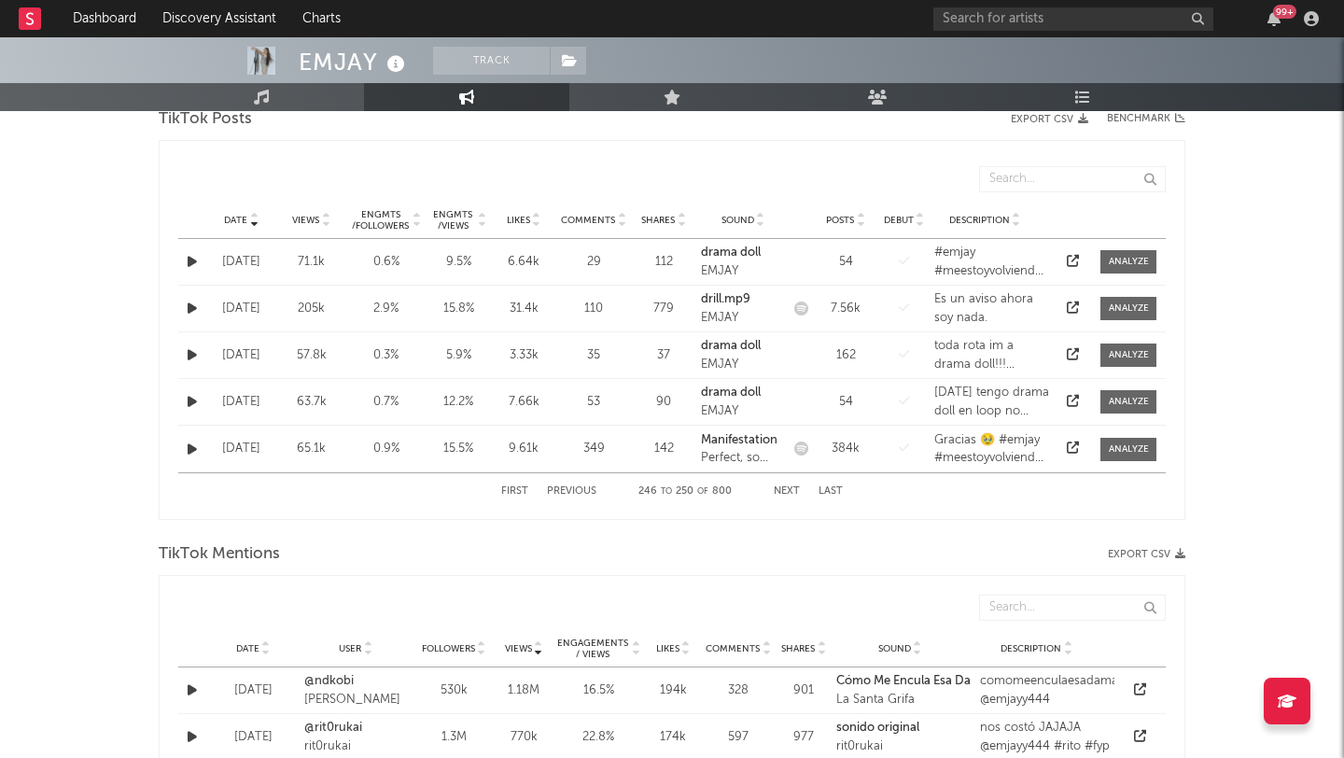
click at [582, 492] on button "Previous" at bounding box center [571, 491] width 49 height 10
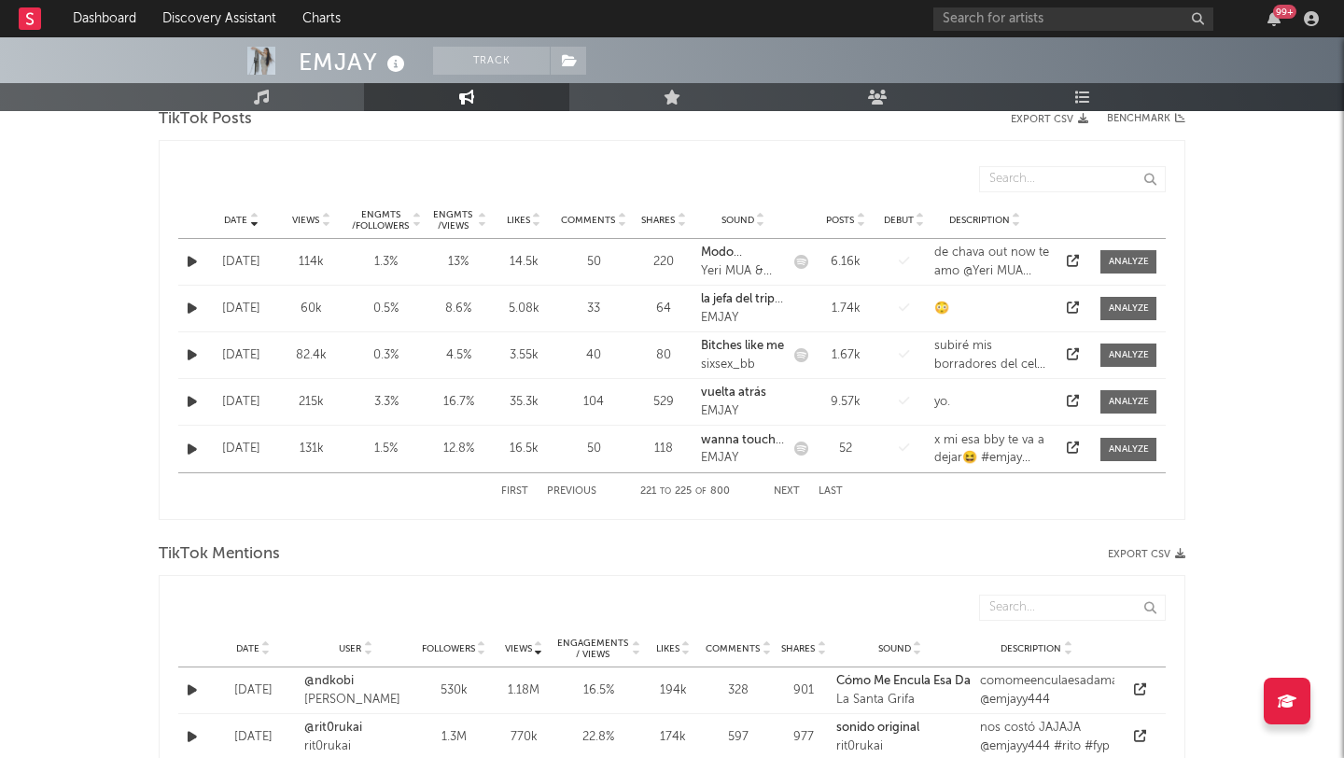
click at [582, 492] on button "Previous" at bounding box center [571, 491] width 49 height 10
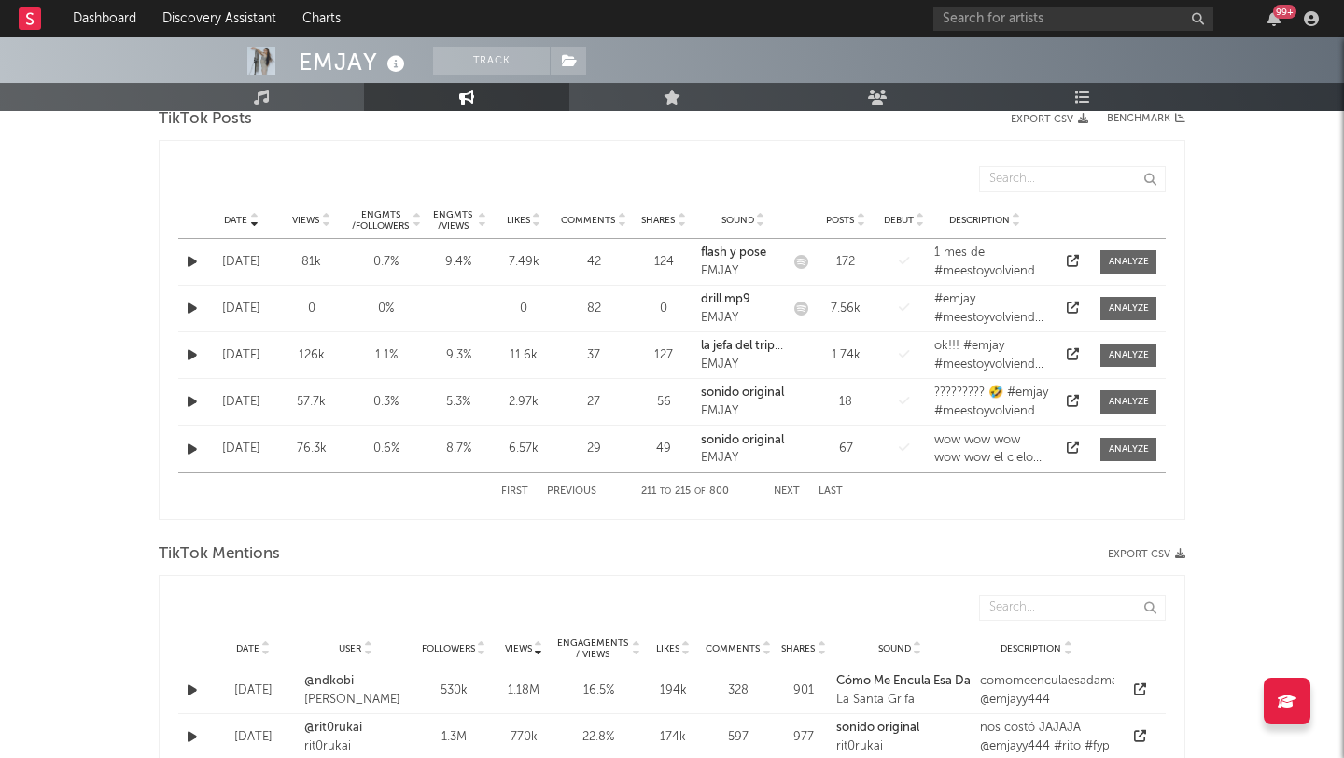
click at [582, 492] on button "Previous" at bounding box center [571, 491] width 49 height 10
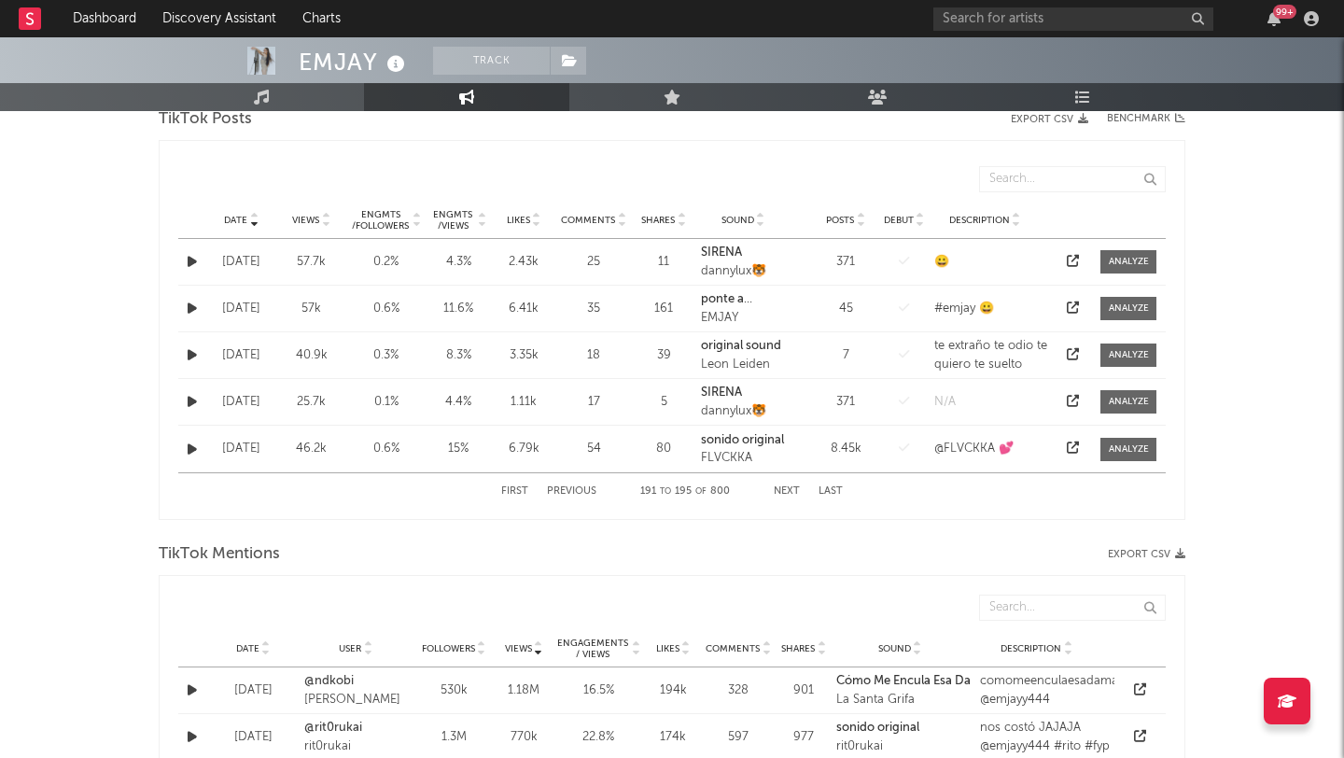
click at [582, 492] on button "Previous" at bounding box center [571, 491] width 49 height 10
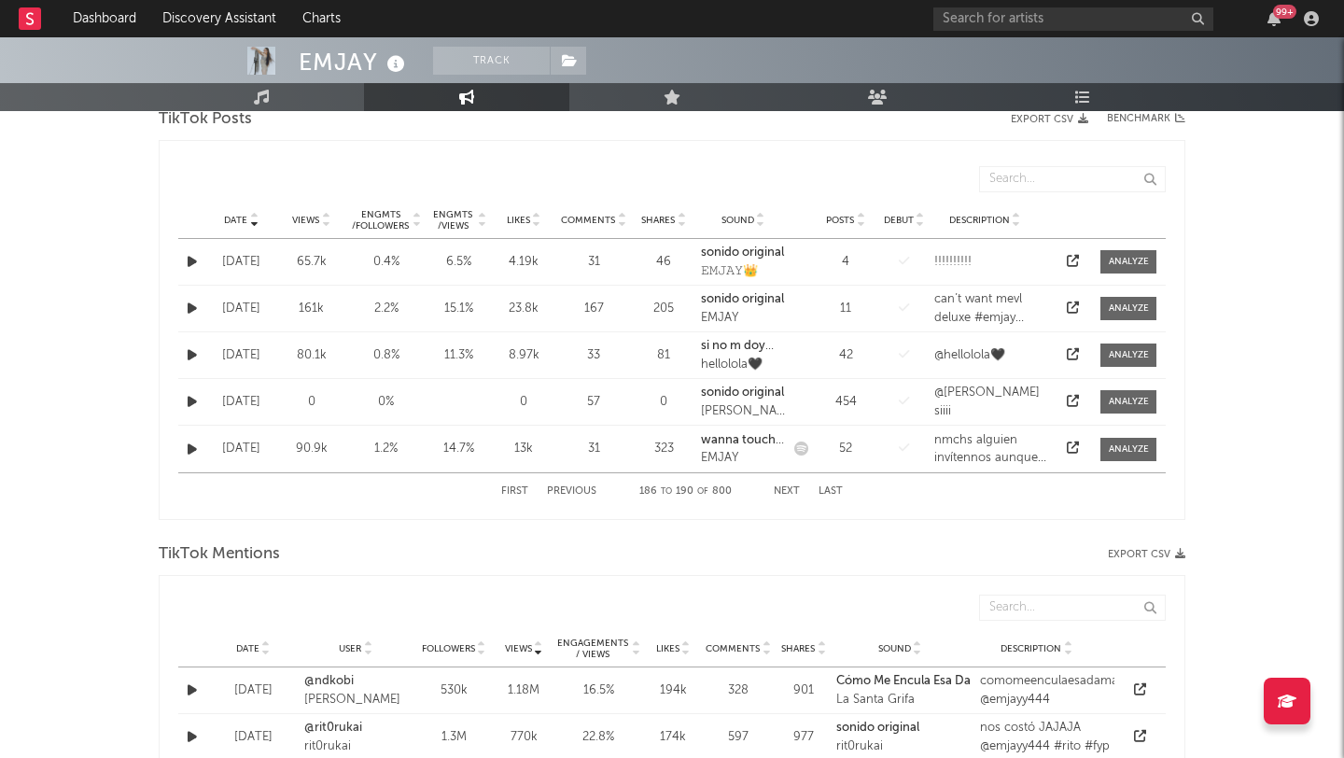
click at [582, 492] on button "Previous" at bounding box center [571, 491] width 49 height 10
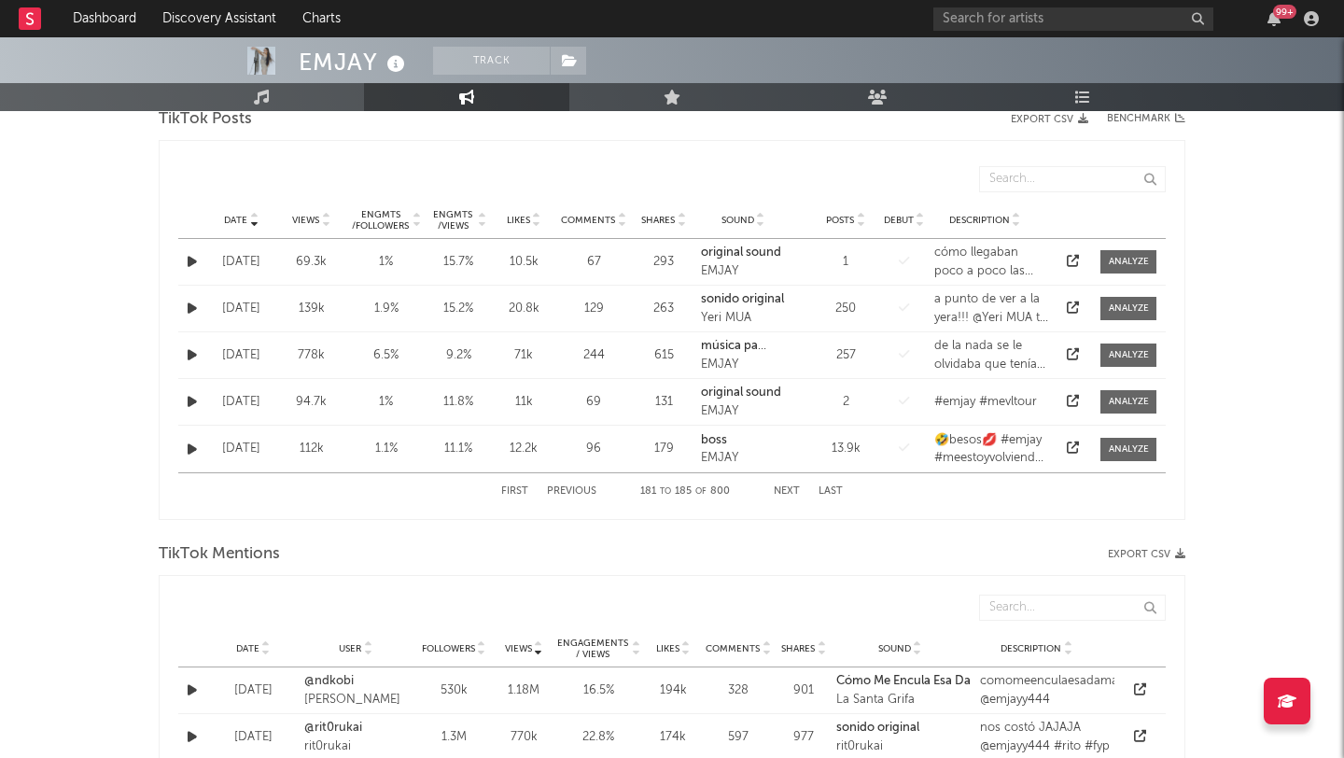
click at [582, 492] on button "Previous" at bounding box center [571, 491] width 49 height 10
click at [788, 488] on button "Next" at bounding box center [787, 491] width 26 height 10
click at [785, 491] on button "Next" at bounding box center [787, 491] width 26 height 10
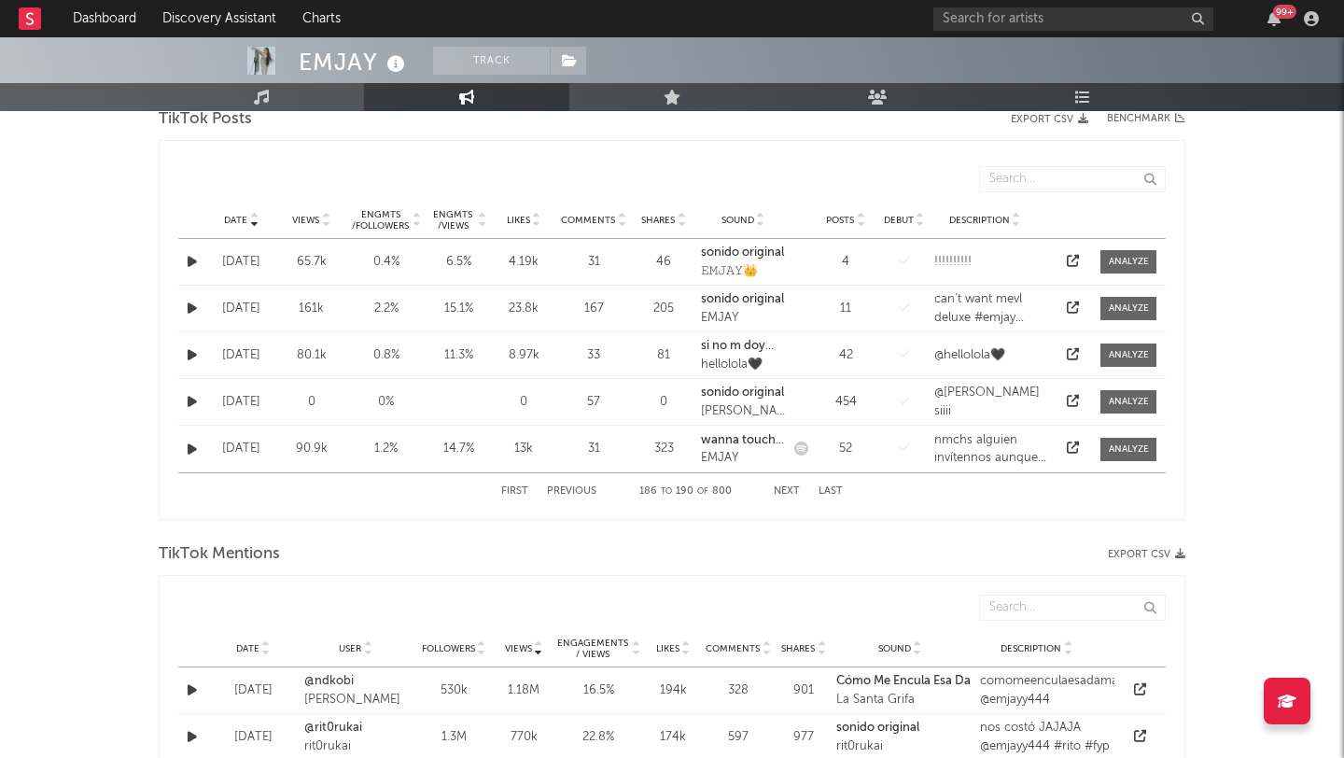
click at [785, 491] on button "Next" at bounding box center [787, 491] width 26 height 10
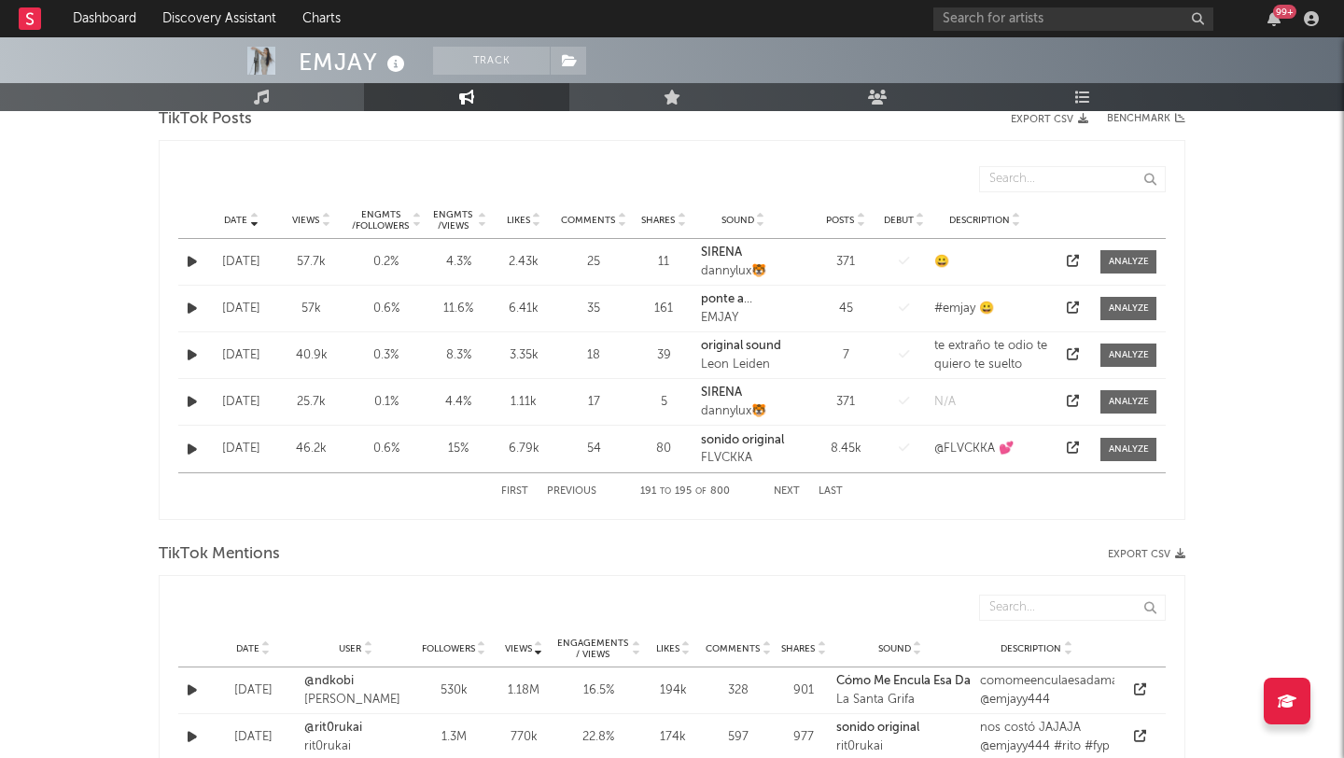
click at [785, 491] on button "Next" at bounding box center [787, 491] width 26 height 10
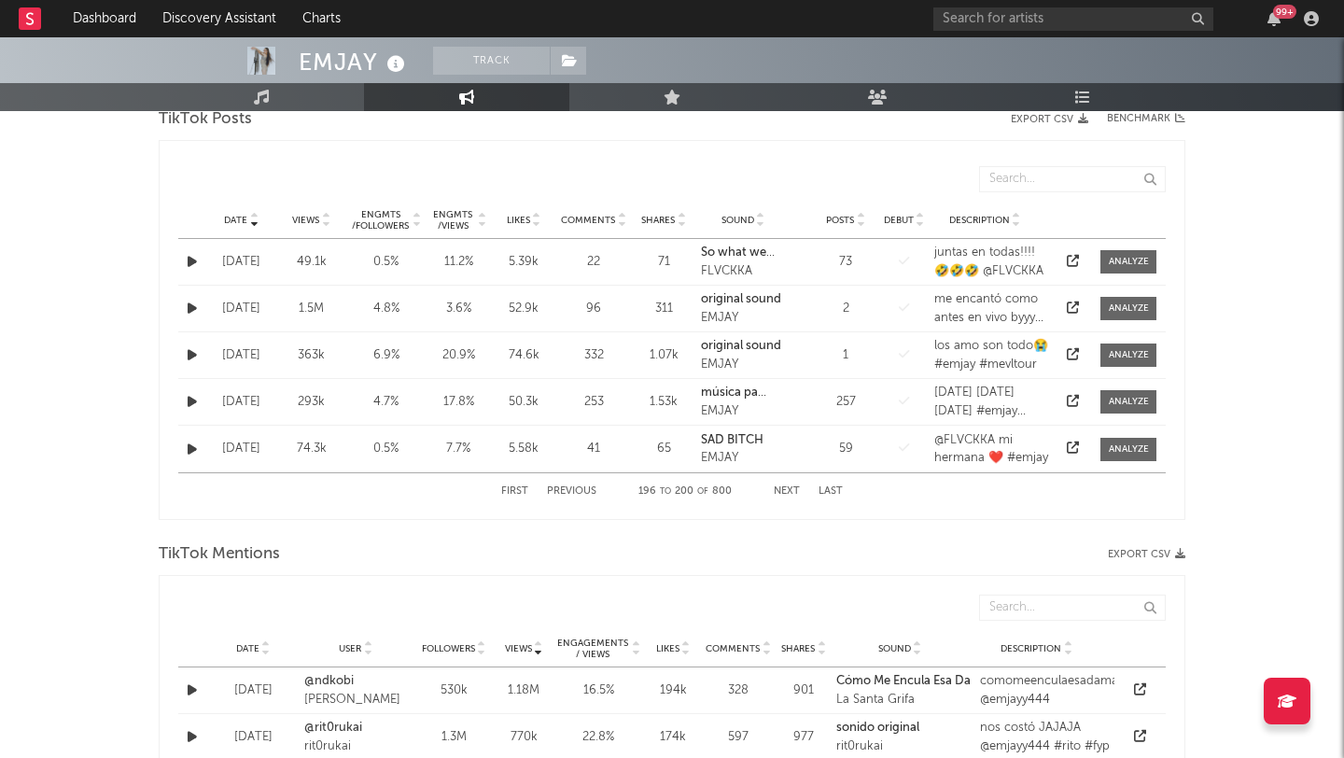
click at [785, 491] on button "Next" at bounding box center [787, 491] width 26 height 10
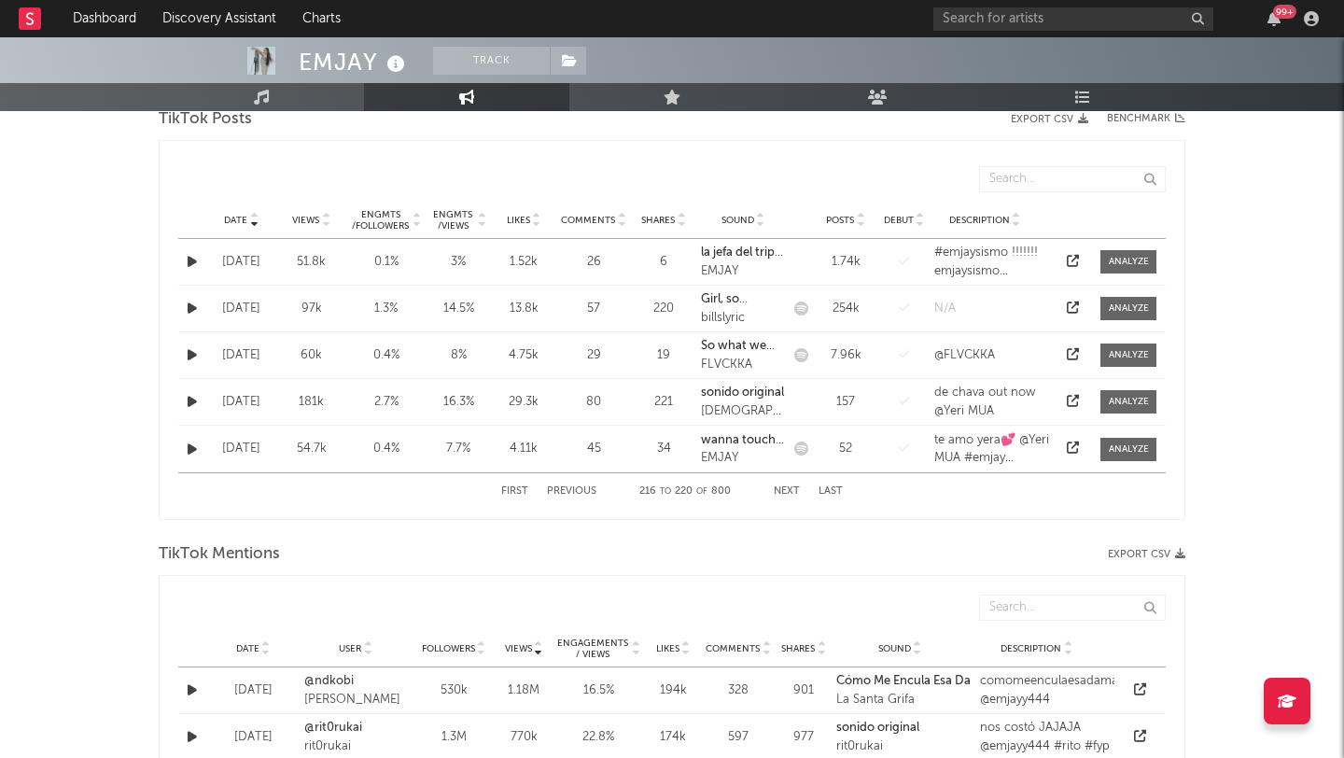
click at [785, 491] on button "Next" at bounding box center [787, 491] width 26 height 10
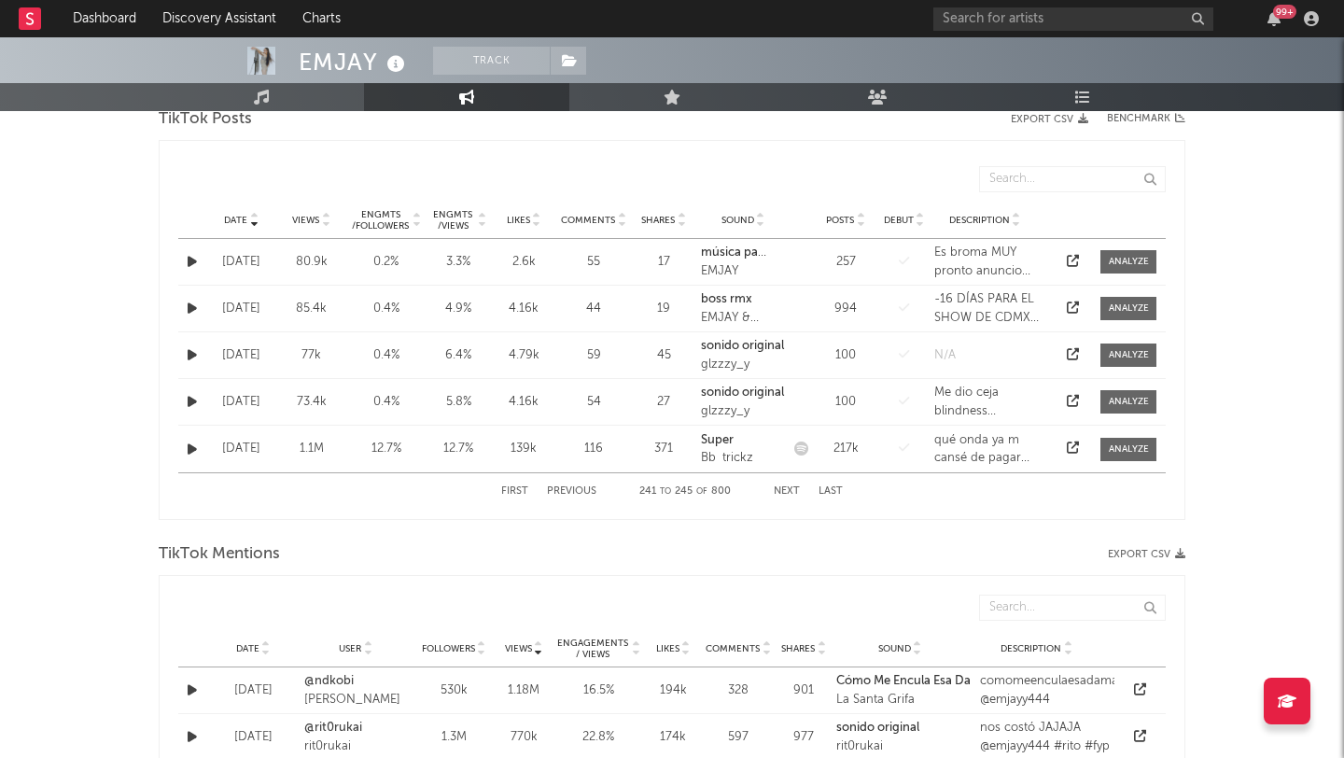
click at [785, 491] on button "Next" at bounding box center [787, 491] width 26 height 10
click at [576, 497] on div "First Previous 256 to 260 of 800 Next Last" at bounding box center [672, 491] width 342 height 36
click at [566, 491] on button "Previous" at bounding box center [571, 491] width 49 height 10
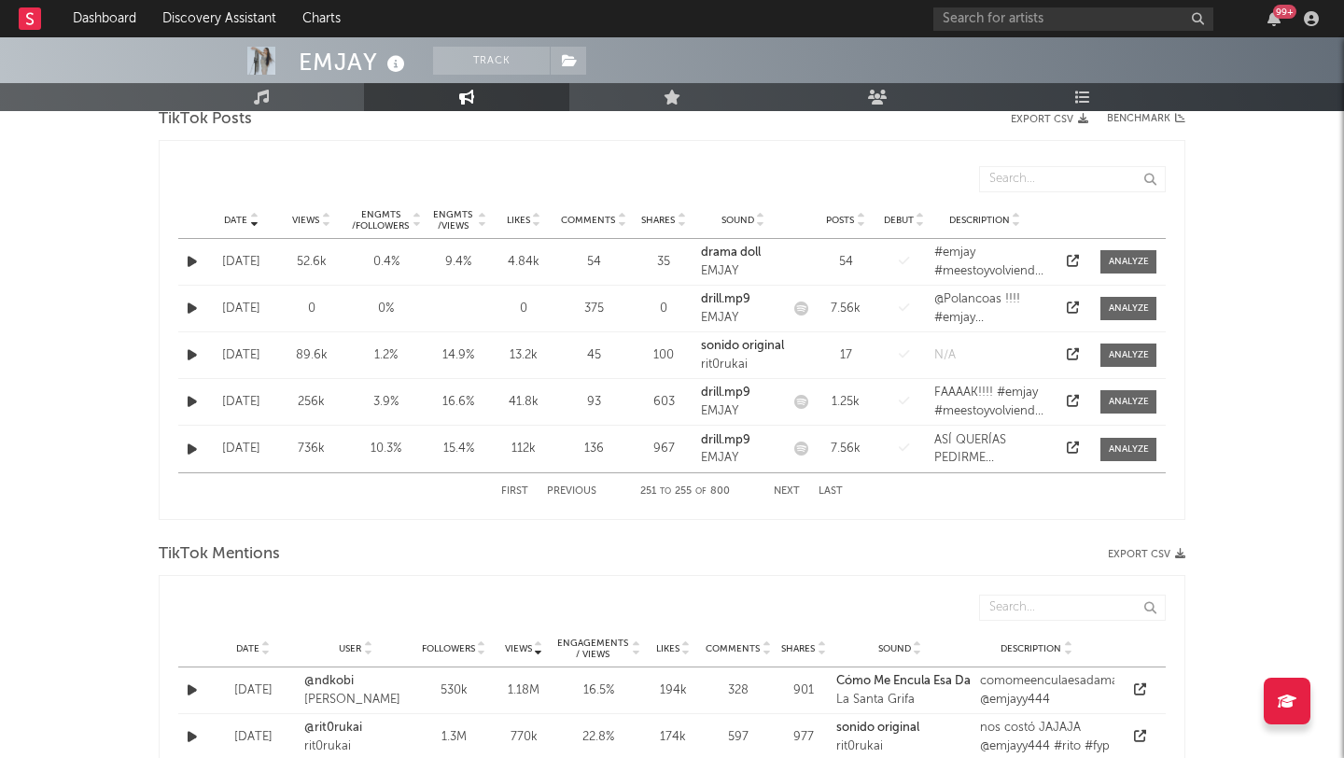
click at [566, 491] on button "Previous" at bounding box center [571, 491] width 49 height 10
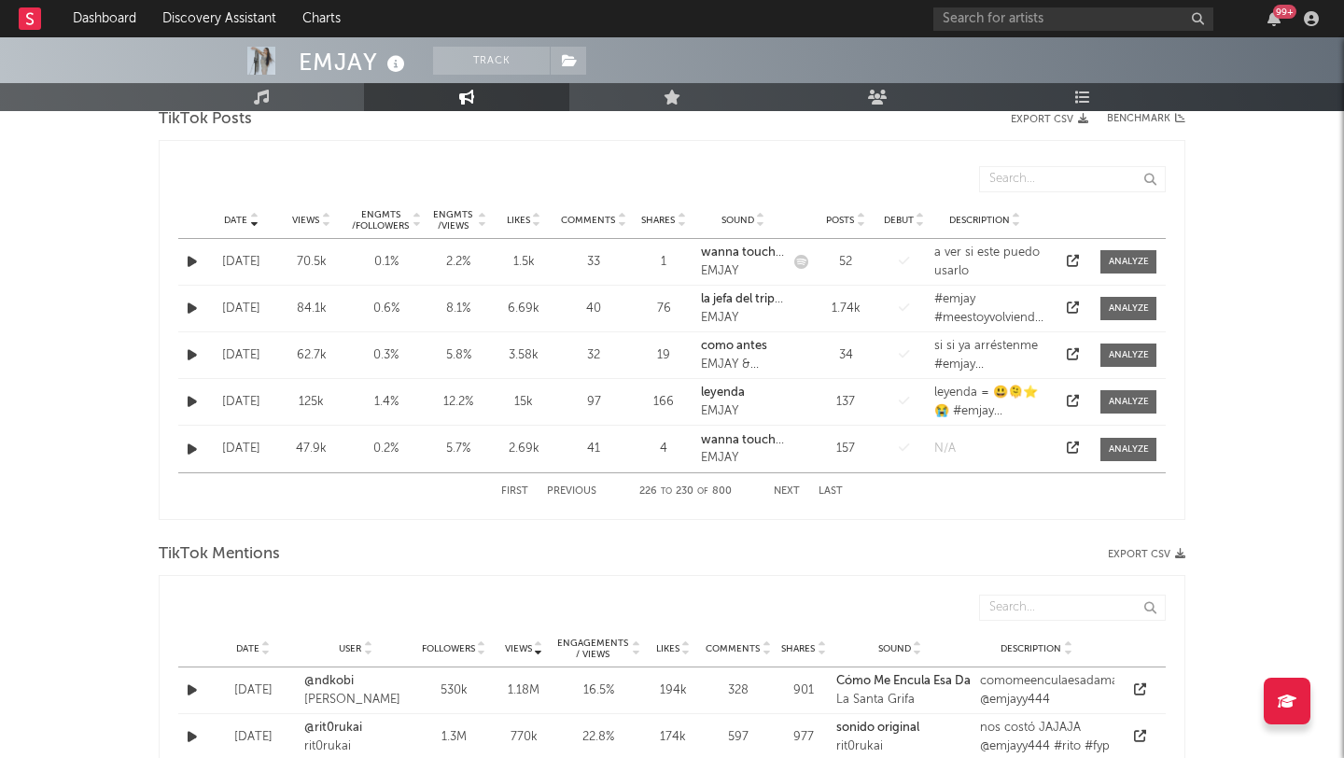
click at [566, 491] on button "Previous" at bounding box center [571, 491] width 49 height 10
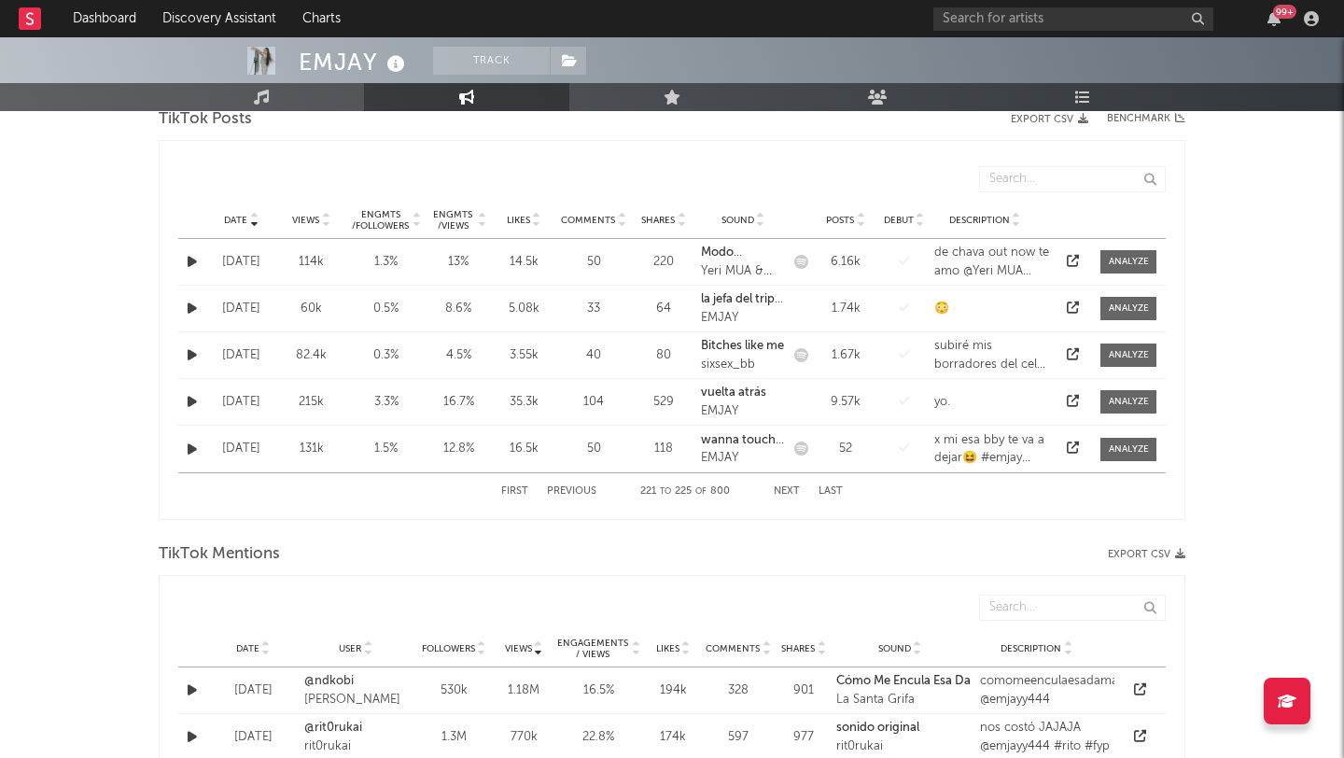
click at [566, 491] on button "Previous" at bounding box center [571, 491] width 49 height 10
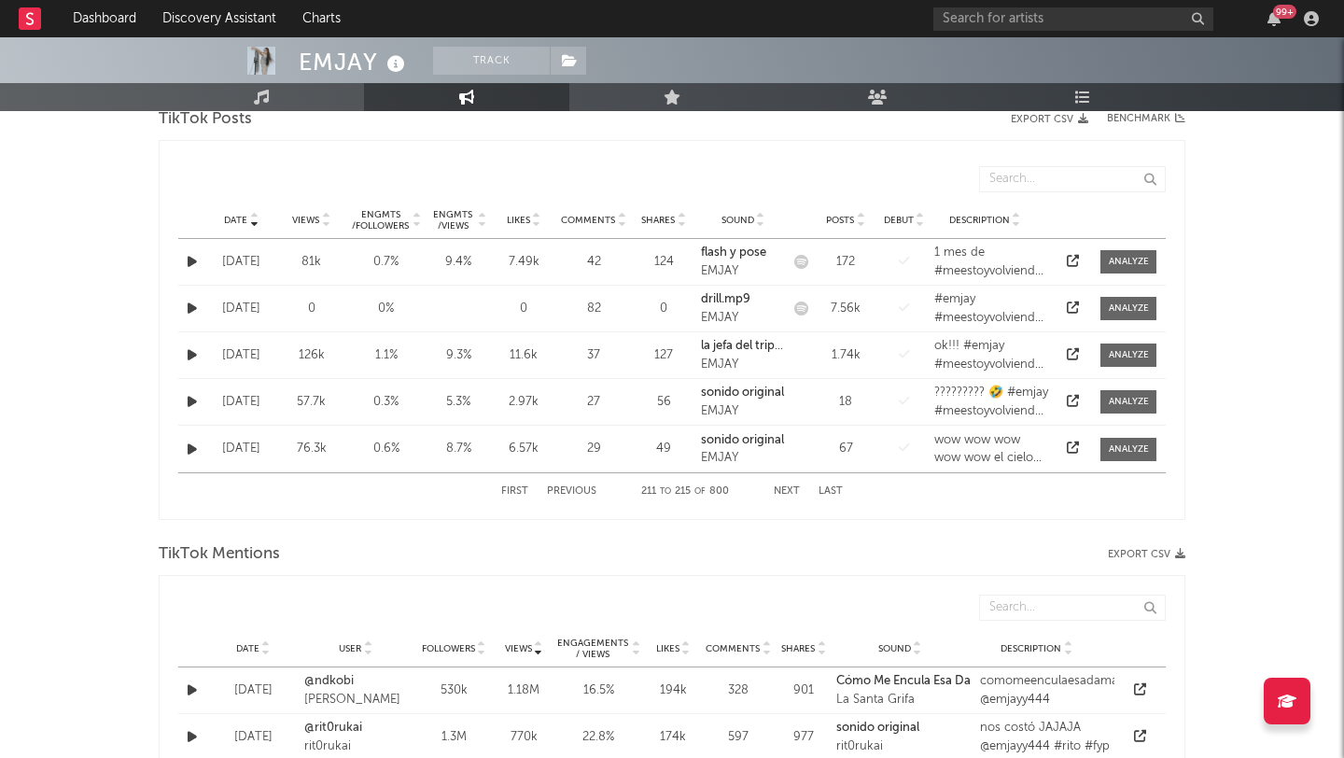
click at [566, 491] on button "Previous" at bounding box center [571, 491] width 49 height 10
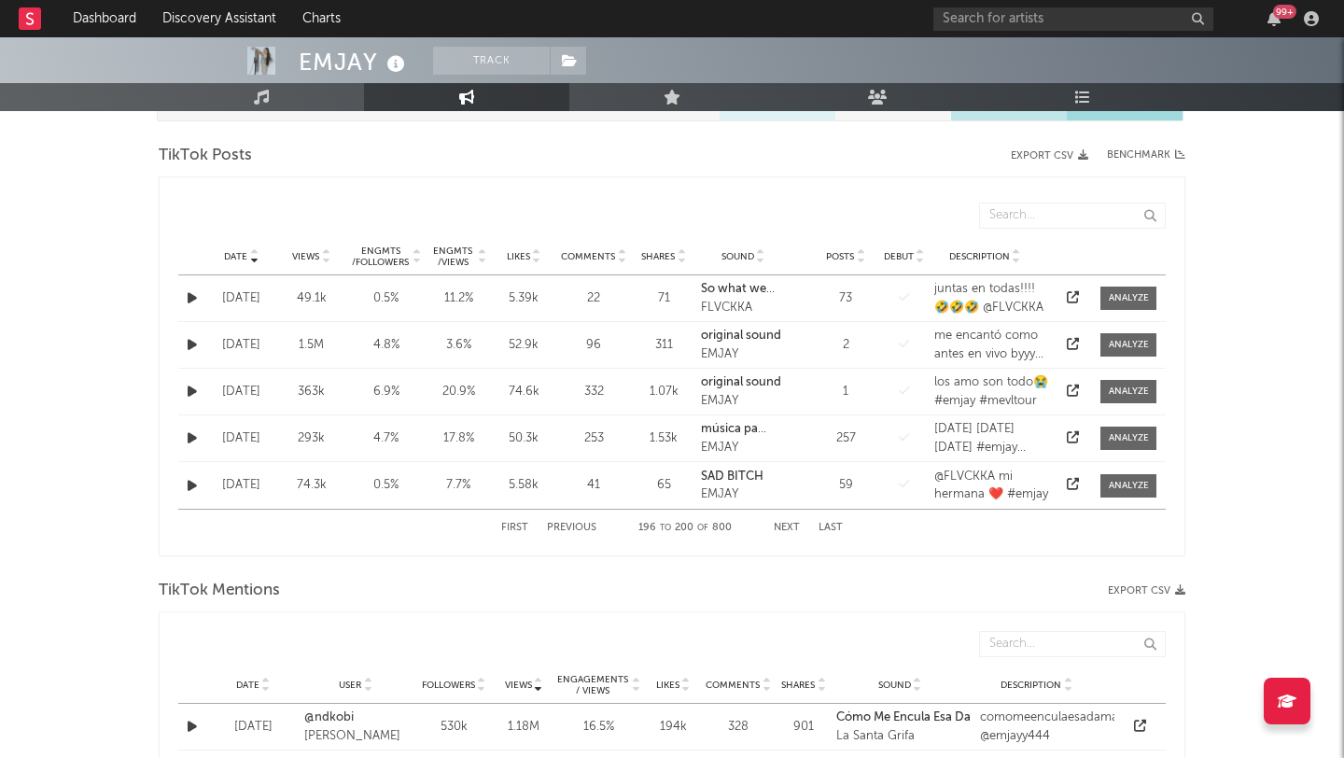
click at [1071, 343] on icon at bounding box center [1073, 344] width 12 height 12
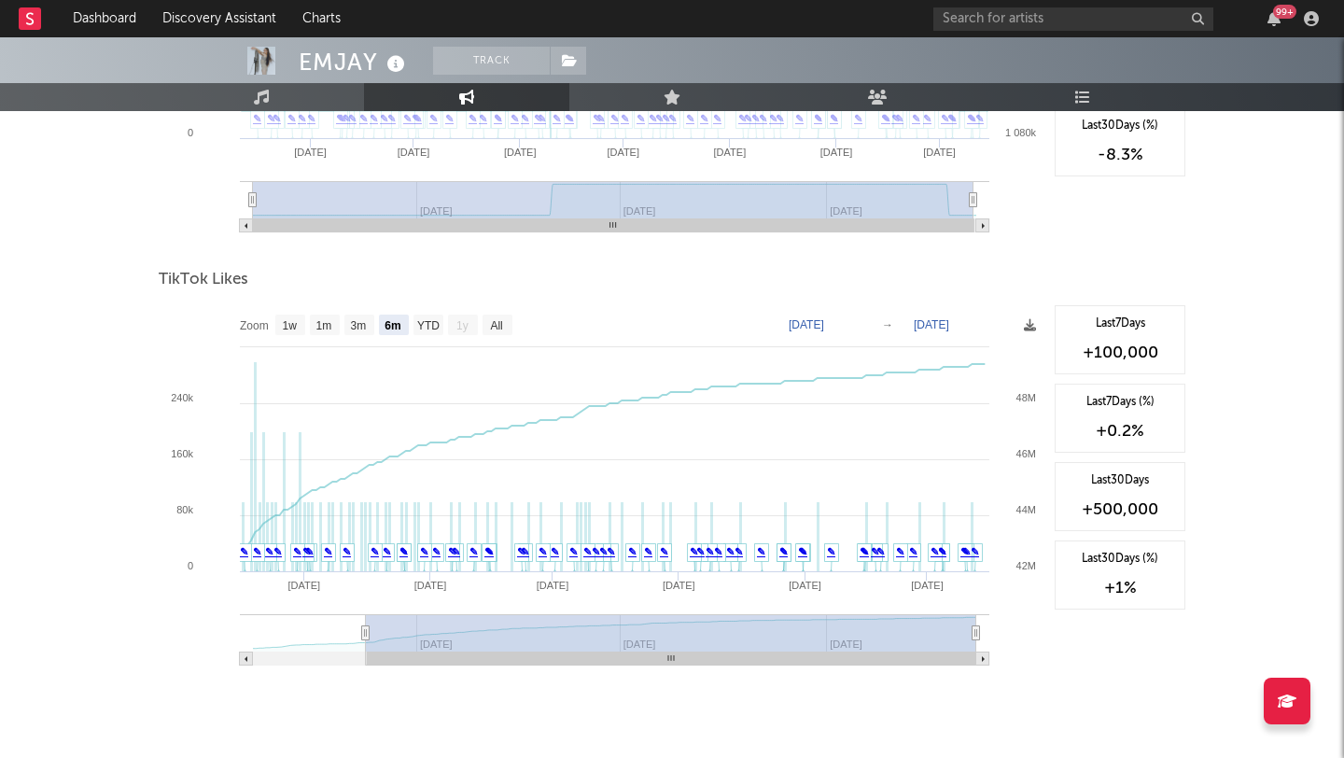
scroll to position [2112, 0]
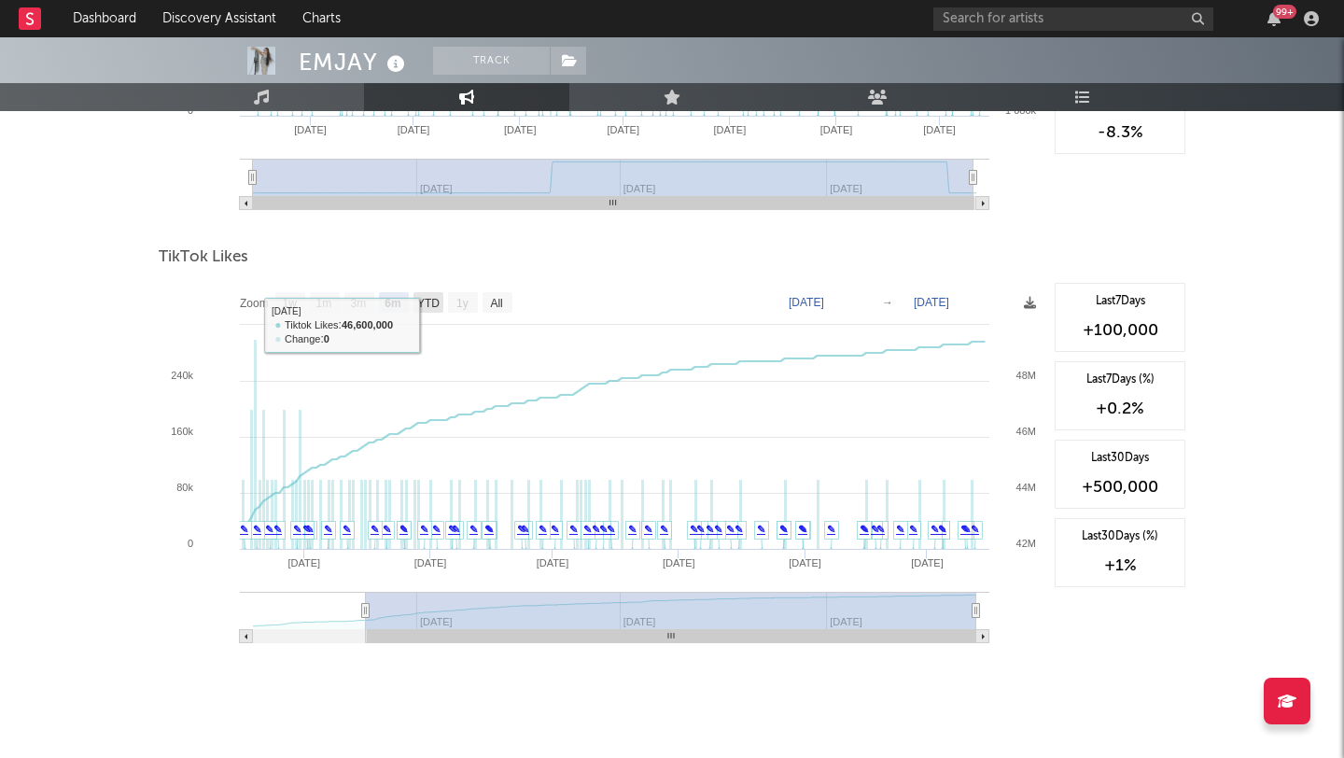
click at [427, 308] on text "YTD" at bounding box center [428, 303] width 22 height 13
select select "YTD"
type input "[DATE]"
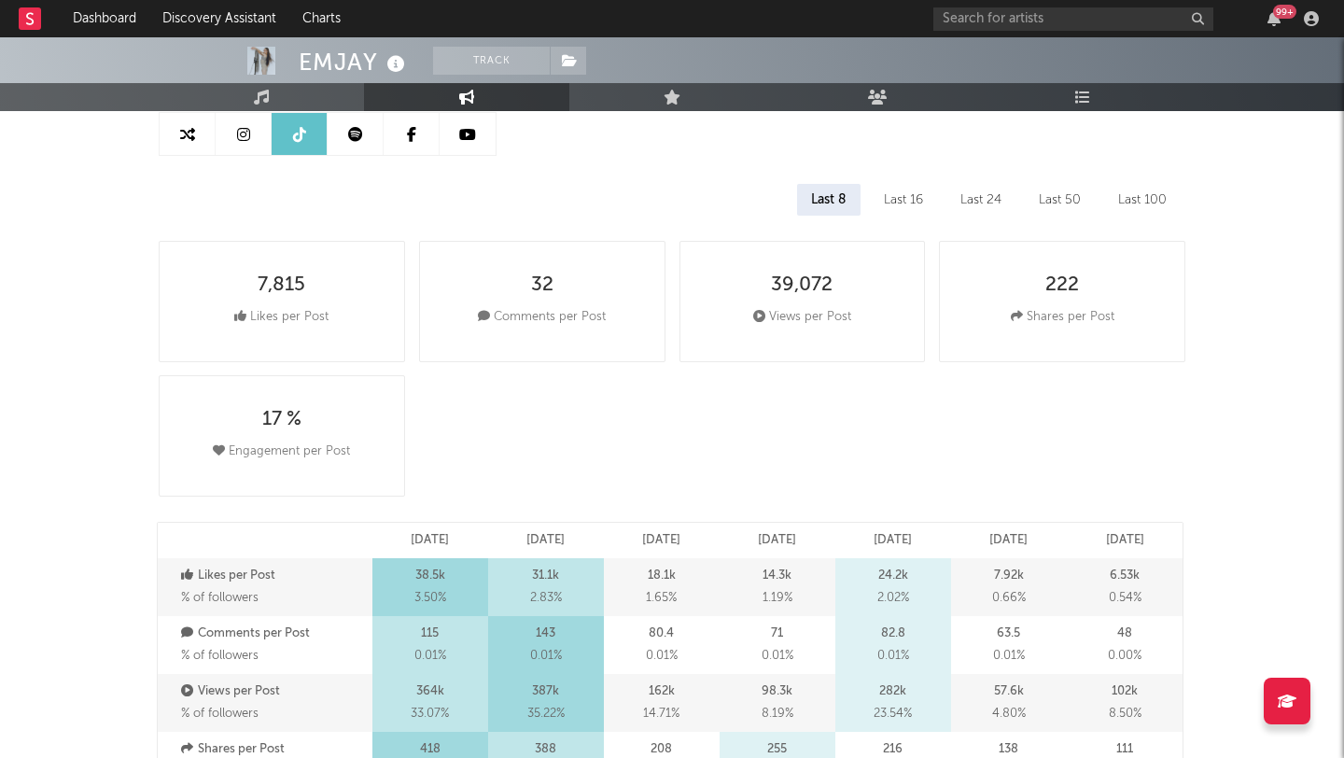
scroll to position [0, 0]
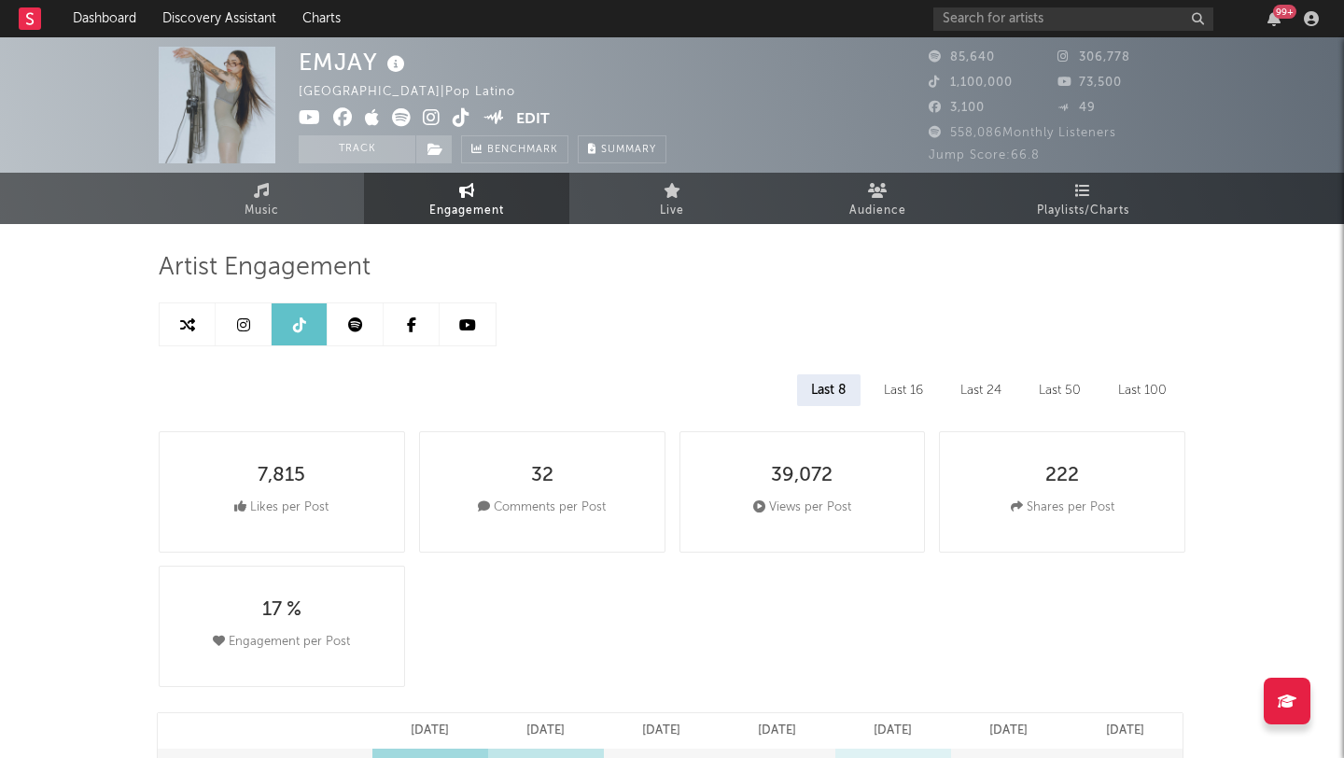
click at [242, 324] on icon at bounding box center [243, 324] width 13 height 15
select select "6m"
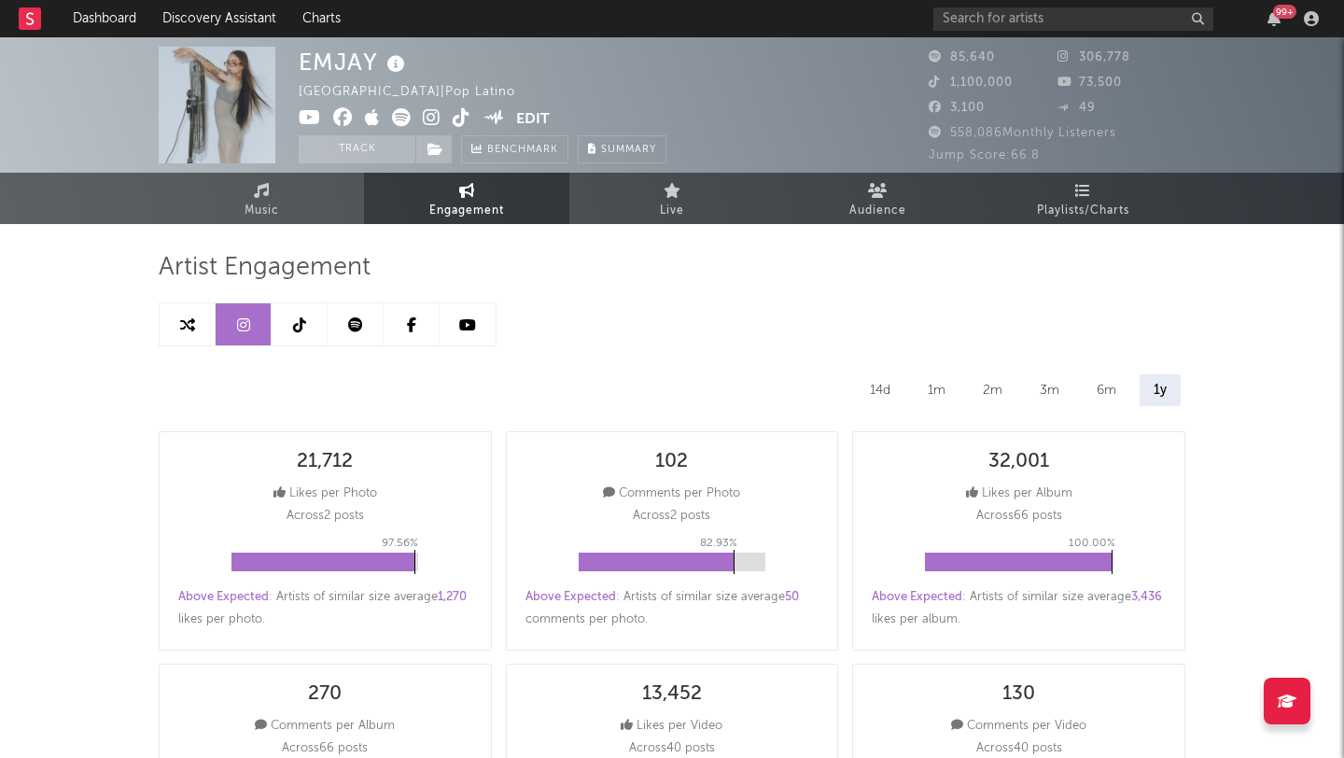
click at [306, 323] on link at bounding box center [300, 324] width 56 height 42
select select "6m"
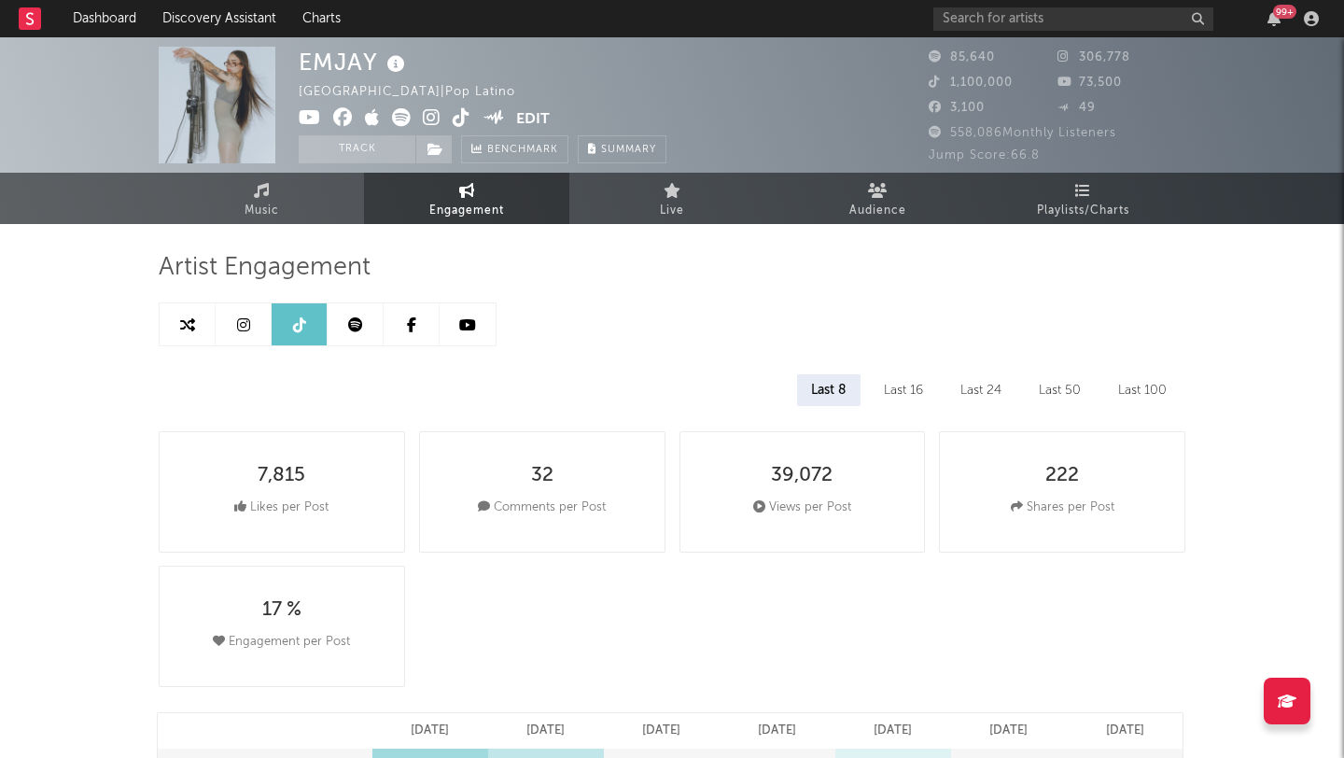
click at [245, 327] on icon at bounding box center [243, 324] width 13 height 15
select select "6m"
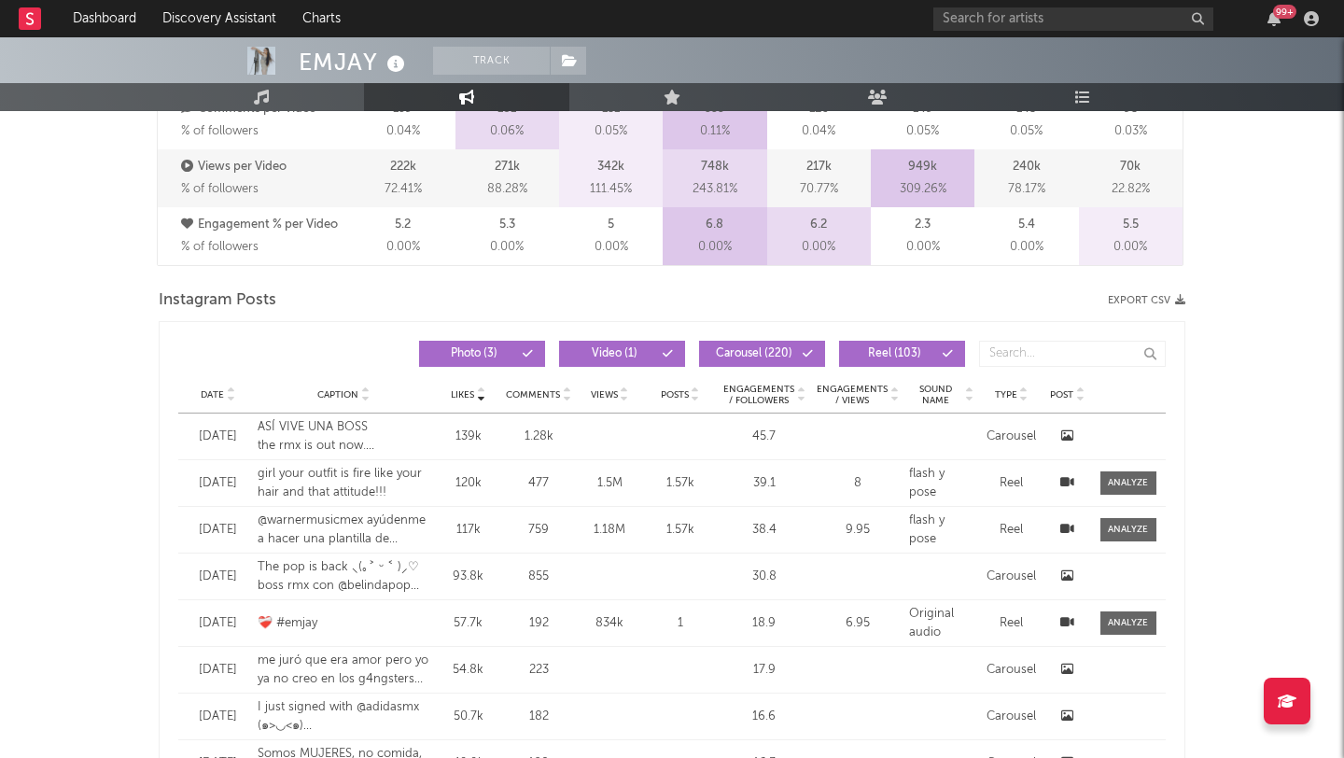
scroll to position [1380, 0]
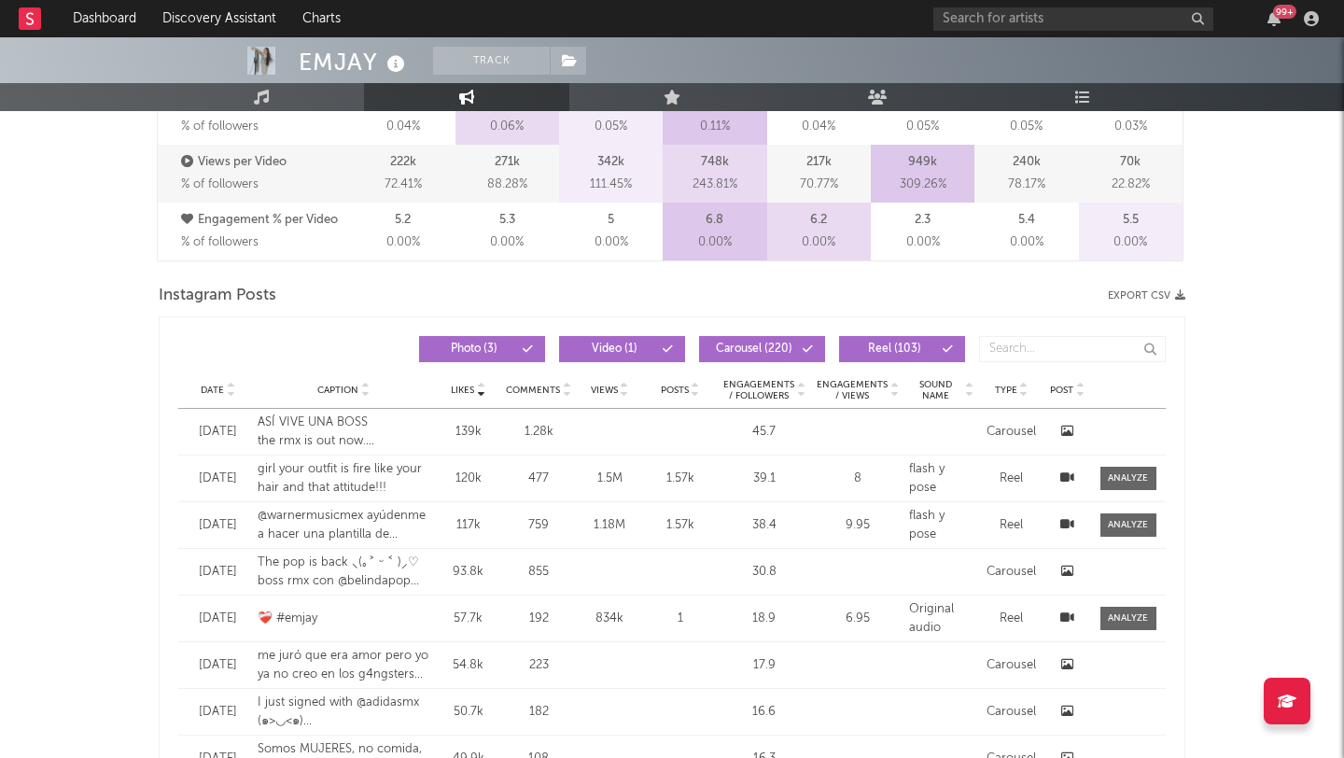
click at [643, 347] on span "Video ( 1 )" at bounding box center [614, 348] width 86 height 11
click at [499, 351] on span "Photo ( 3 )" at bounding box center [474, 348] width 86 height 11
click at [607, 349] on span "Video ( 1 )" at bounding box center [614, 348] width 86 height 11
click at [773, 349] on span "Carousel ( 220 )" at bounding box center [754, 348] width 86 height 11
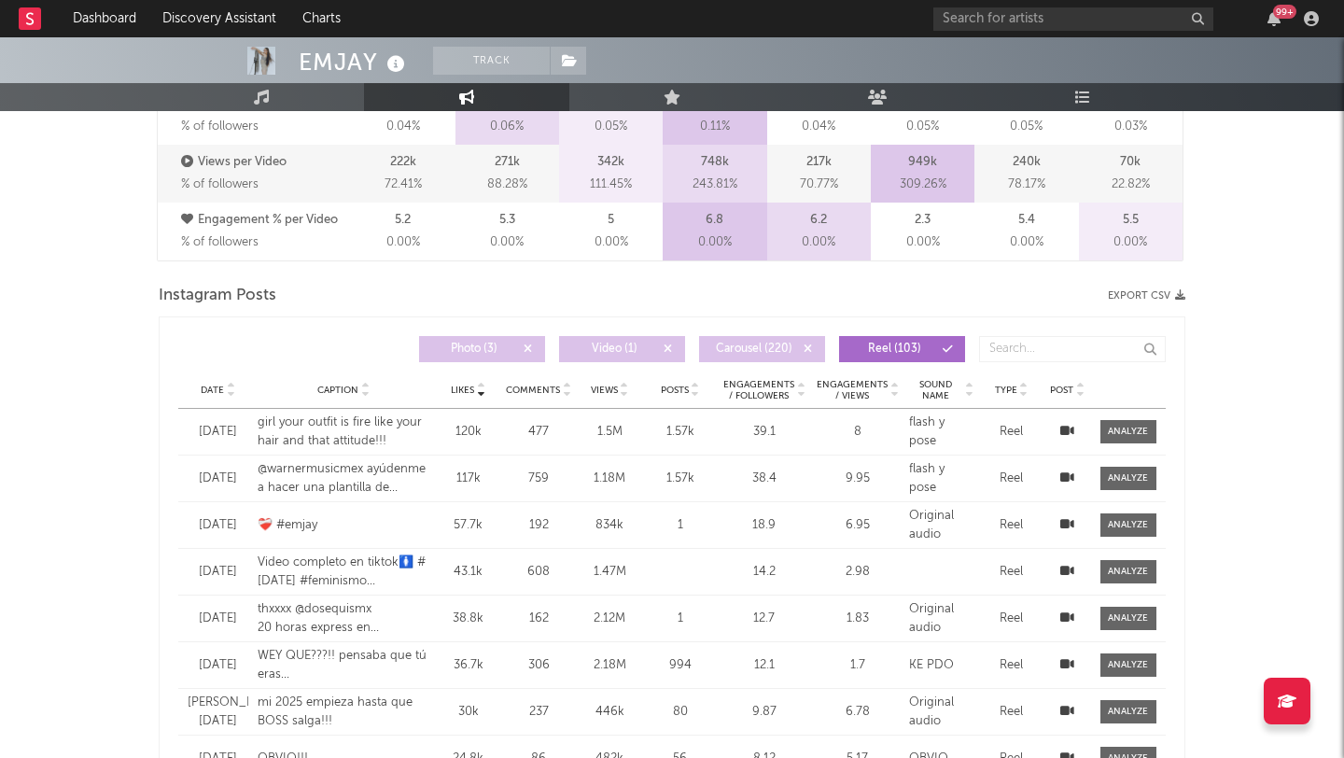
click at [775, 352] on span "Carousel ( 220 )" at bounding box center [754, 348] width 86 height 11
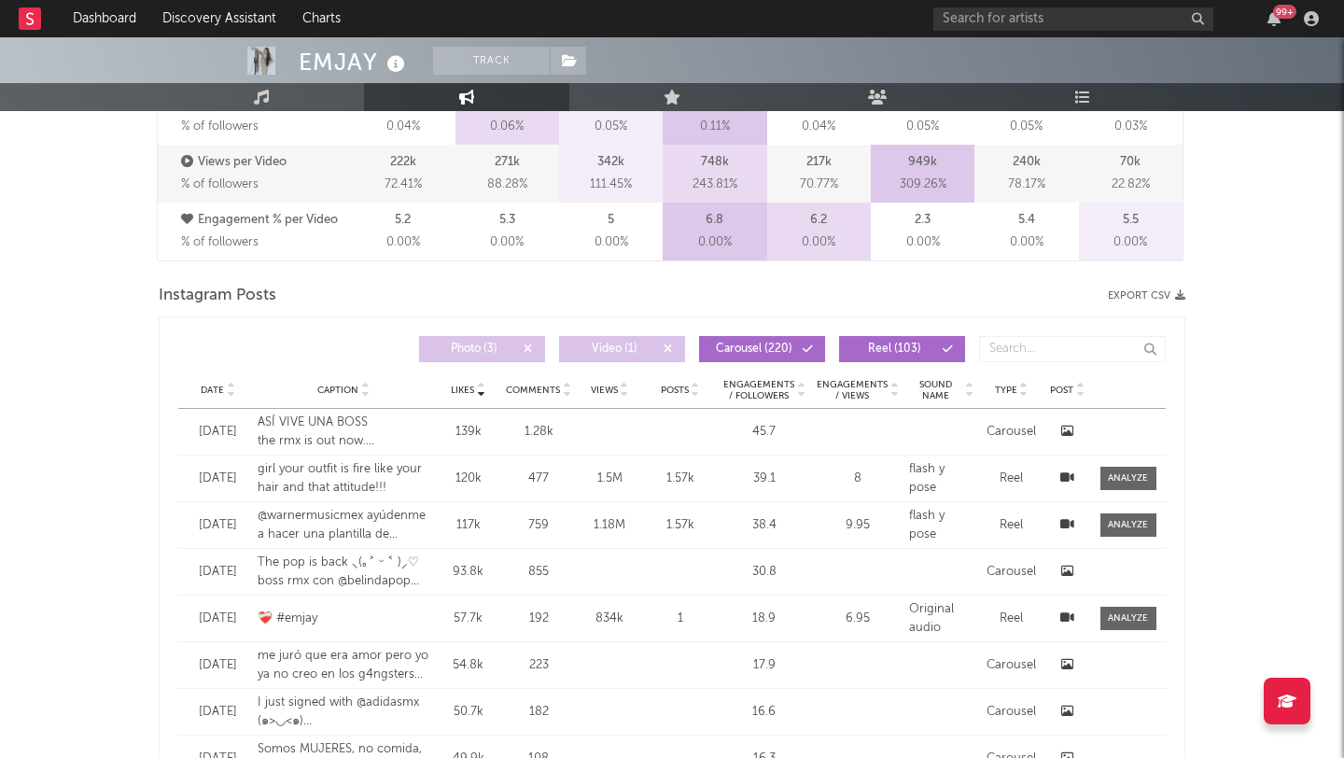
click at [626, 349] on span "Video ( 1 )" at bounding box center [614, 348] width 86 height 11
click at [479, 354] on span "Photo ( 3 )" at bounding box center [474, 348] width 86 height 11
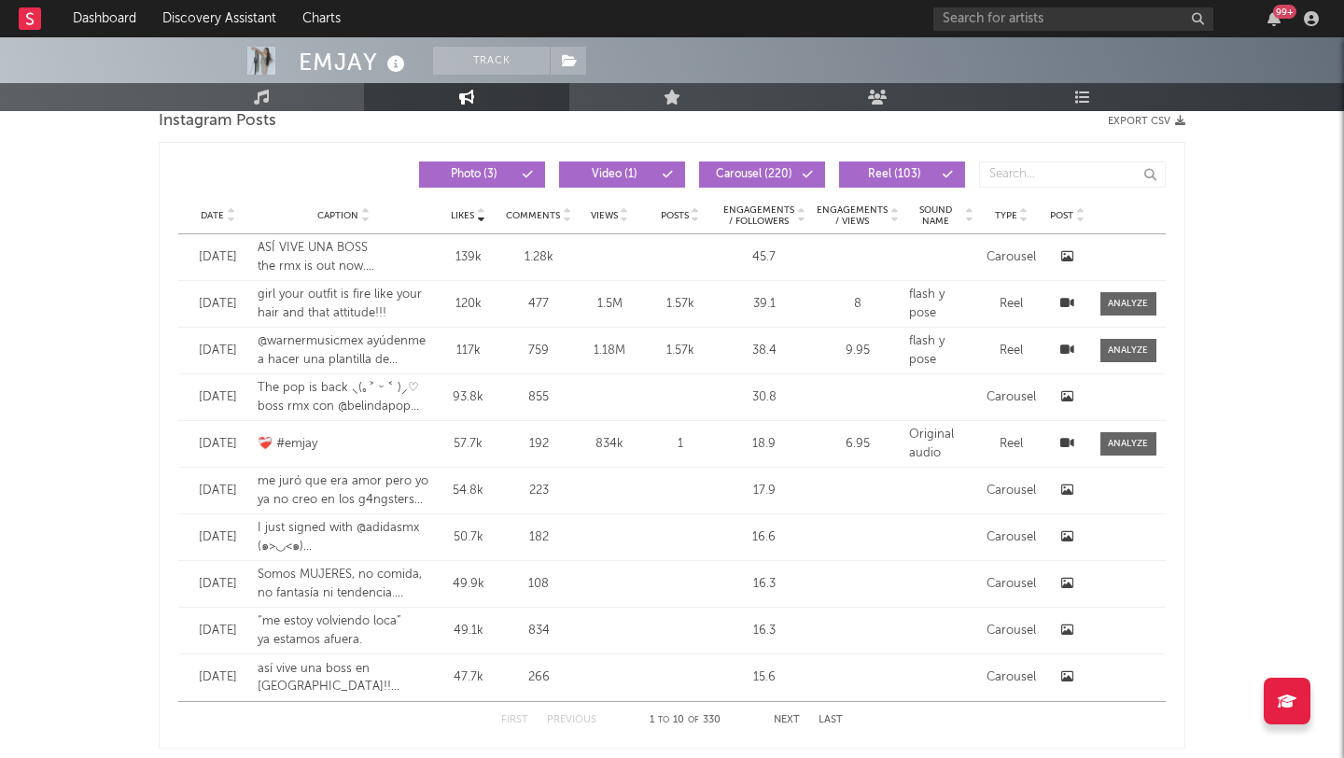
scroll to position [1551, 0]
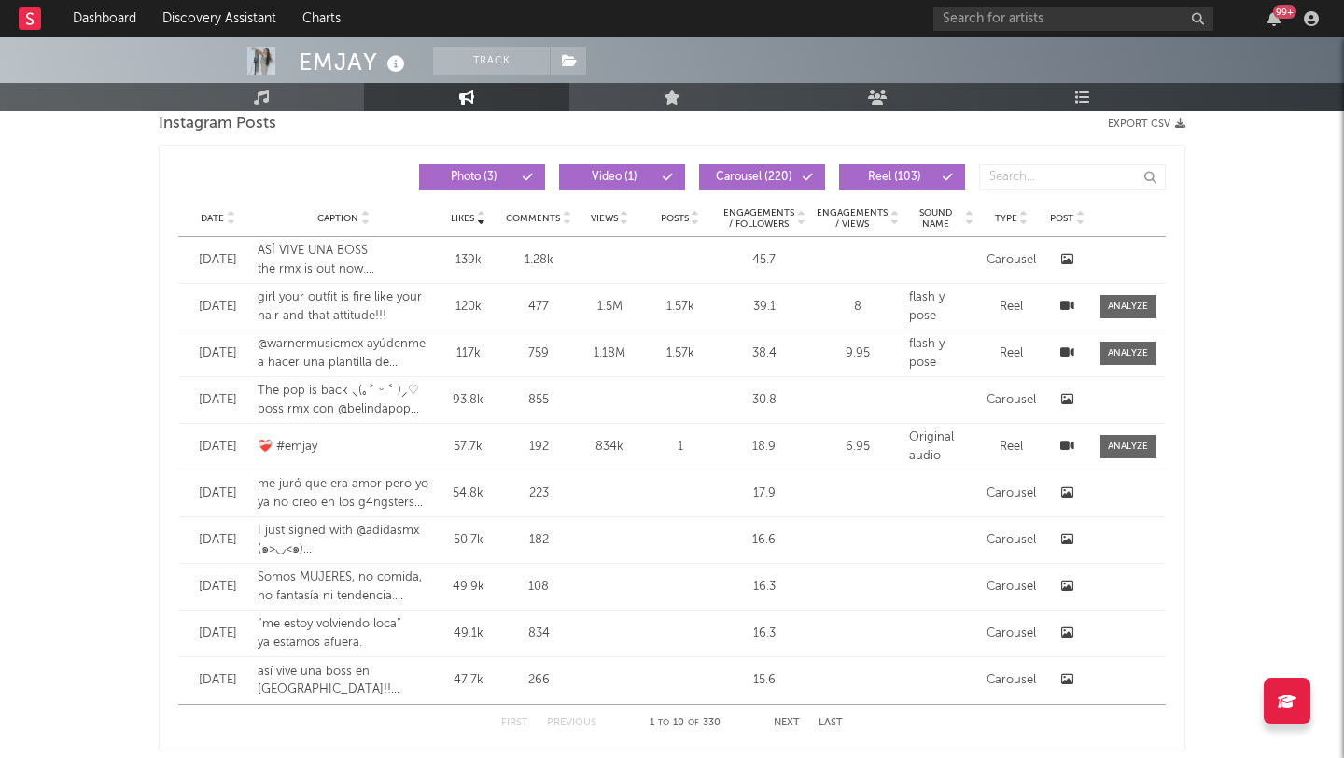
click at [494, 179] on span "Photo ( 3 )" at bounding box center [474, 177] width 86 height 11
click at [606, 180] on span "Video ( 1 )" at bounding box center [614, 177] width 86 height 11
click at [736, 181] on span "Carousel ( 220 )" at bounding box center [754, 177] width 86 height 11
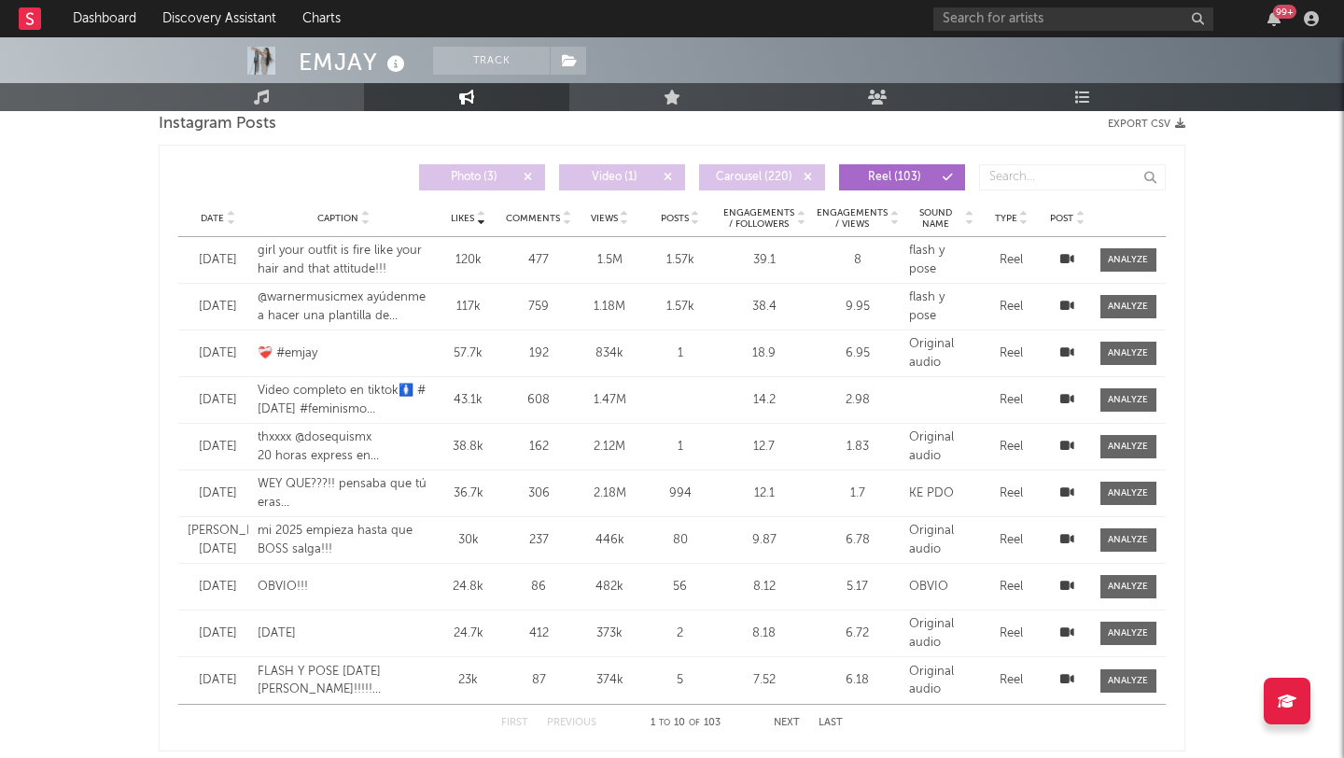
click at [862, 184] on button "Reel ( 103 )" at bounding box center [902, 177] width 126 height 26
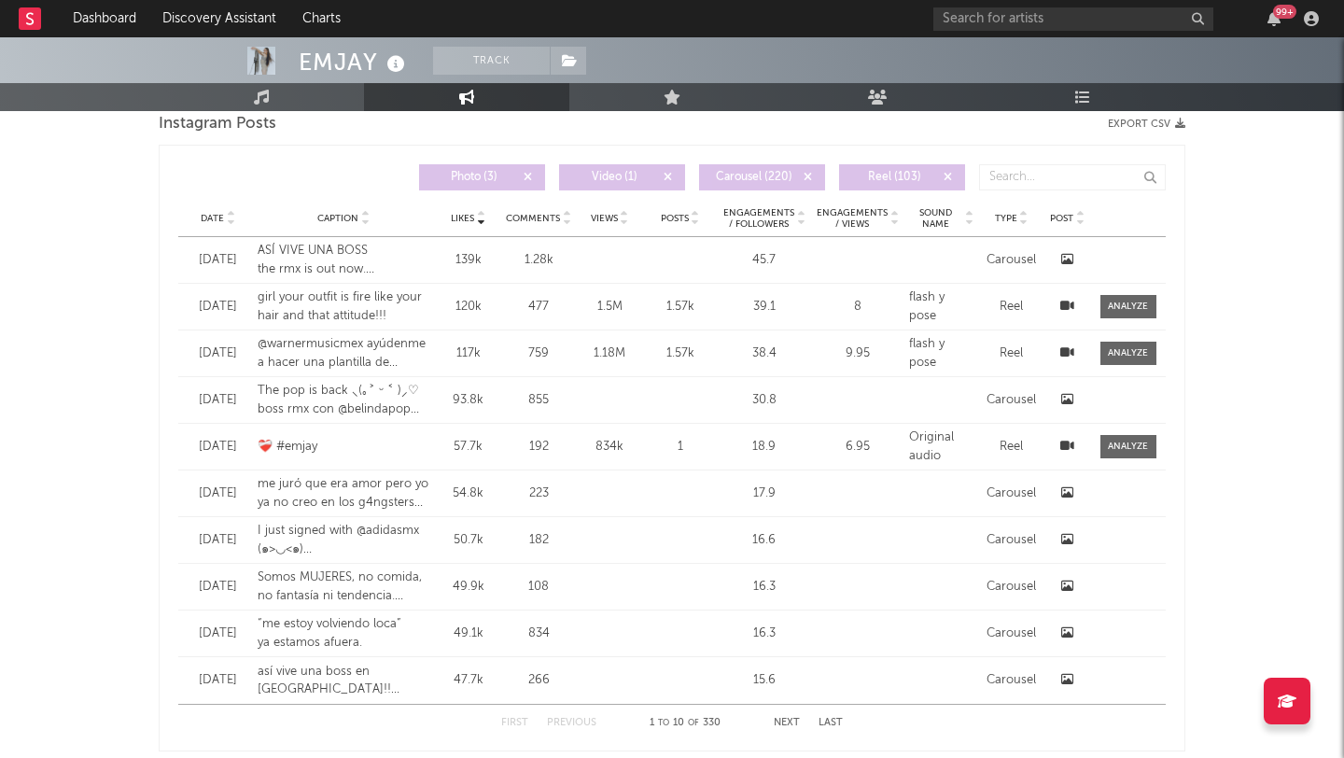
click at [855, 186] on button "Reel ( 103 )" at bounding box center [902, 177] width 126 height 26
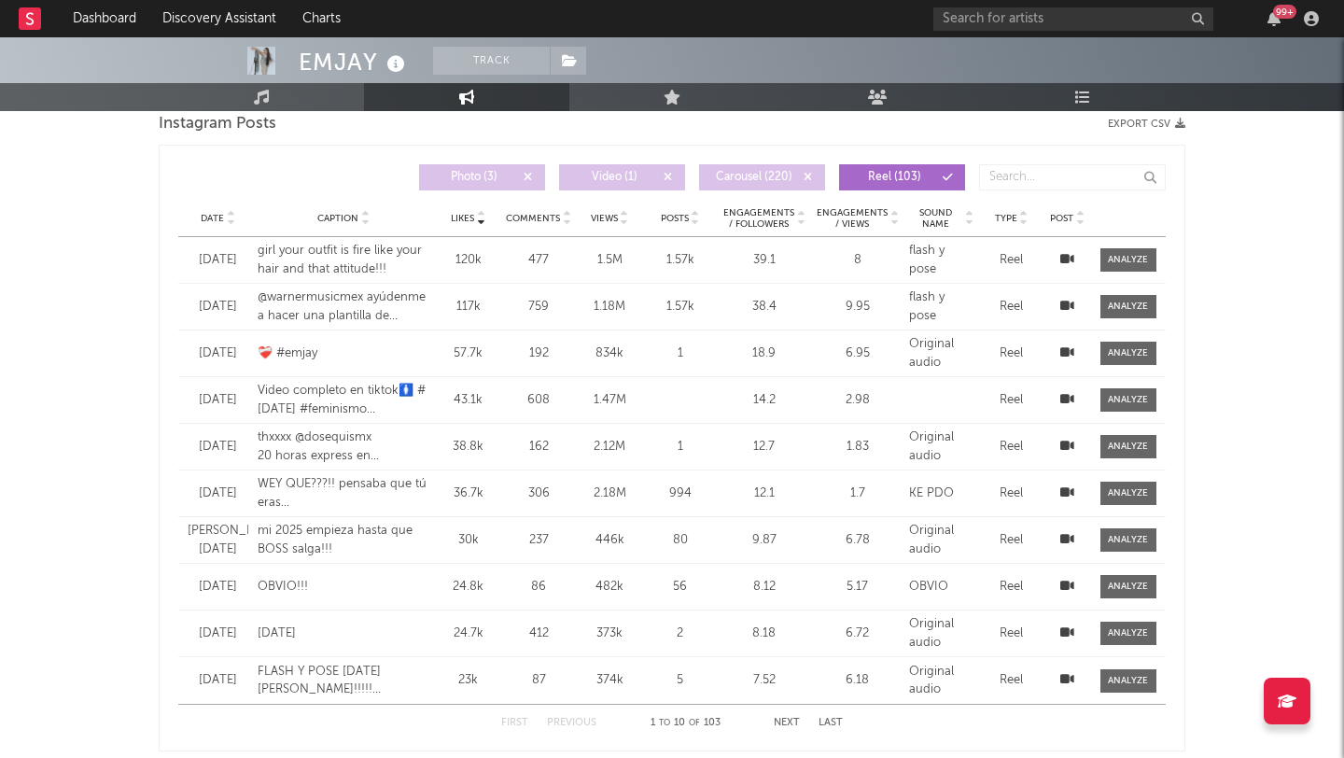
click at [497, 178] on span "Photo ( 3 )" at bounding box center [474, 177] width 86 height 11
click at [608, 177] on span "Video ( 1 )" at bounding box center [614, 177] width 86 height 11
click at [746, 182] on span "Carousel ( 220 )" at bounding box center [754, 177] width 86 height 11
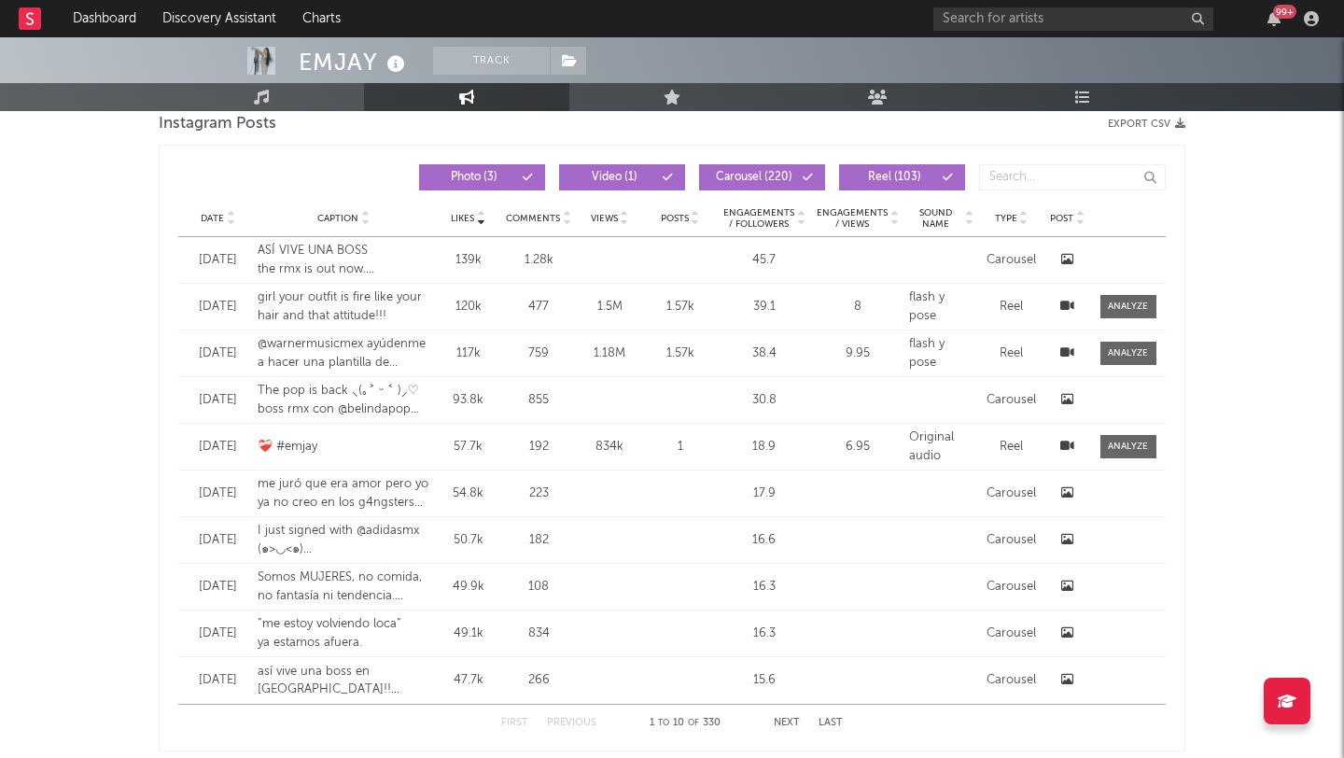
click at [229, 218] on icon at bounding box center [230, 221] width 9 height 7
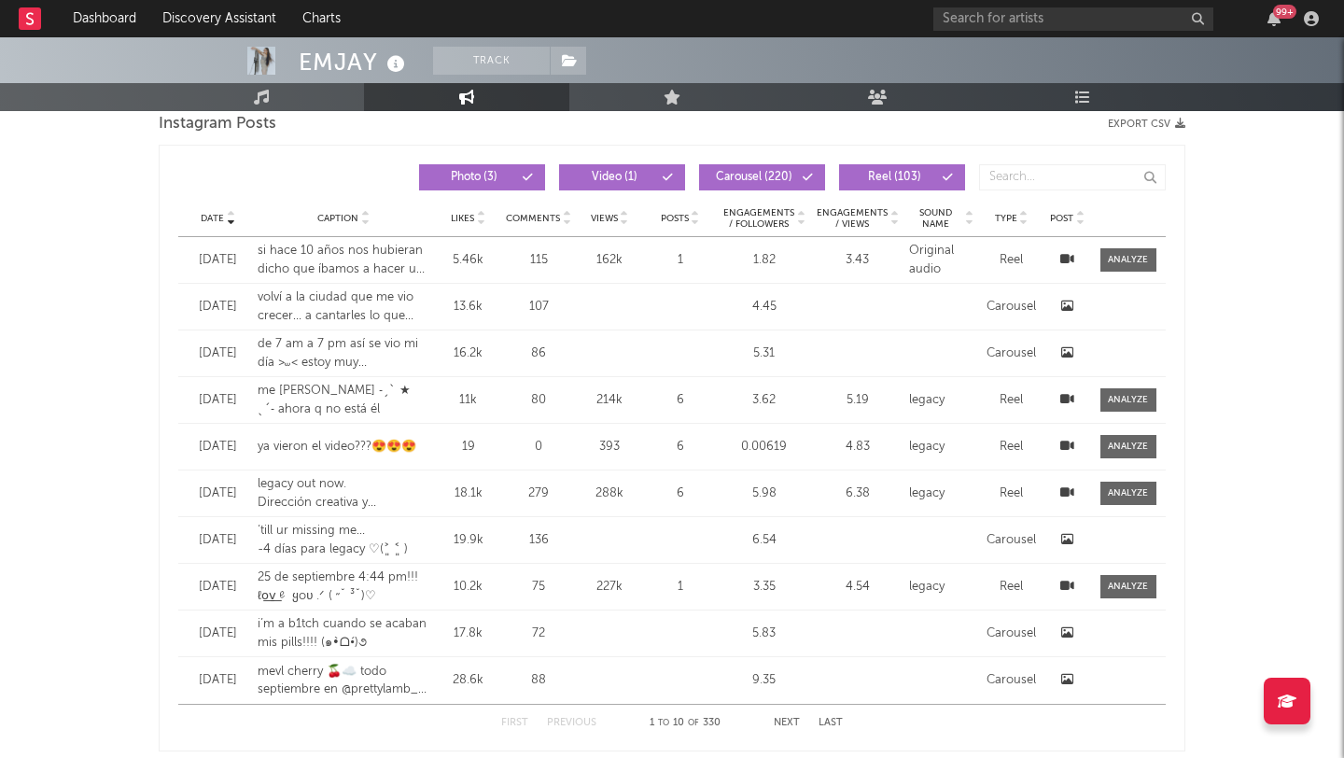
click at [1067, 309] on icon at bounding box center [1067, 306] width 12 height 12
click at [1264, 337] on div "EMJAY Track [GEOGRAPHIC_DATA] | Pop Latino Edit Track Benchmark Summary 85,640 …" at bounding box center [672, 239] width 1344 height 3507
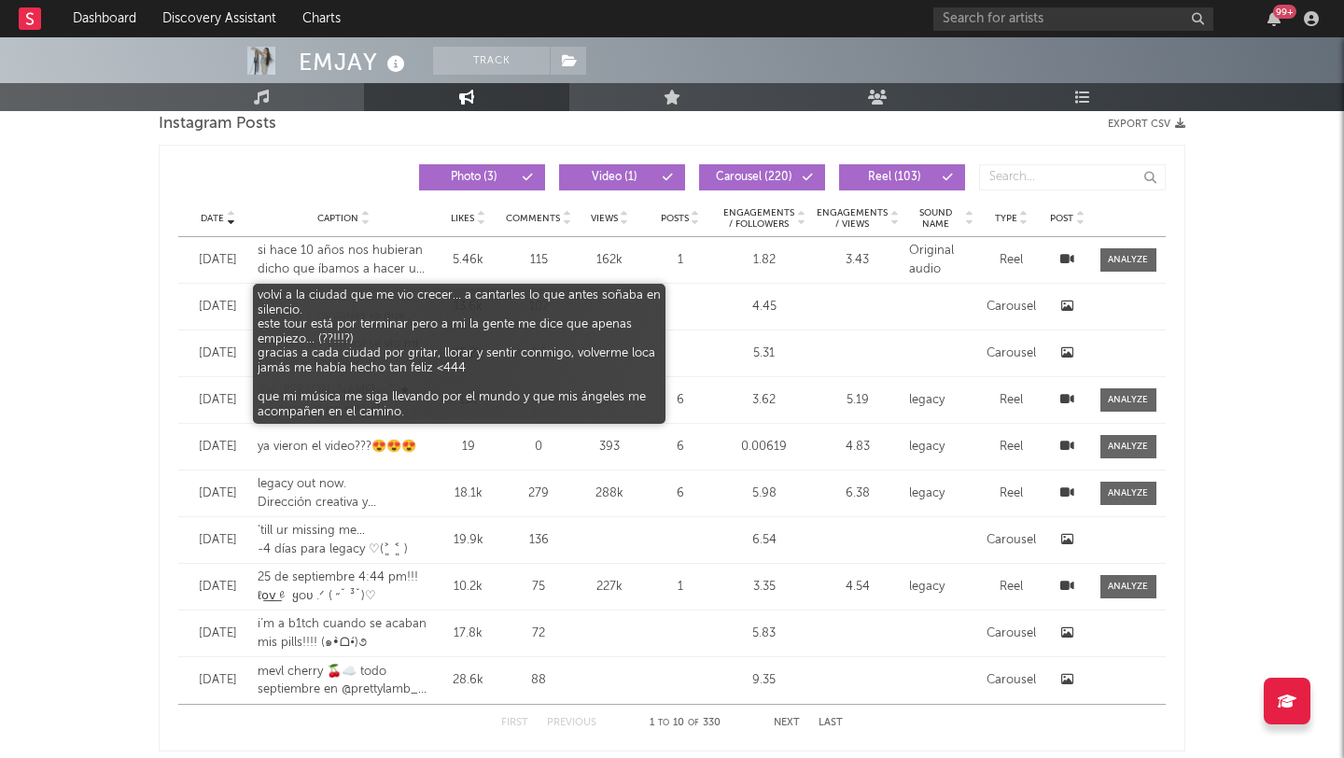
click at [389, 309] on div "volví a la ciudad que me vio crecer… a cantarles lo que antes soñaba en silenci…" at bounding box center [344, 306] width 173 height 36
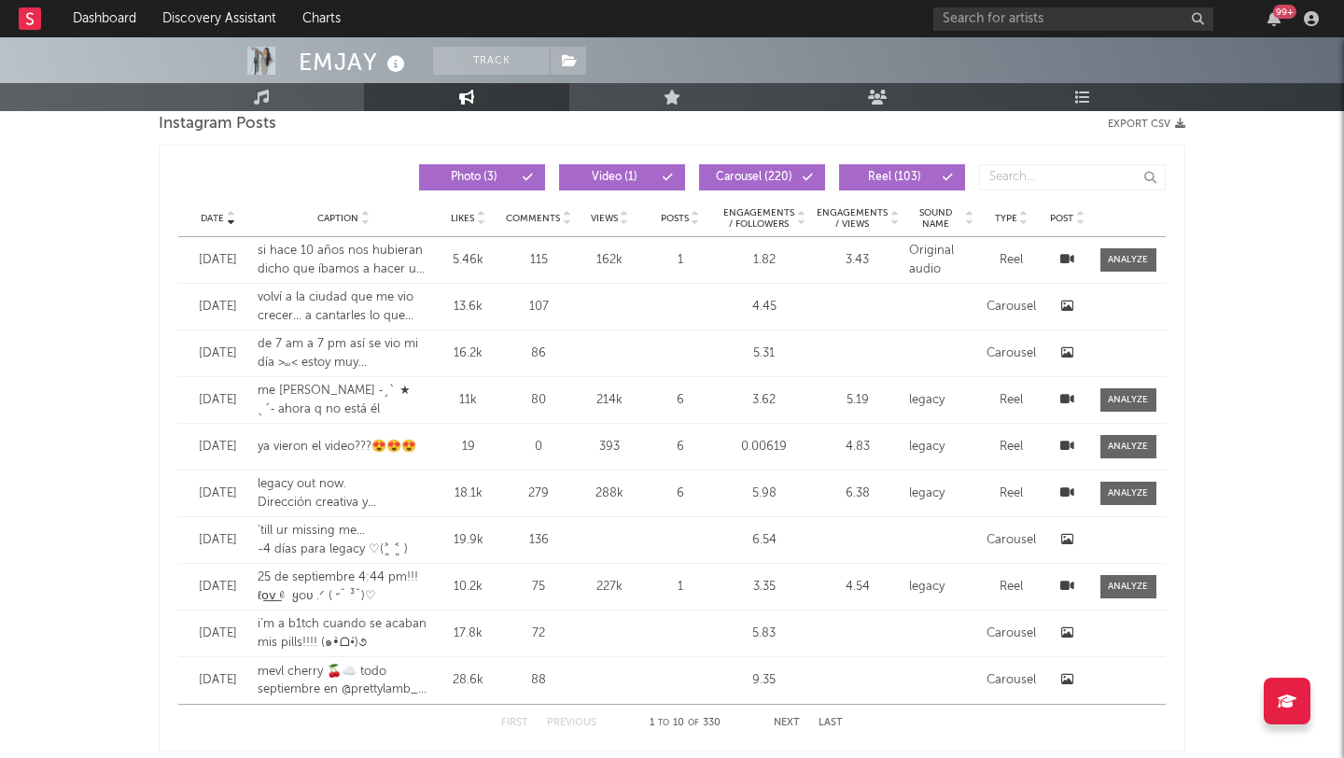
click at [1061, 307] on icon at bounding box center [1067, 306] width 12 height 12
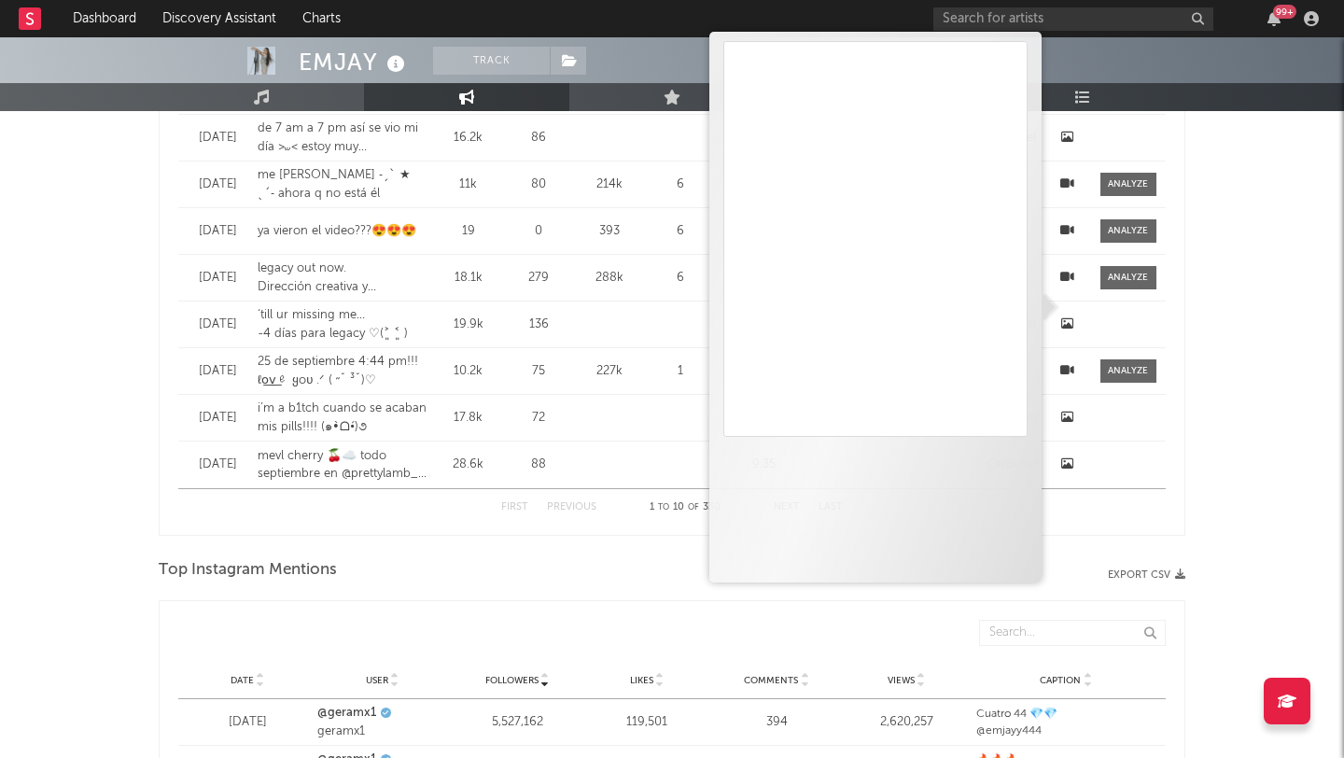
scroll to position [1828, 0]
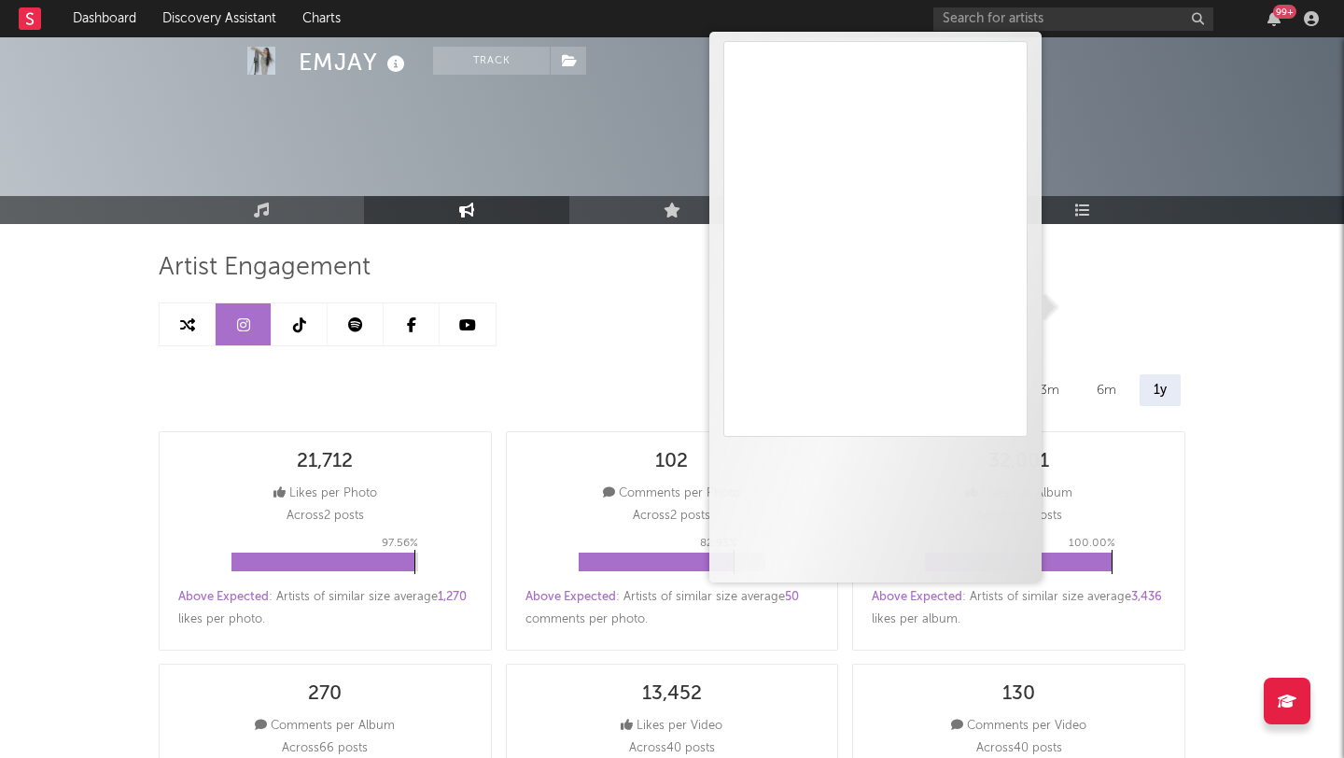
select select "6m"
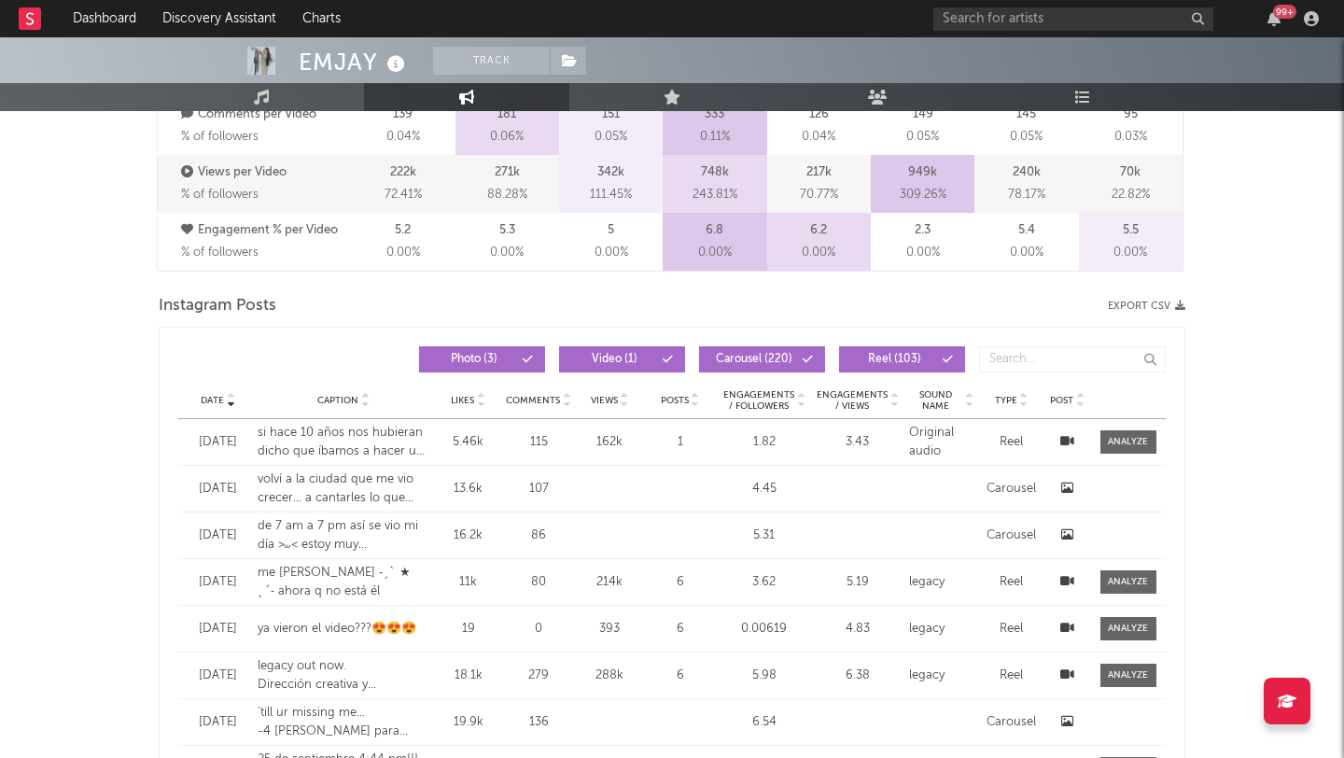
scroll to position [1389, 0]
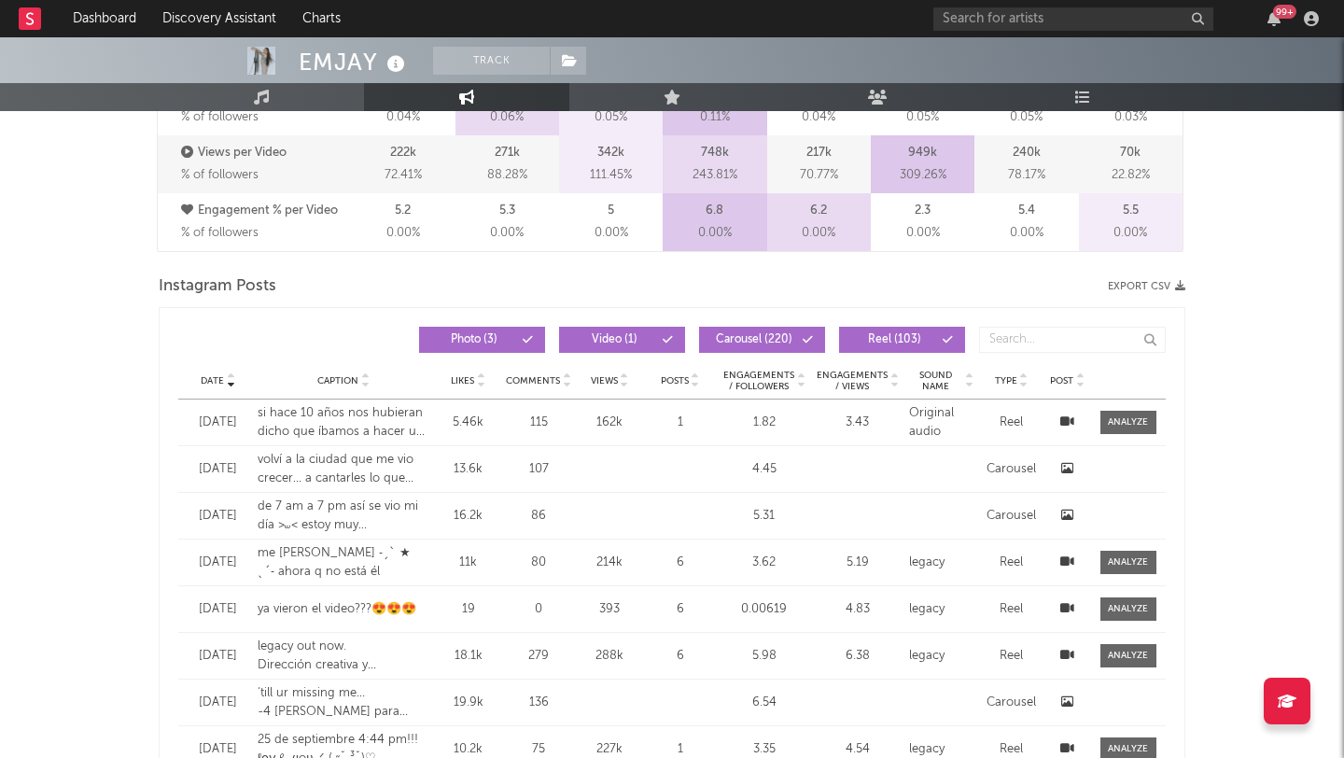
click at [1067, 473] on icon at bounding box center [1067, 468] width 12 height 12
click at [1253, 352] on div "EMJAY Track [GEOGRAPHIC_DATA] | Pop Latino Edit Track Benchmark Summary 85,640 …" at bounding box center [672, 401] width 1344 height 3507
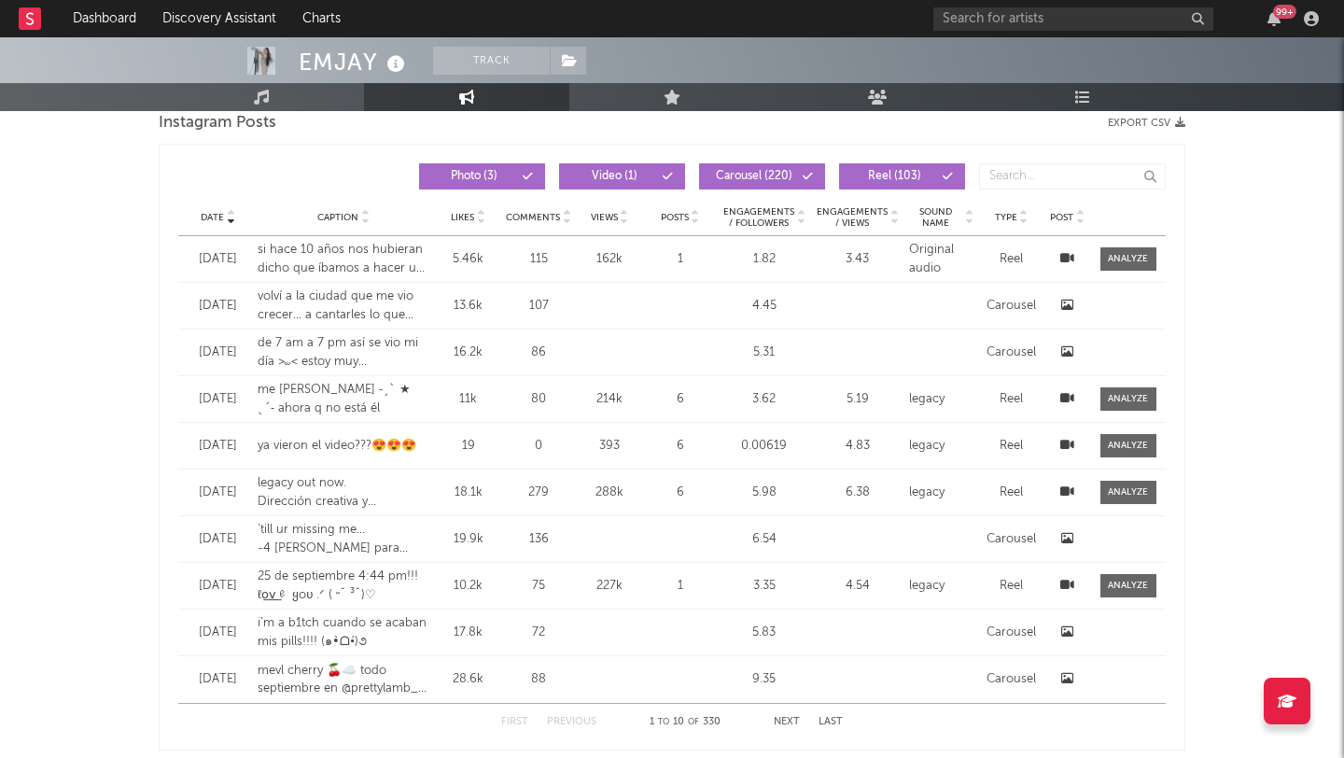
scroll to position [1567, 0]
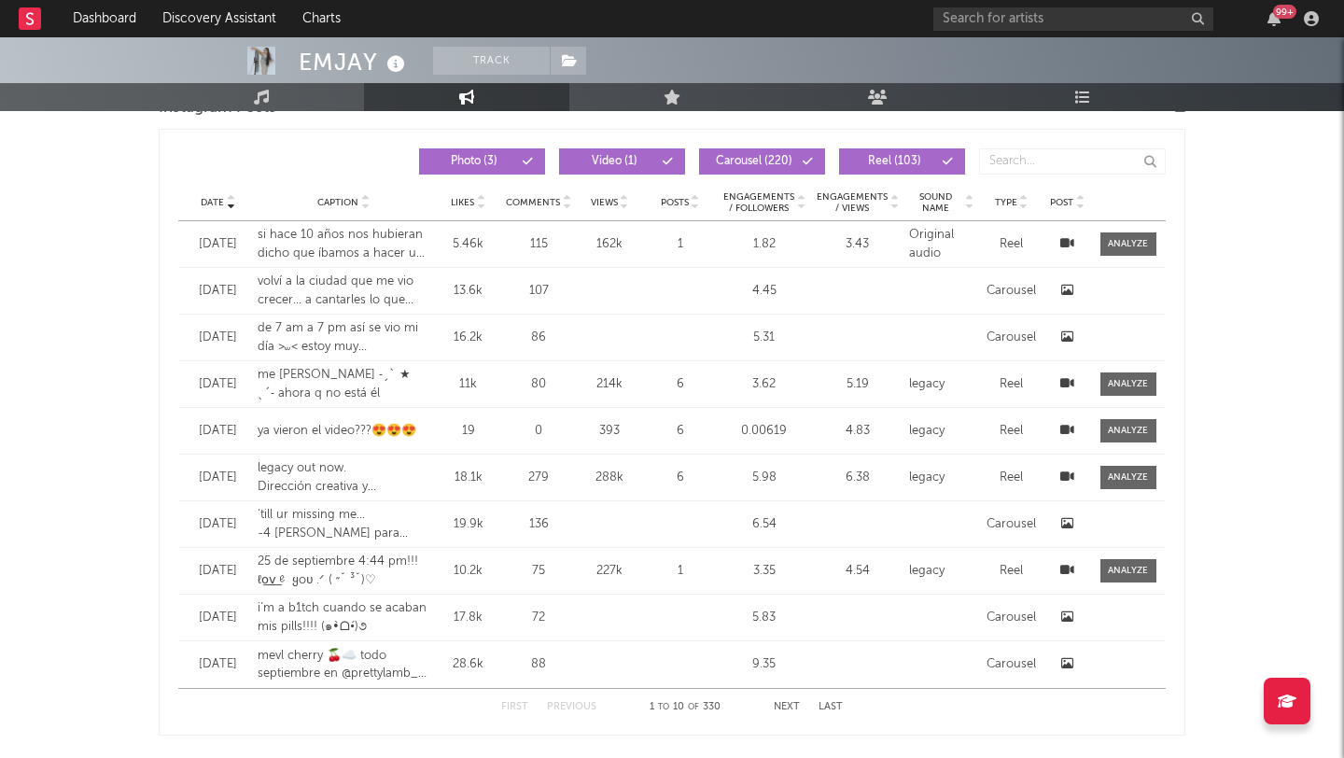
click at [793, 706] on button "Next" at bounding box center [787, 707] width 26 height 10
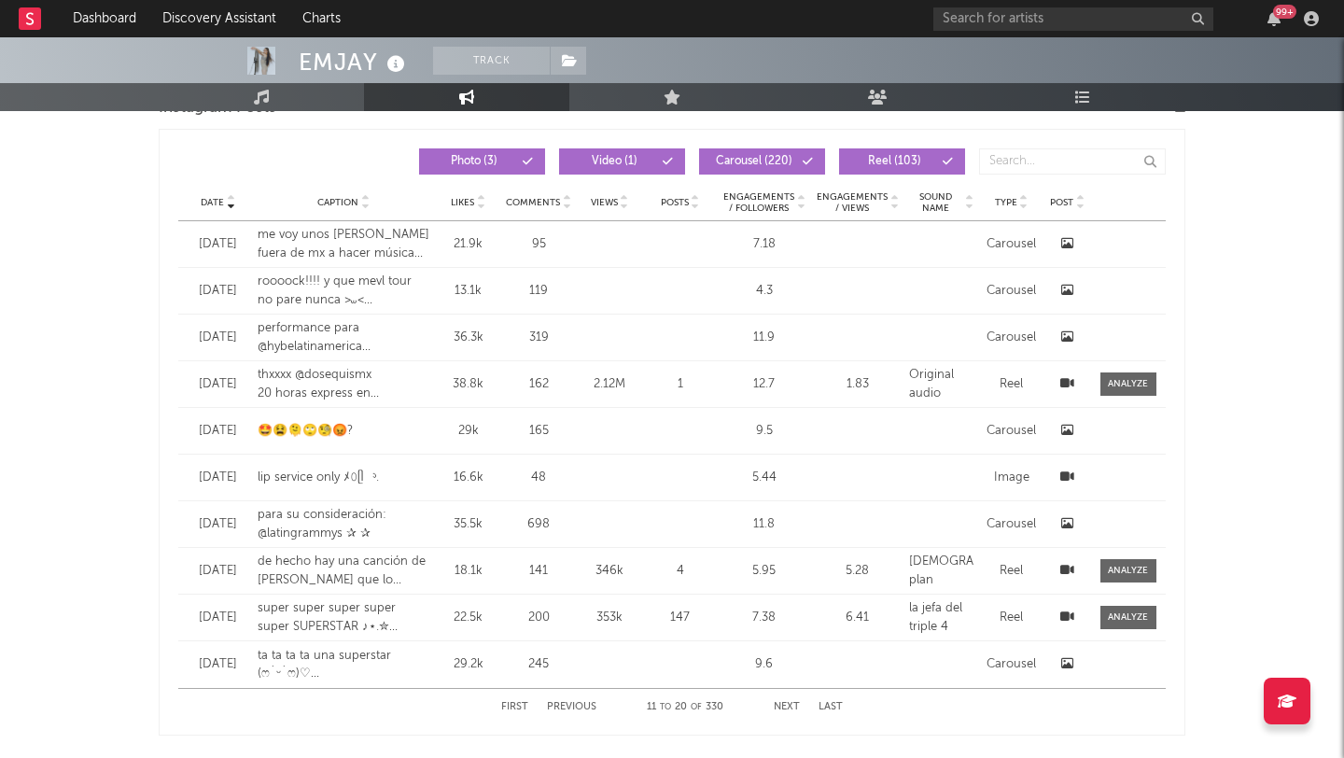
click at [572, 704] on button "Previous" at bounding box center [571, 707] width 49 height 10
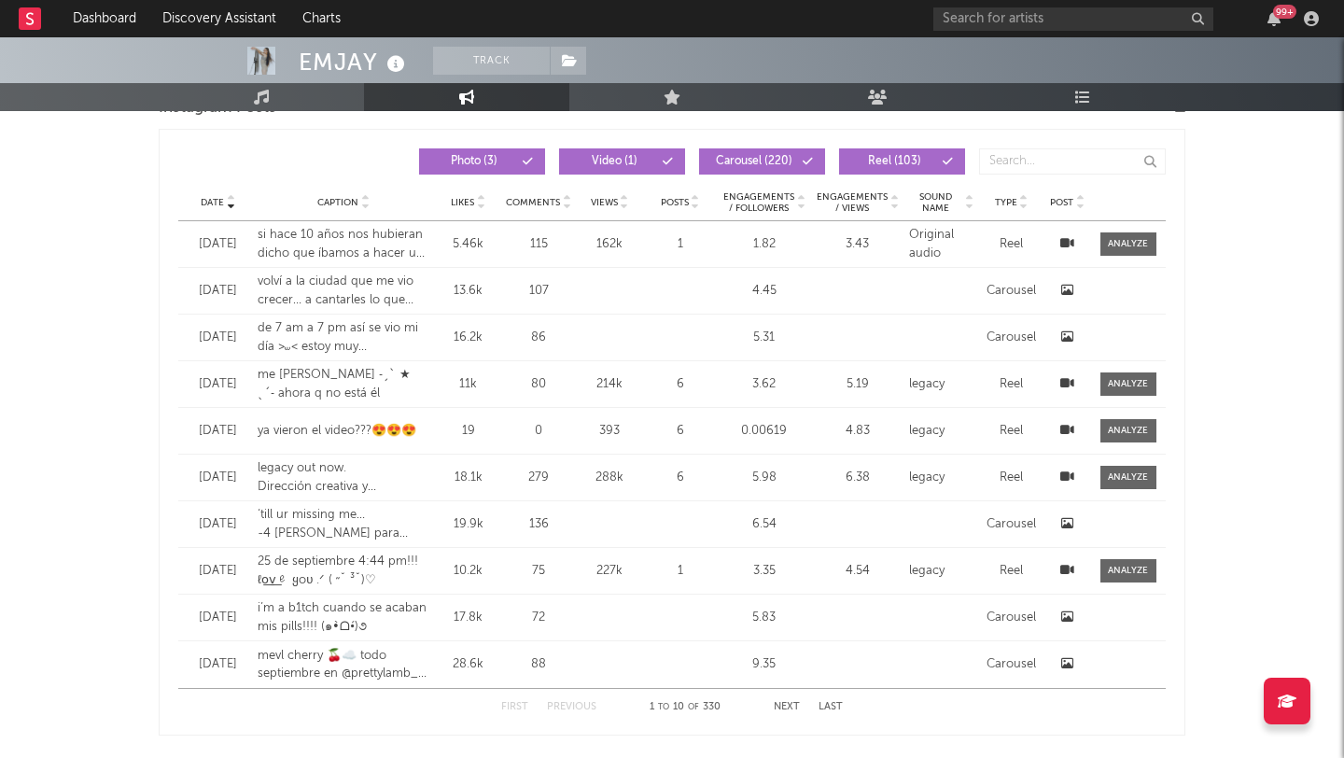
click at [789, 704] on button "Next" at bounding box center [787, 707] width 26 height 10
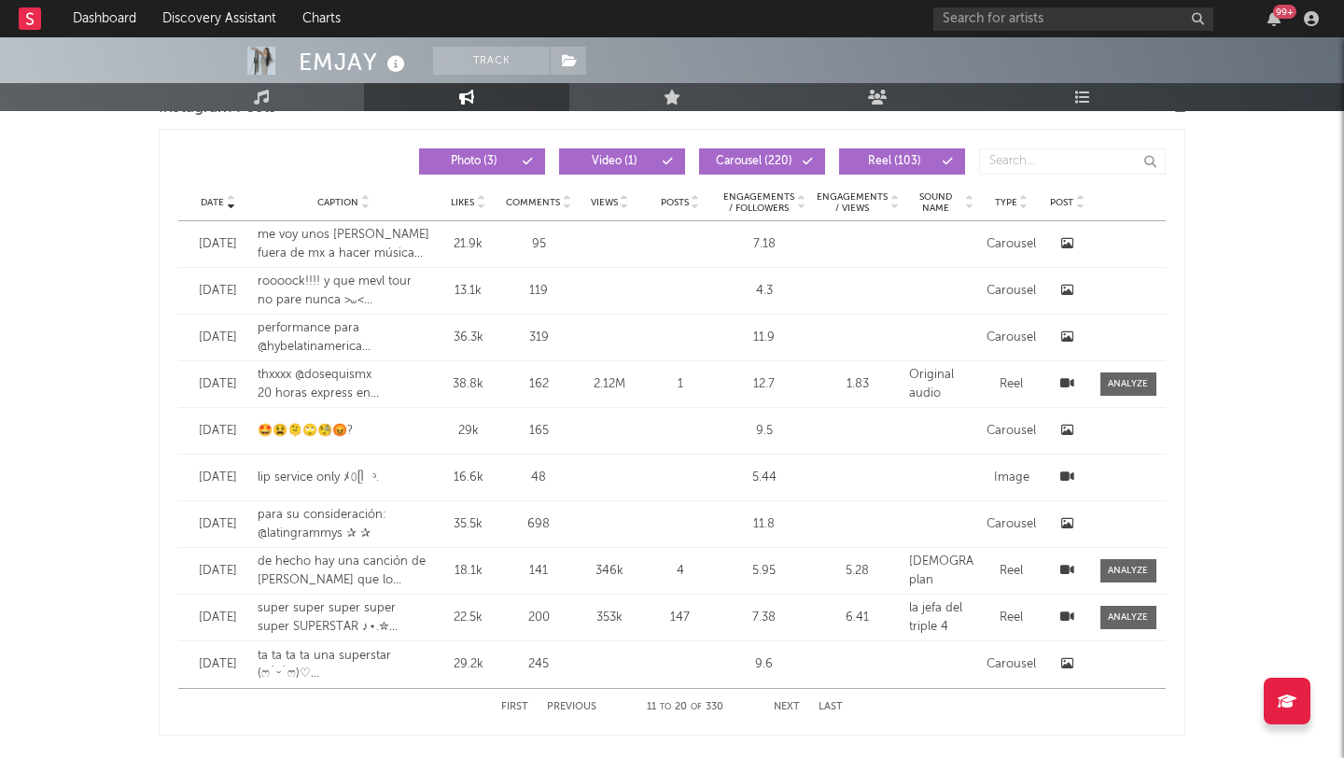
click at [578, 707] on button "Previous" at bounding box center [571, 707] width 49 height 10
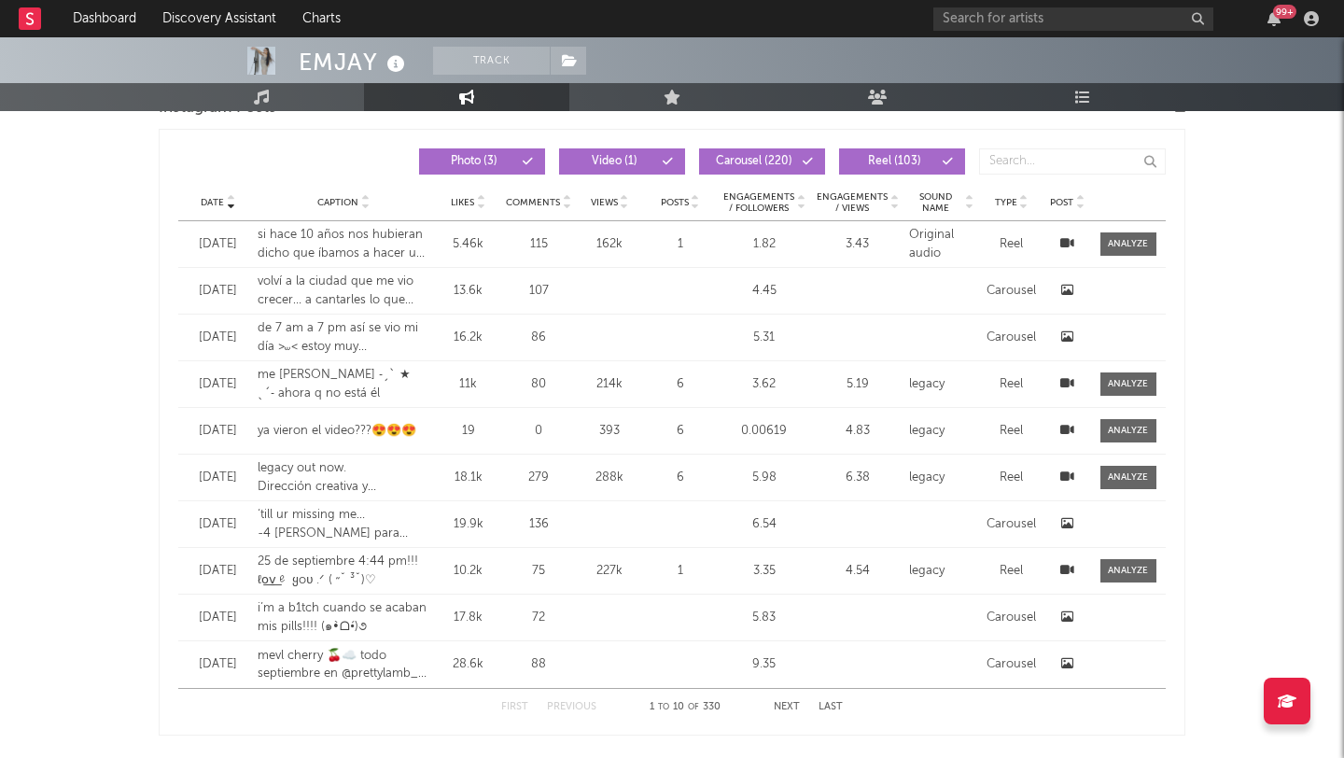
click at [1070, 663] on icon at bounding box center [1067, 663] width 12 height 12
click at [1214, 210] on div "EMJAY Track [GEOGRAPHIC_DATA] | Pop Latino Edit Track Benchmark Summary 85,640 …" at bounding box center [672, 223] width 1344 height 3507
click at [788, 707] on button "Next" at bounding box center [787, 707] width 26 height 10
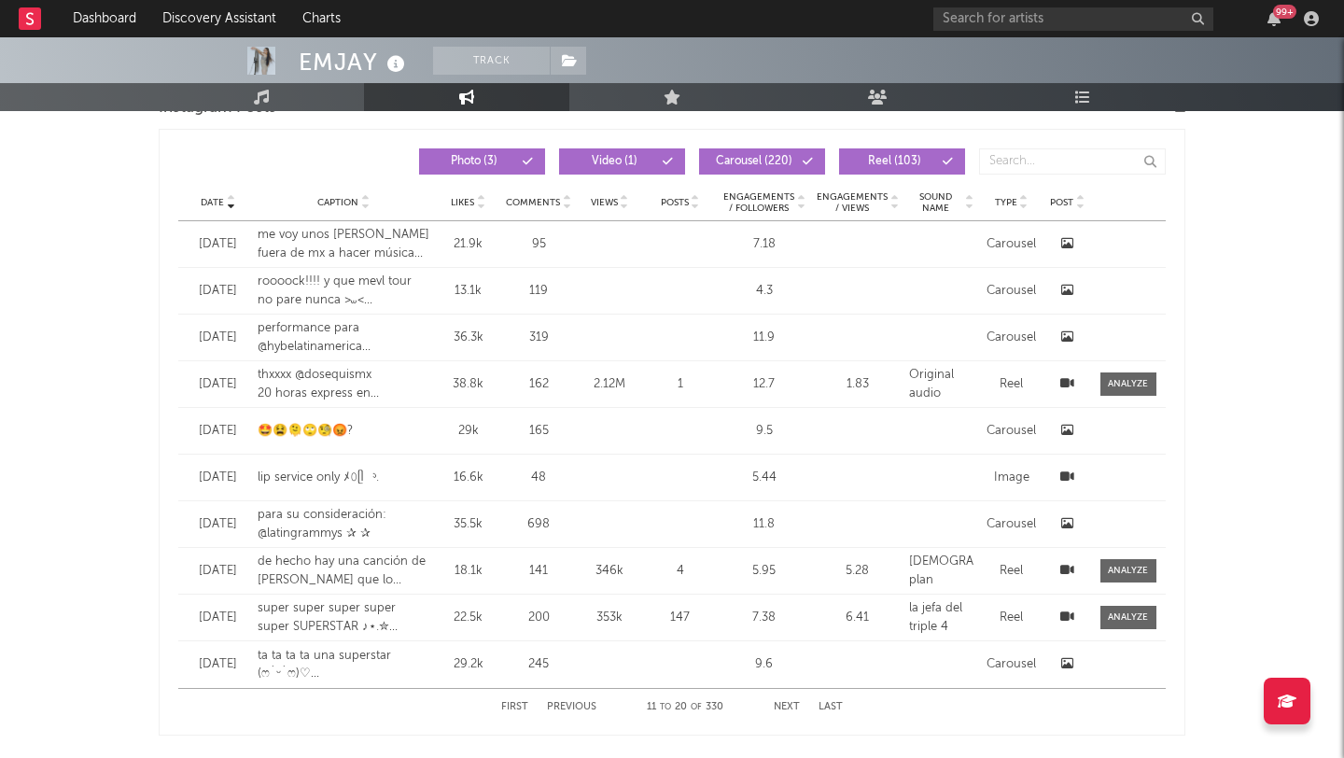
click at [585, 702] on button "Previous" at bounding box center [571, 707] width 49 height 10
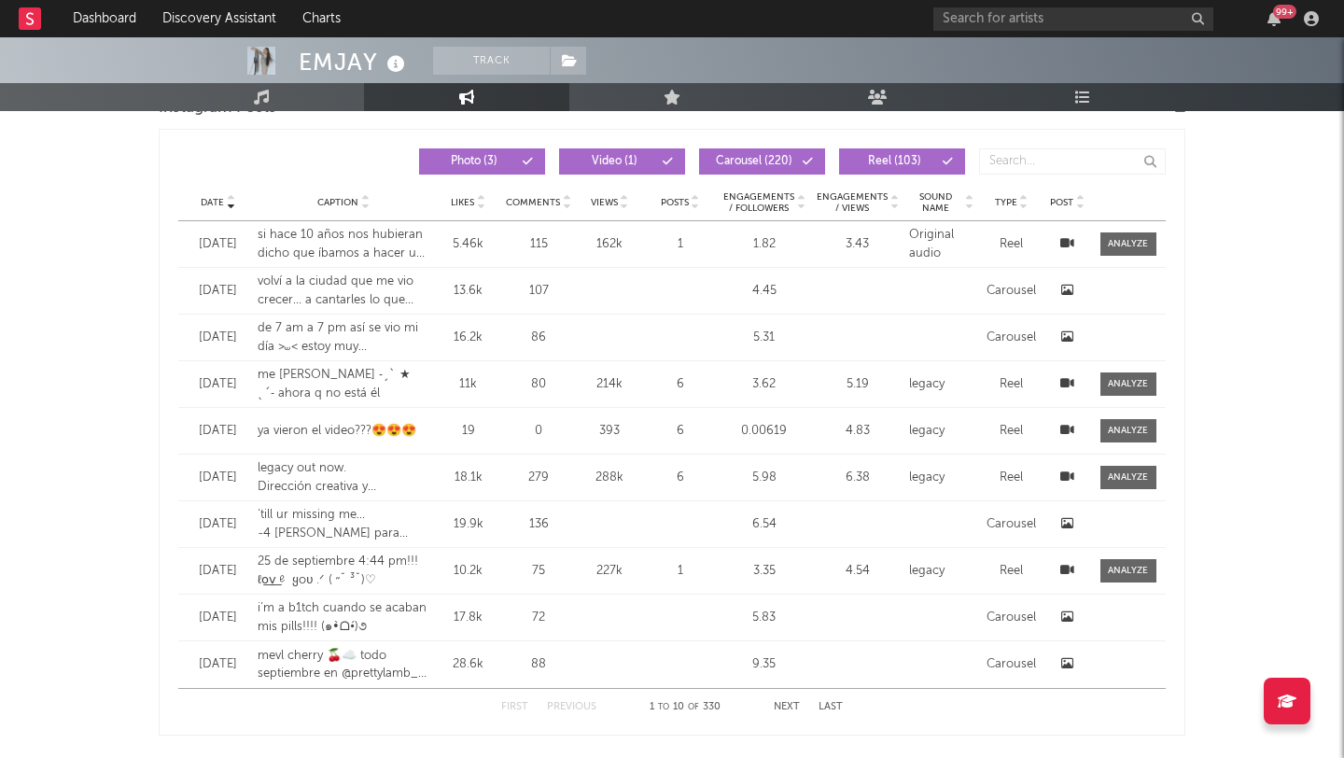
click at [789, 707] on button "Next" at bounding box center [787, 707] width 26 height 10
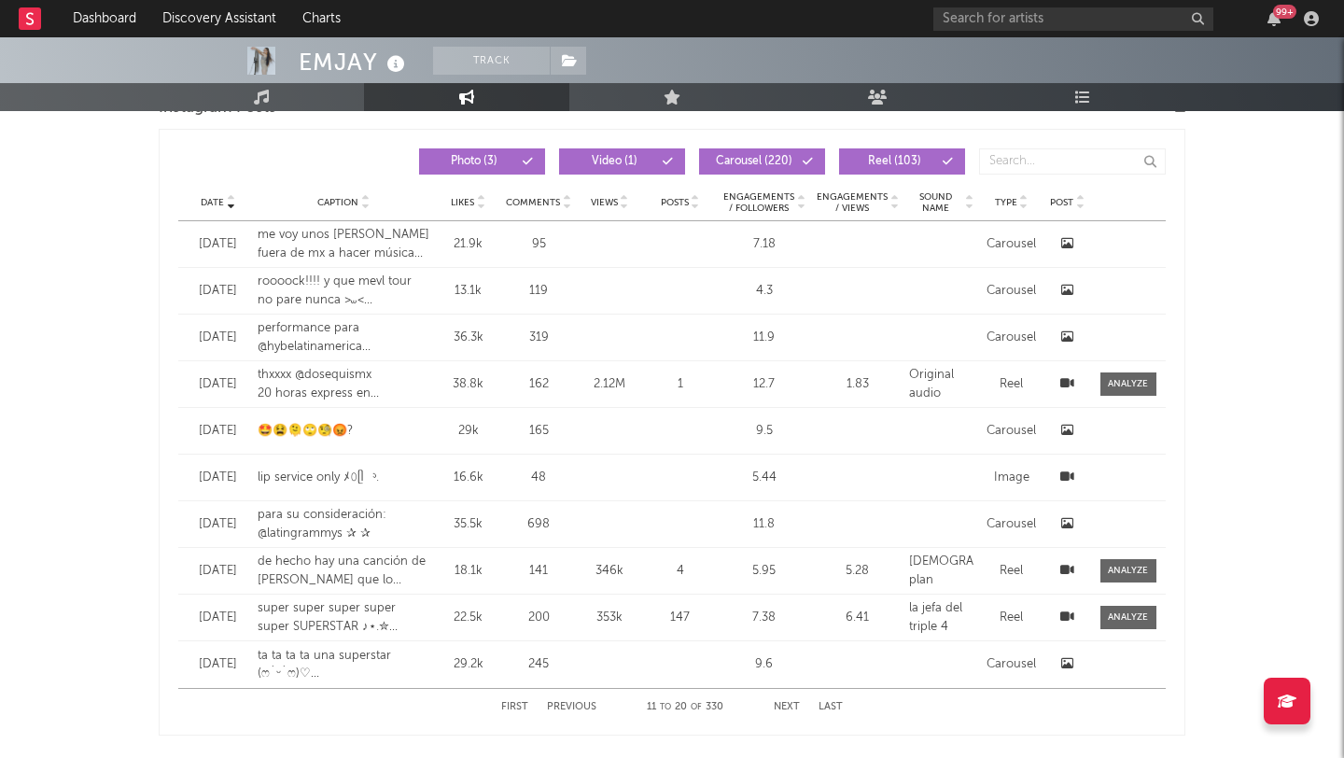
click at [1067, 385] on icon at bounding box center [1067, 383] width 14 height 12
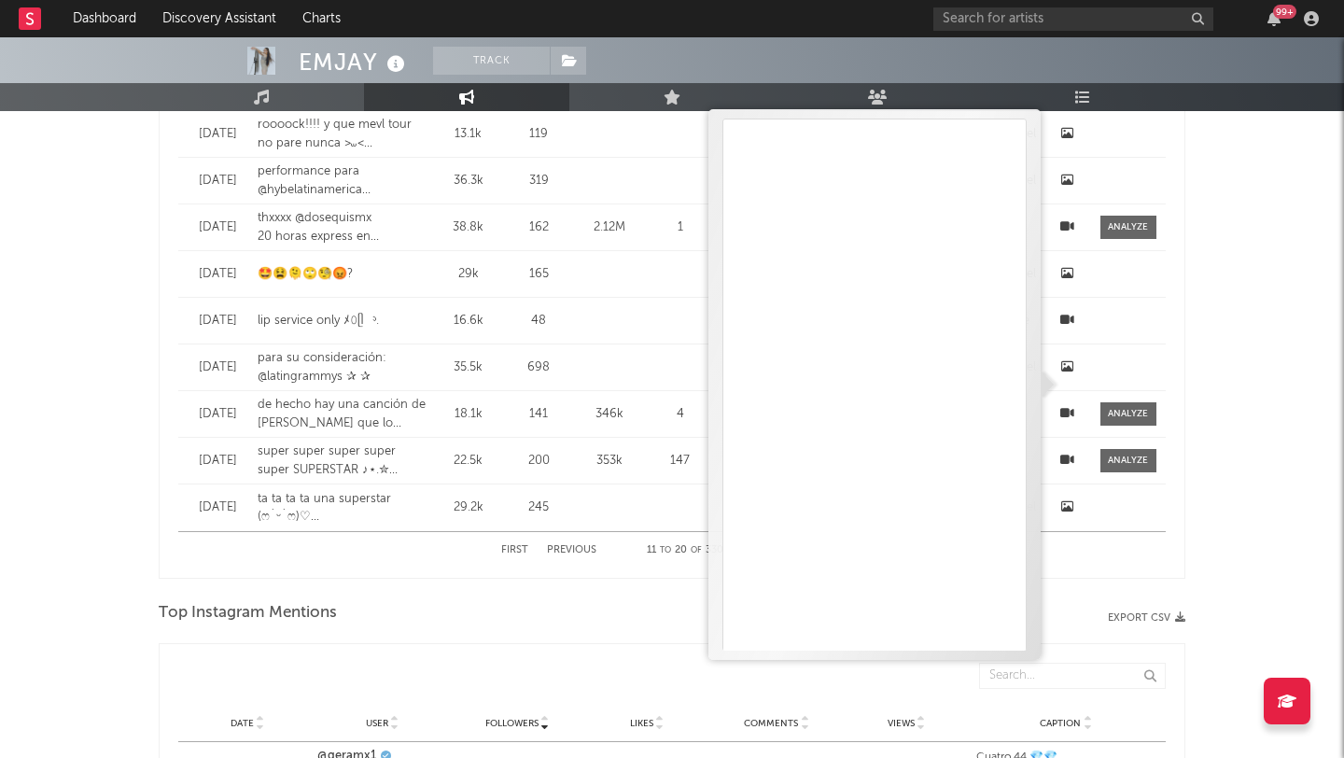
scroll to position [1750, 0]
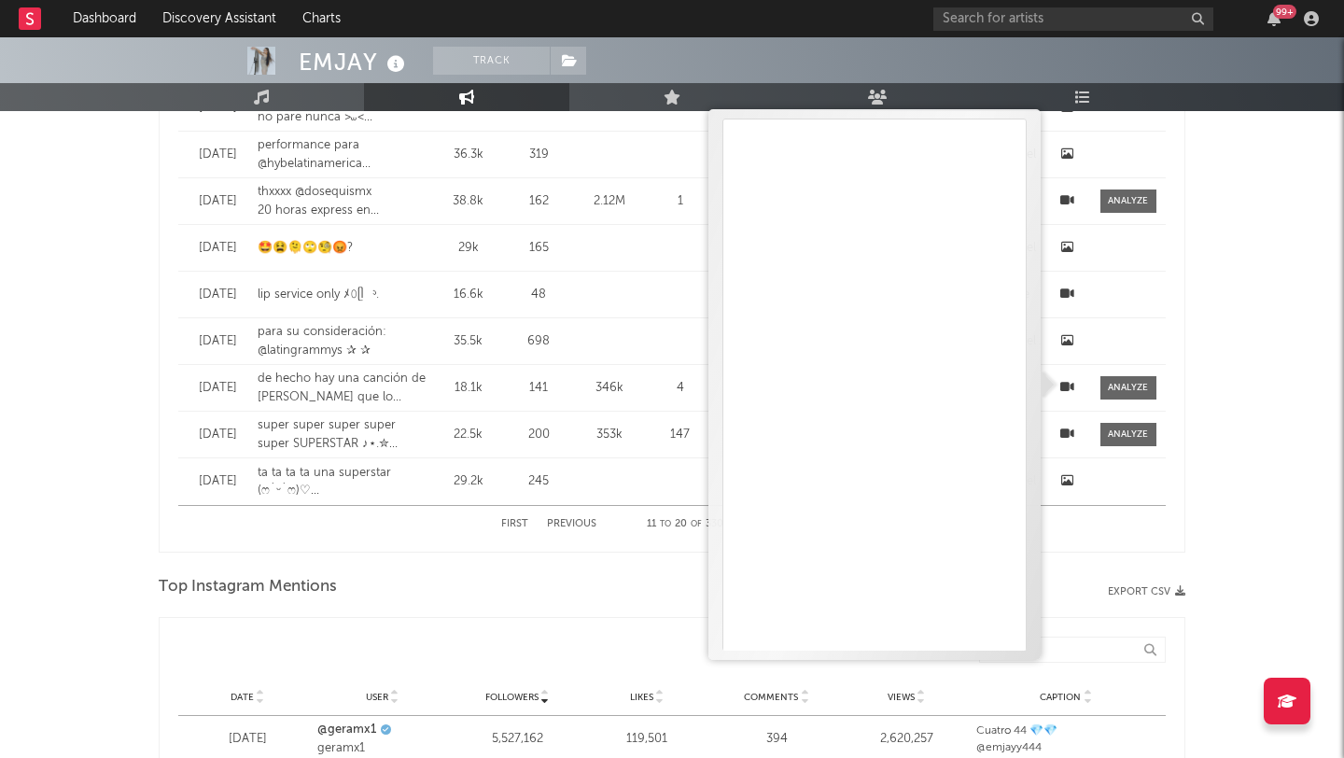
click at [86, 540] on div "EMJAY Track [GEOGRAPHIC_DATA] | Pop Latino Edit Track Benchmark Summary 85,640 …" at bounding box center [672, 40] width 1344 height 3507
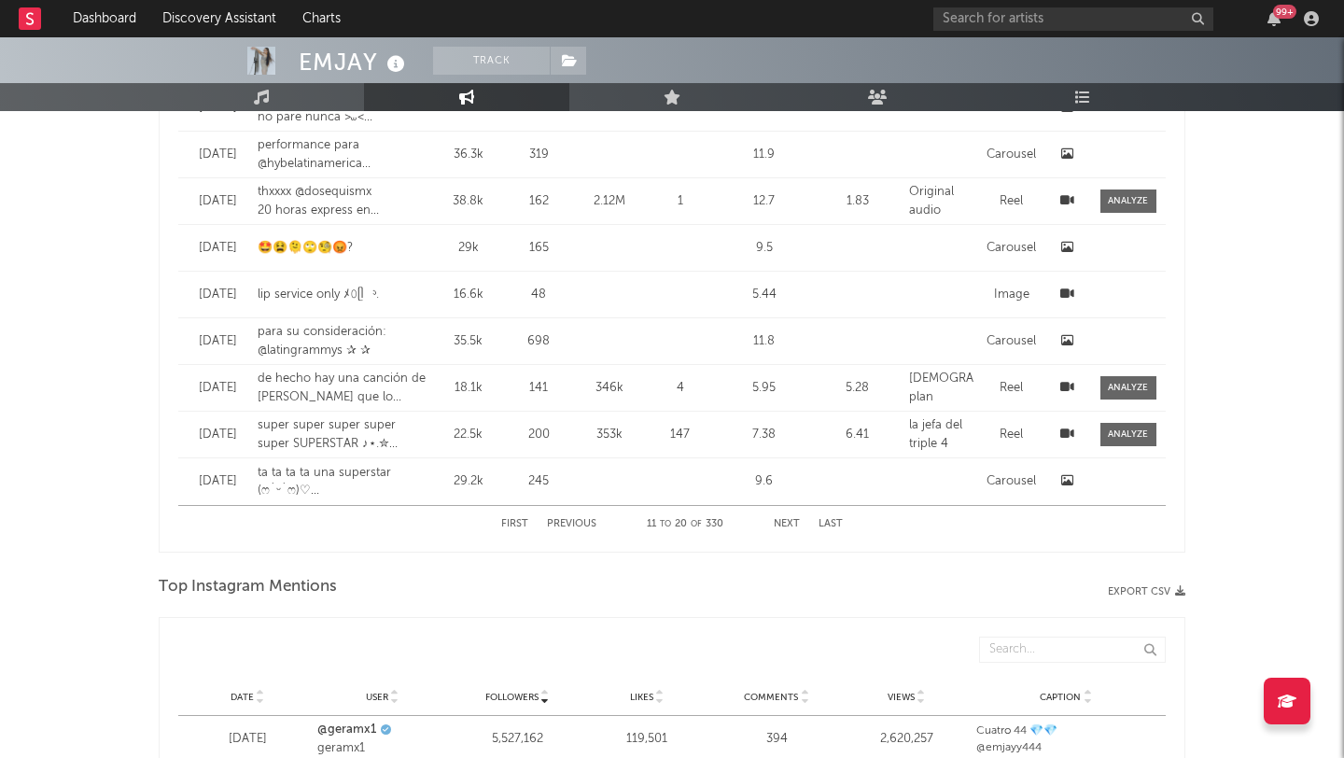
click at [781, 525] on button "Next" at bounding box center [787, 524] width 26 height 10
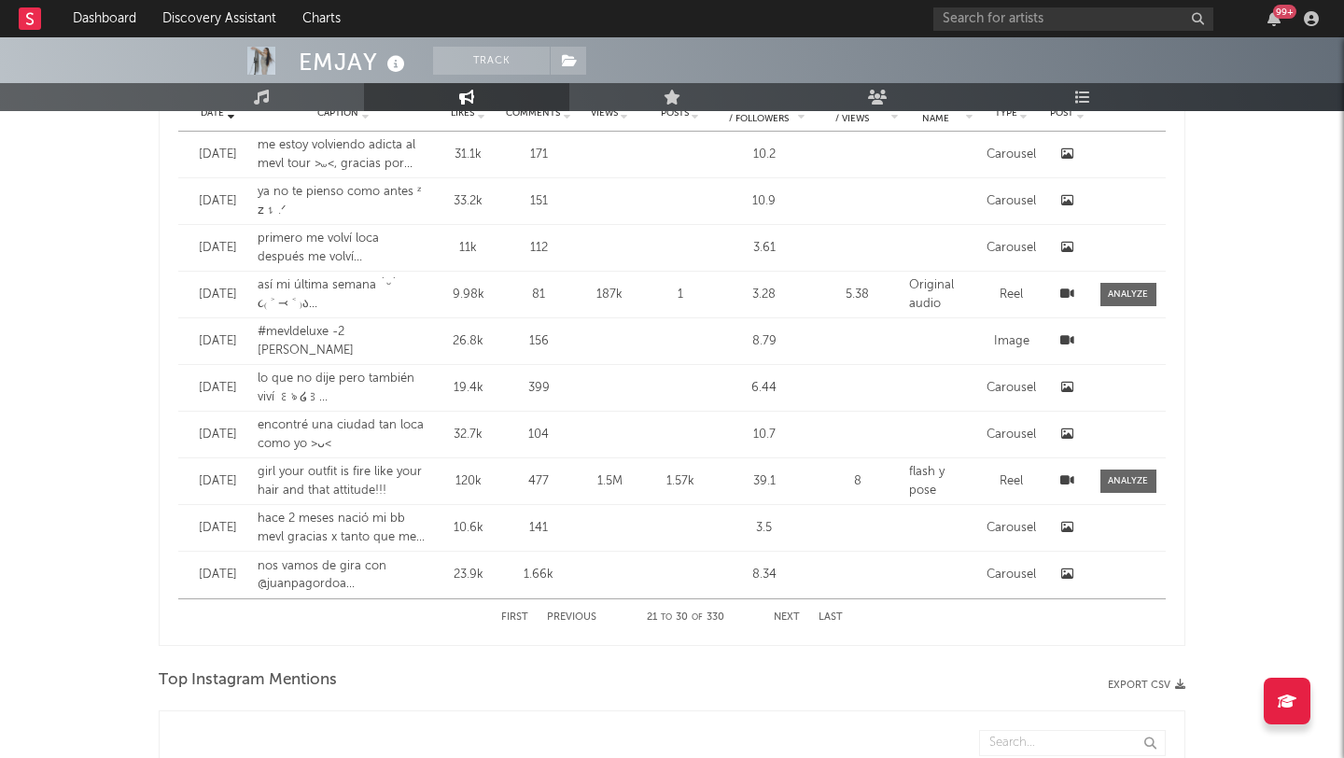
scroll to position [1625, 0]
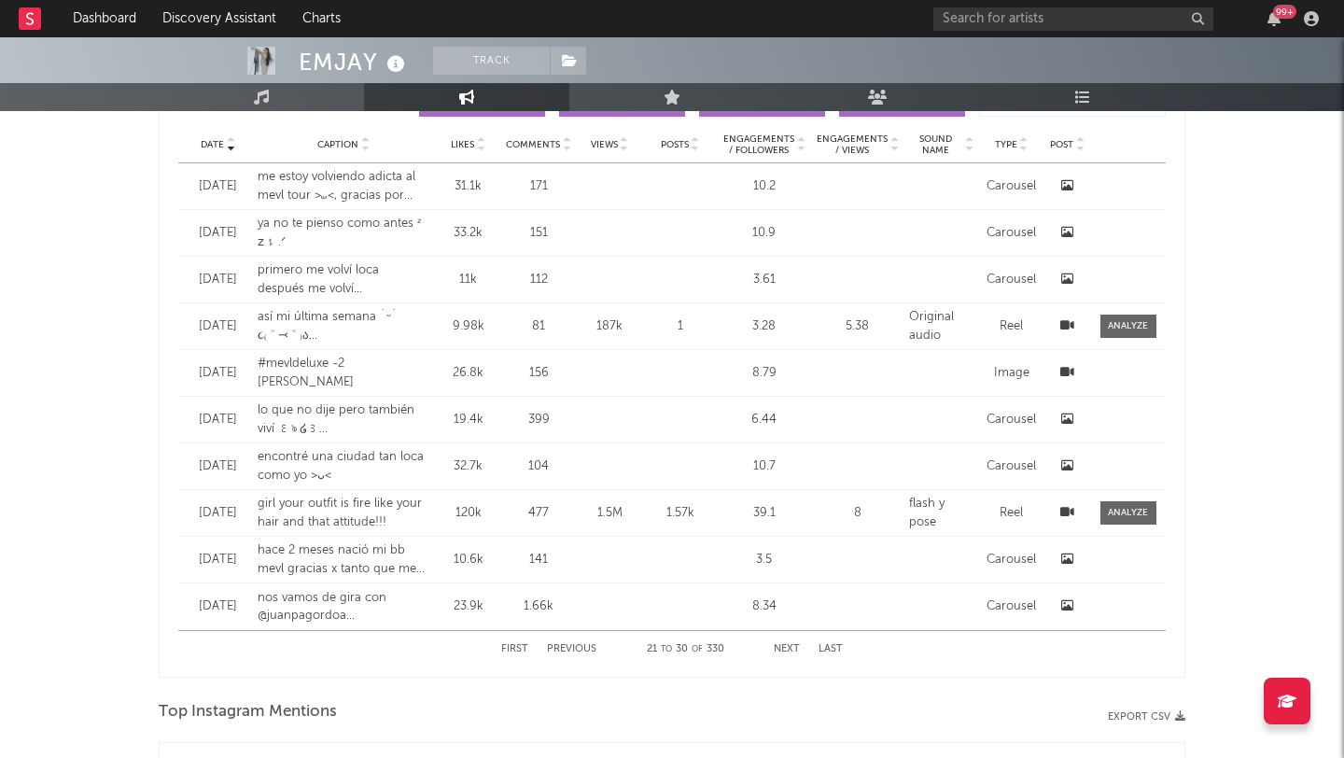
click at [581, 649] on button "Previous" at bounding box center [571, 649] width 49 height 10
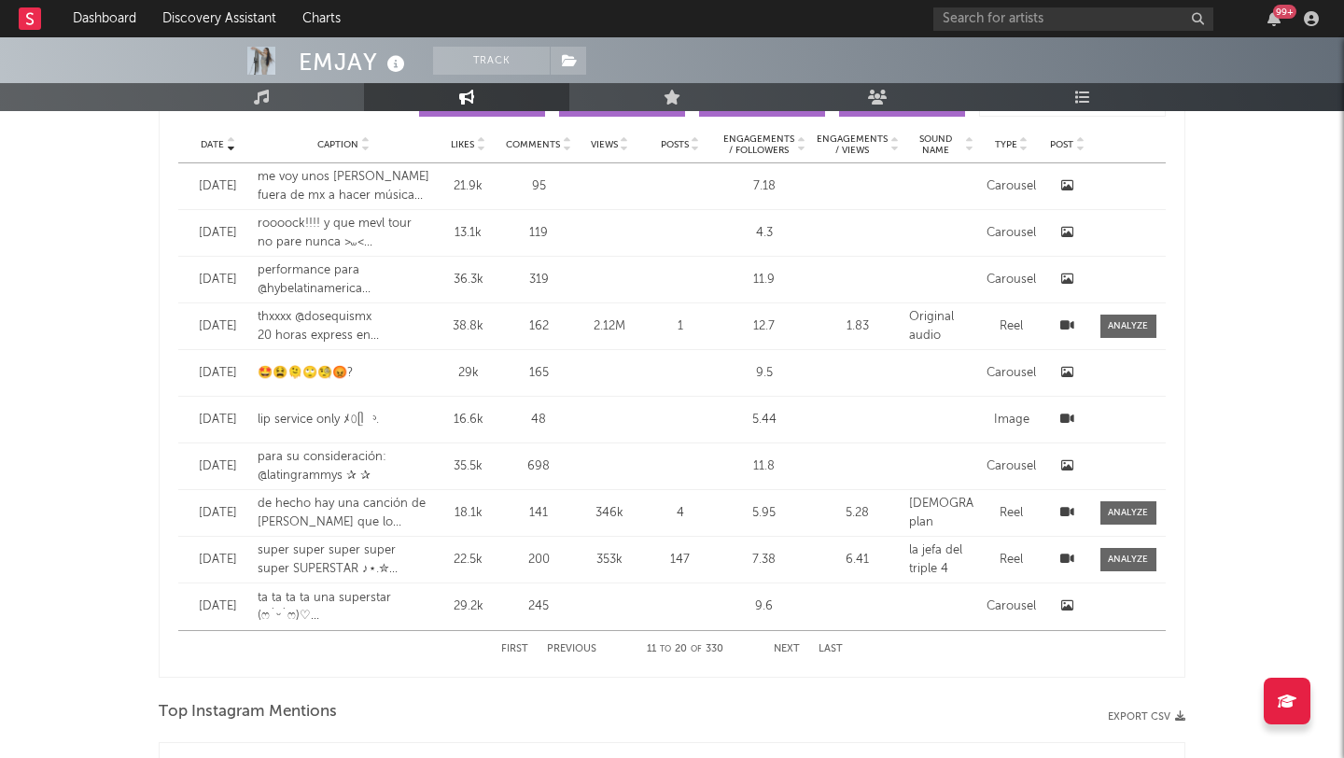
click at [785, 643] on div "First Previous 11 to 20 of 330 Next Last" at bounding box center [672, 649] width 342 height 36
click at [786, 644] on button "Next" at bounding box center [787, 649] width 26 height 10
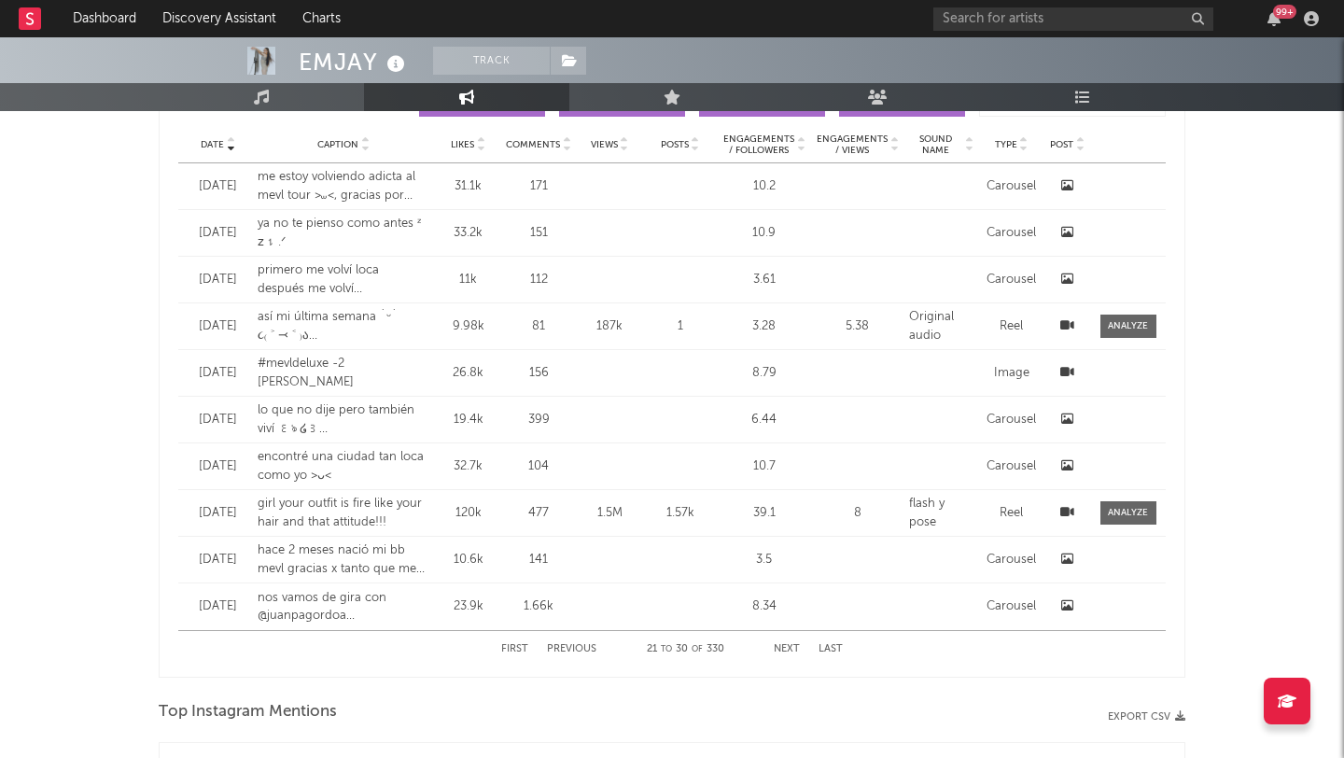
click at [584, 651] on button "Previous" at bounding box center [571, 649] width 49 height 10
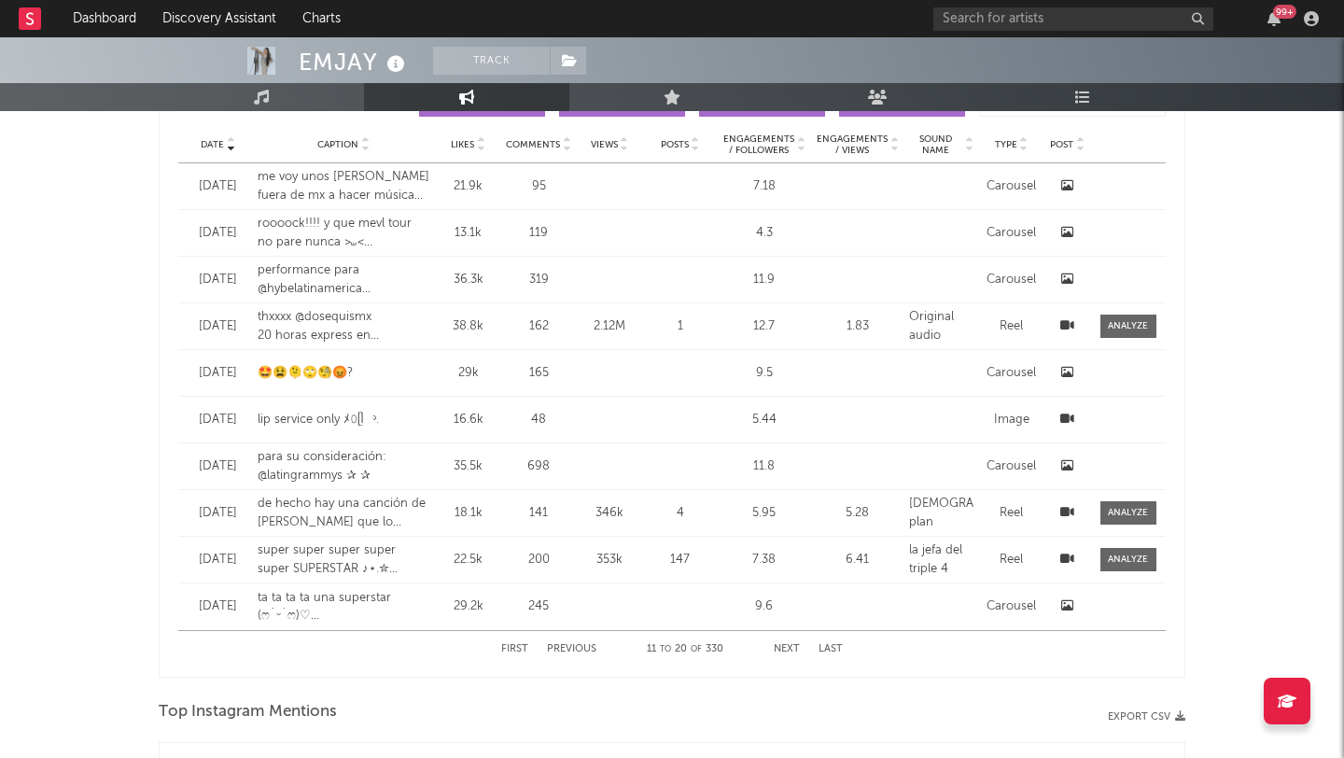
click at [781, 648] on button "Next" at bounding box center [787, 649] width 26 height 10
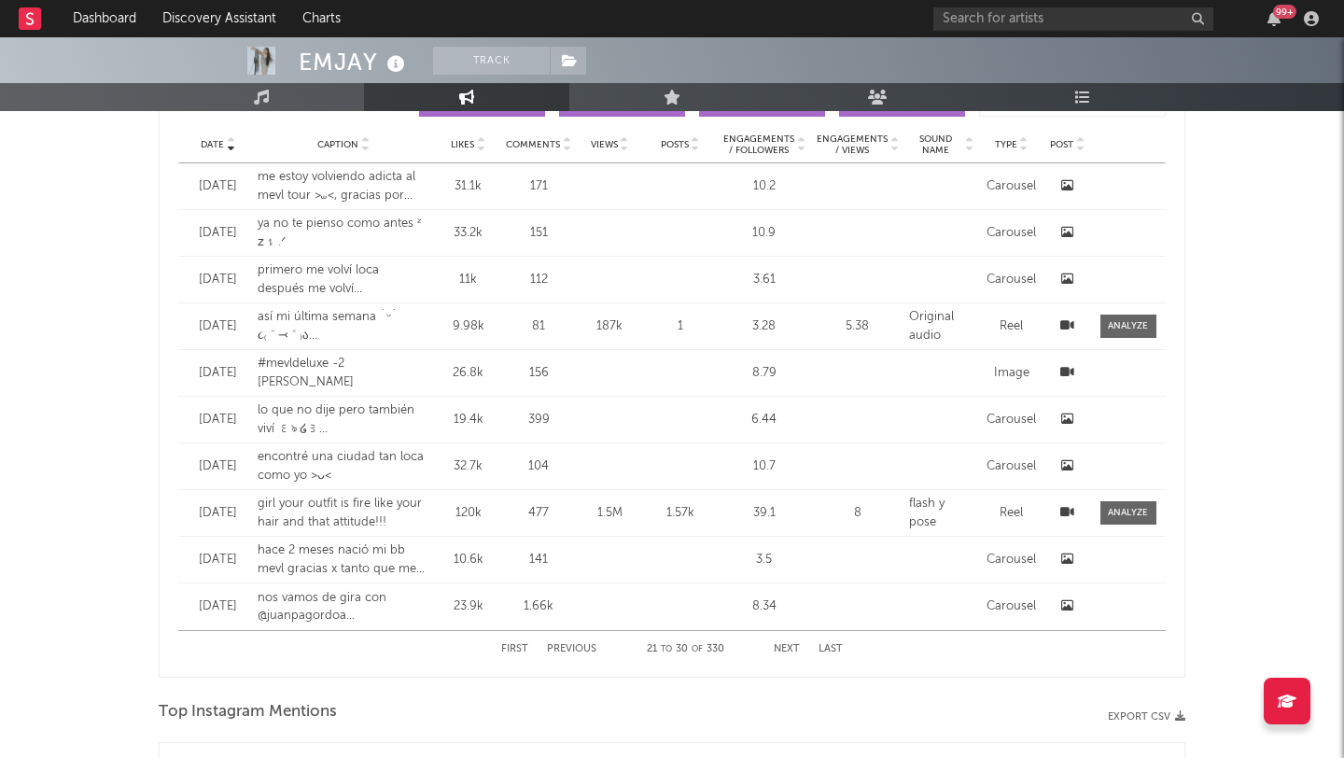
click at [1066, 231] on icon at bounding box center [1067, 232] width 12 height 12
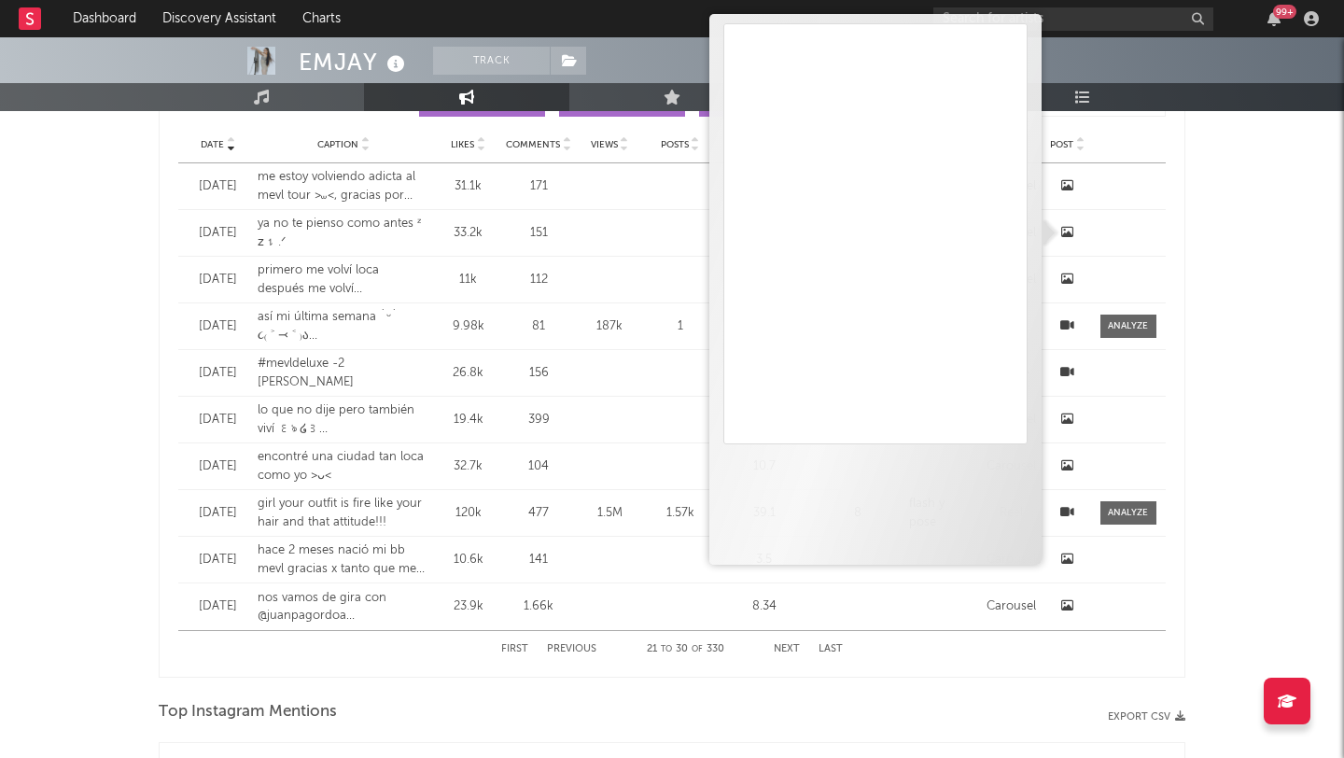
click at [402, 673] on div "Date Date Caption Likes Comments Views Posts Engagements / Followers Engagement…" at bounding box center [672, 374] width 1027 height 607
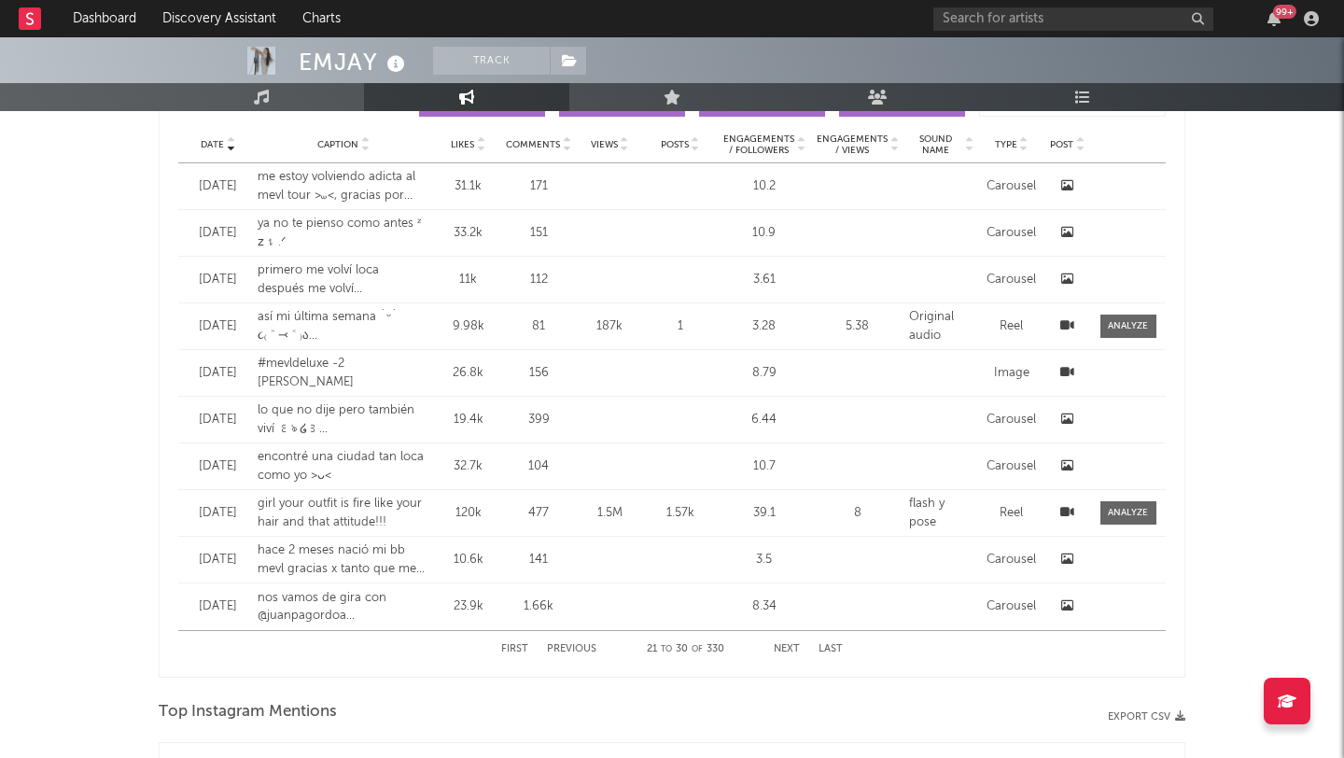
click at [787, 647] on button "Next" at bounding box center [787, 649] width 26 height 10
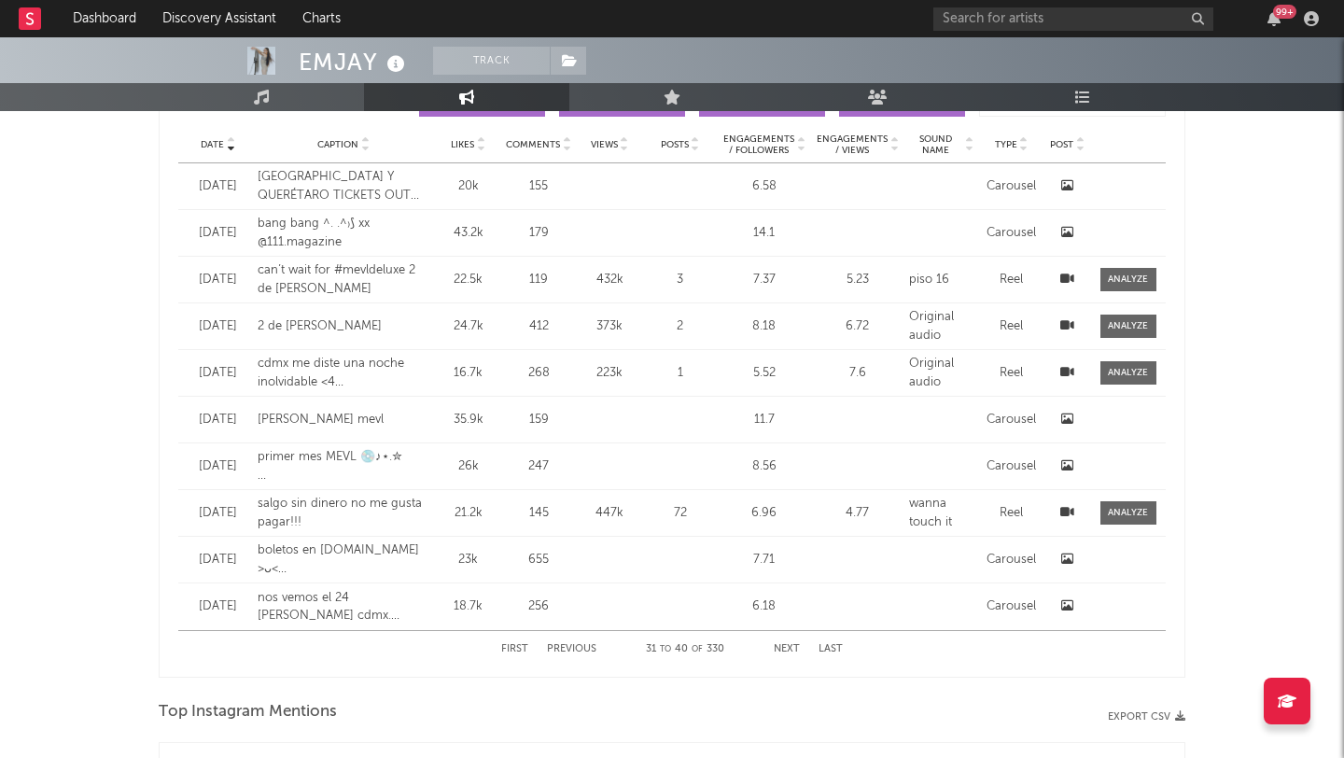
click at [585, 649] on button "Previous" at bounding box center [571, 649] width 49 height 10
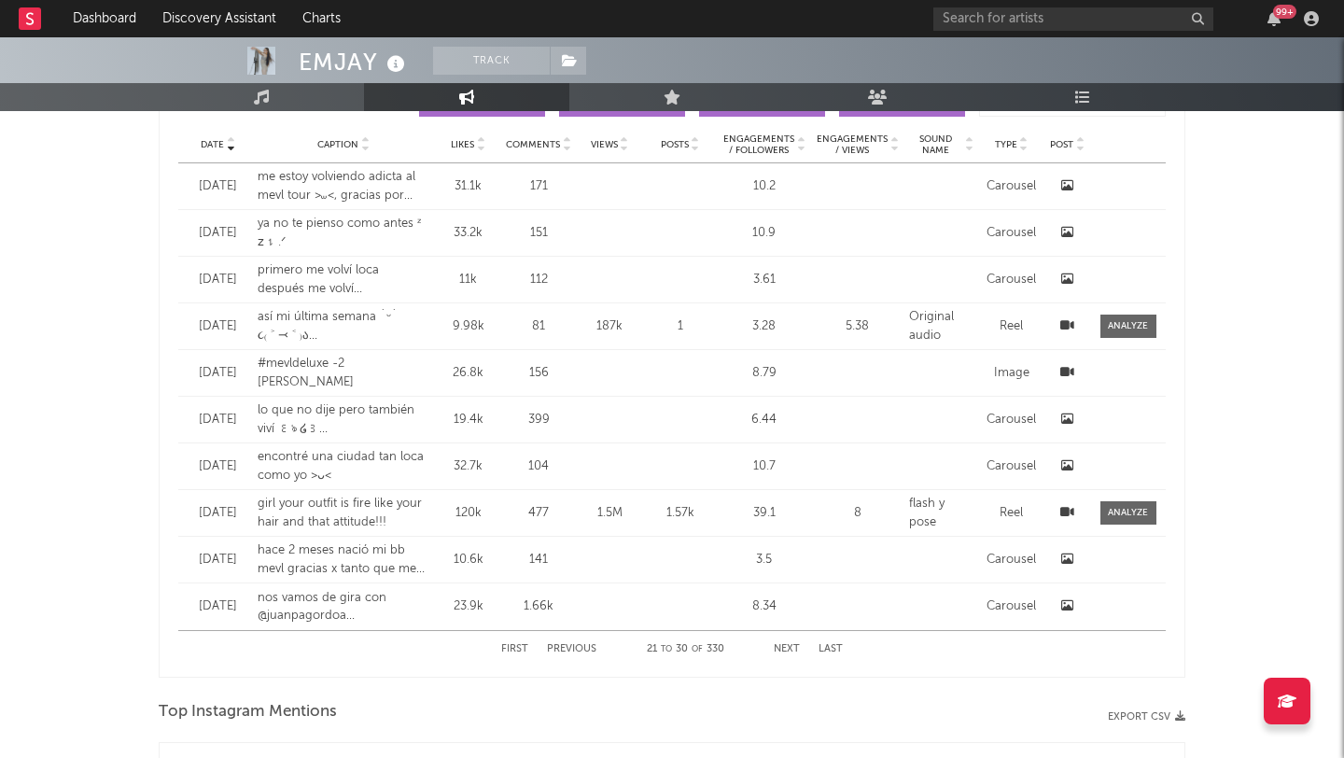
click at [782, 645] on button "Next" at bounding box center [787, 649] width 26 height 10
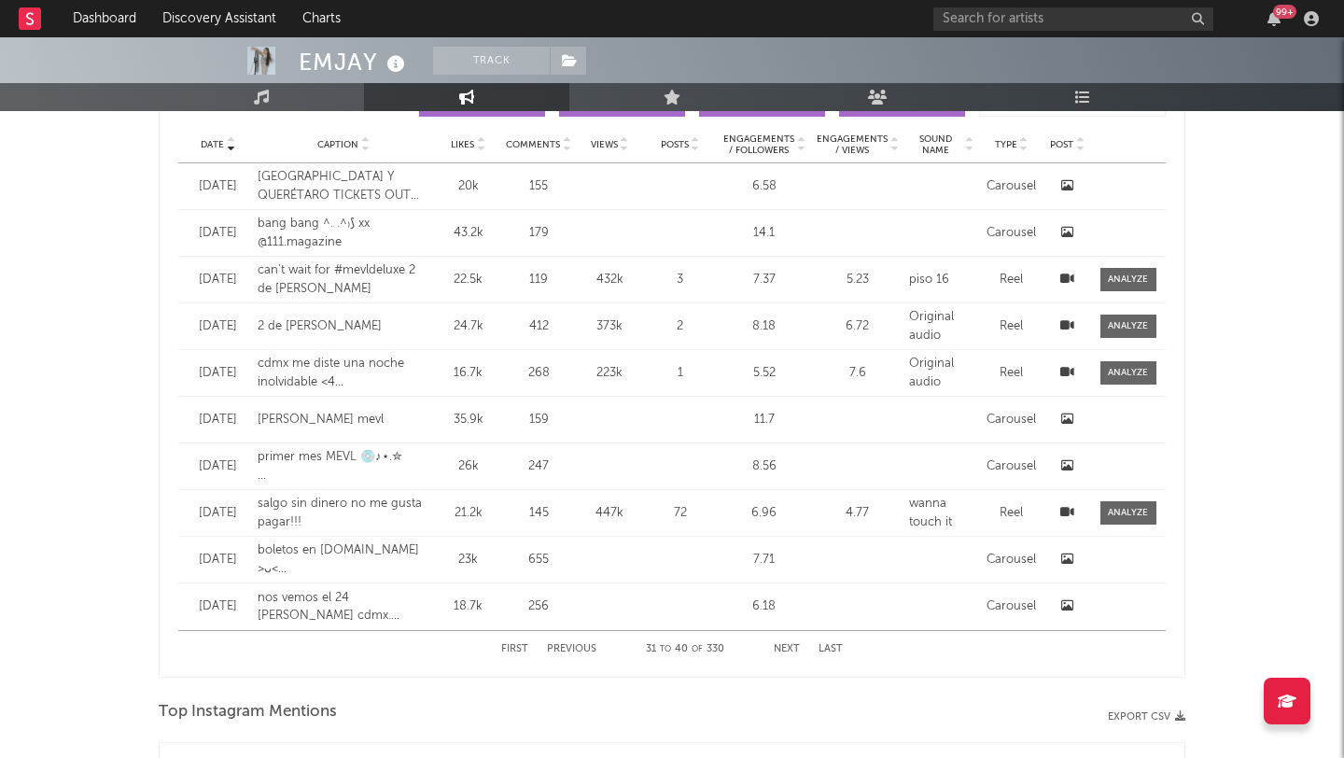
click at [555, 646] on button "Previous" at bounding box center [571, 649] width 49 height 10
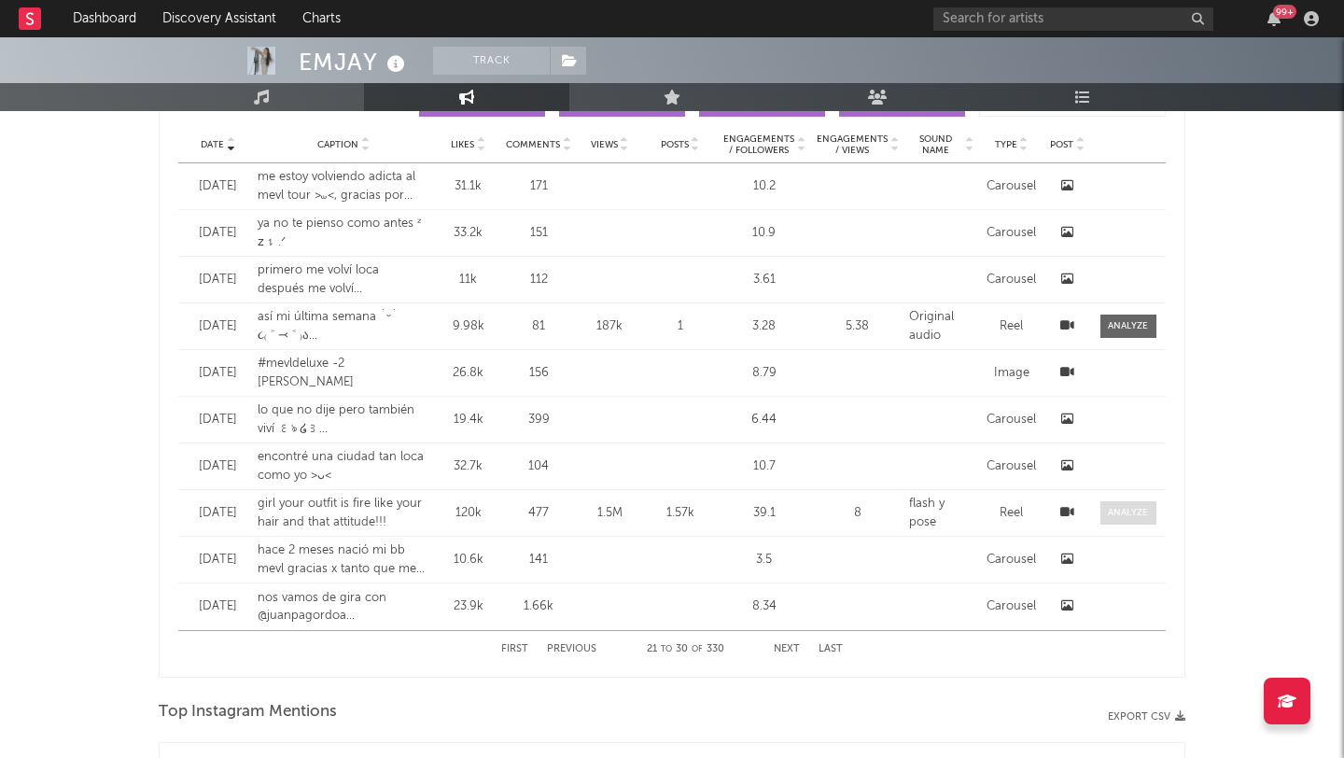
click at [1120, 511] on div at bounding box center [1128, 513] width 40 height 14
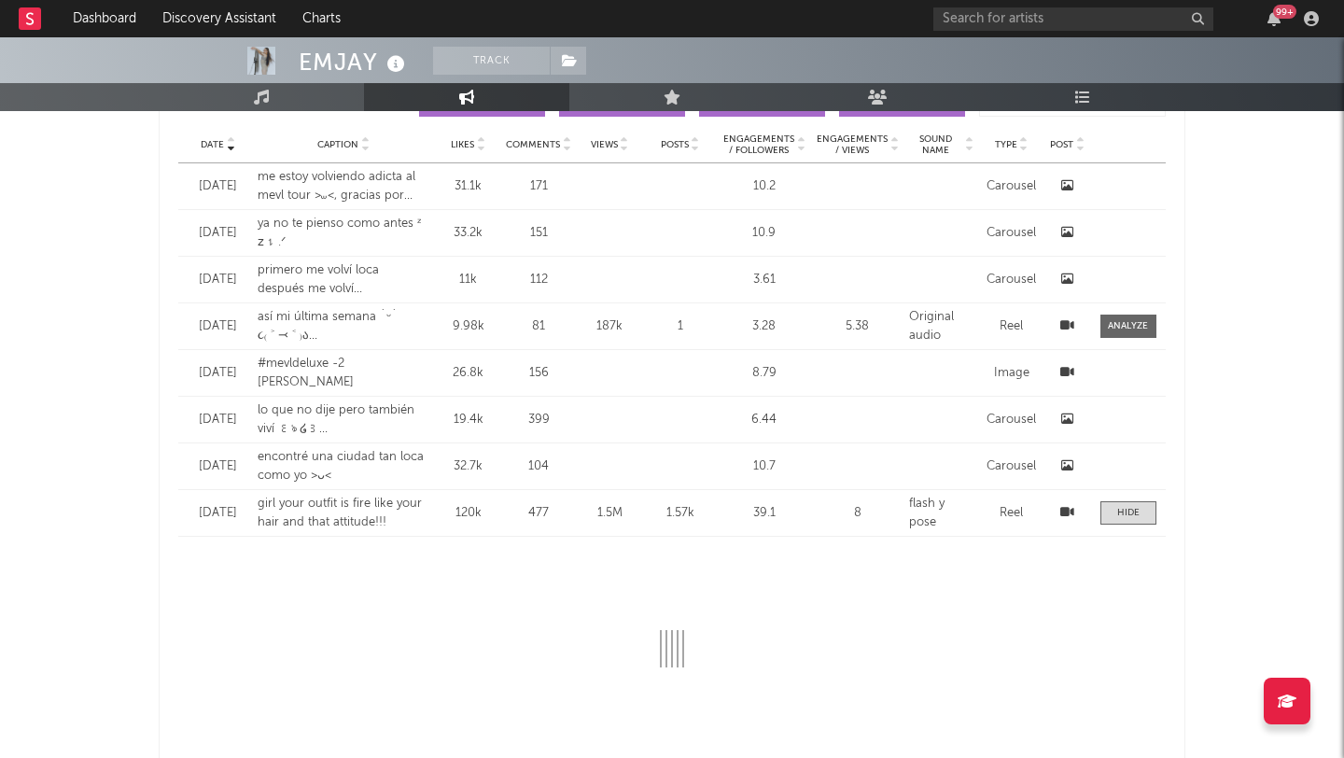
select select "1m"
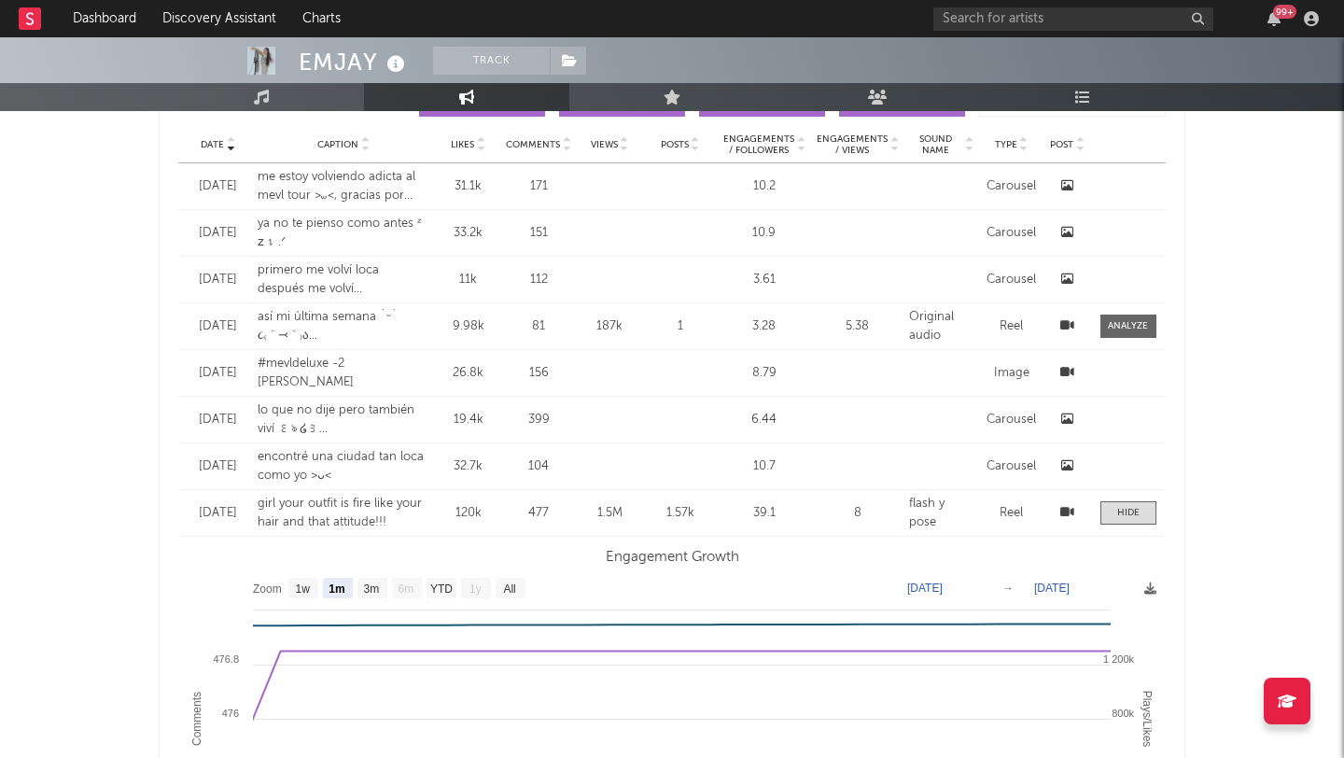
click at [1057, 511] on div at bounding box center [1067, 513] width 37 height 19
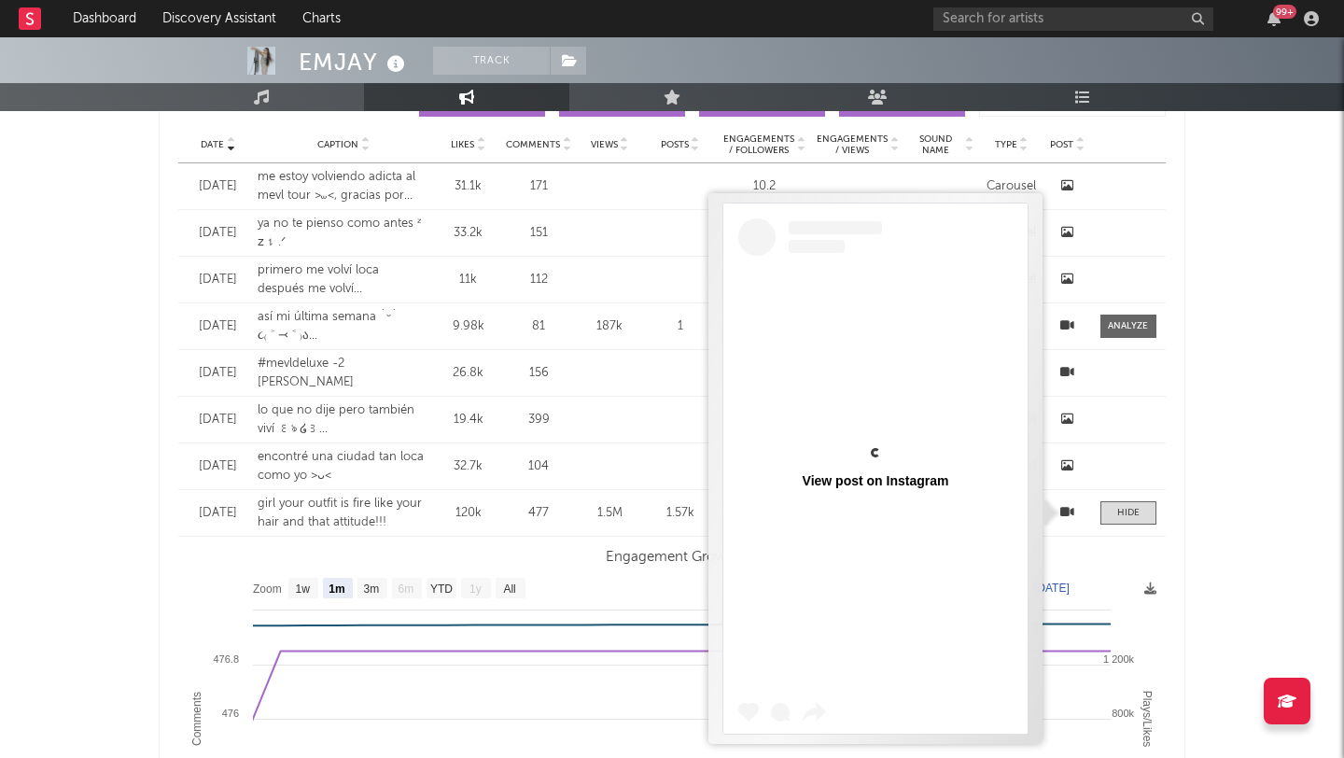
click at [1069, 511] on icon at bounding box center [1067, 512] width 14 height 12
click at [1199, 320] on div "EMJAY Track [GEOGRAPHIC_DATA] | Pop Latino Edit Track Benchmark Summary 85,640 …" at bounding box center [672, 380] width 1344 height 3937
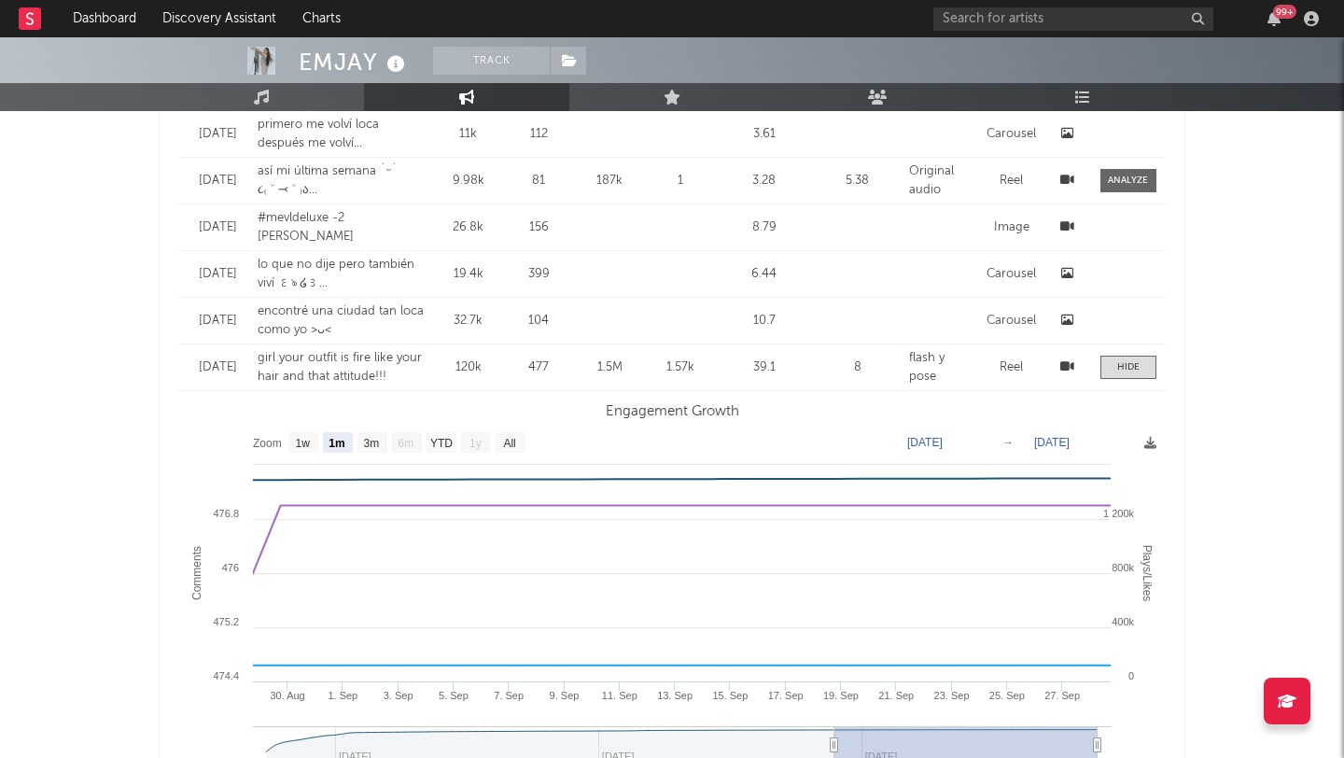
scroll to position [1767, 0]
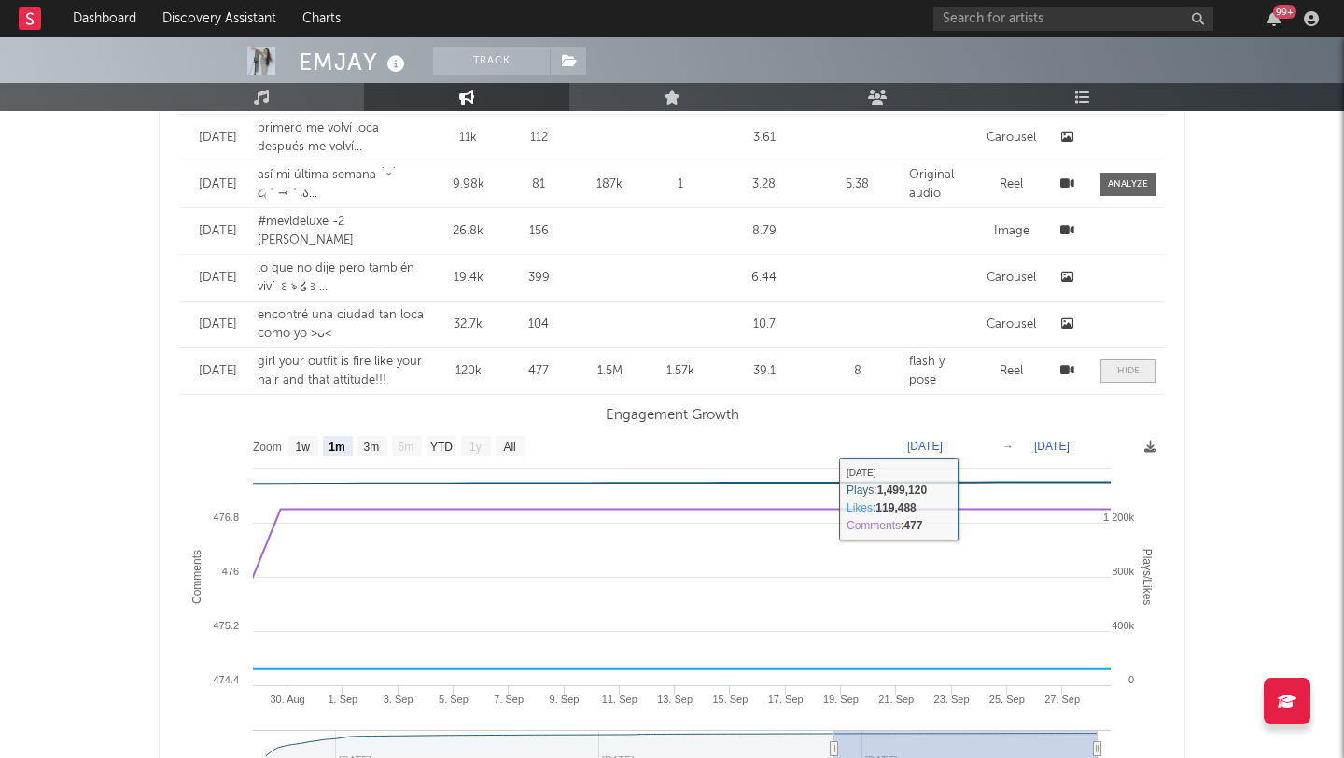
click at [1136, 377] on div at bounding box center [1128, 371] width 22 height 14
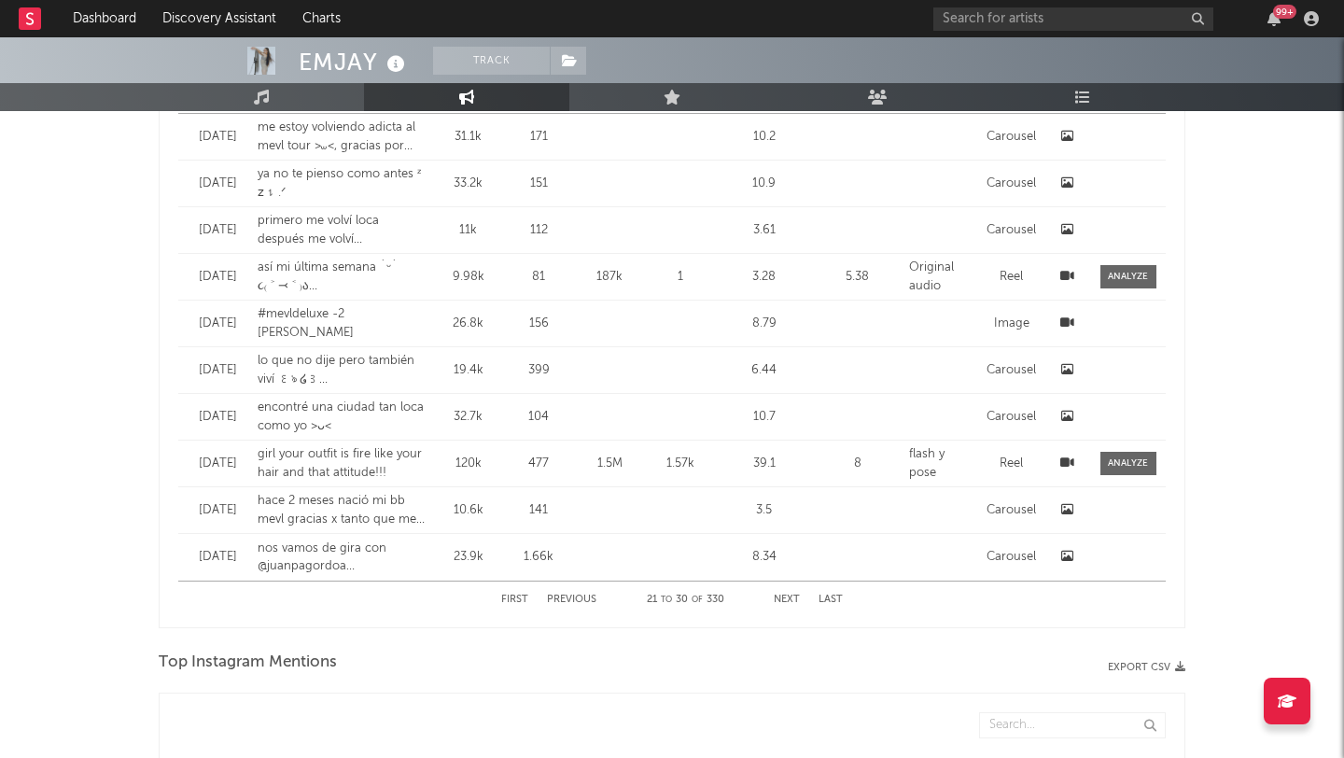
scroll to position [1673, 0]
click at [791, 599] on button "Next" at bounding box center [787, 601] width 26 height 10
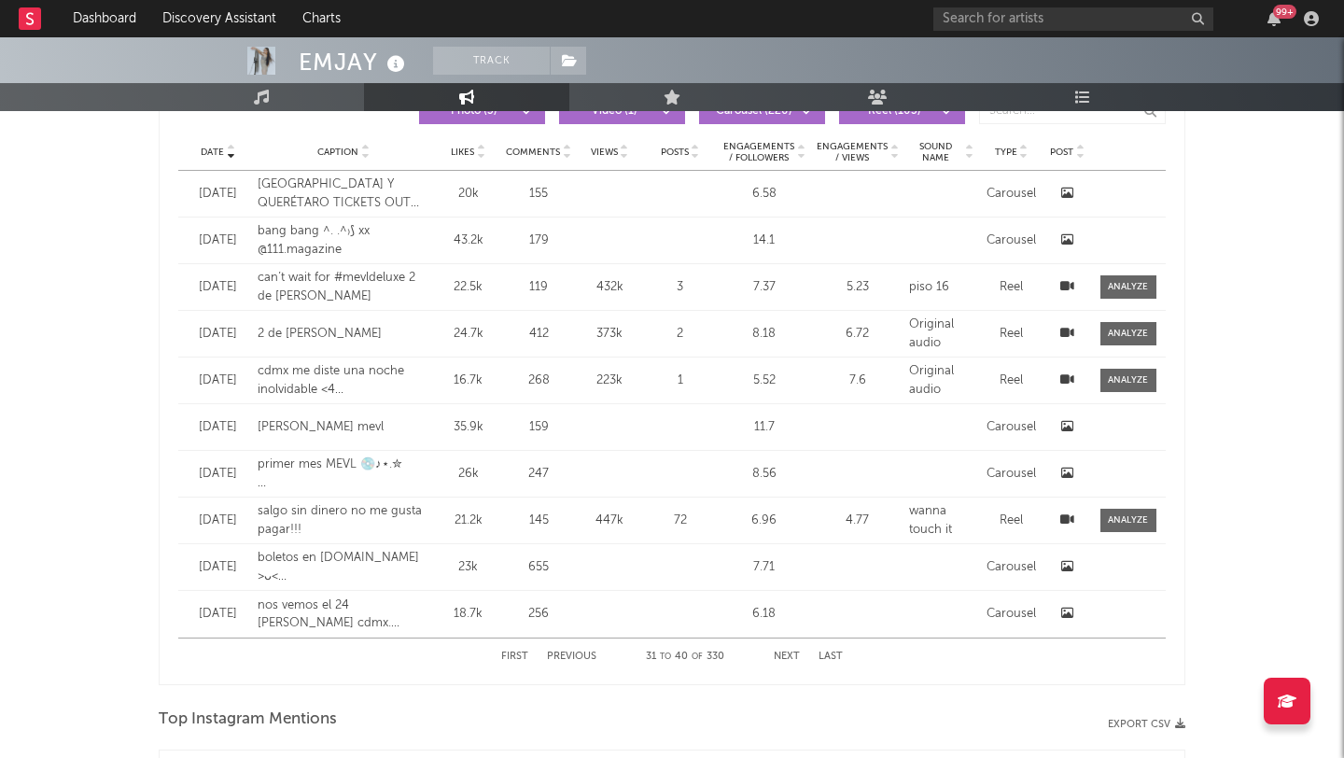
scroll to position [1616, 0]
click at [788, 653] on button "Next" at bounding box center [787, 658] width 26 height 10
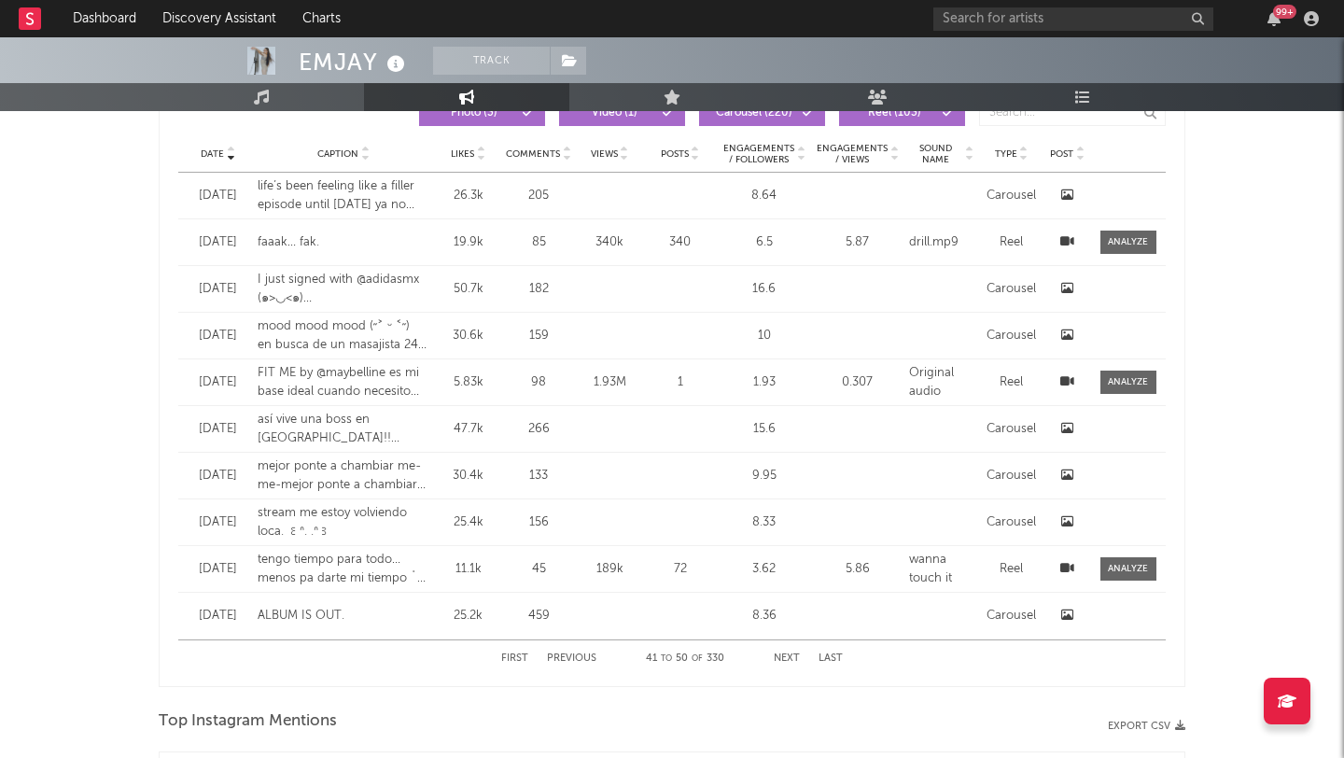
click at [586, 654] on button "Previous" at bounding box center [571, 658] width 49 height 10
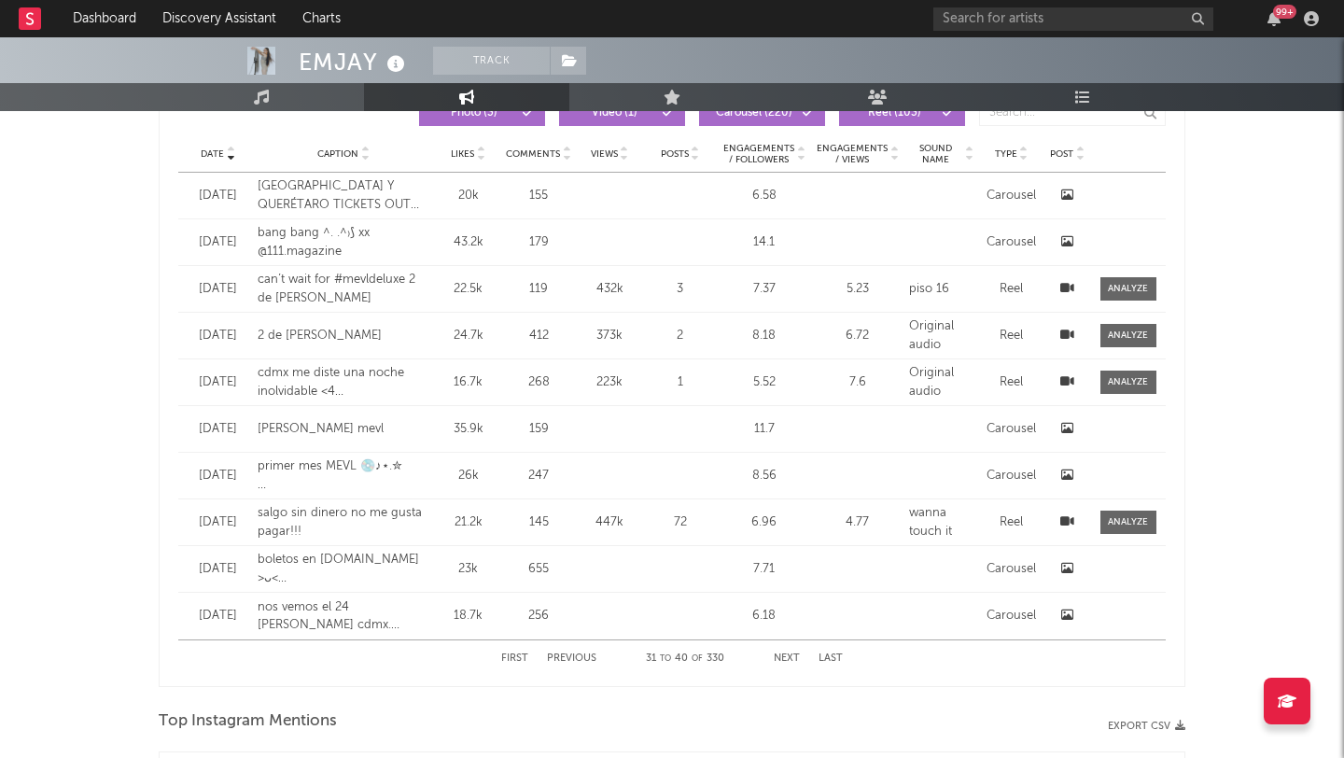
click at [783, 655] on button "Next" at bounding box center [787, 658] width 26 height 10
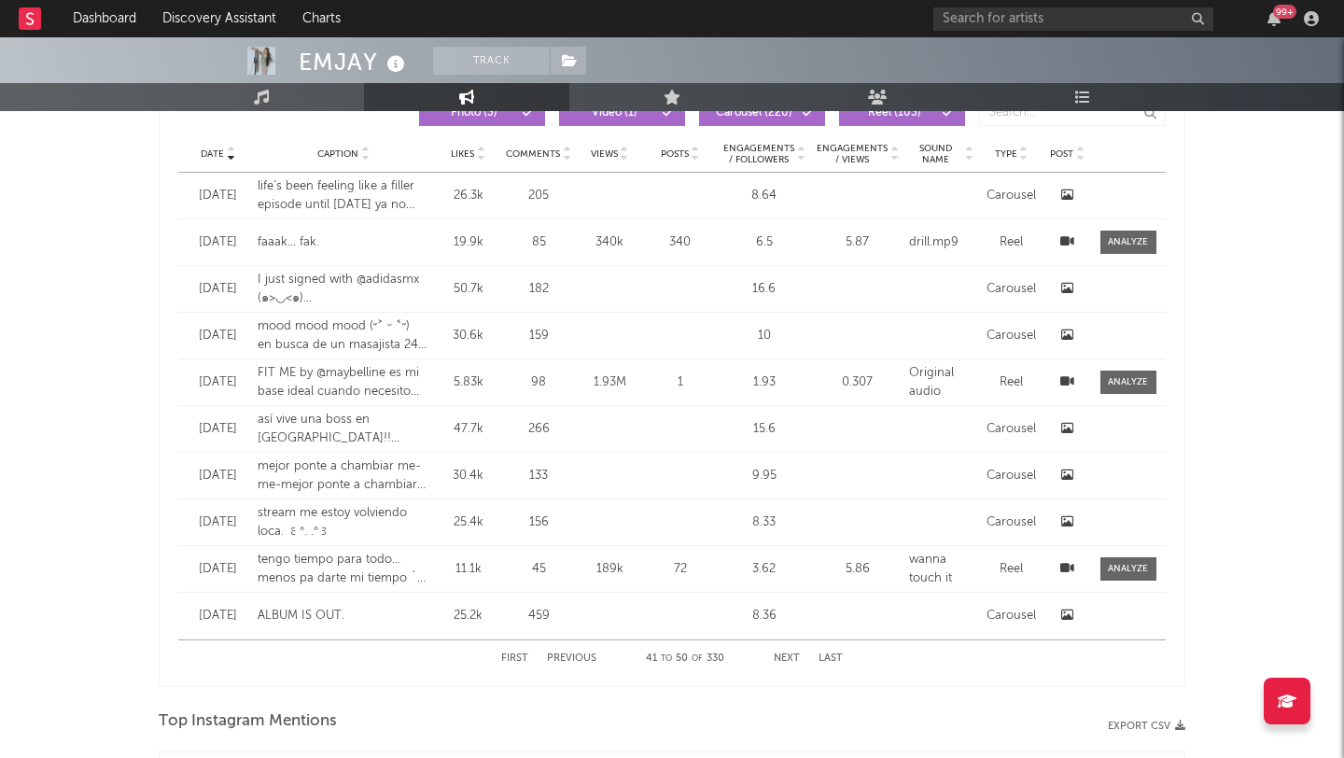
click at [1061, 287] on body "Dashboard Discovery Assistant Charts 99 + Notifications Settings Mark all as re…" at bounding box center [672, 175] width 1344 height 3507
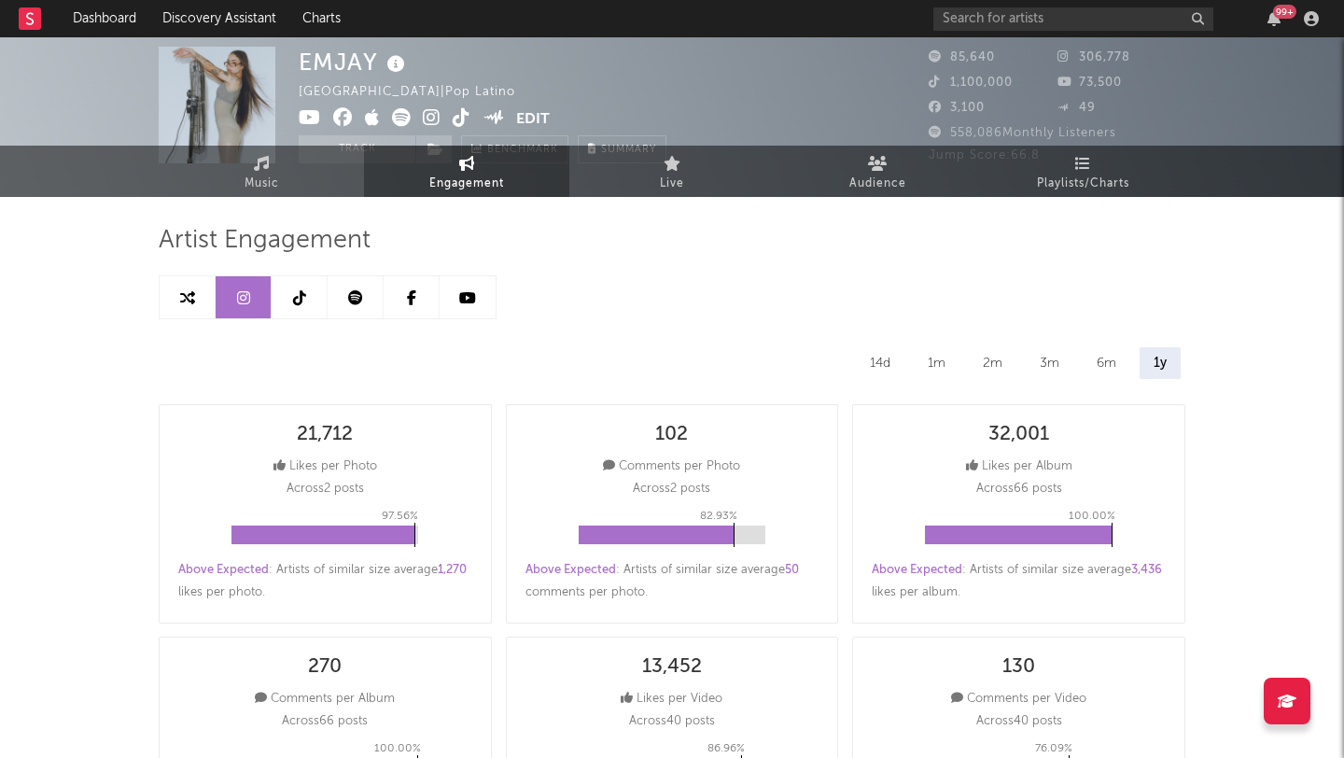
scroll to position [0, 0]
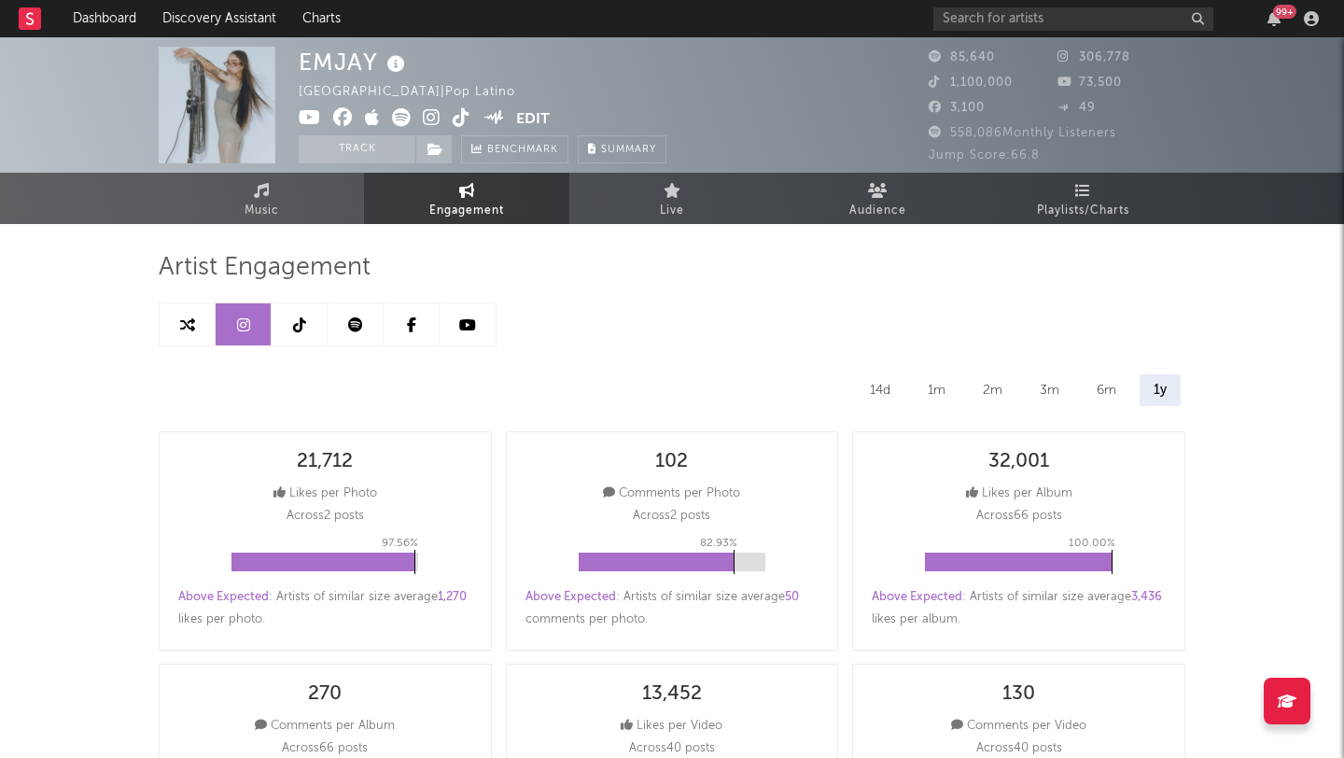
click at [358, 324] on icon at bounding box center [355, 324] width 15 height 15
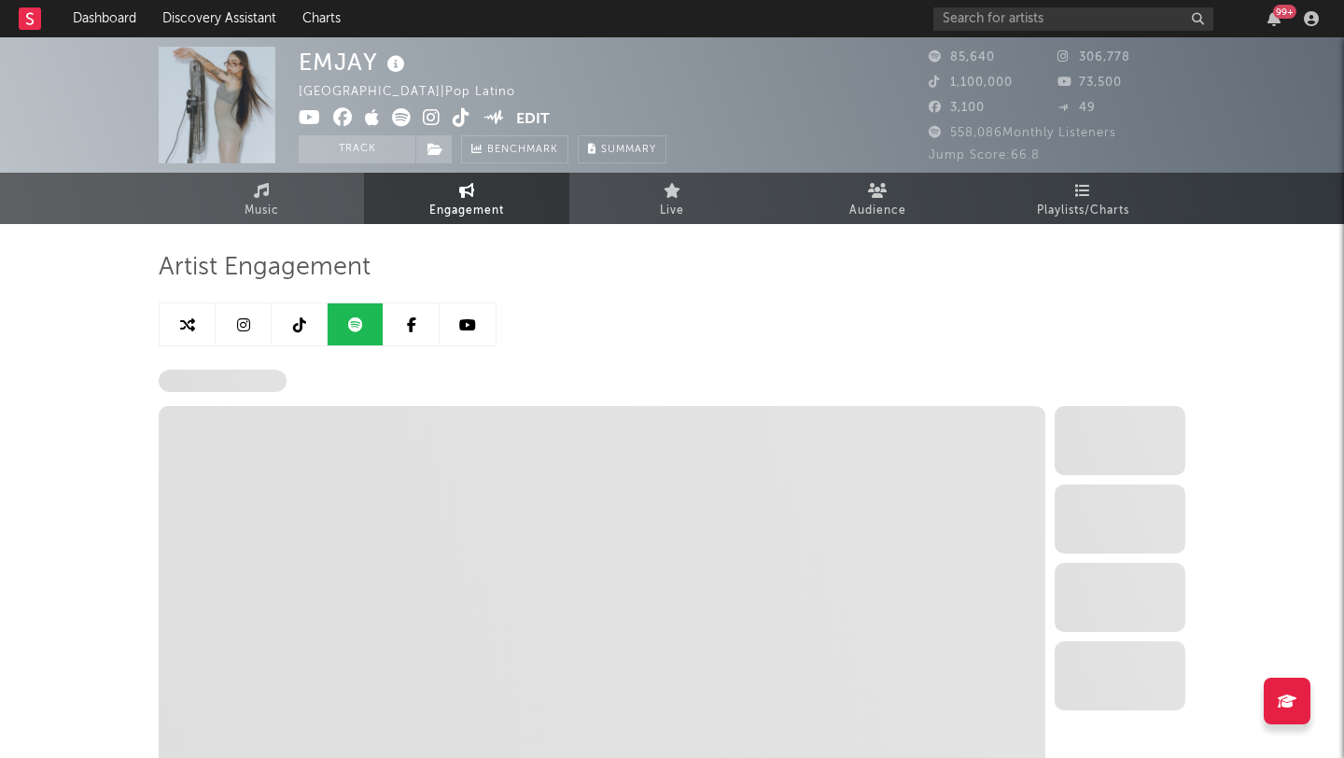
select select "6m"
select select "1w"
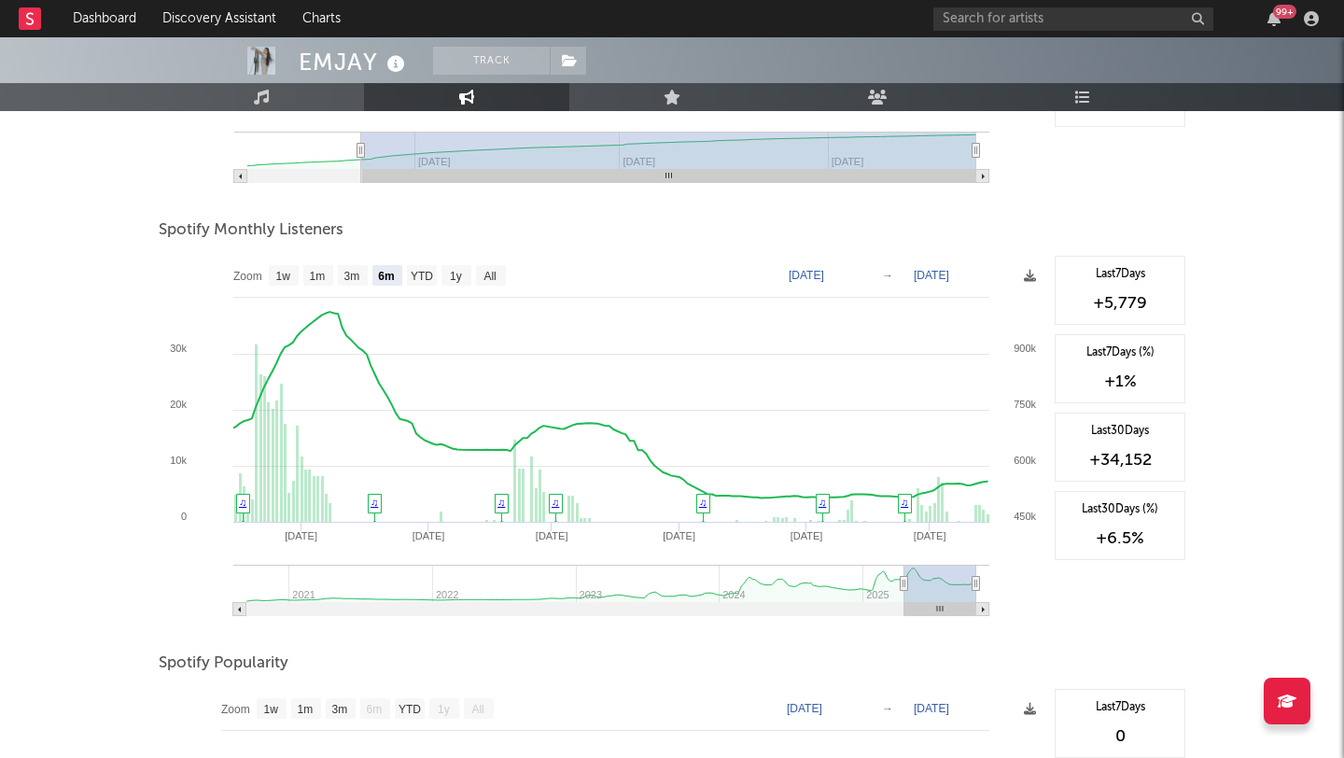
scroll to position [598, 0]
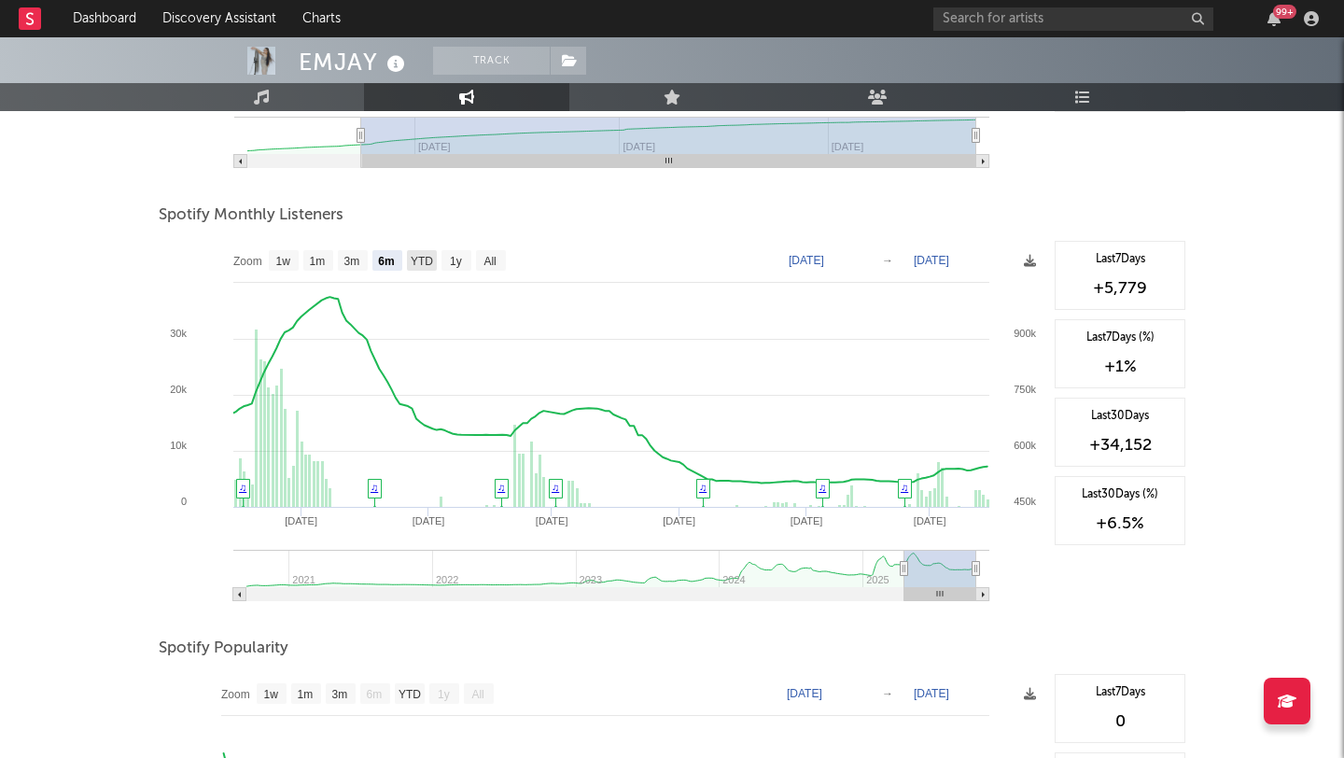
click at [427, 259] on text "YTD" at bounding box center [422, 261] width 22 height 13
select select "YTD"
type input "[DATE]"
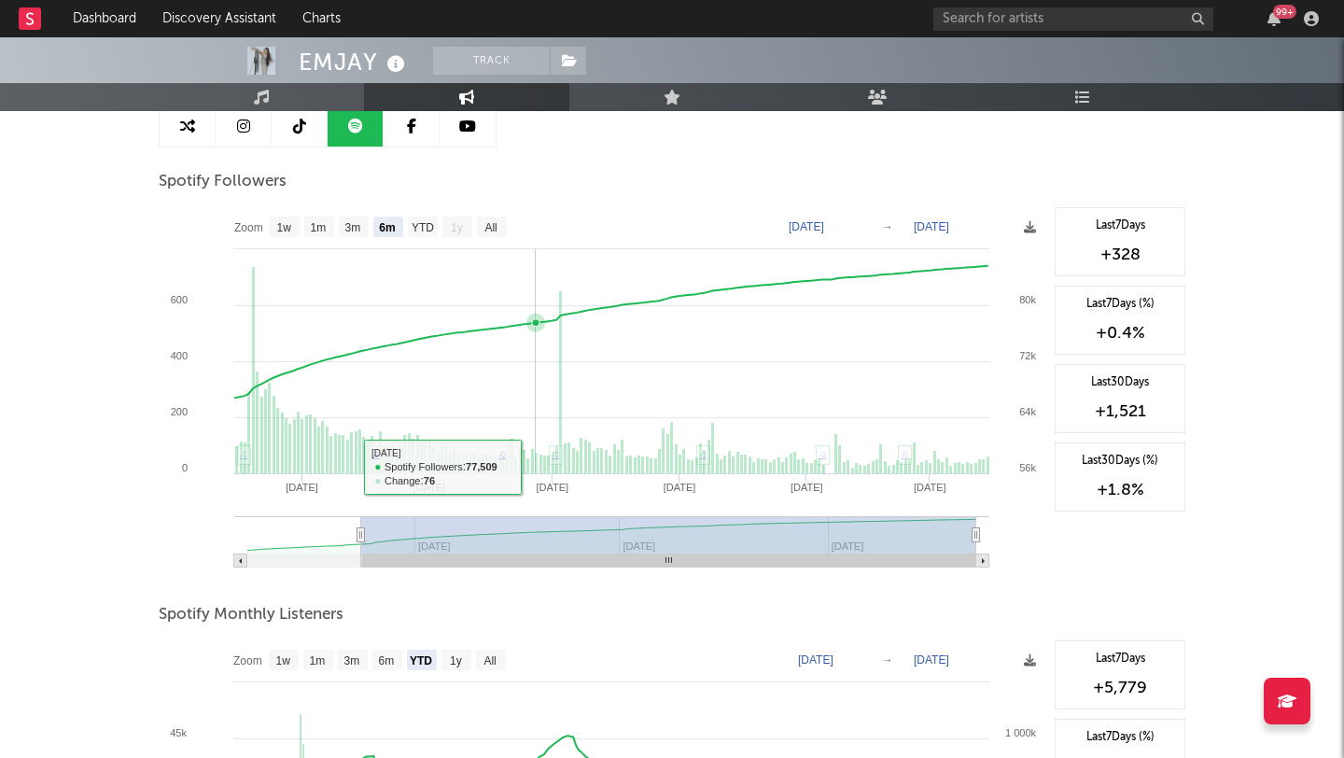
scroll to position [145, 0]
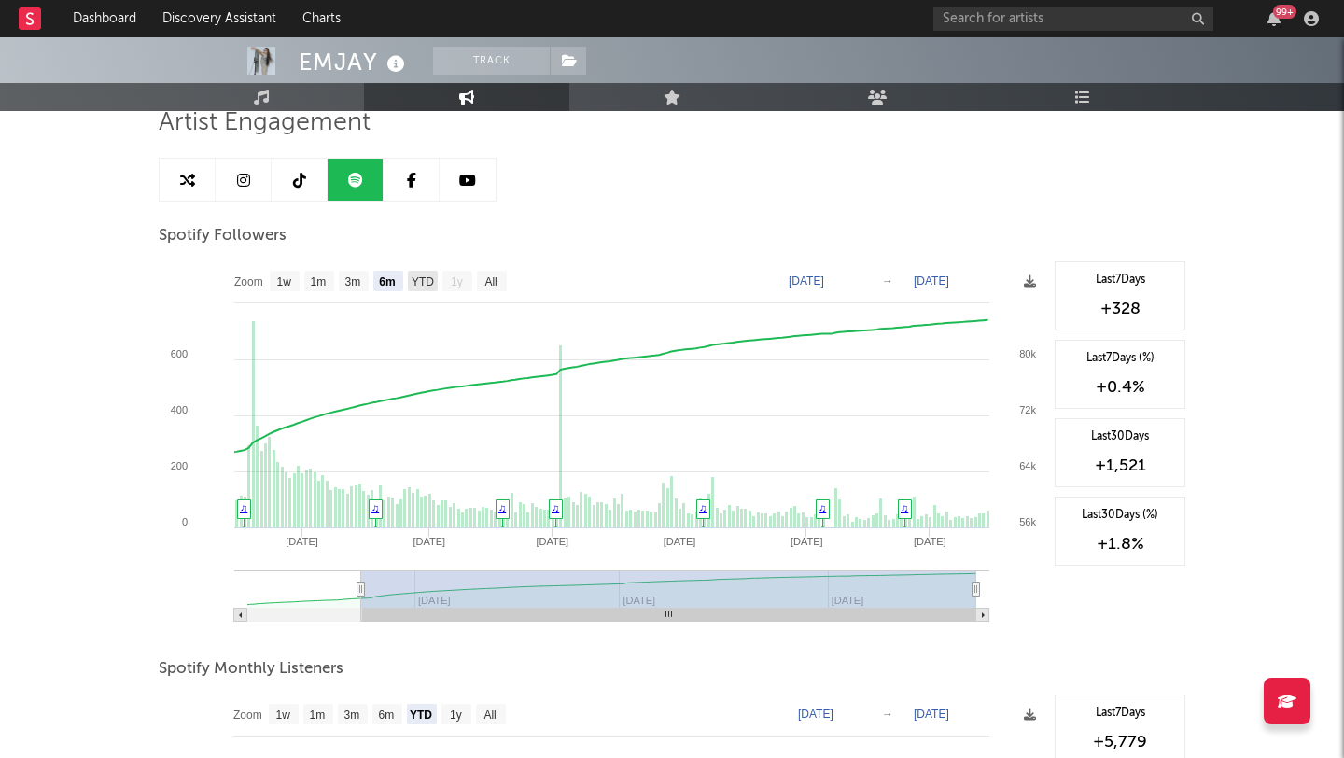
click at [413, 277] on text "YTD" at bounding box center [423, 281] width 22 height 13
select select "YTD"
type input "[DATE]"
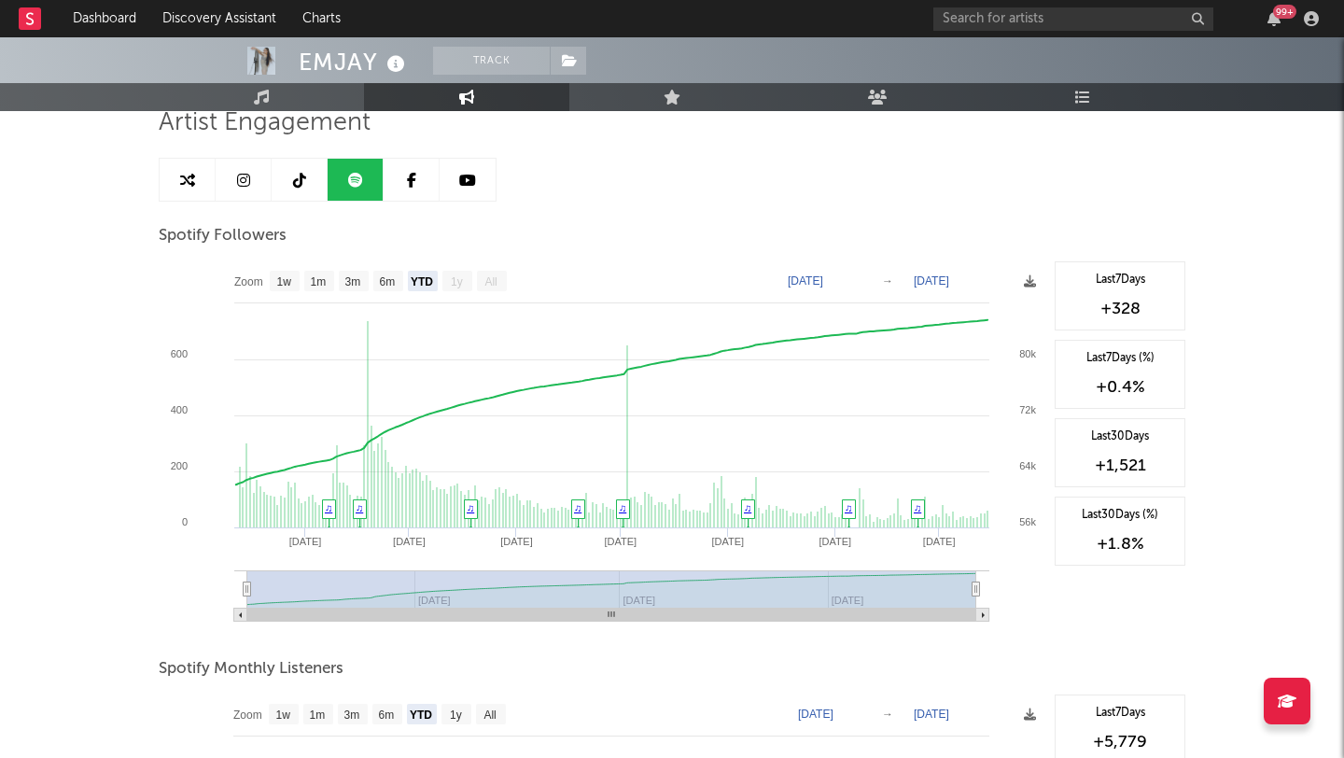
click at [405, 166] on link at bounding box center [412, 180] width 56 height 42
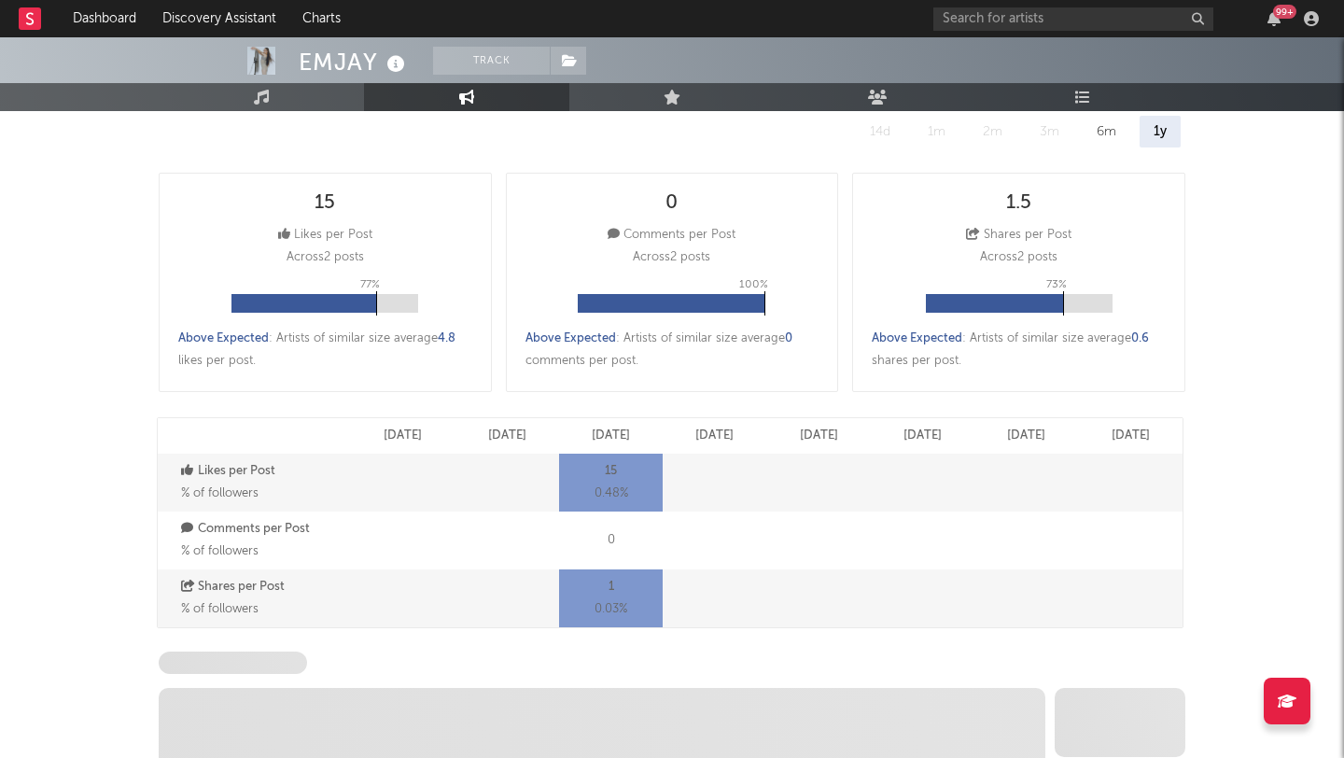
select select "6m"
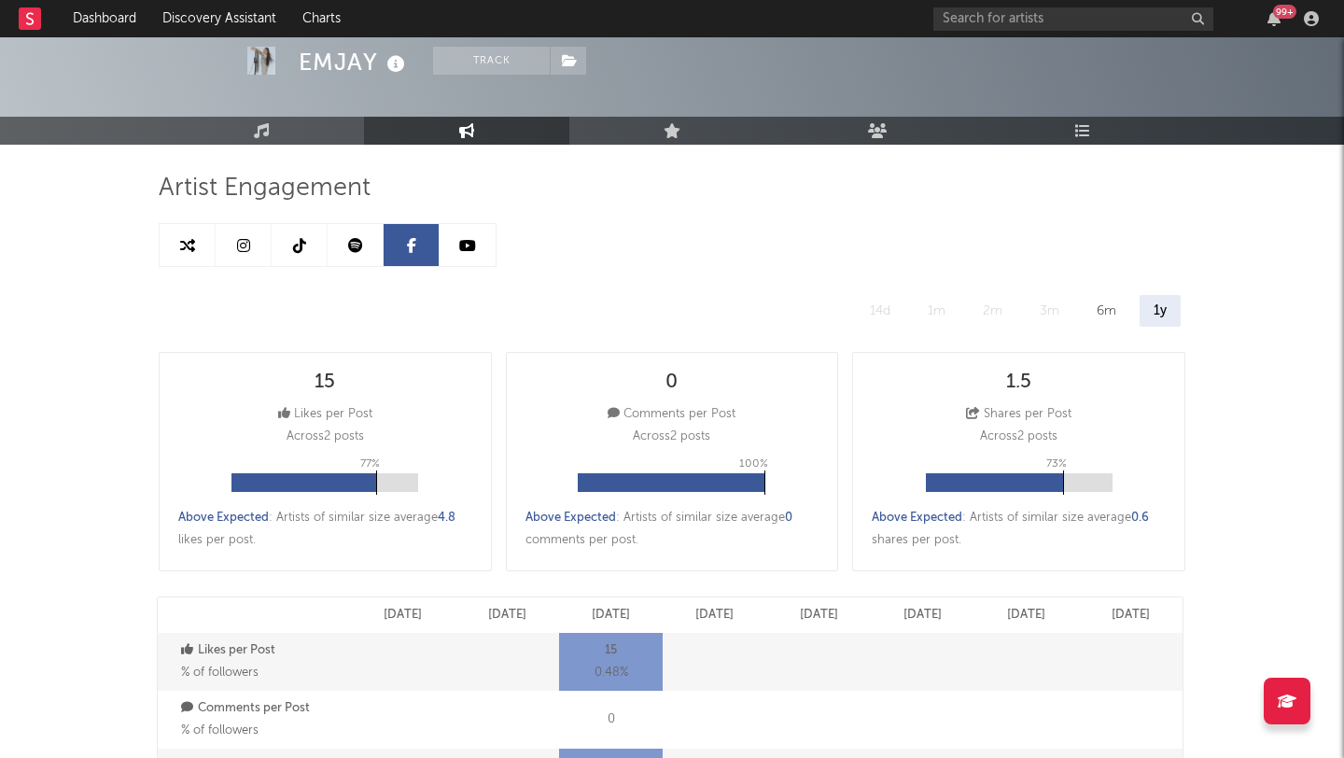
scroll to position [44, 0]
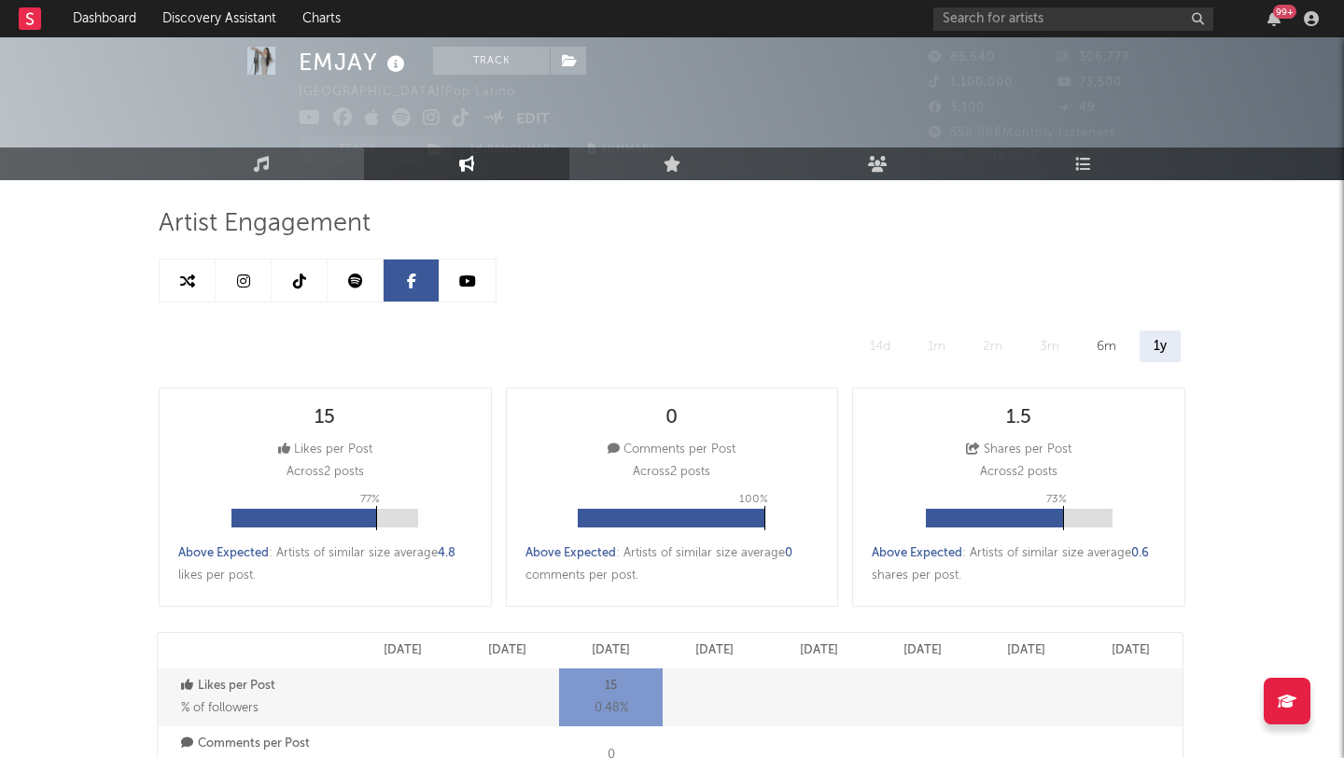
click at [467, 286] on icon at bounding box center [467, 280] width 17 height 15
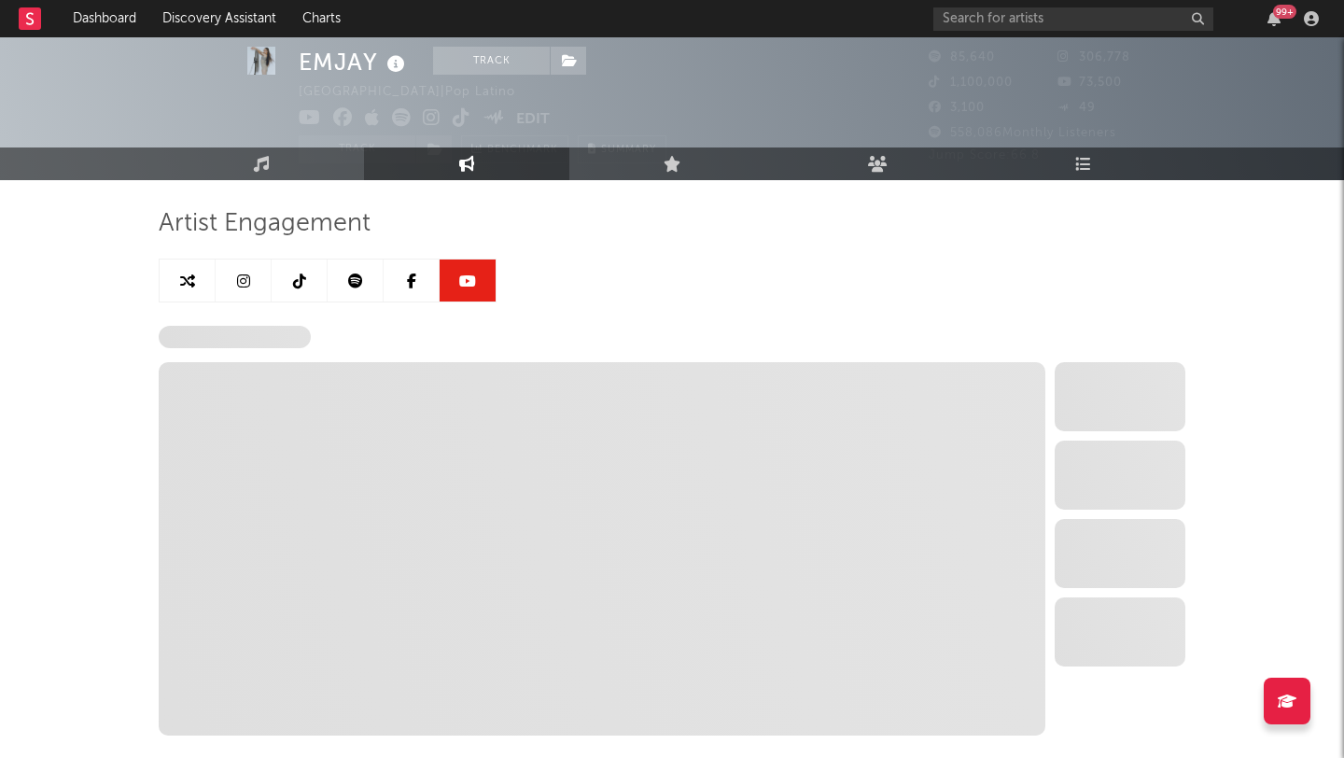
select select "6m"
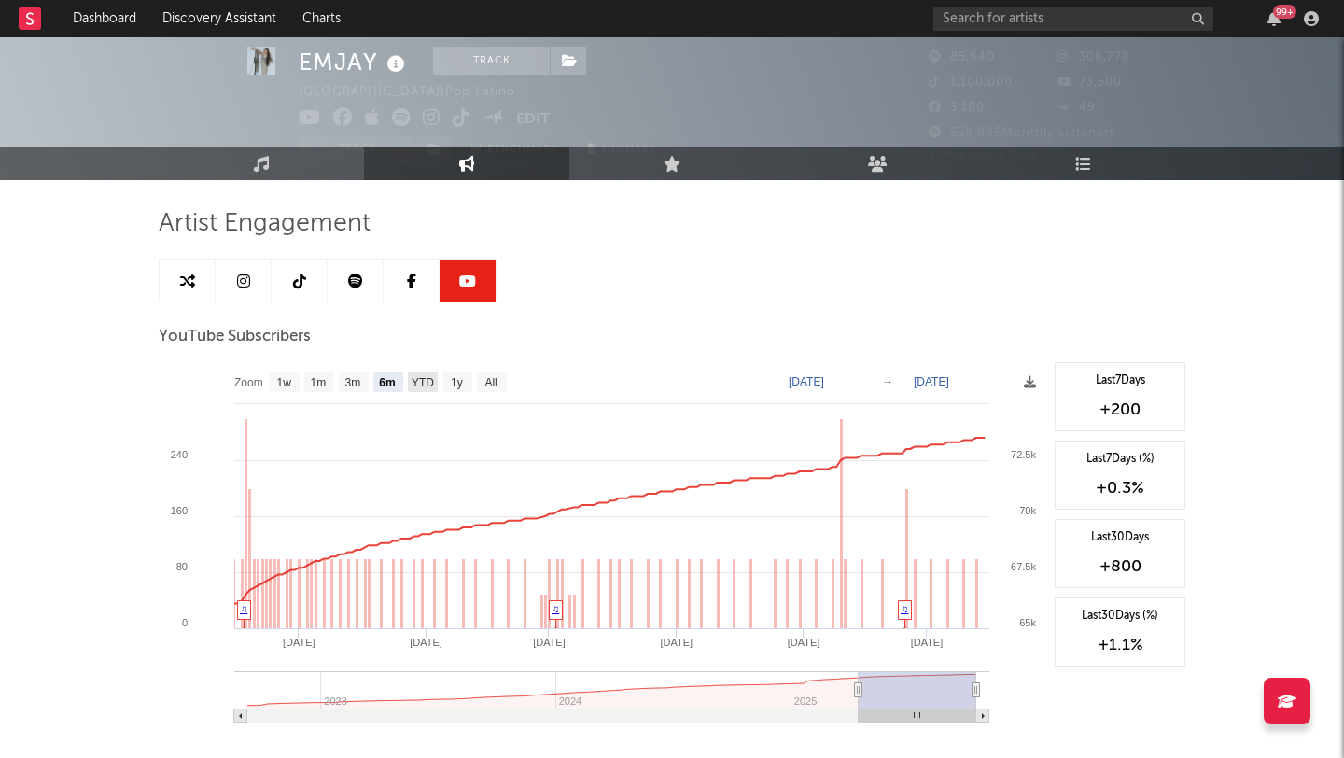
click at [422, 377] on text "YTD" at bounding box center [423, 382] width 22 height 13
select select "YTD"
type input "[DATE]"
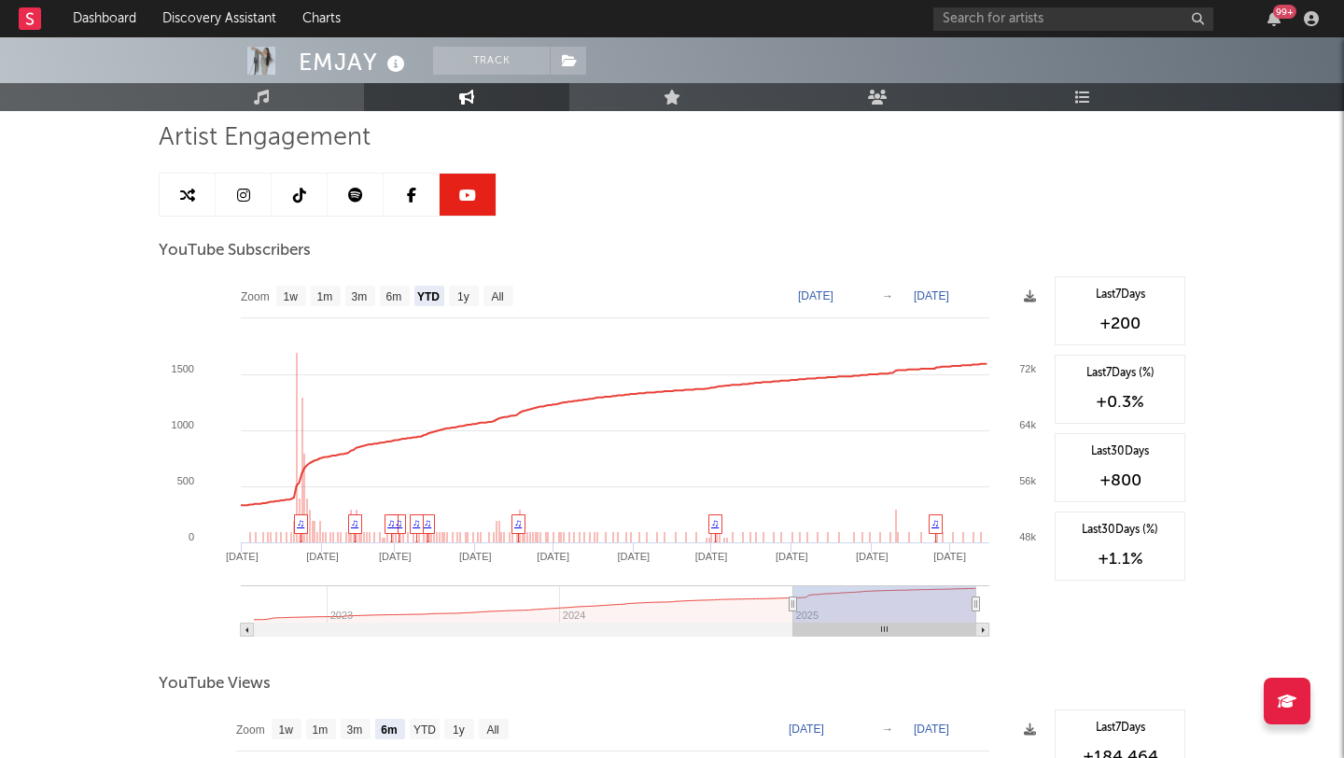
scroll to position [128, 0]
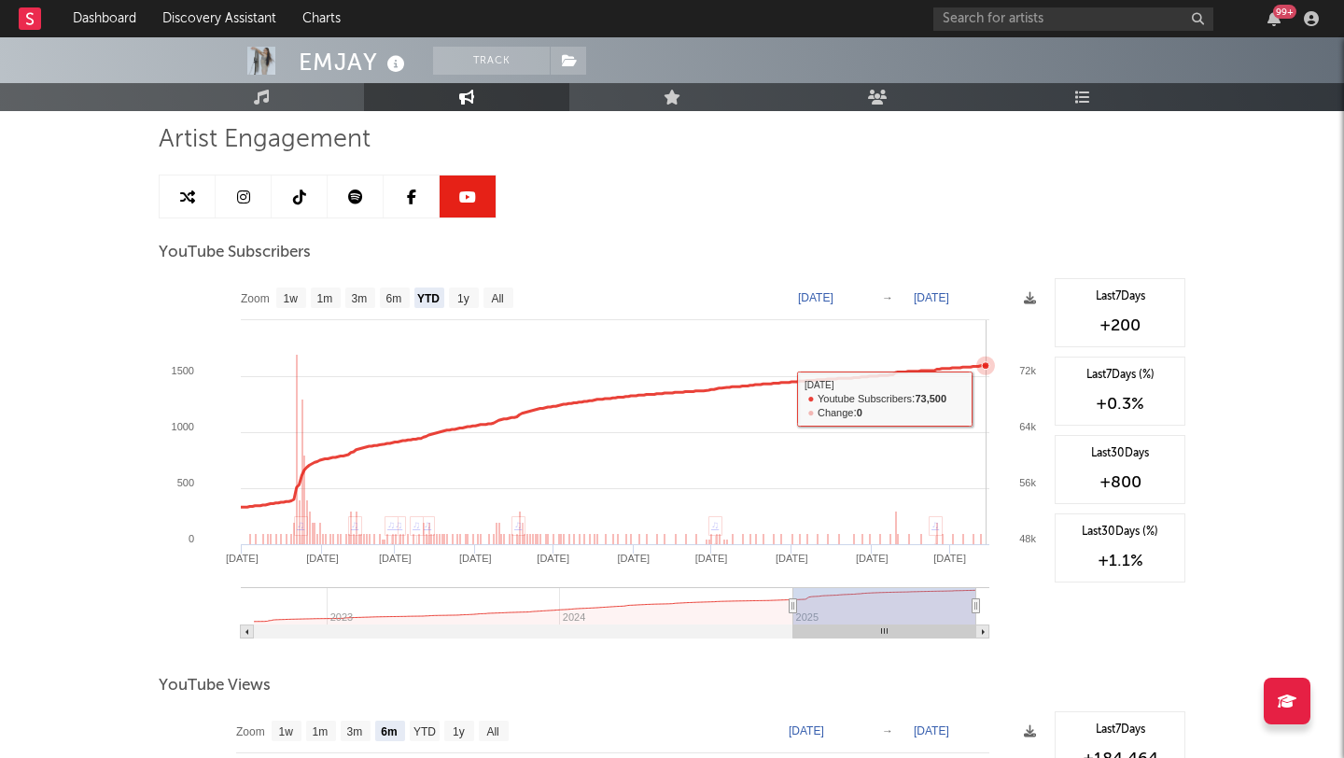
click at [987, 364] on icon at bounding box center [985, 365] width 7 height 7
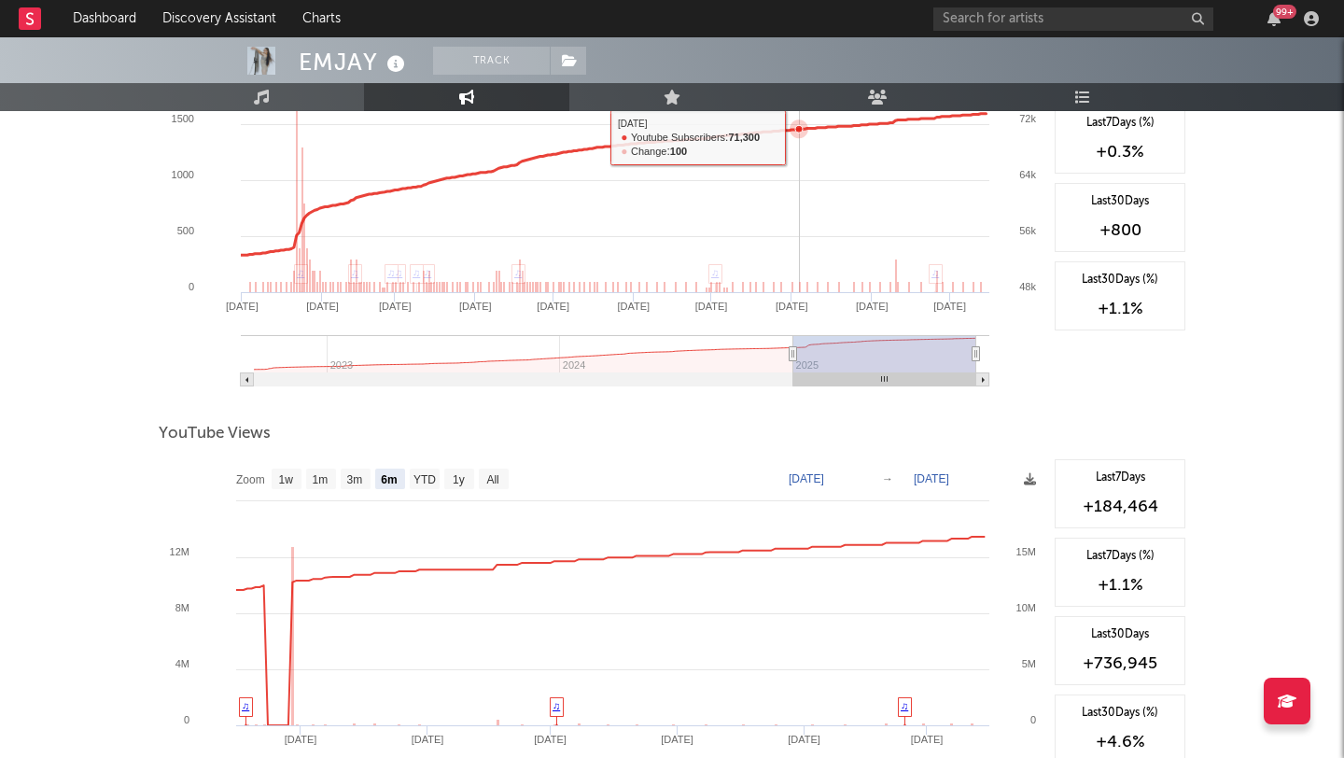
scroll to position [459, 0]
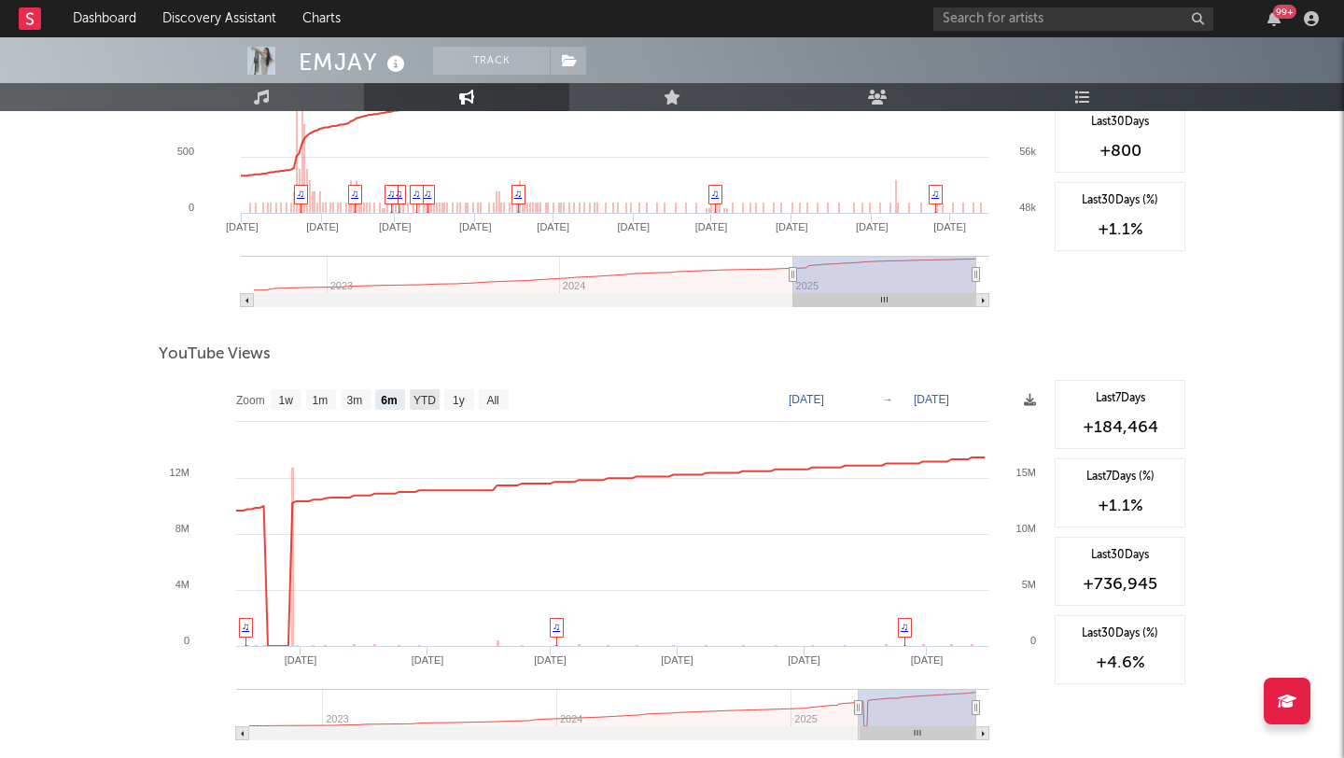
click at [418, 399] on text "YTD" at bounding box center [424, 400] width 22 height 13
select select "YTD"
type input "[DATE]"
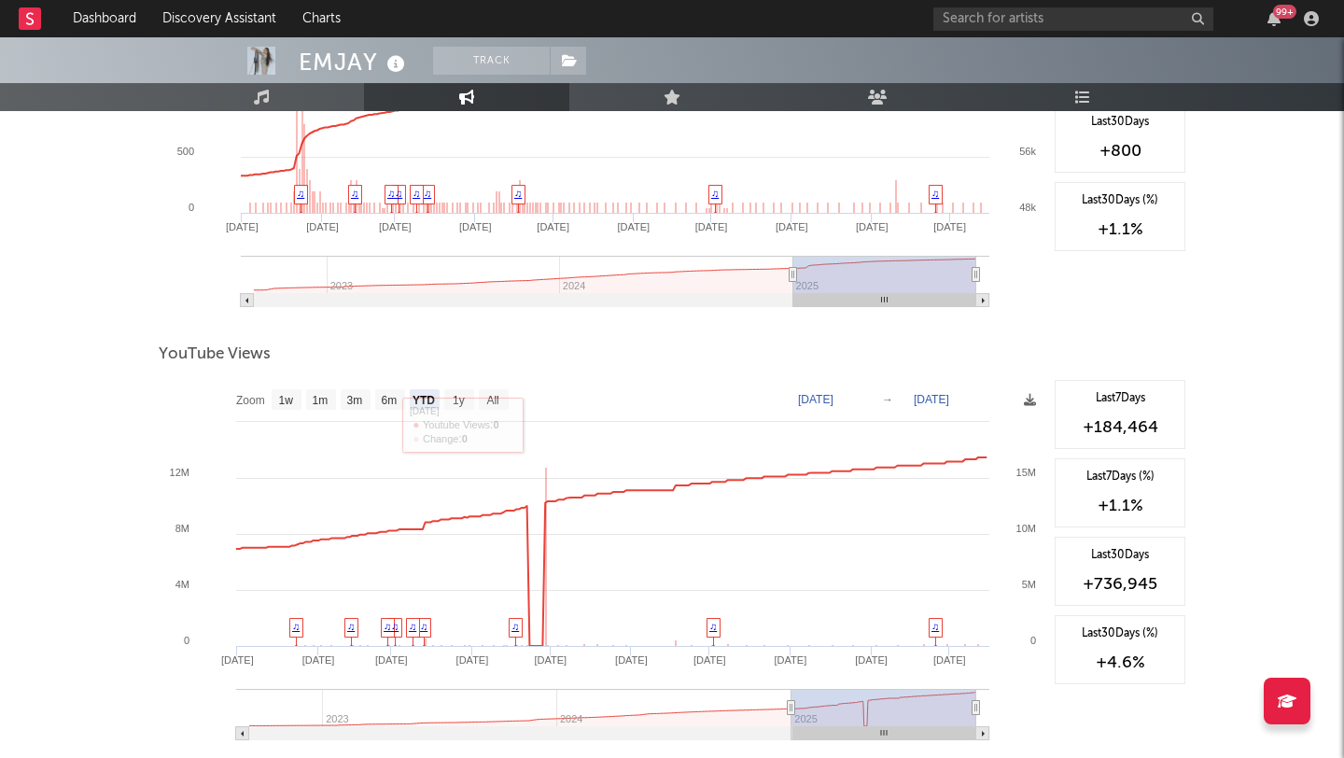
click at [493, 388] on rect at bounding box center [602, 566] width 887 height 373
click at [497, 397] on text "All" at bounding box center [492, 400] width 12 height 13
select select "All"
type input "2022-09-05"
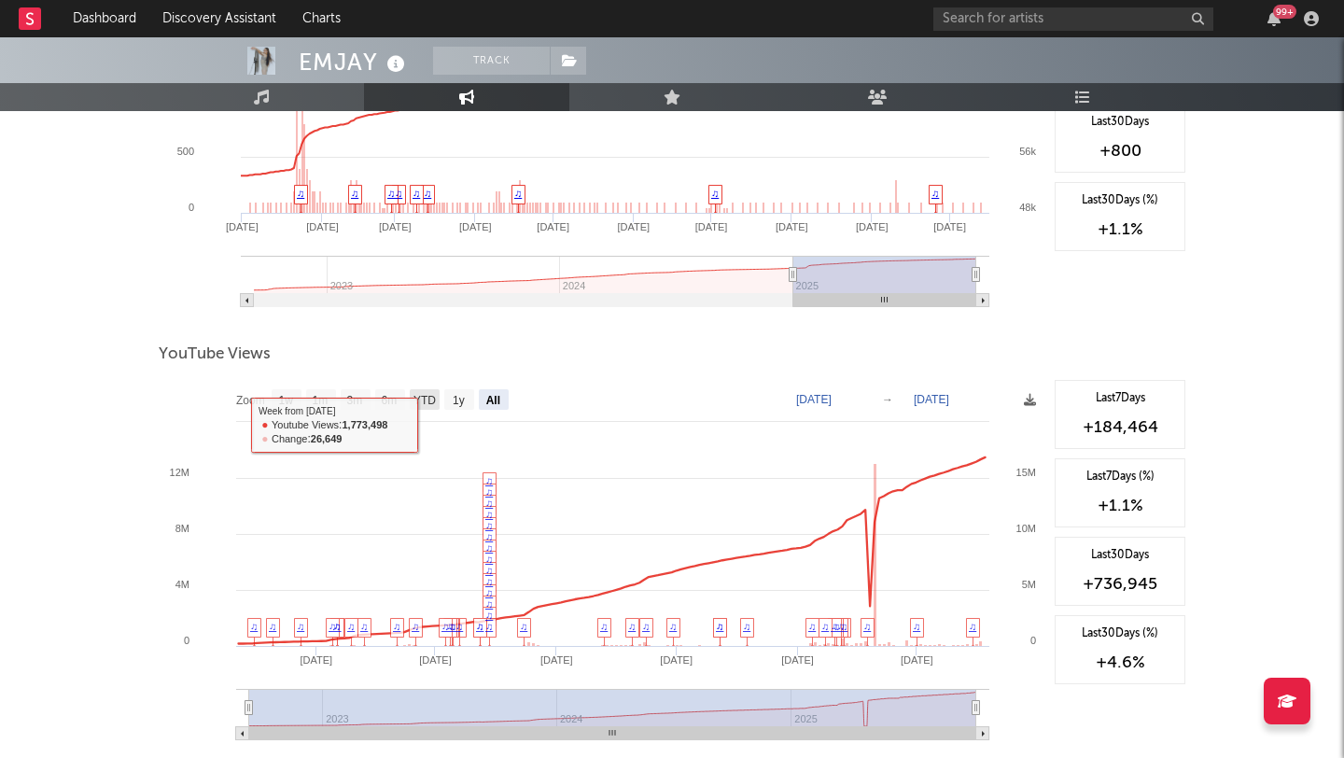
click at [424, 402] on text "YTD" at bounding box center [424, 400] width 22 height 13
select select "YTD"
type input "[DATE]"
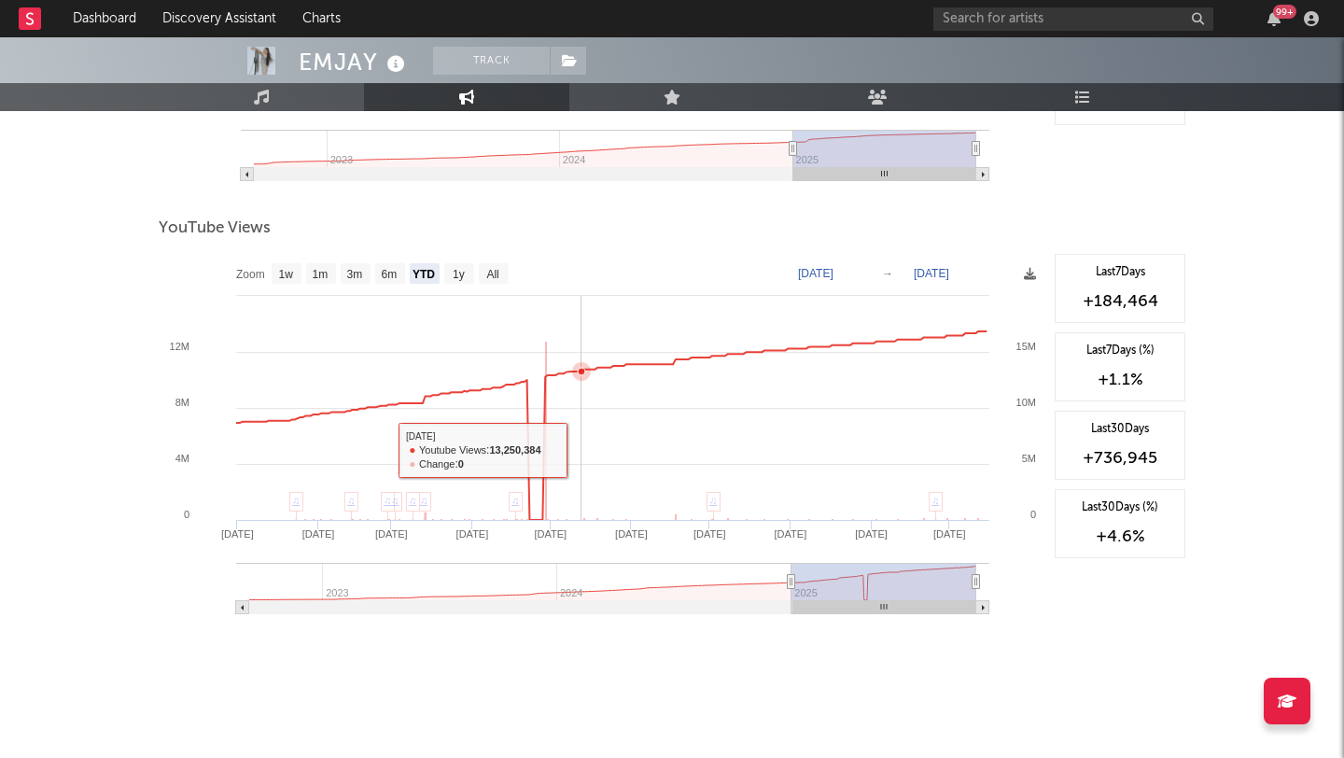
scroll to position [0, 0]
